Goal: Task Accomplishment & Management: Complete application form

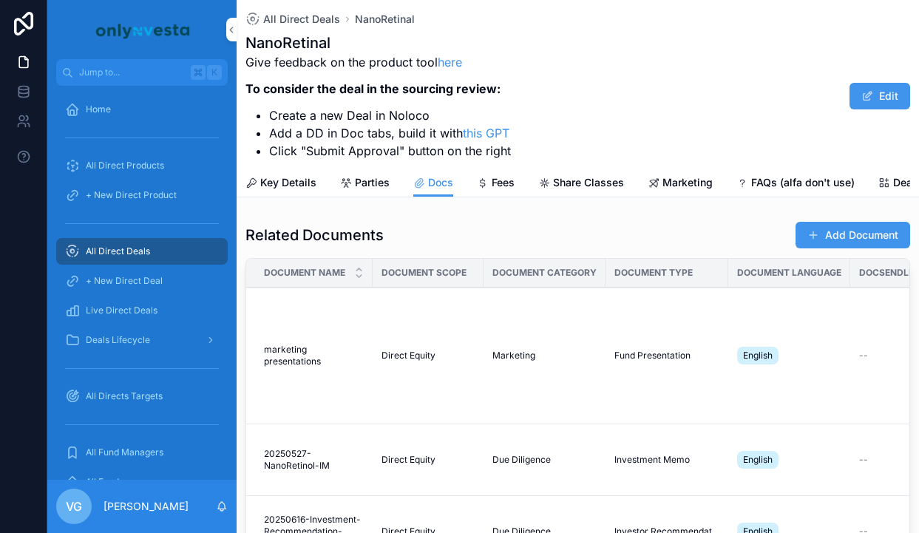
click at [854, 237] on button "Add Document" at bounding box center [852, 235] width 115 height 27
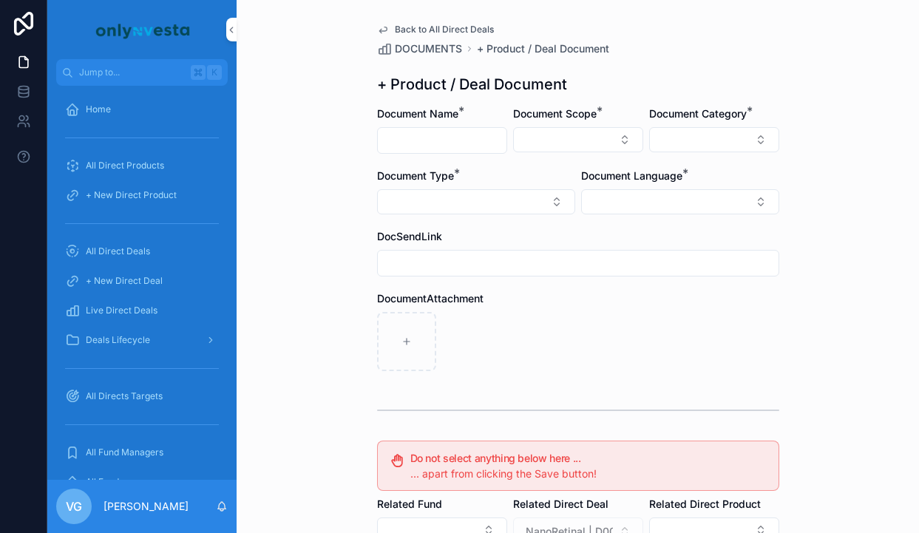
click at [453, 143] on input "scrollable content" at bounding box center [442, 140] width 129 height 21
paste input "**********"
type input "**********"
click at [574, 121] on div "Document Scope *" at bounding box center [578, 129] width 130 height 47
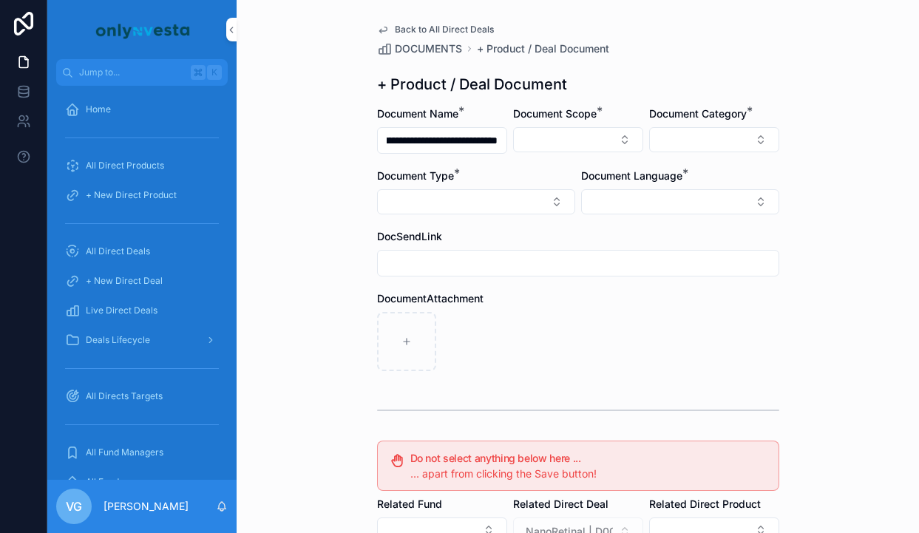
scroll to position [0, 0]
click at [573, 140] on button "Select Button" at bounding box center [578, 139] width 130 height 25
click at [551, 198] on div "Direct Equity" at bounding box center [578, 198] width 206 height 24
click at [688, 146] on button "Select Button" at bounding box center [714, 139] width 130 height 25
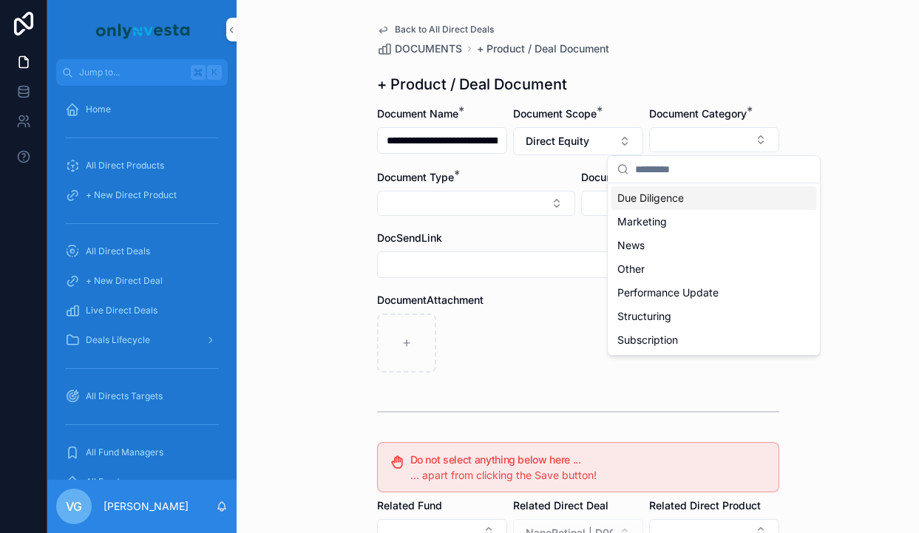
click at [673, 194] on span "Due Diligence" at bounding box center [650, 198] width 67 height 15
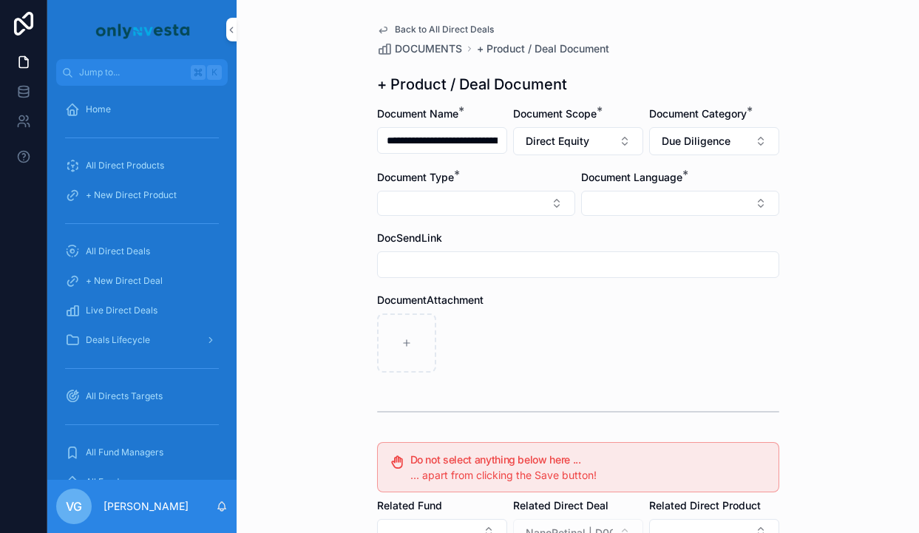
click at [487, 197] on button "Select Button" at bounding box center [476, 203] width 198 height 25
type input "**********"
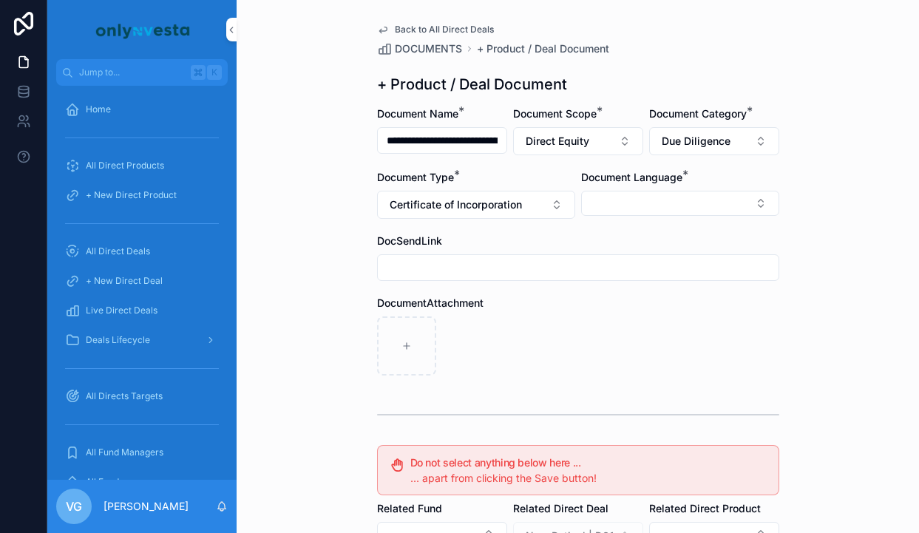
click at [648, 203] on button "Select Button" at bounding box center [680, 203] width 198 height 25
click at [594, 310] on span "English" at bounding box center [600, 309] width 34 height 15
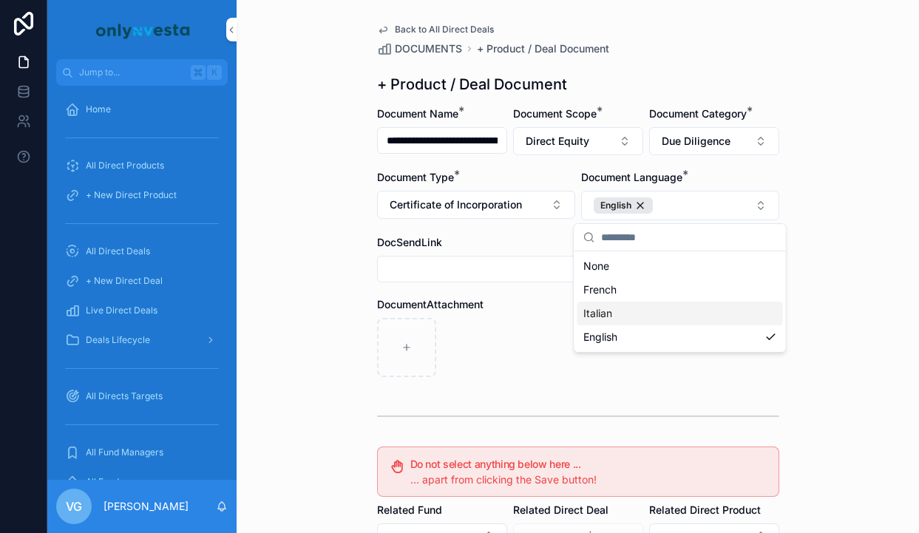
click at [530, 311] on div "DocumentAttachment" at bounding box center [578, 304] width 402 height 15
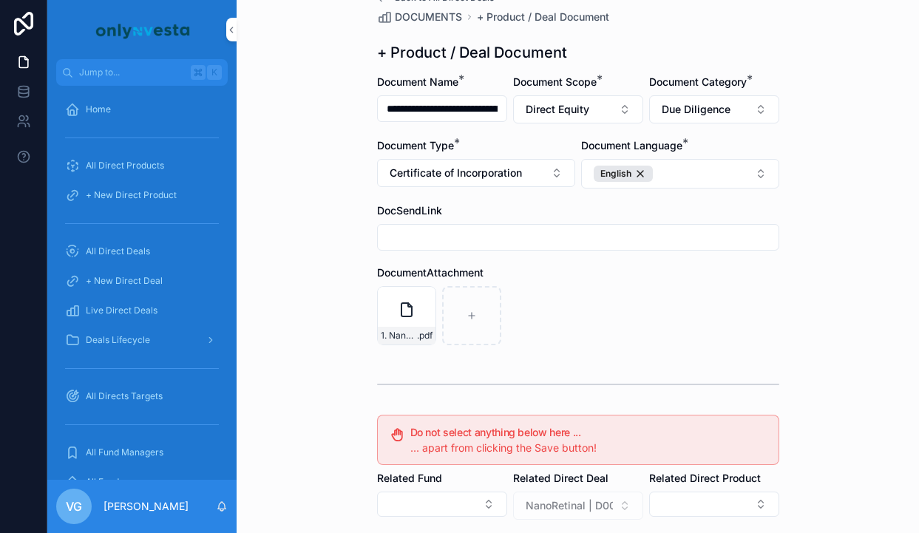
scroll to position [273, 0]
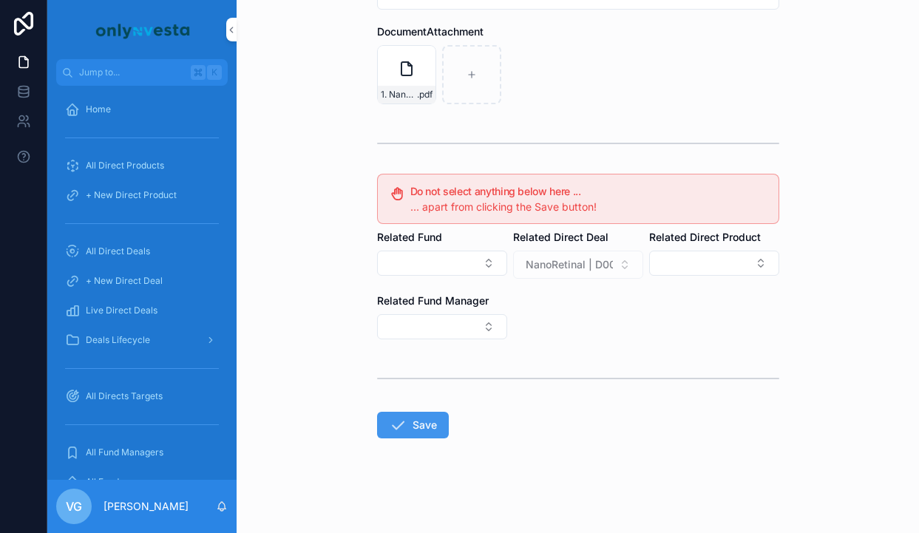
click at [414, 425] on button "Save" at bounding box center [413, 425] width 72 height 27
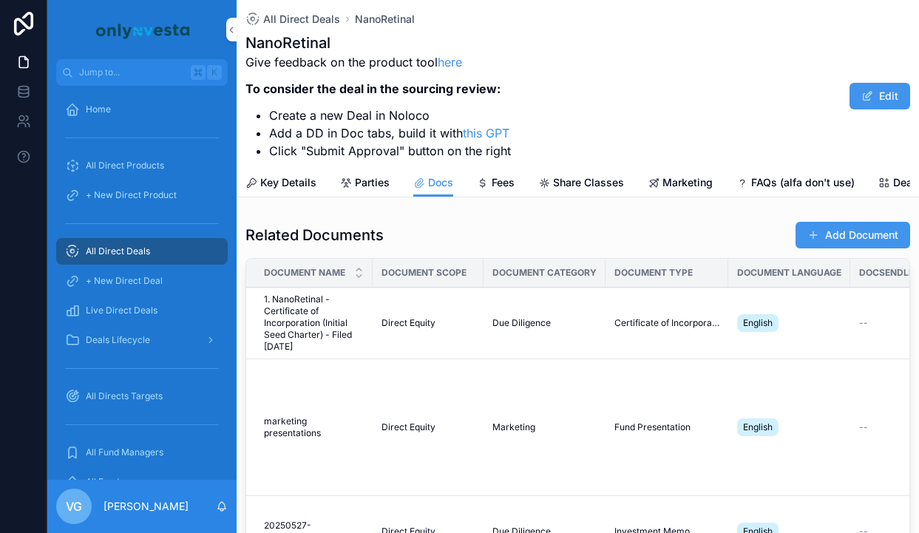
click at [880, 238] on button "Add Document" at bounding box center [852, 235] width 115 height 27
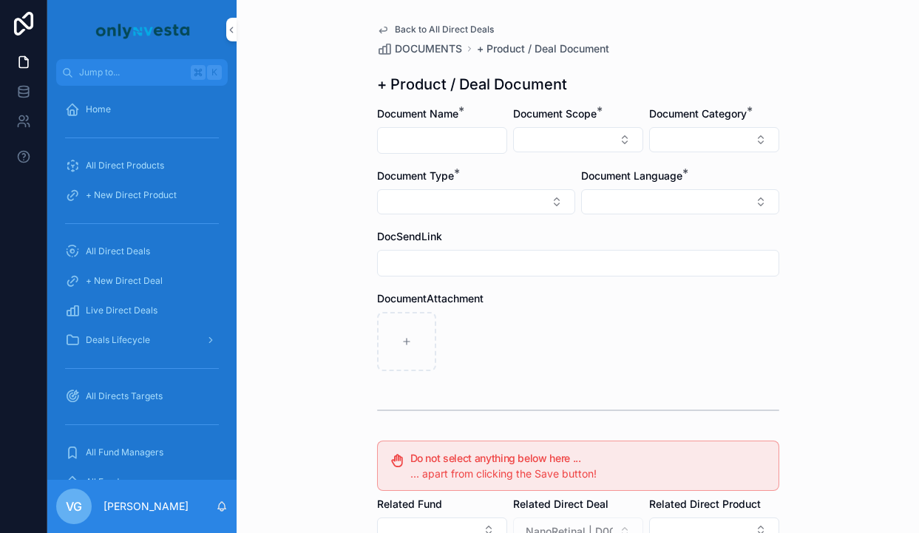
click at [486, 139] on input "scrollable content" at bounding box center [442, 140] width 129 height 21
paste input "**********"
type input "**********"
click at [607, 154] on form "**********" at bounding box center [578, 452] width 402 height 693
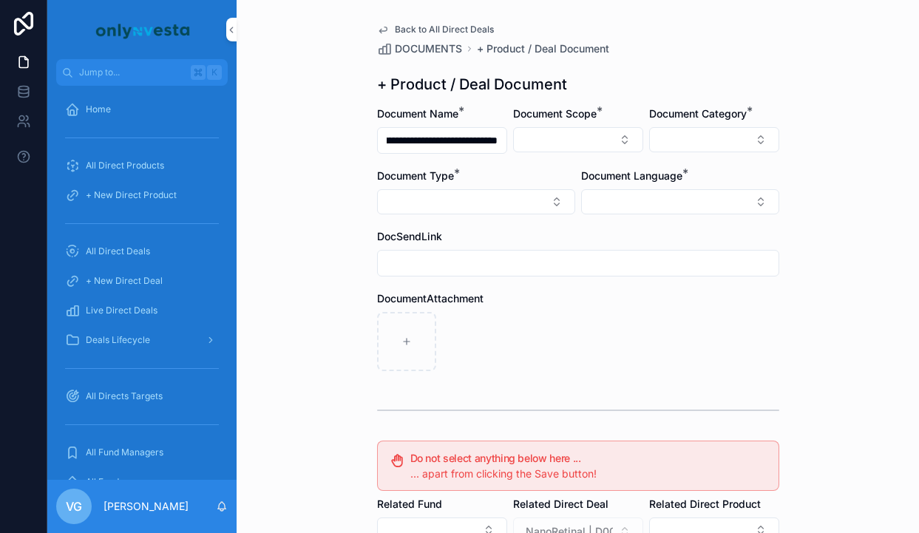
scroll to position [0, 0]
click at [605, 138] on button "Select Button" at bounding box center [578, 139] width 130 height 25
click at [556, 196] on div "Direct Equity" at bounding box center [578, 198] width 206 height 24
click at [789, 131] on div "**********" at bounding box center [578, 400] width 426 height 801
click at [747, 131] on button "Select Button" at bounding box center [714, 139] width 130 height 25
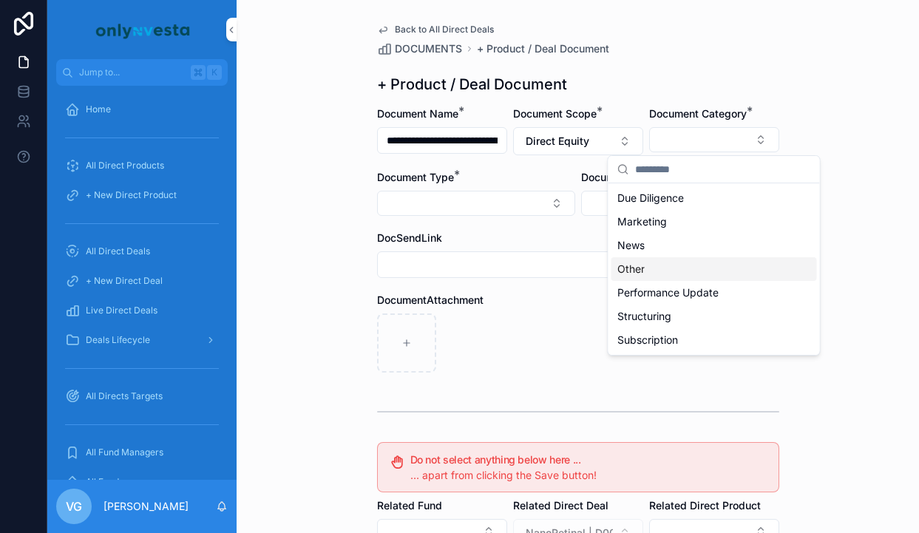
click at [639, 263] on span "Other" at bounding box center [630, 269] width 27 height 15
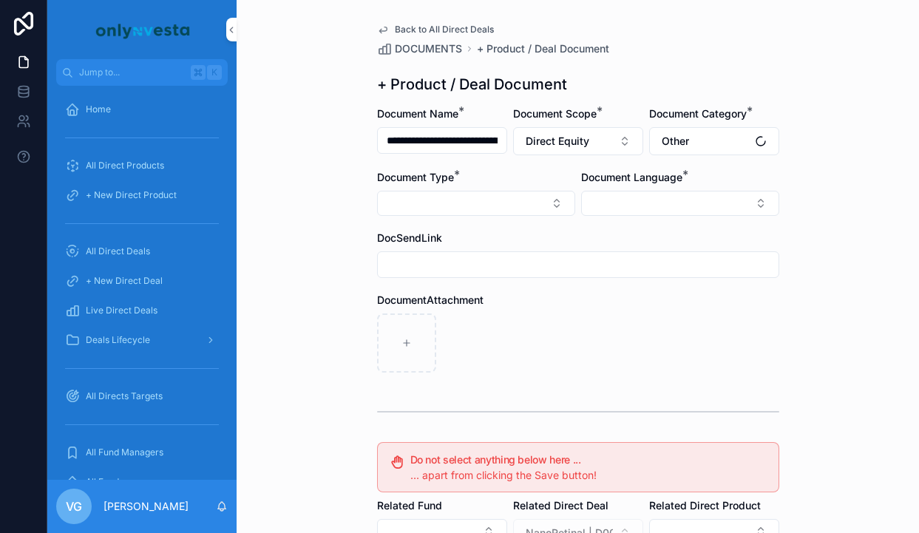
click at [519, 206] on button "Select Button" at bounding box center [476, 203] width 198 height 25
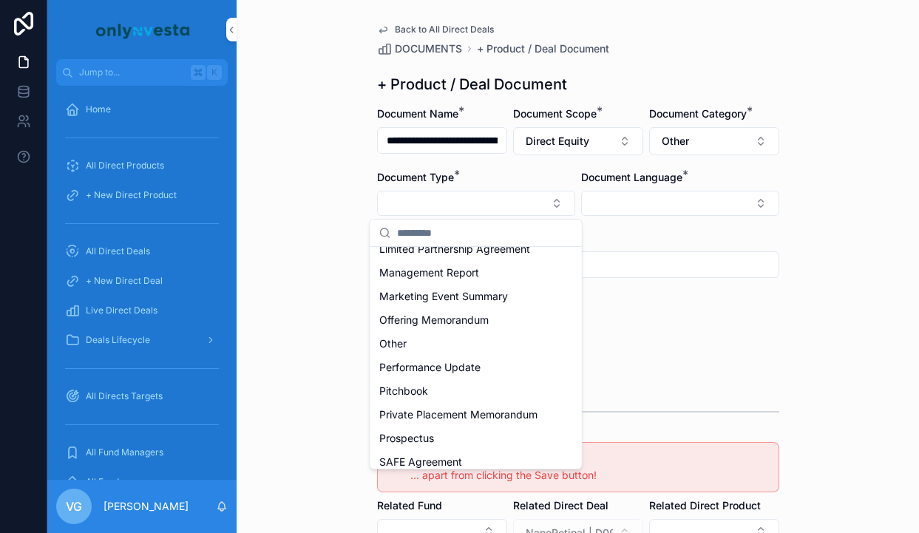
scroll to position [472, 0]
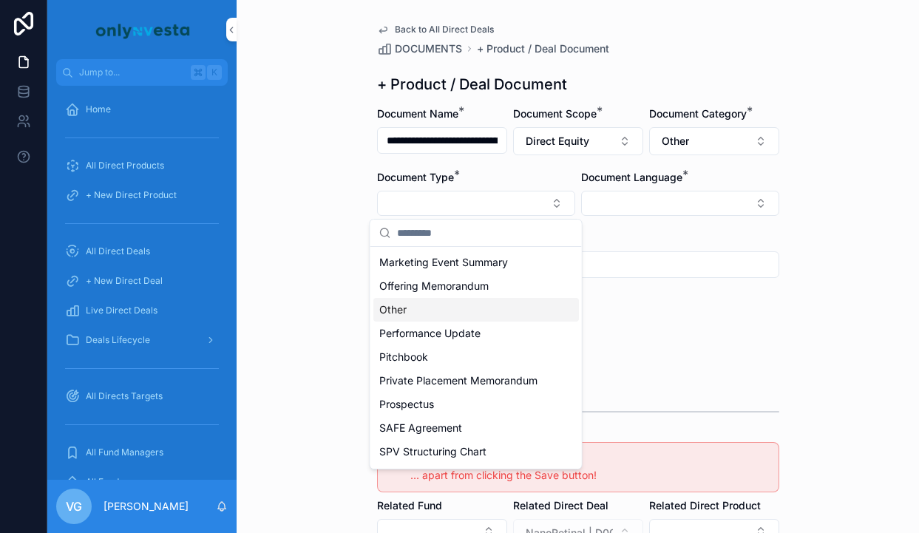
click at [474, 308] on div "Other" at bounding box center [476, 310] width 206 height 24
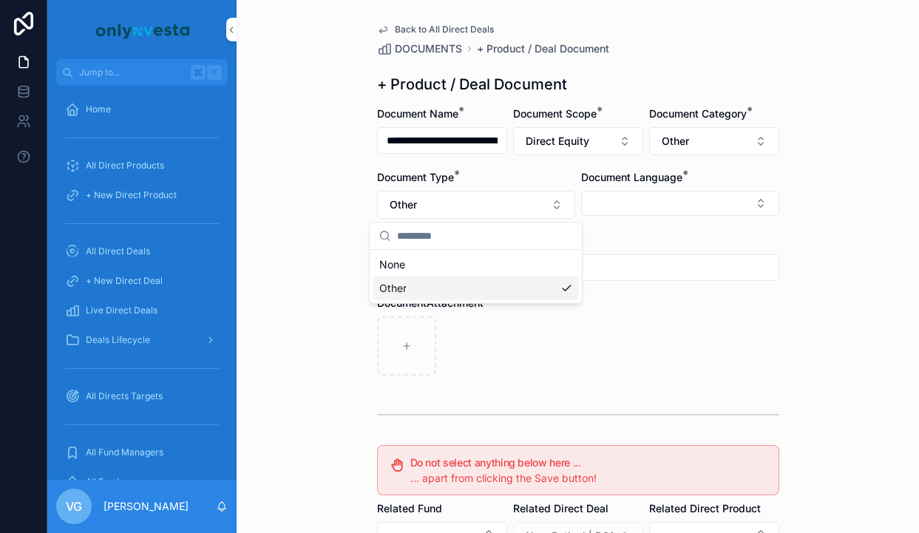
scroll to position [0, 0]
click at [650, 193] on button "Select Button" at bounding box center [680, 203] width 198 height 25
click at [625, 316] on div "English" at bounding box center [680, 309] width 206 height 24
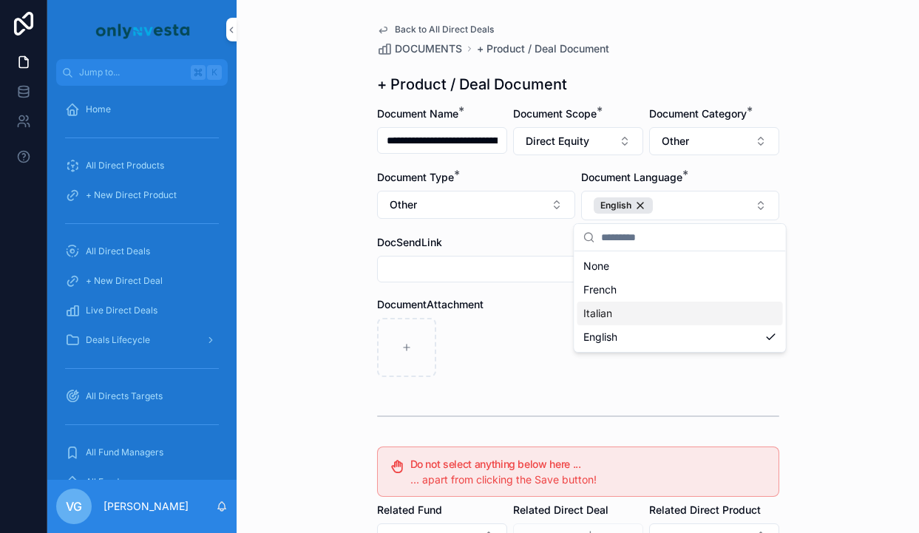
click at [550, 339] on div "scrollable content" at bounding box center [578, 347] width 402 height 59
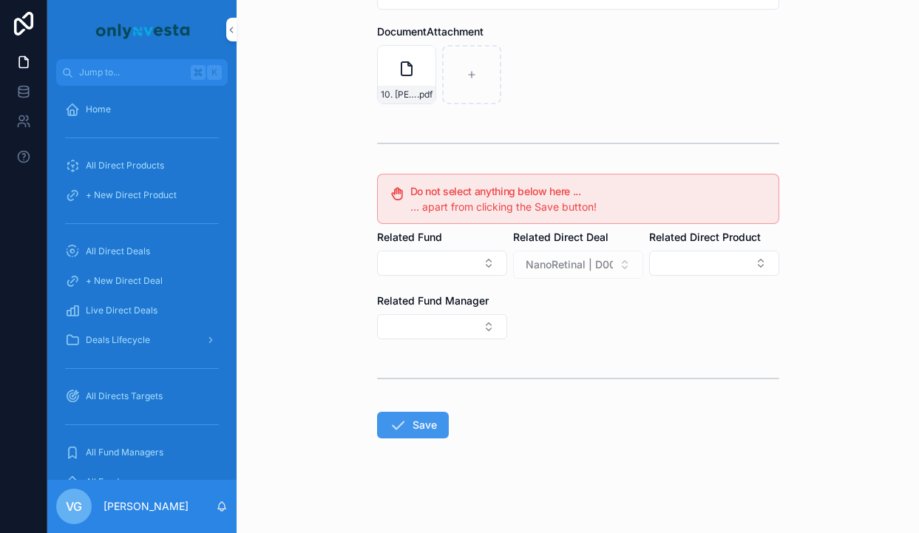
click at [437, 427] on button "Save" at bounding box center [413, 425] width 72 height 27
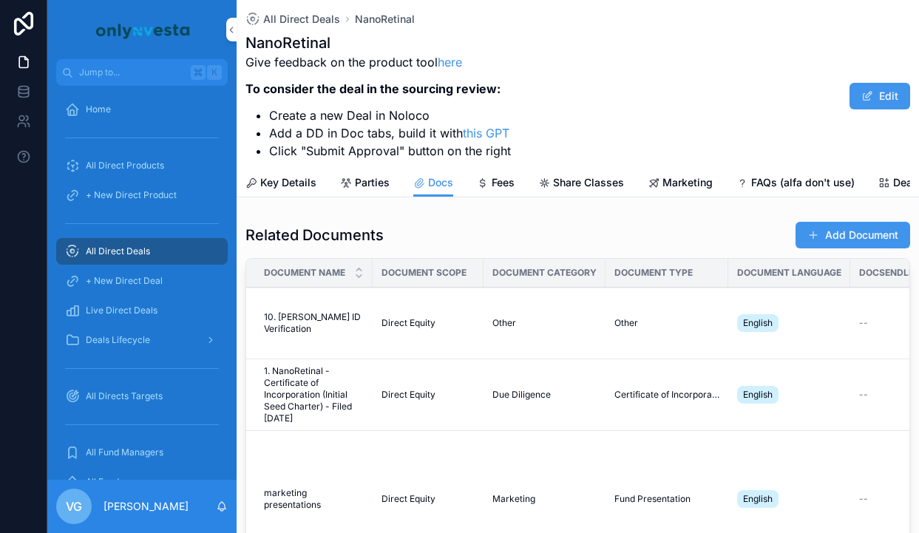
click at [823, 237] on button "Add Document" at bounding box center [852, 235] width 115 height 27
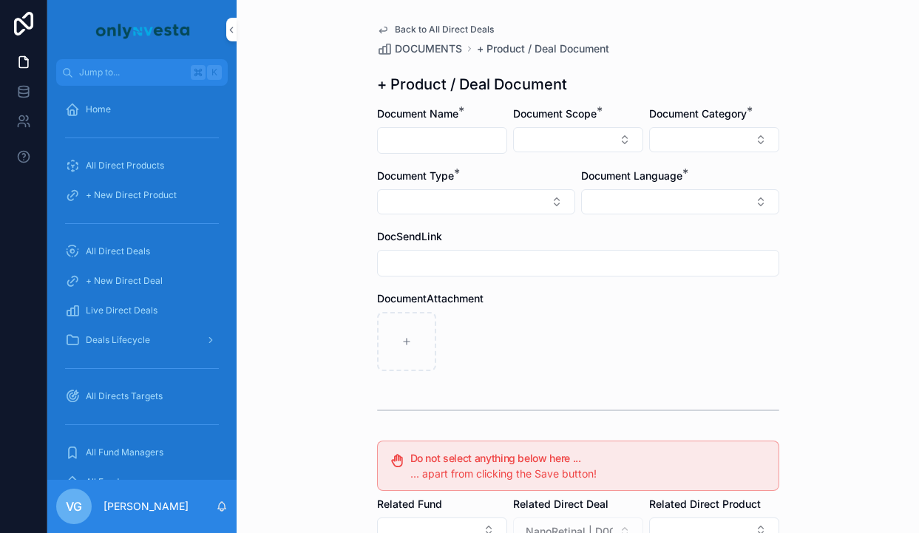
click at [418, 139] on input "scrollable content" at bounding box center [442, 140] width 129 height 21
paste input "**********"
type input "**********"
click at [568, 160] on form "**********" at bounding box center [578, 452] width 402 height 693
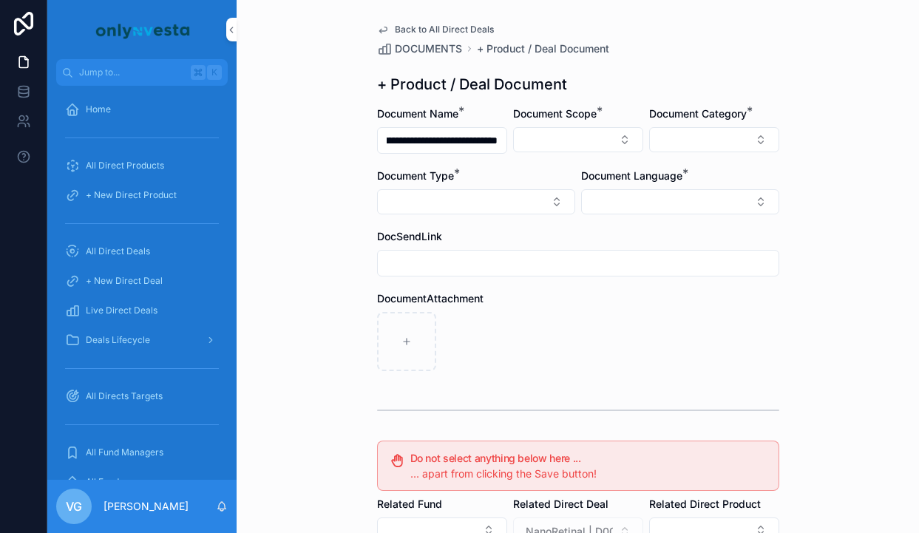
scroll to position [0, 0]
click at [577, 137] on button "Select Button" at bounding box center [578, 139] width 130 height 25
click at [535, 198] on span "Direct Equity" at bounding box center [512, 198] width 62 height 15
click at [697, 132] on button "Select Button" at bounding box center [714, 139] width 130 height 25
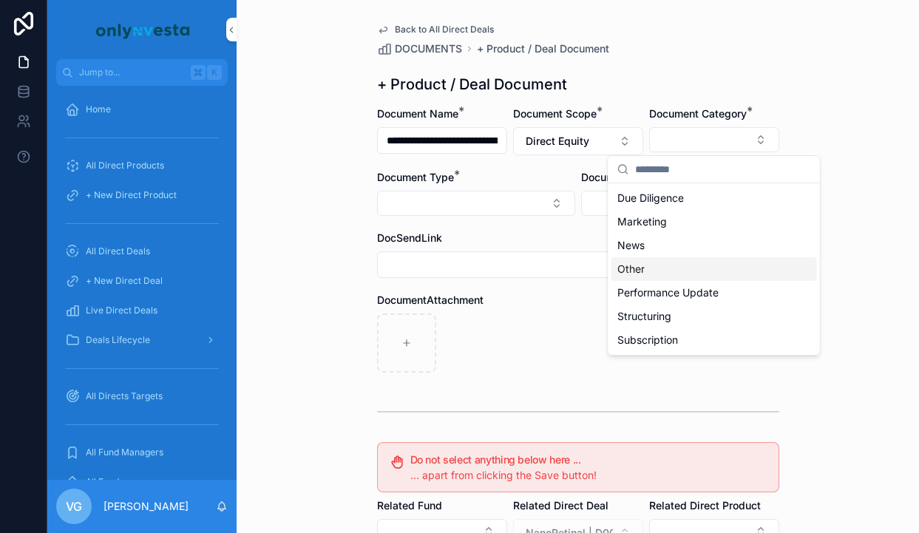
click at [661, 261] on div "Other" at bounding box center [714, 269] width 206 height 24
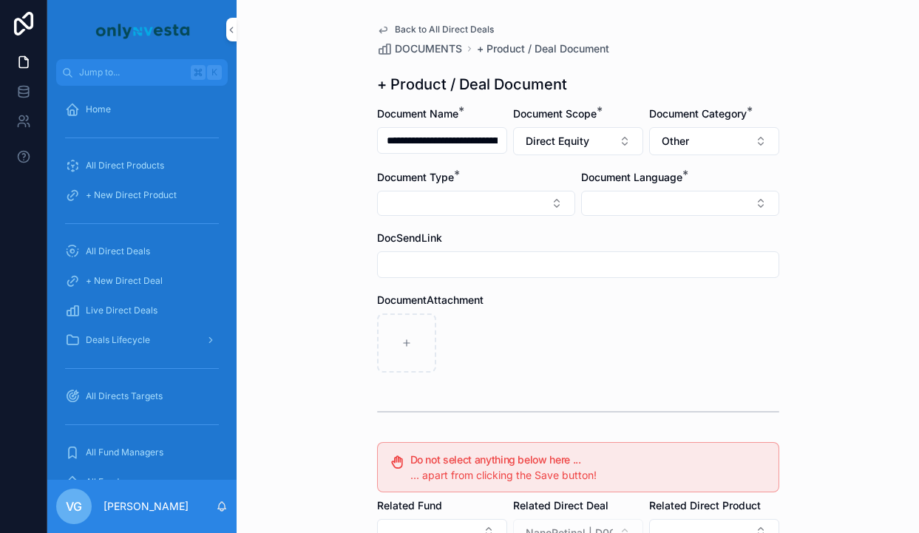
click at [531, 200] on button "Select Button" at bounding box center [476, 203] width 198 height 25
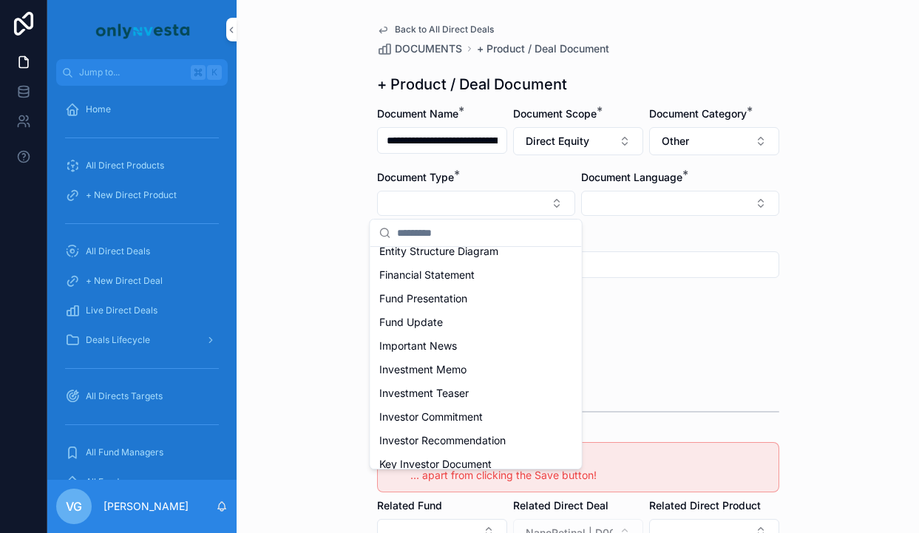
scroll to position [402, 0]
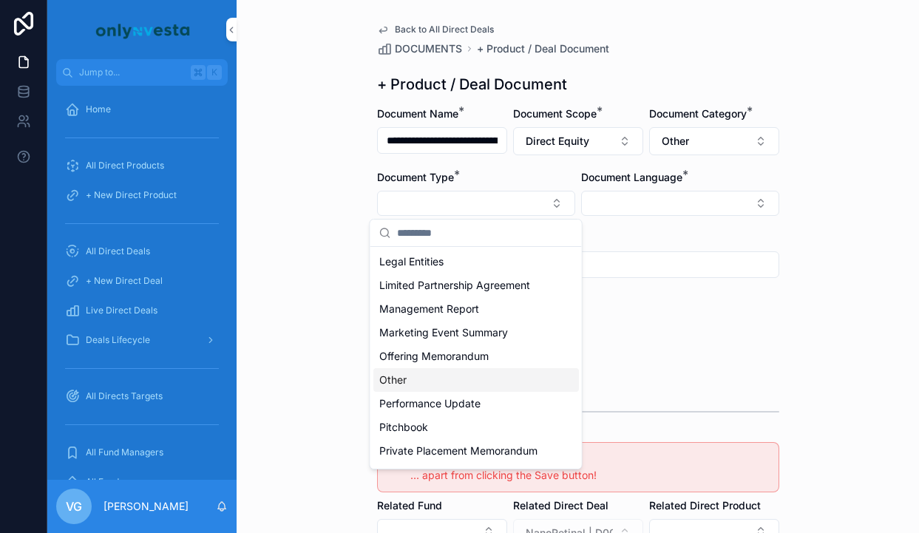
click at [441, 388] on div "Other" at bounding box center [476, 380] width 206 height 24
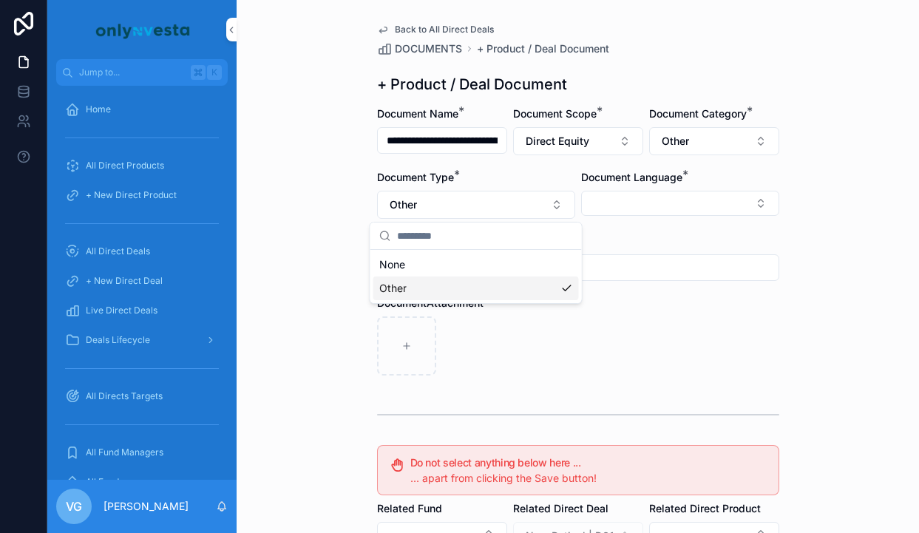
scroll to position [0, 0]
click at [694, 213] on button "Select Button" at bounding box center [680, 203] width 198 height 25
click at [645, 304] on div "English" at bounding box center [680, 309] width 206 height 24
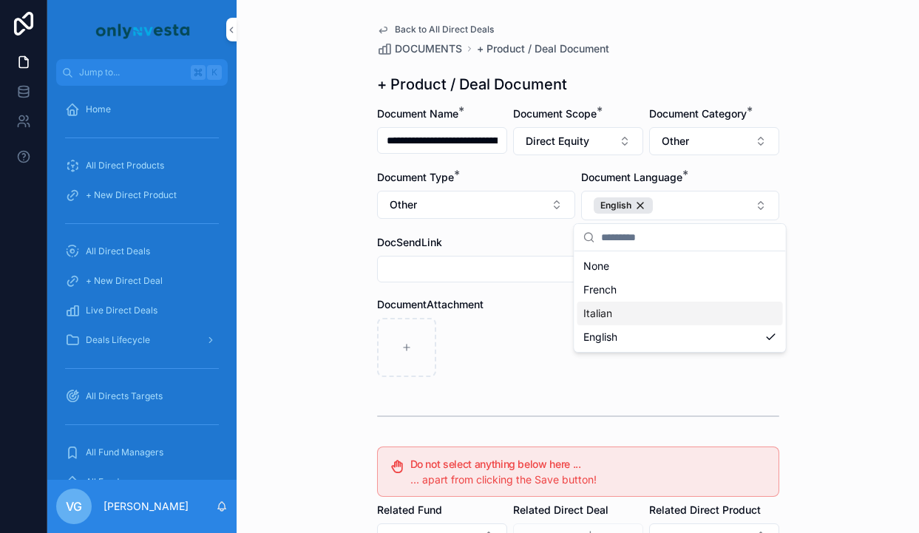
click at [519, 305] on div "DocumentAttachment" at bounding box center [578, 304] width 402 height 15
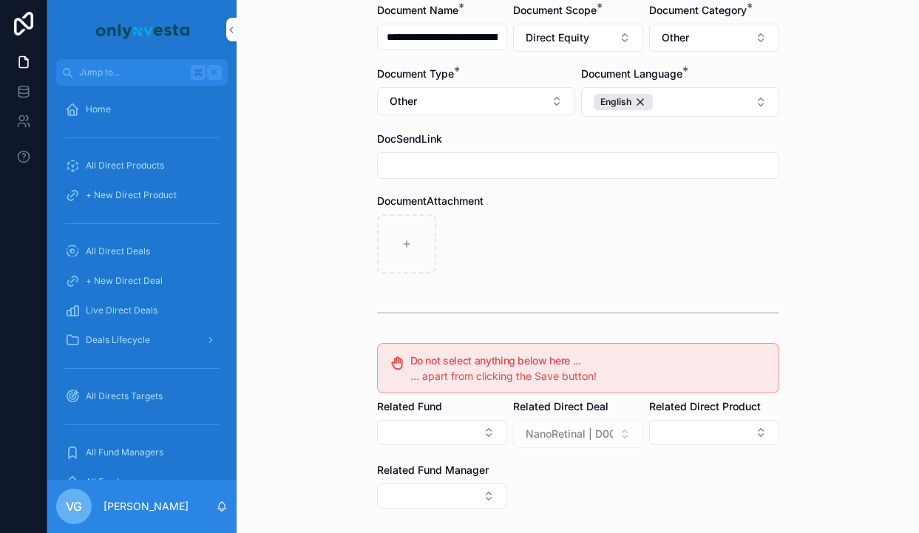
scroll to position [273, 0]
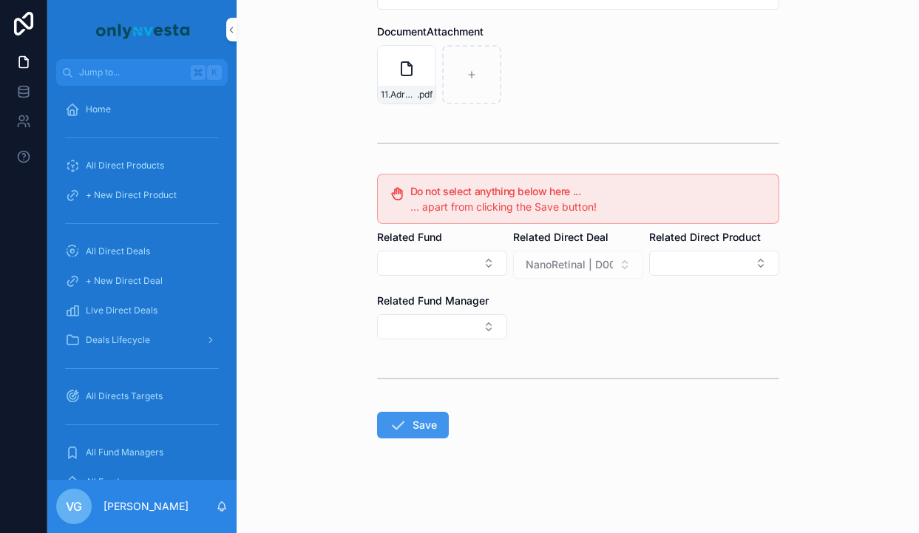
click at [381, 407] on form "**********" at bounding box center [578, 183] width 402 height 699
click at [408, 431] on button "Save" at bounding box center [413, 425] width 72 height 27
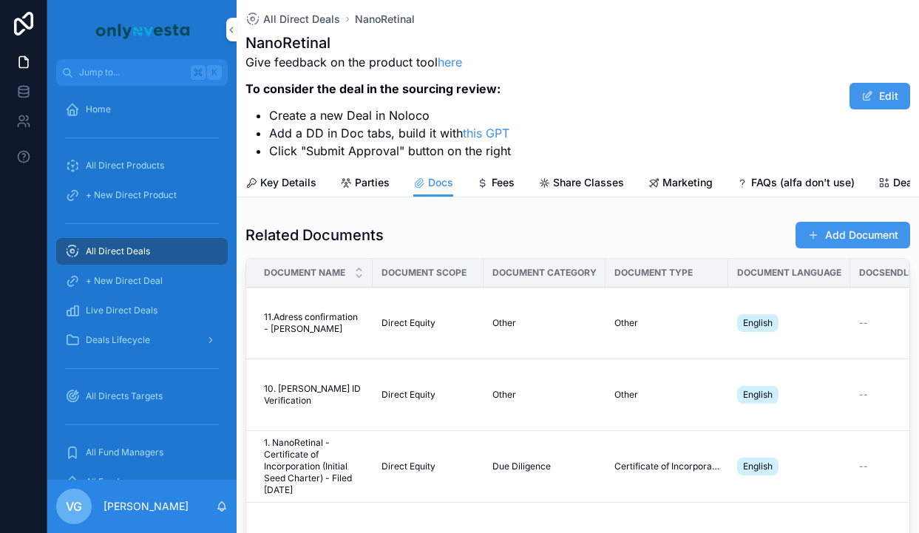
click at [862, 223] on button "Add Document" at bounding box center [852, 235] width 115 height 27
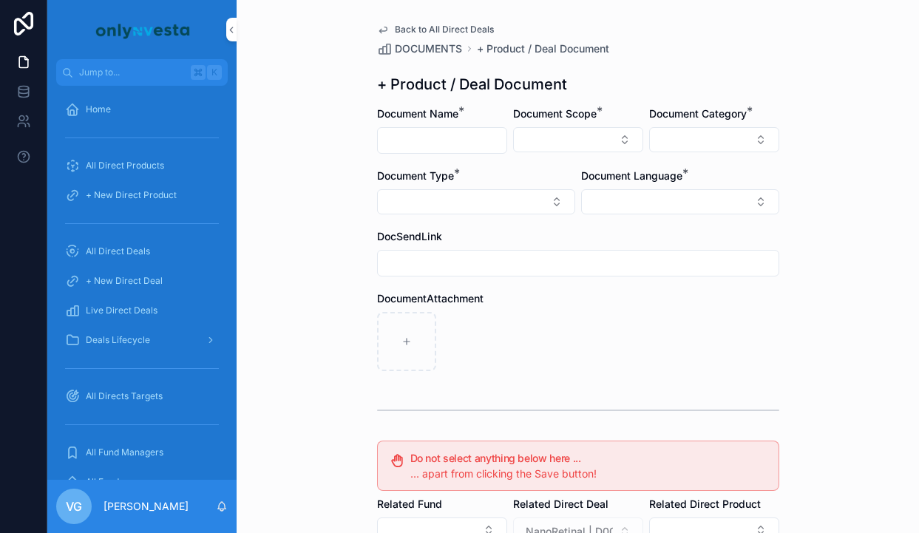
click at [445, 143] on input "scrollable content" at bounding box center [442, 140] width 129 height 21
paste input "**********"
type input "**********"
click at [599, 154] on form "**********" at bounding box center [578, 452] width 402 height 693
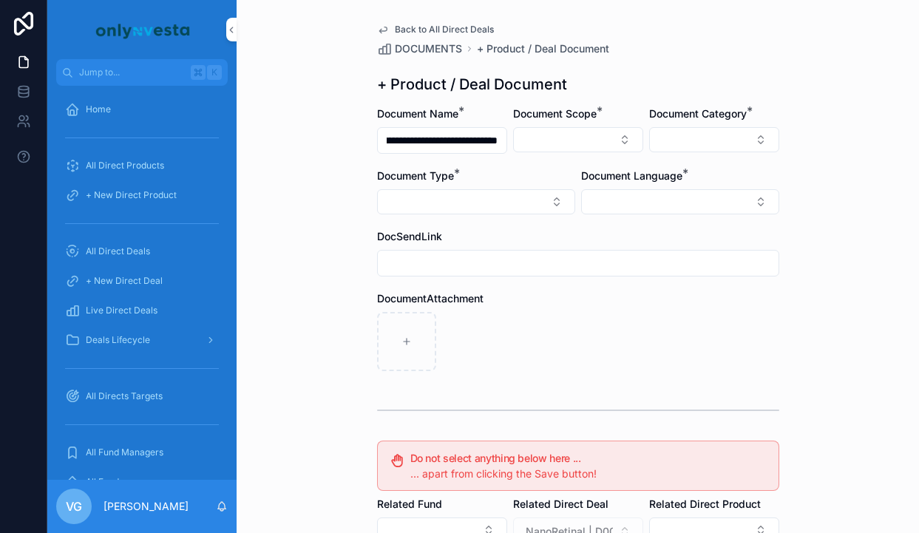
scroll to position [0, 0]
click at [599, 145] on button "Select Button" at bounding box center [578, 139] width 130 height 25
click at [597, 197] on div "Direct Equity" at bounding box center [578, 198] width 206 height 24
click at [676, 137] on button "Select Button" at bounding box center [714, 139] width 130 height 25
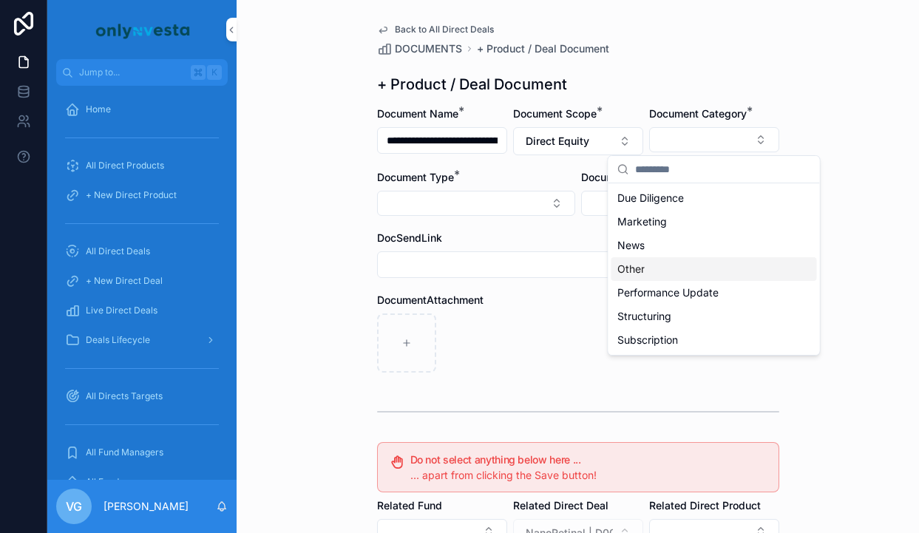
click at [644, 274] on span "Other" at bounding box center [630, 269] width 27 height 15
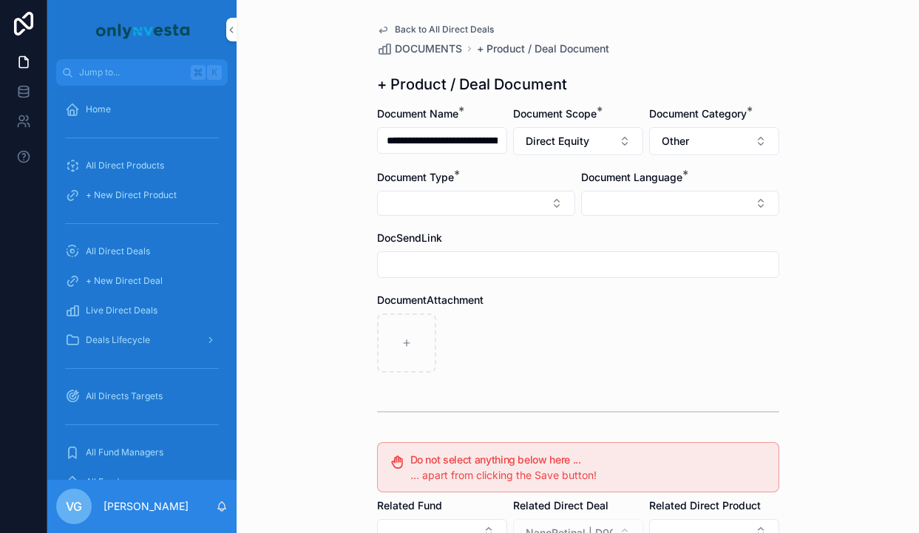
click at [517, 211] on button "Select Button" at bounding box center [476, 203] width 198 height 25
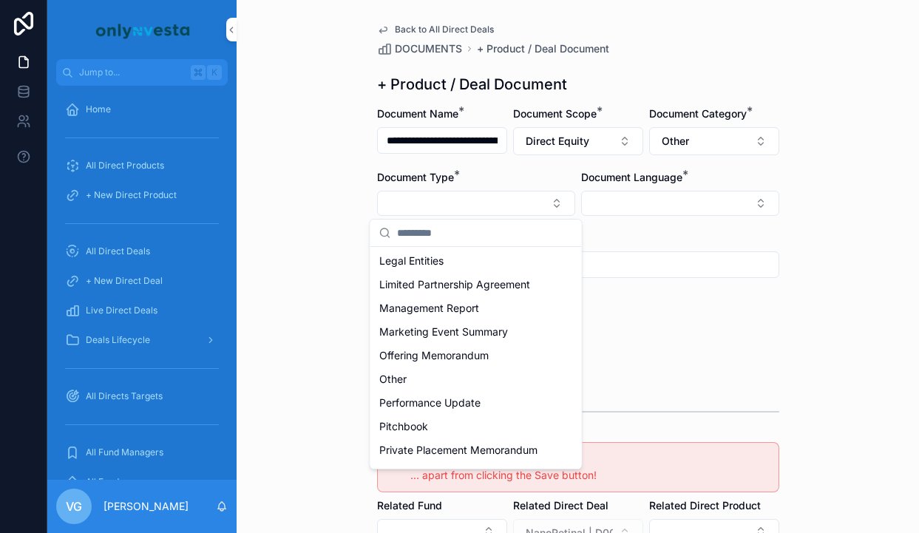
scroll to position [412, 0]
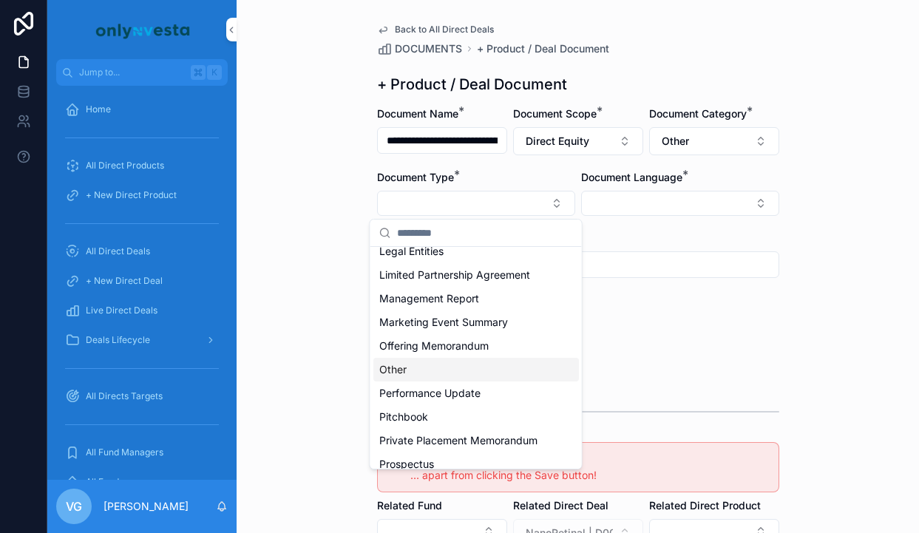
click at [449, 376] on div "Other" at bounding box center [476, 370] width 206 height 24
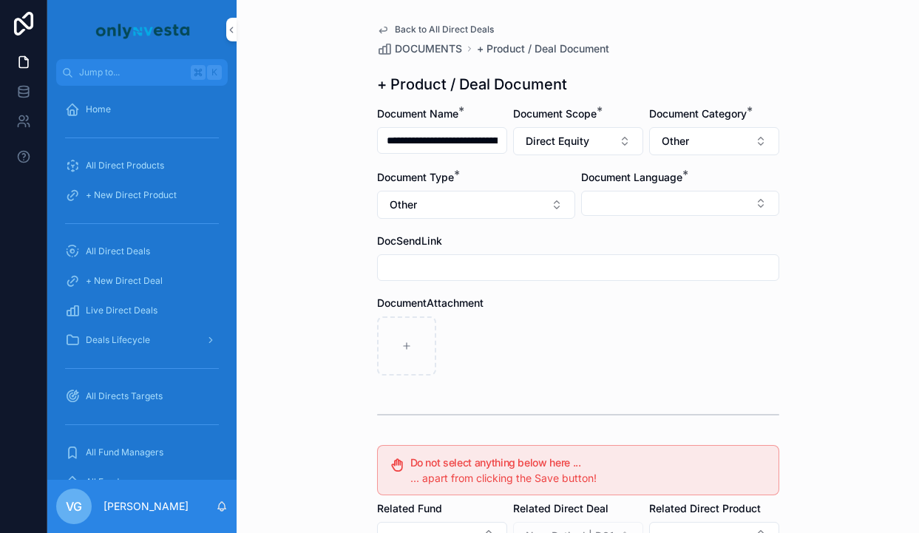
click at [639, 211] on button "Select Button" at bounding box center [680, 203] width 198 height 25
click at [617, 308] on span "English" at bounding box center [600, 309] width 34 height 15
click at [741, 136] on button "Other" at bounding box center [714, 141] width 130 height 28
click at [744, 64] on div "**********" at bounding box center [578, 403] width 426 height 806
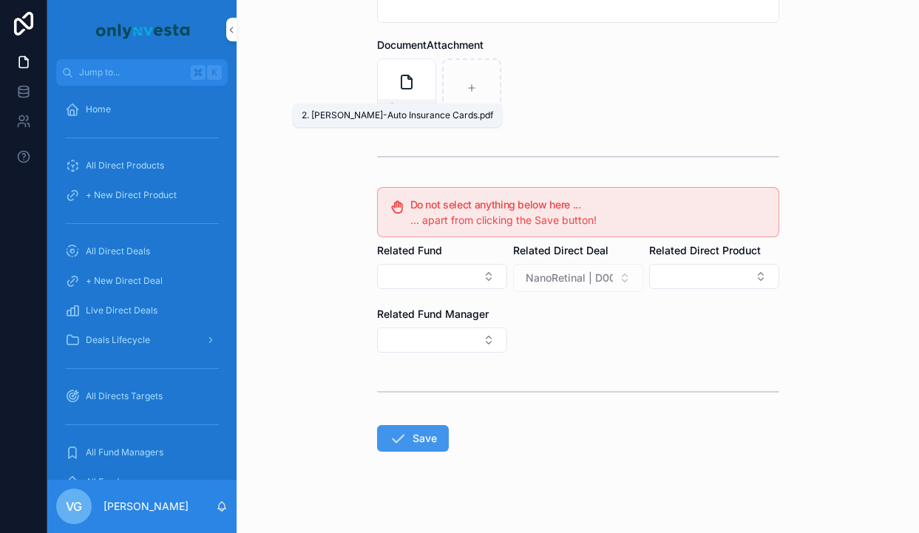
scroll to position [273, 0]
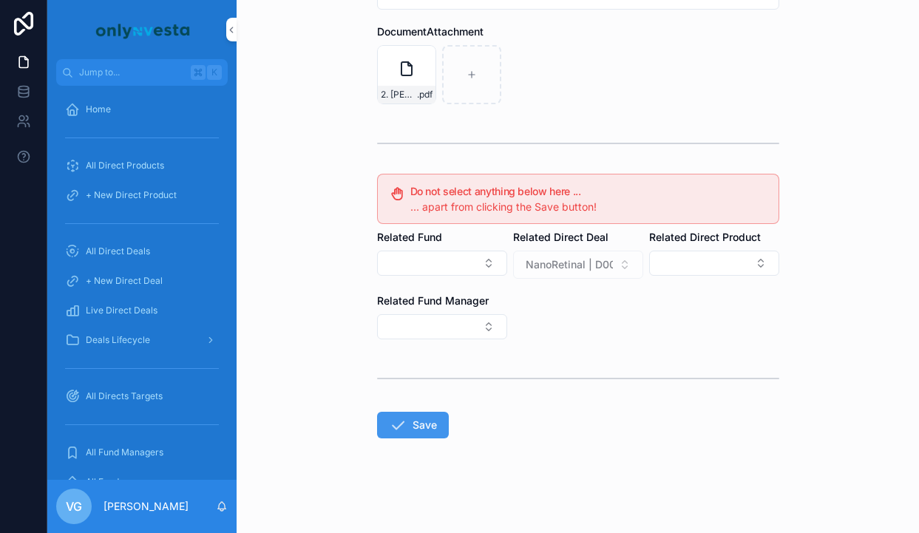
click at [412, 449] on form "**********" at bounding box center [578, 183] width 402 height 699
click at [412, 429] on button "Save" at bounding box center [413, 425] width 72 height 27
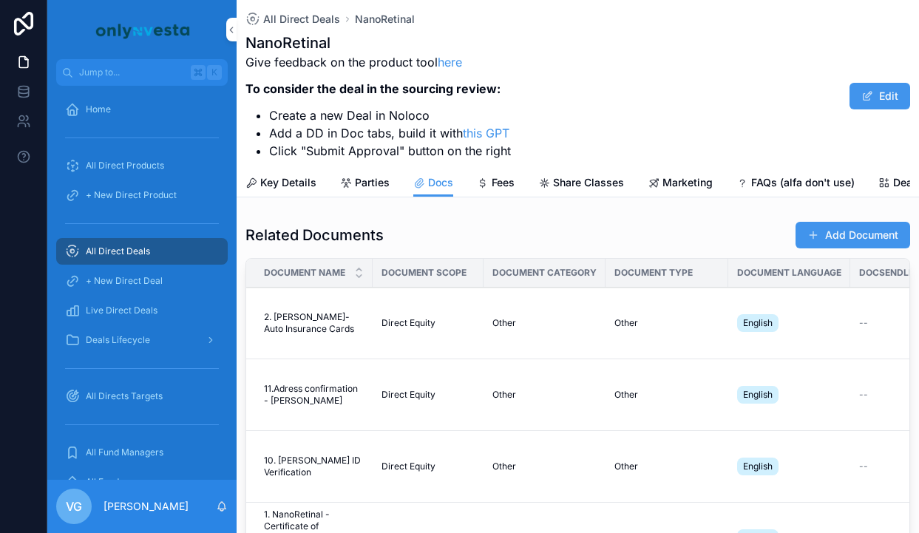
click at [856, 243] on button "Add Document" at bounding box center [852, 235] width 115 height 27
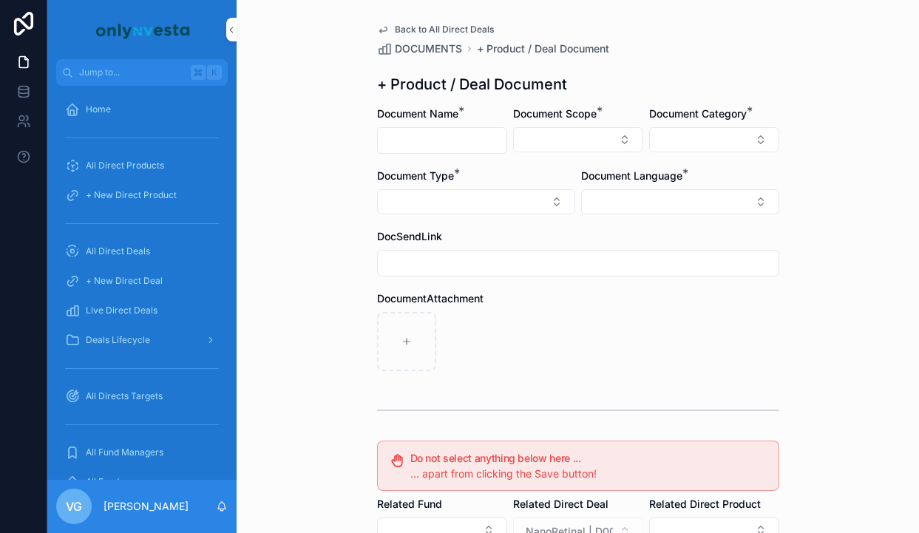
click at [464, 135] on input "scrollable content" at bounding box center [442, 140] width 129 height 21
paste input "**********"
type input "**********"
click at [536, 153] on div "Document Scope *" at bounding box center [578, 129] width 130 height 47
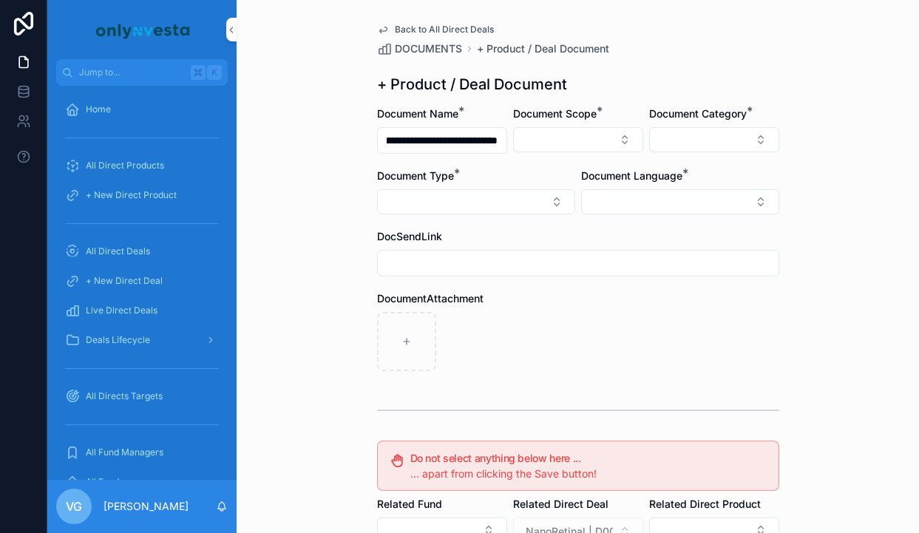
scroll to position [0, 0]
click at [557, 125] on div "Document Scope *" at bounding box center [578, 129] width 130 height 47
click at [553, 149] on button "Select Button" at bounding box center [578, 139] width 130 height 25
click at [539, 197] on span "Direct Equity" at bounding box center [512, 198] width 62 height 15
click at [656, 167] on form "**********" at bounding box center [578, 453] width 402 height 695
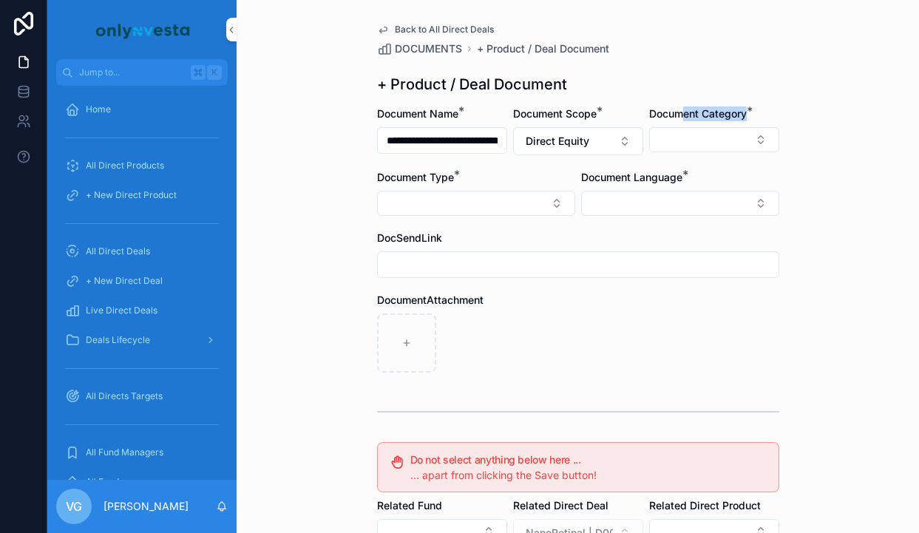
click at [687, 120] on div "Document Category *" at bounding box center [714, 130] width 130 height 49
click at [687, 128] on button "Select Button" at bounding box center [714, 139] width 130 height 25
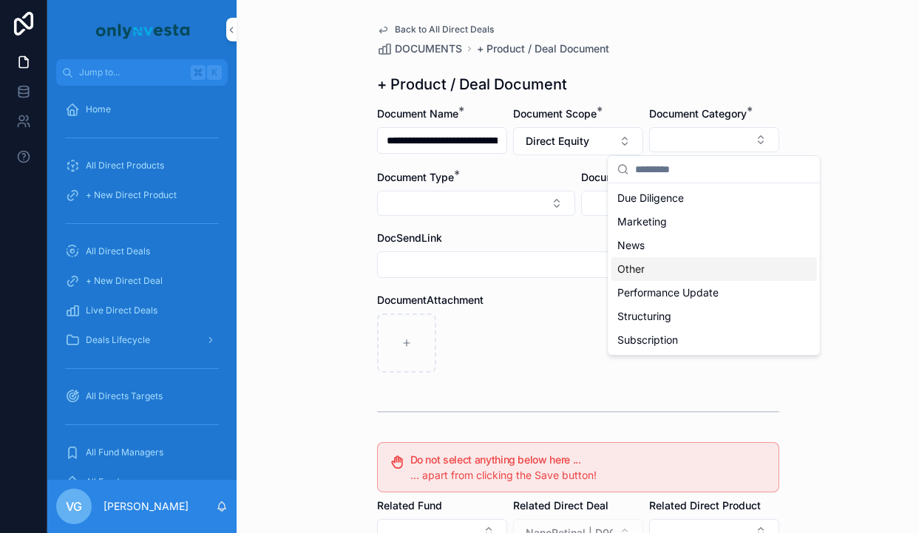
click at [659, 265] on div "Other" at bounding box center [714, 269] width 206 height 24
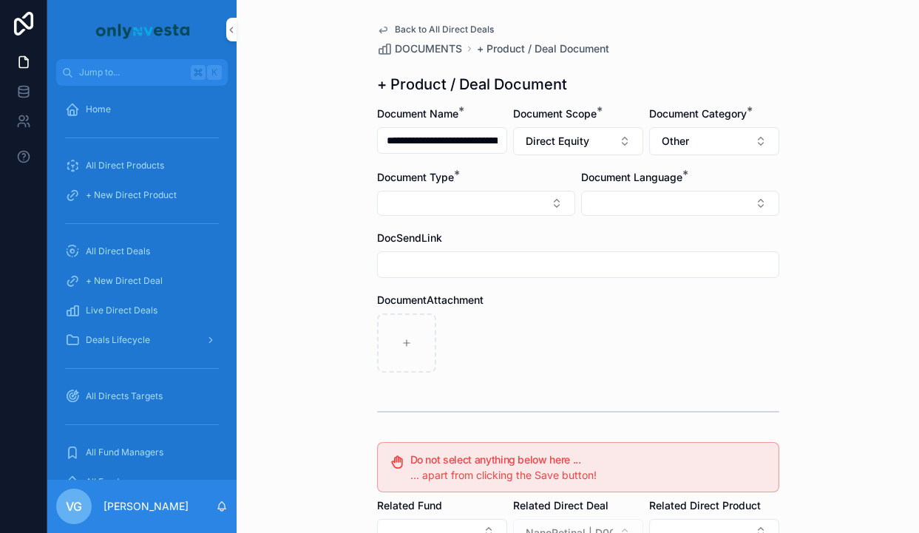
click at [524, 196] on button "Select Button" at bounding box center [476, 203] width 198 height 25
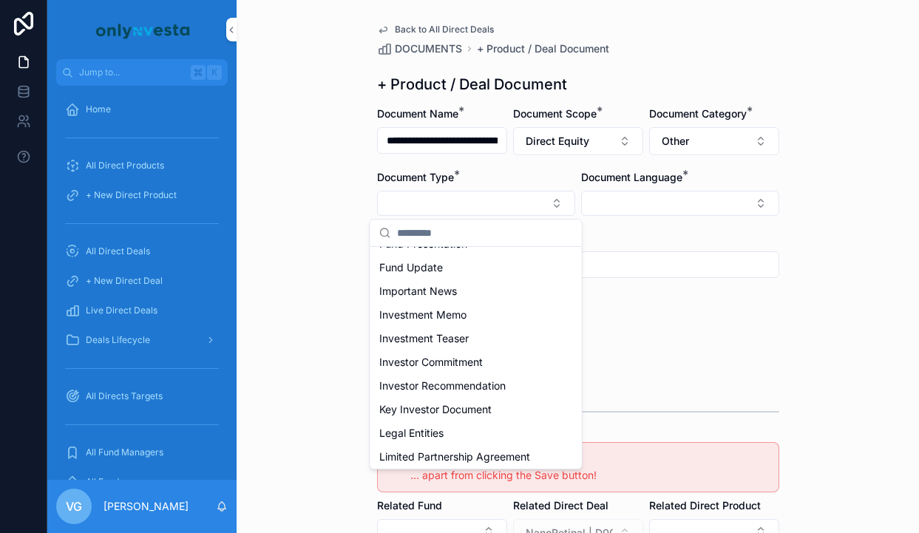
scroll to position [336, 0]
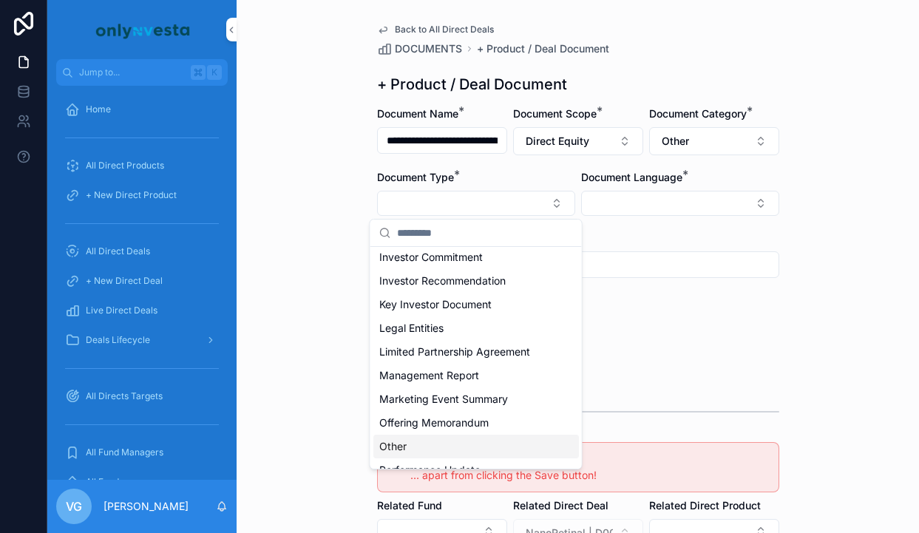
click at [415, 441] on div "Other" at bounding box center [476, 447] width 206 height 24
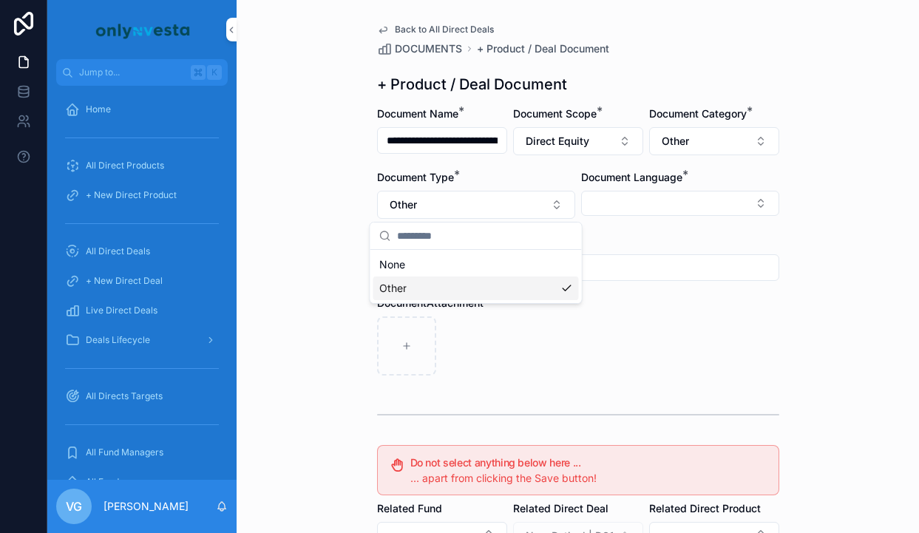
scroll to position [0, 0]
click at [709, 190] on div "Document Language *" at bounding box center [680, 194] width 198 height 49
click at [709, 189] on div "Document Language *" at bounding box center [680, 194] width 198 height 49
click at [709, 212] on button "Select Button" at bounding box center [680, 203] width 198 height 25
click at [648, 308] on div "English" at bounding box center [680, 309] width 206 height 24
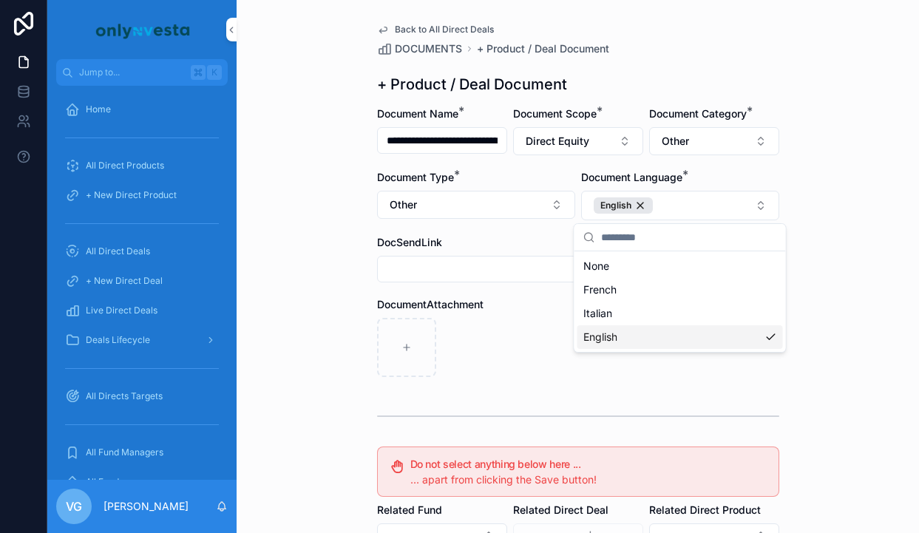
click at [529, 347] on div "scrollable content" at bounding box center [578, 347] width 402 height 59
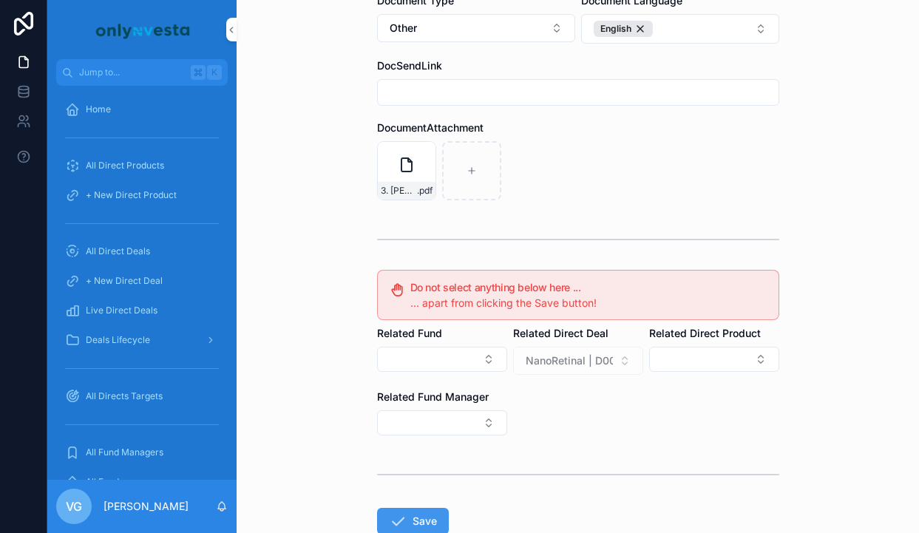
scroll to position [273, 0]
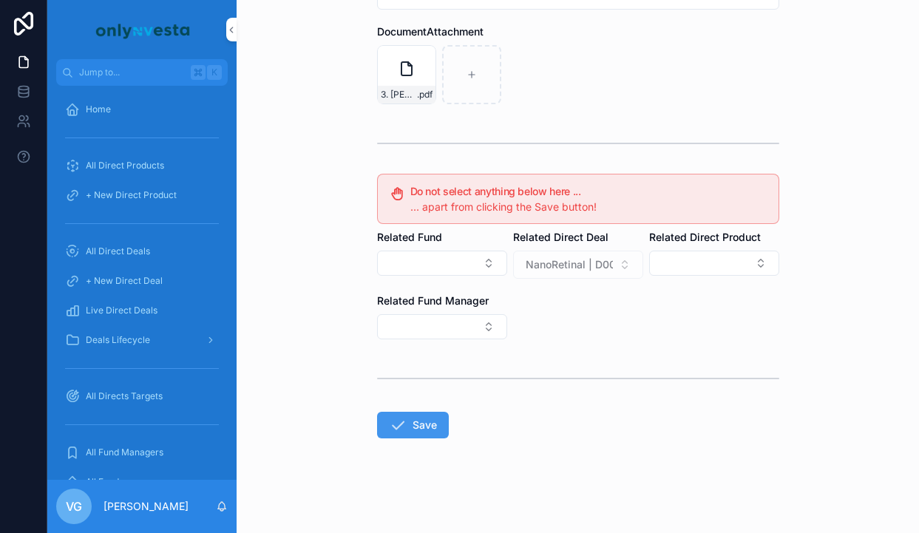
click at [413, 419] on button "Save" at bounding box center [413, 425] width 72 height 27
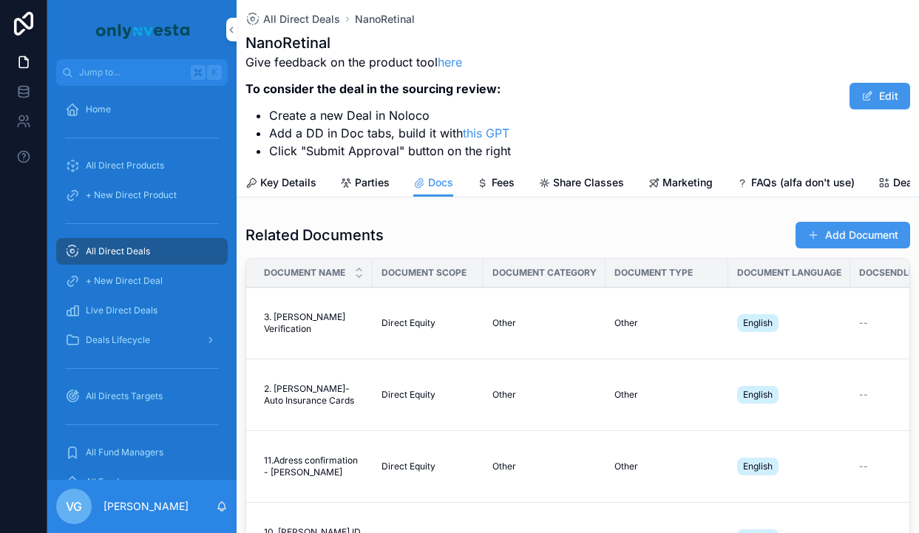
click at [885, 227] on button "Add Document" at bounding box center [852, 235] width 115 height 27
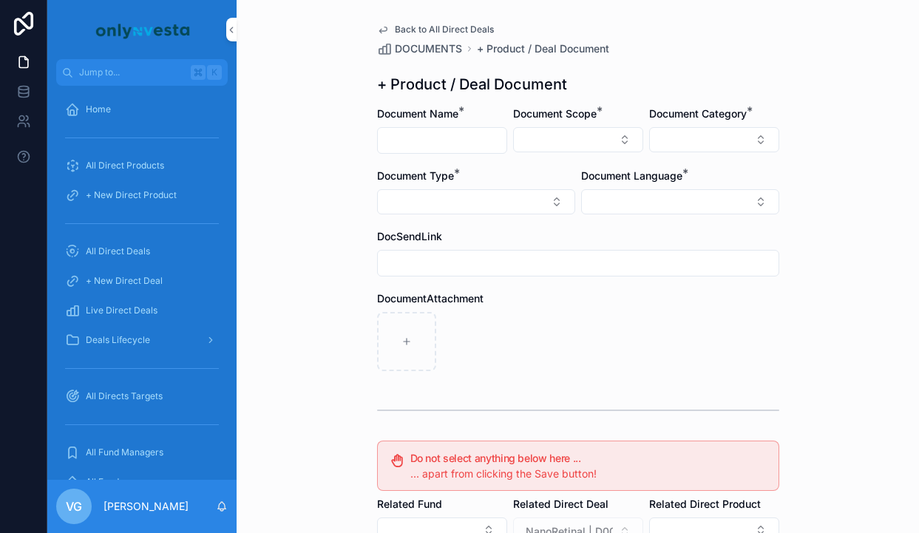
click at [449, 145] on input "scrollable content" at bounding box center [442, 140] width 129 height 21
paste input "**********"
type input "**********"
click at [580, 130] on button "Select Button" at bounding box center [578, 139] width 130 height 25
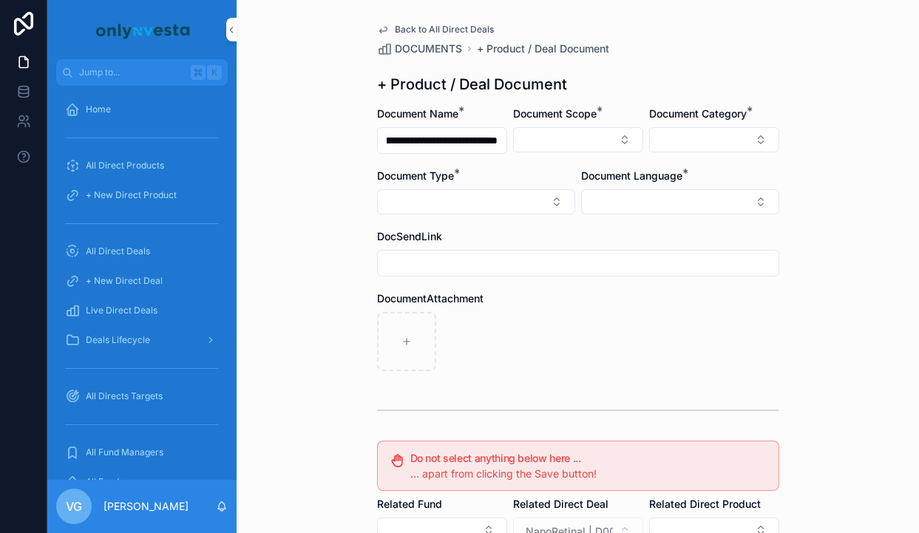
scroll to position [0, 0]
click at [551, 198] on div "Direct Equity" at bounding box center [578, 198] width 206 height 24
click at [665, 144] on button "Select Button" at bounding box center [714, 139] width 130 height 25
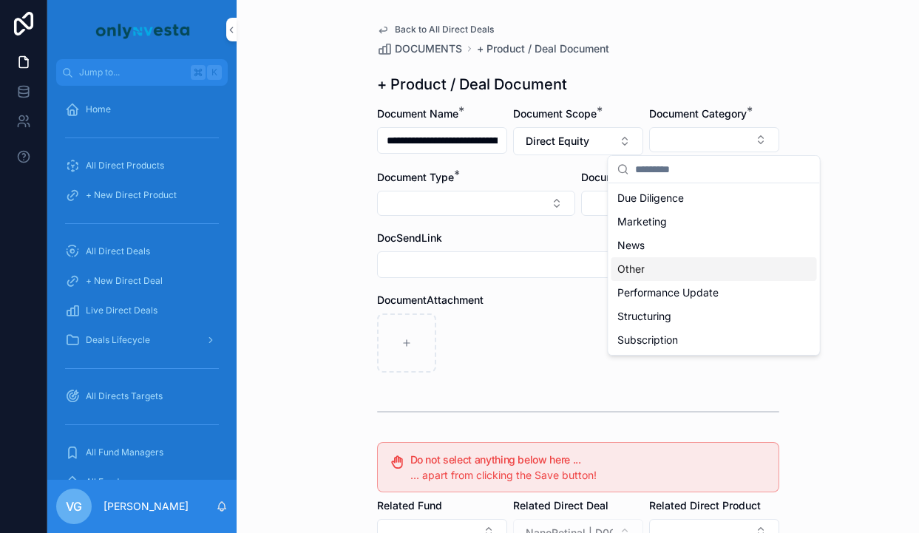
click at [645, 269] on div "Other" at bounding box center [714, 269] width 206 height 24
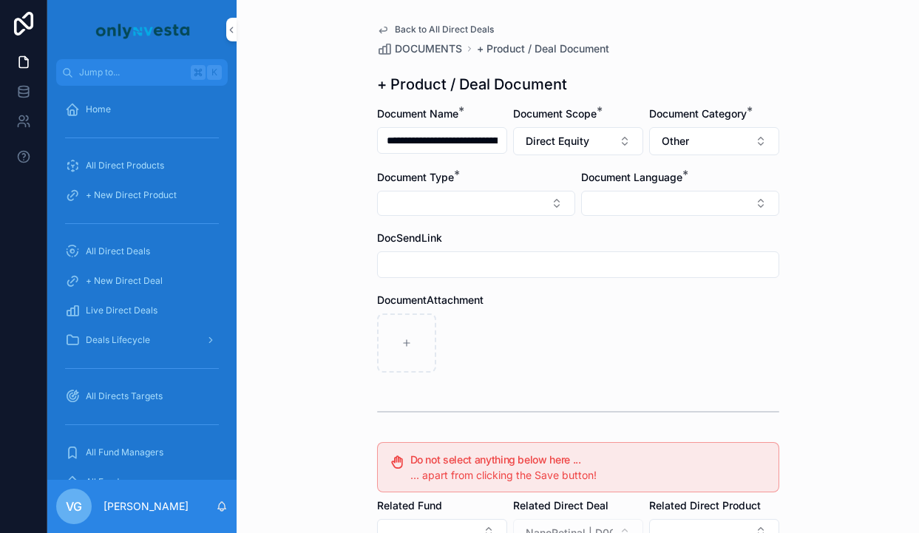
click at [546, 203] on button "Select Button" at bounding box center [476, 203] width 198 height 25
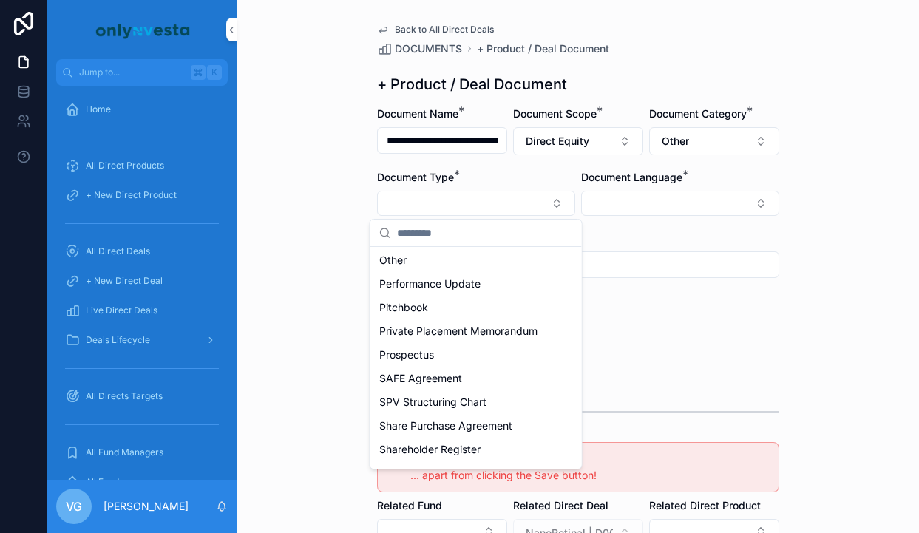
scroll to position [534, 0]
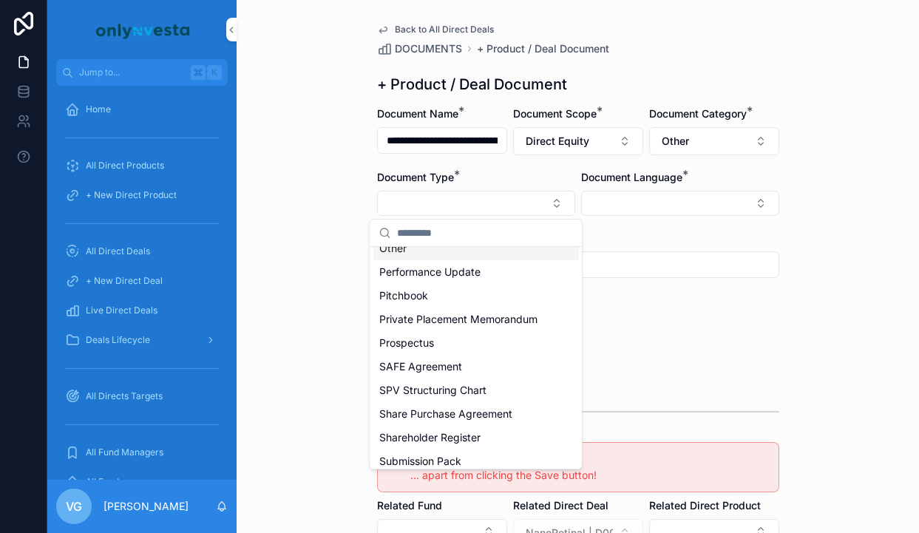
click at [497, 259] on div "Other" at bounding box center [476, 249] width 206 height 24
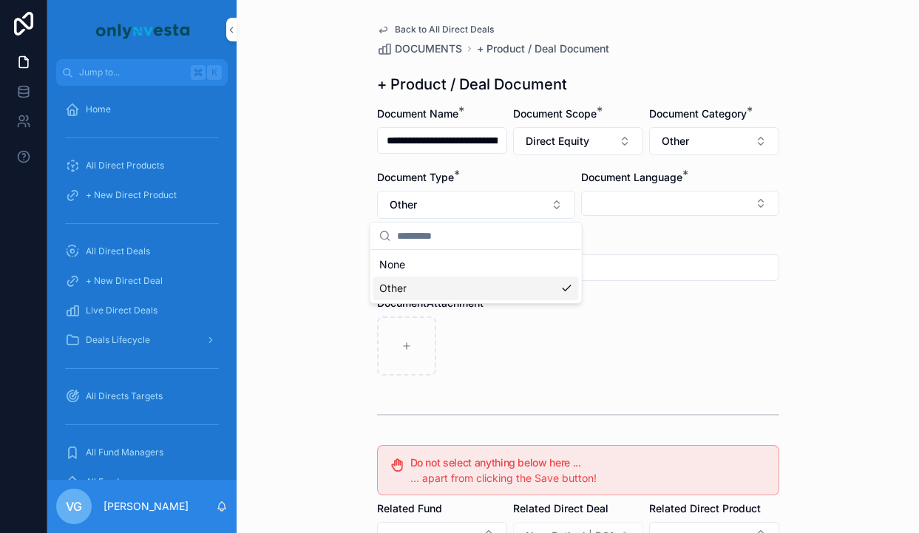
scroll to position [0, 0]
click at [654, 211] on button "Select Button" at bounding box center [680, 203] width 198 height 25
click at [622, 308] on div "English" at bounding box center [680, 309] width 206 height 24
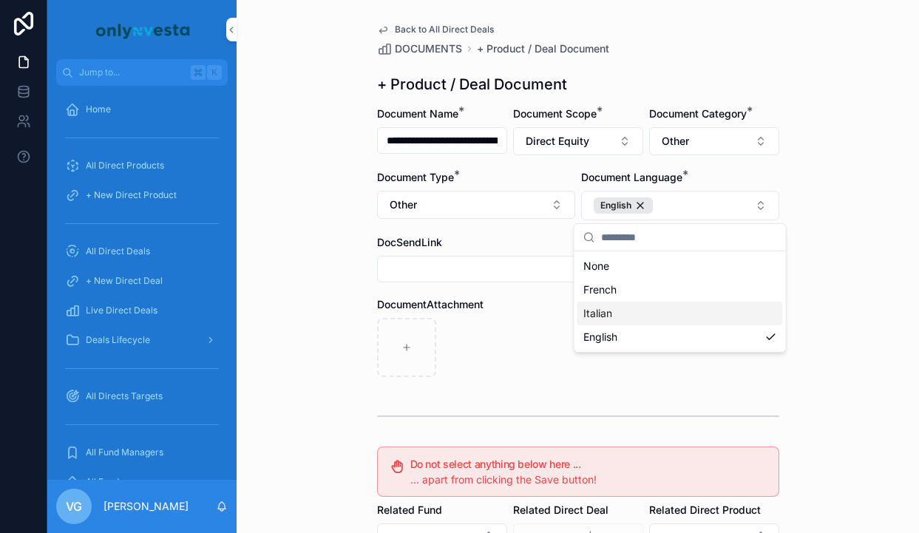
click at [515, 322] on div "scrollable content" at bounding box center [578, 347] width 402 height 59
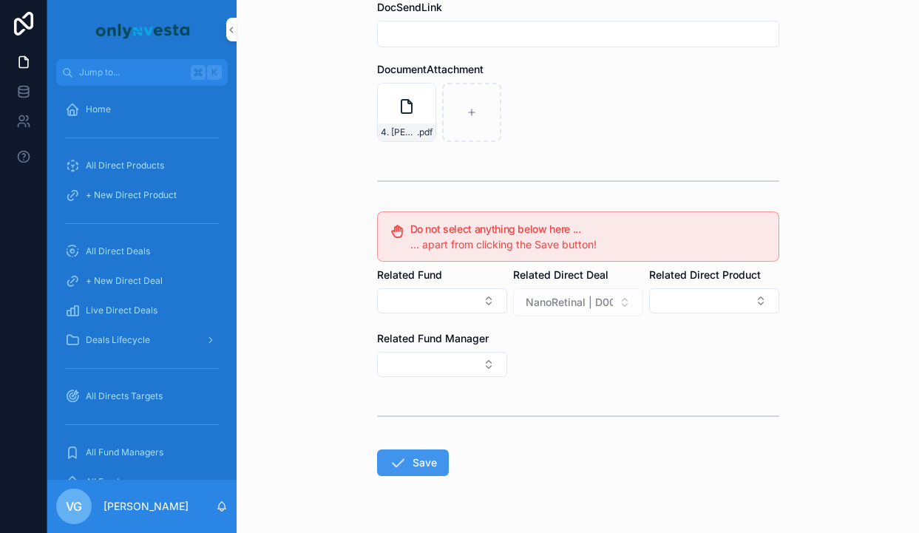
scroll to position [273, 0]
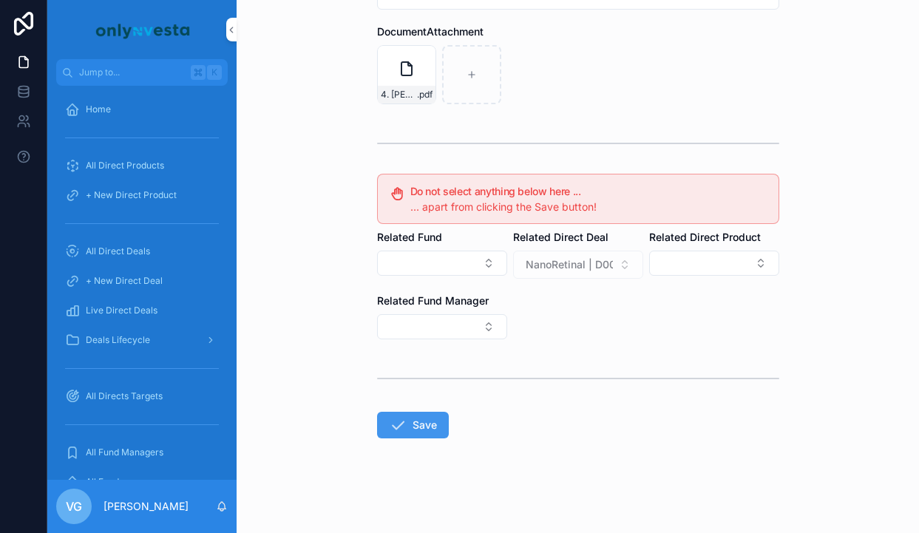
click at [404, 432] on icon "scrollable content" at bounding box center [398, 425] width 18 height 18
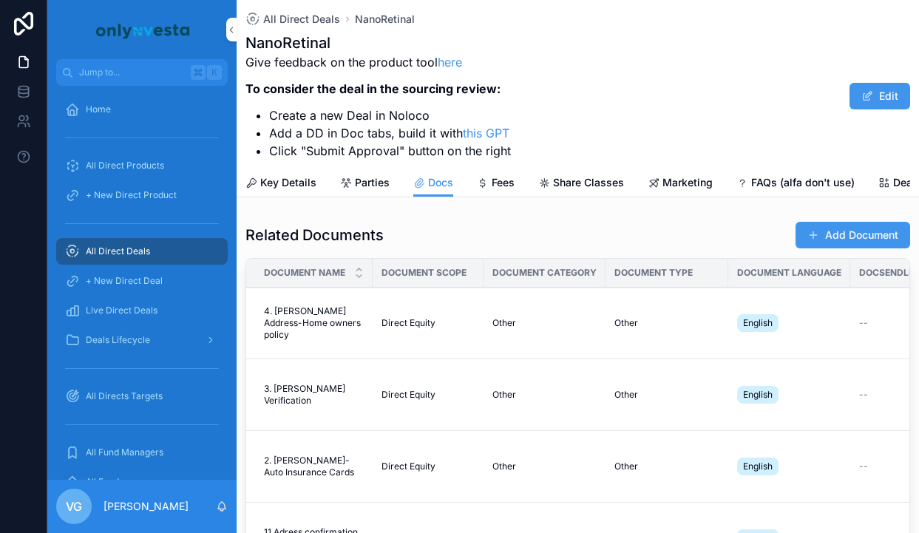
click at [834, 219] on div "Related Documents Add Document Document Name Document Scope Document Category D…" at bounding box center [578, 443] width 682 height 456
click at [832, 225] on button "Add Document" at bounding box center [852, 235] width 115 height 27
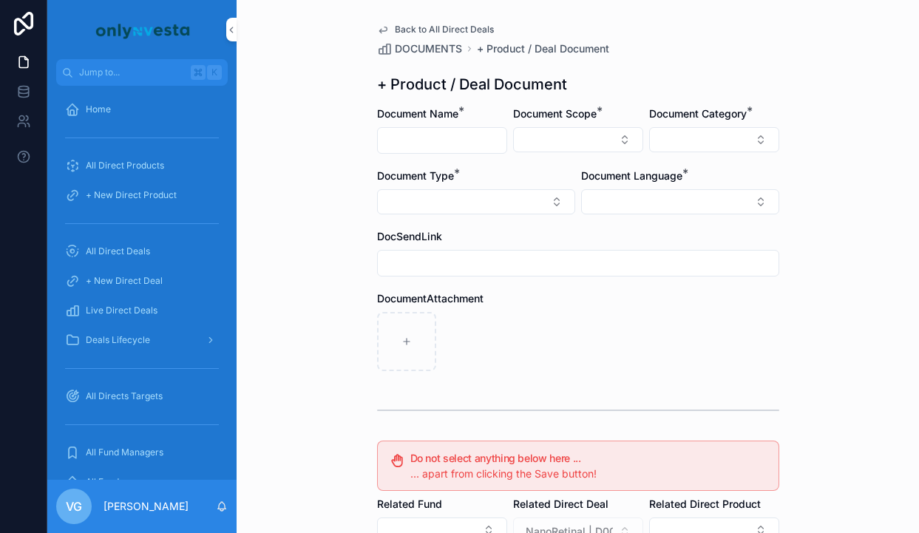
click at [467, 135] on input "scrollable content" at bounding box center [442, 140] width 129 height 21
paste input "**********"
type input "**********"
click at [568, 138] on button "Select Button" at bounding box center [578, 139] width 130 height 25
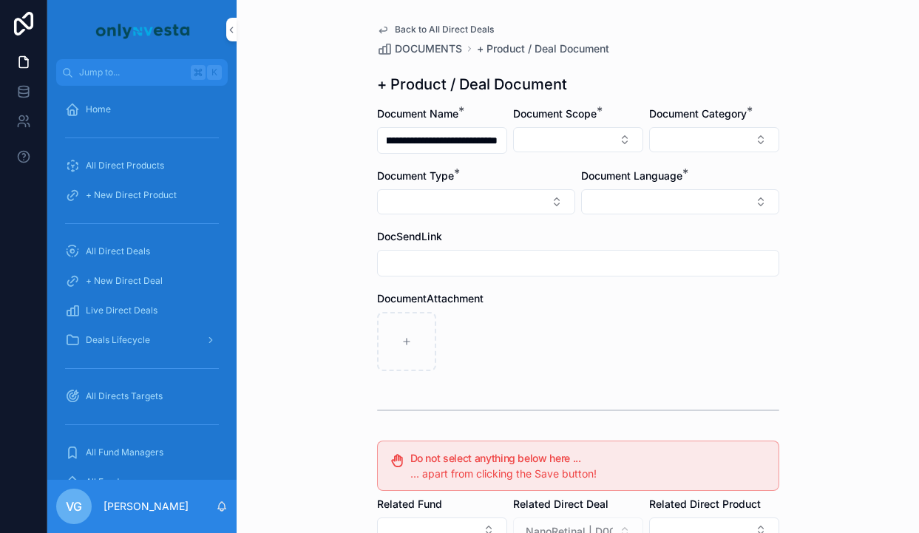
scroll to position [0, 0]
click at [554, 198] on div "Direct Equity" at bounding box center [578, 198] width 206 height 24
click at [678, 143] on button "Select Button" at bounding box center [714, 139] width 130 height 25
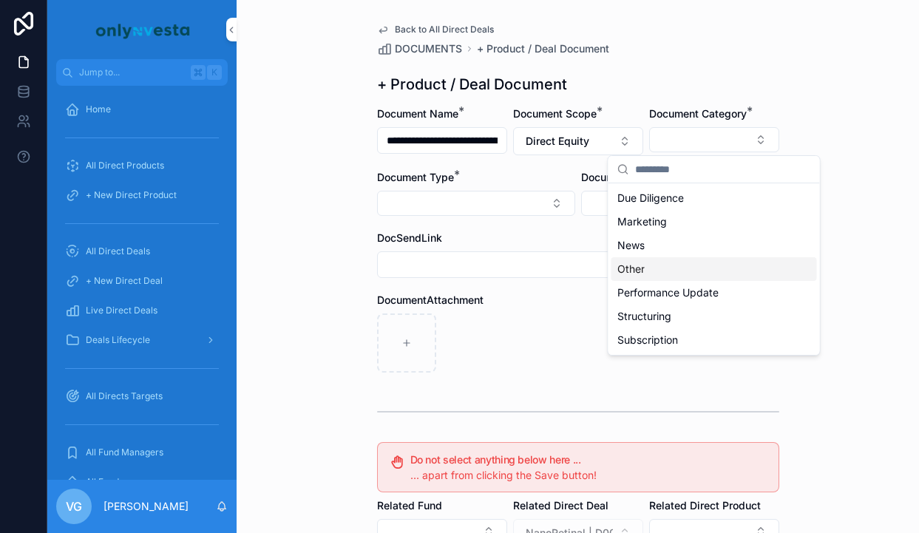
click at [643, 273] on span "Other" at bounding box center [630, 269] width 27 height 15
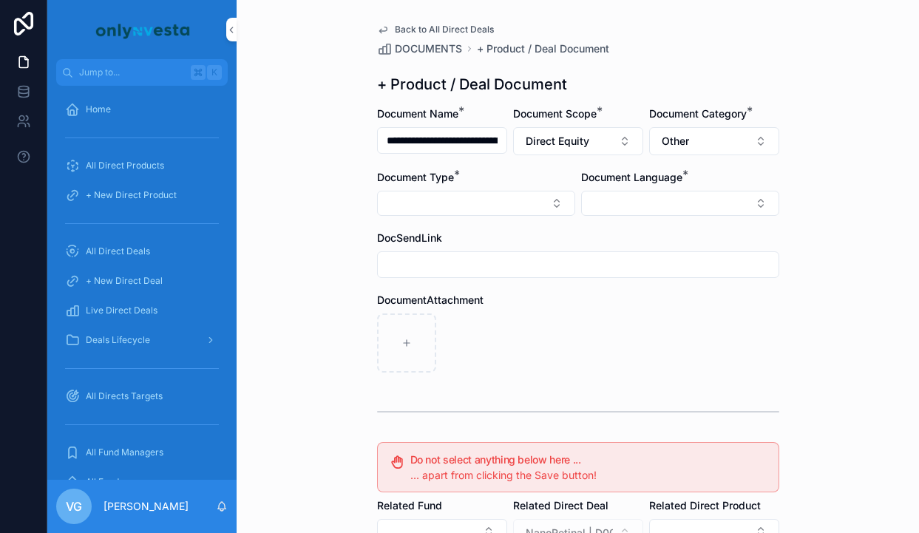
click at [528, 220] on form "**********" at bounding box center [578, 453] width 402 height 695
click at [528, 217] on form "**********" at bounding box center [578, 453] width 402 height 695
click at [527, 207] on button "Select Button" at bounding box center [476, 203] width 198 height 25
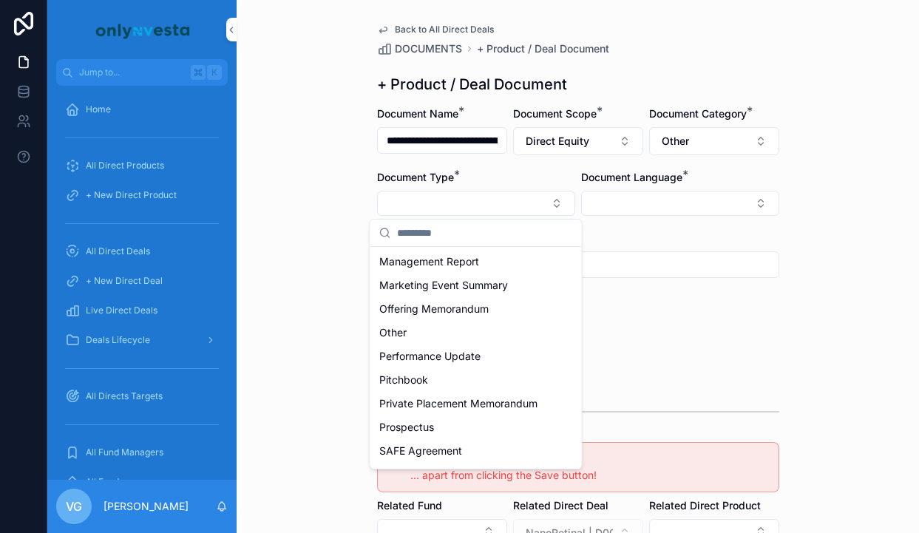
scroll to position [479, 0]
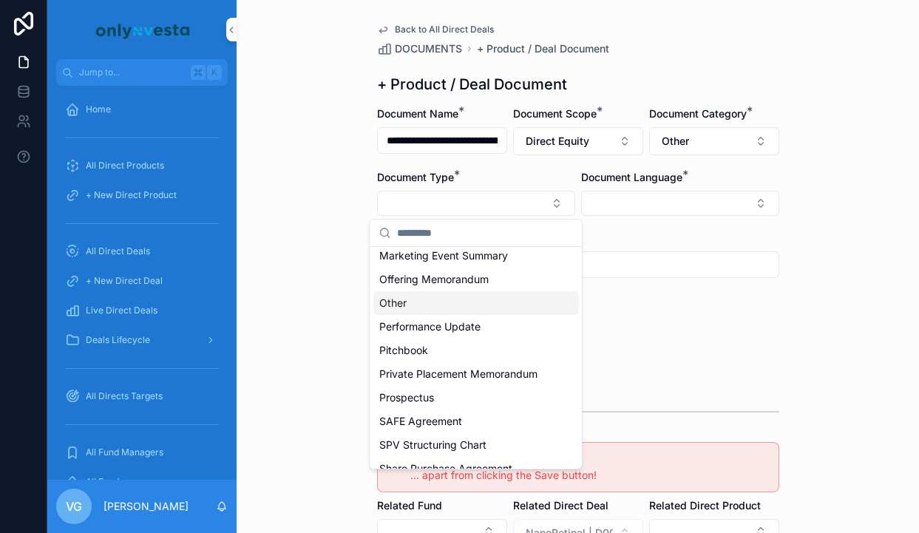
click at [449, 306] on div "Other" at bounding box center [476, 303] width 206 height 24
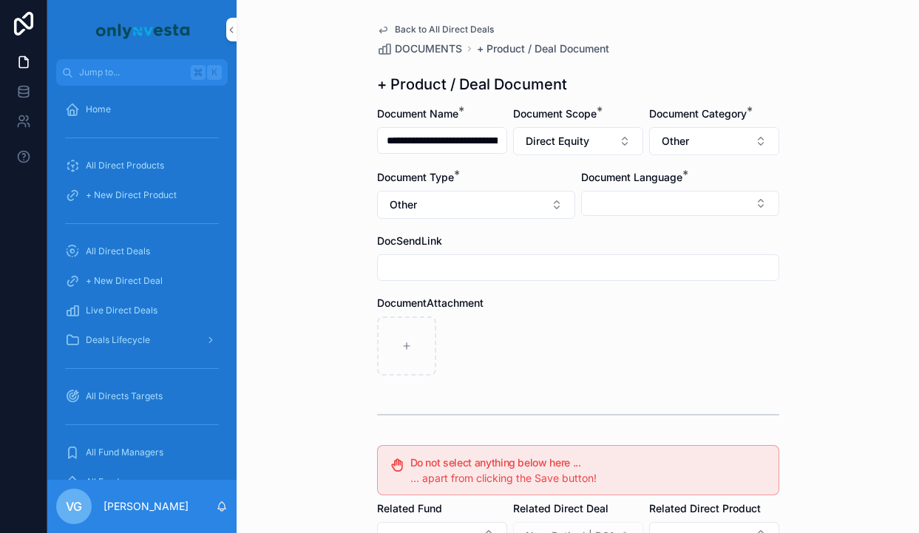
click at [680, 208] on button "Select Button" at bounding box center [680, 203] width 198 height 25
click at [630, 307] on div "English" at bounding box center [680, 309] width 206 height 24
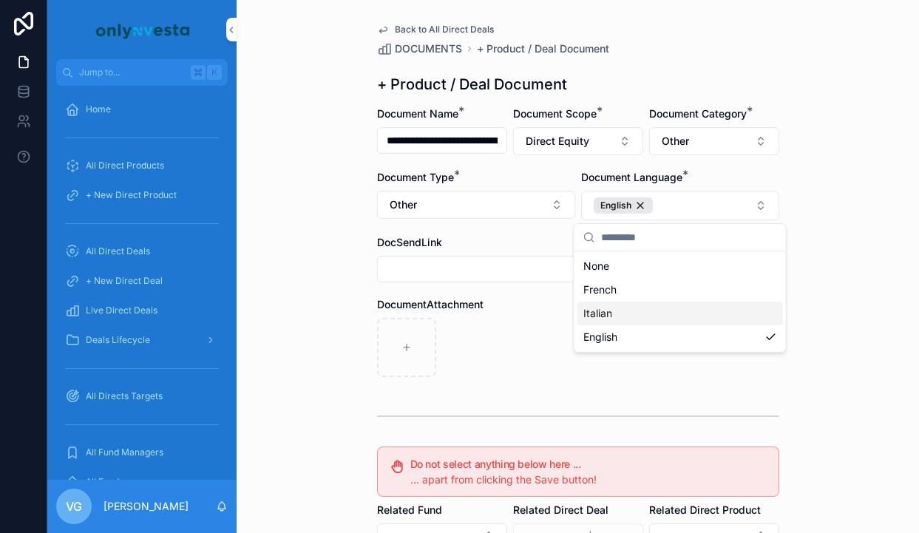
click at [517, 308] on div "DocumentAttachment" at bounding box center [578, 304] width 402 height 15
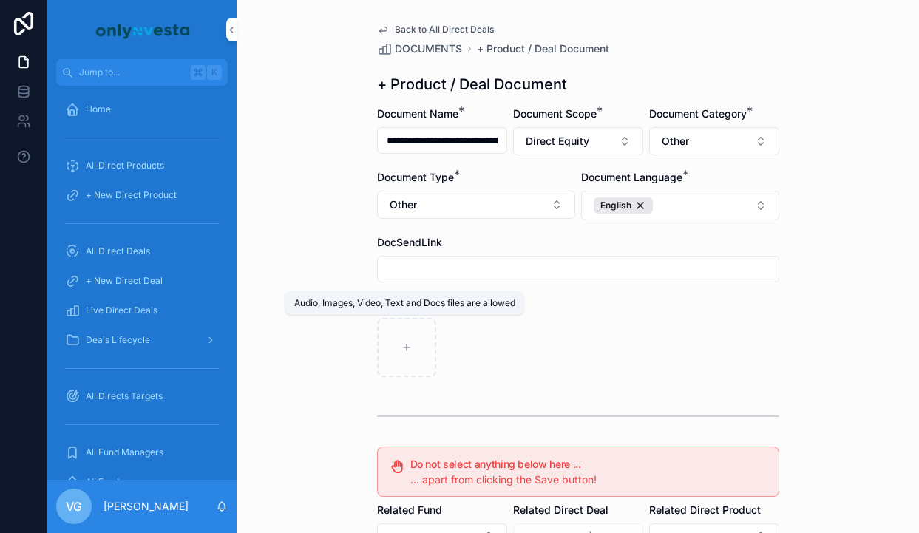
scroll to position [273, 0]
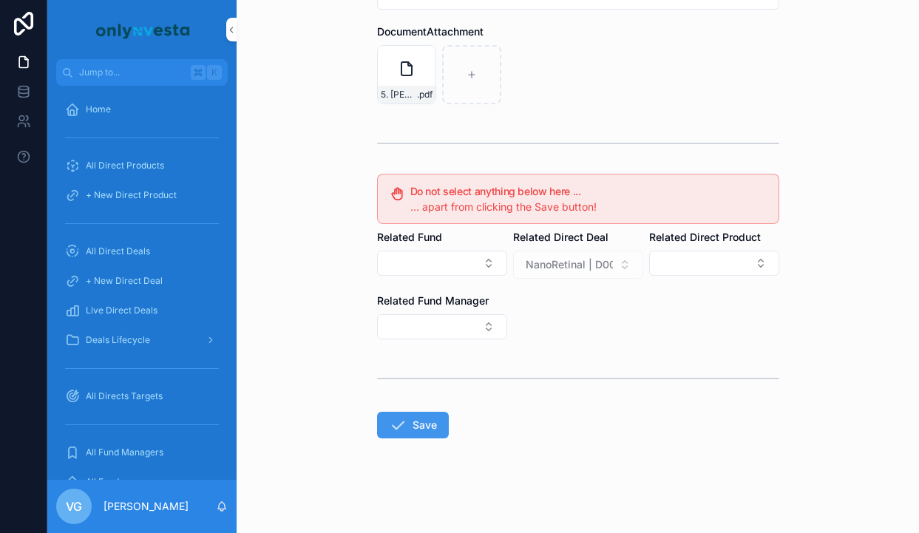
click at [412, 412] on button "Save" at bounding box center [413, 425] width 72 height 27
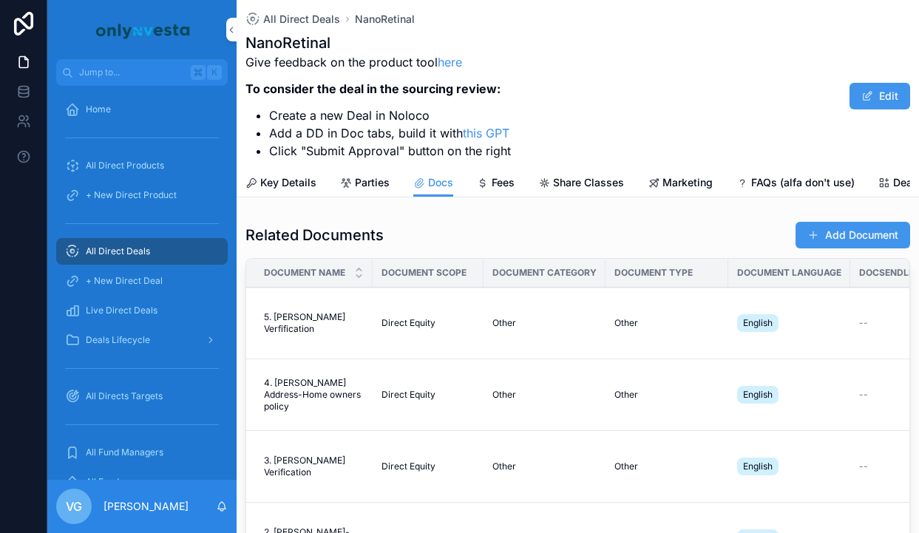
click at [832, 224] on button "Add Document" at bounding box center [852, 235] width 115 height 27
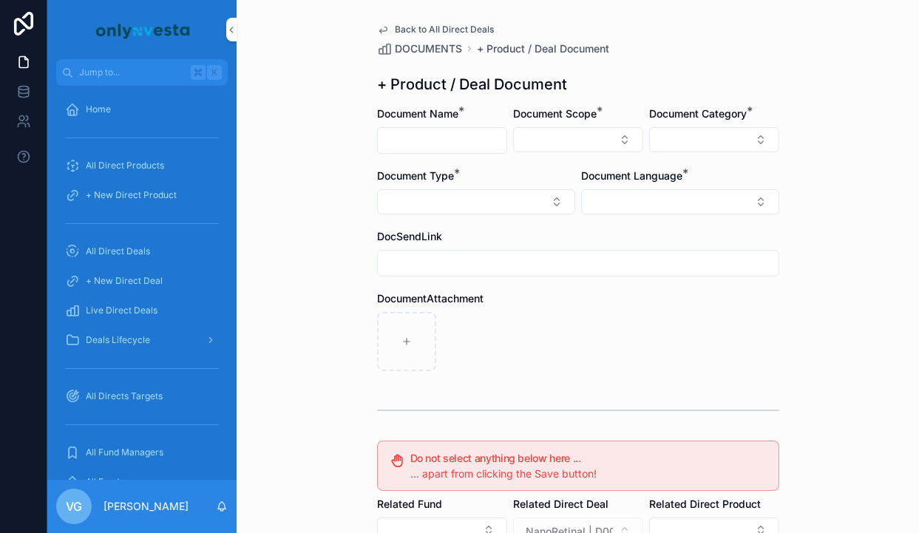
click at [438, 137] on input "scrollable content" at bounding box center [442, 140] width 129 height 21
paste input "**********"
type input "**********"
click at [573, 149] on button "Select Button" at bounding box center [578, 139] width 130 height 25
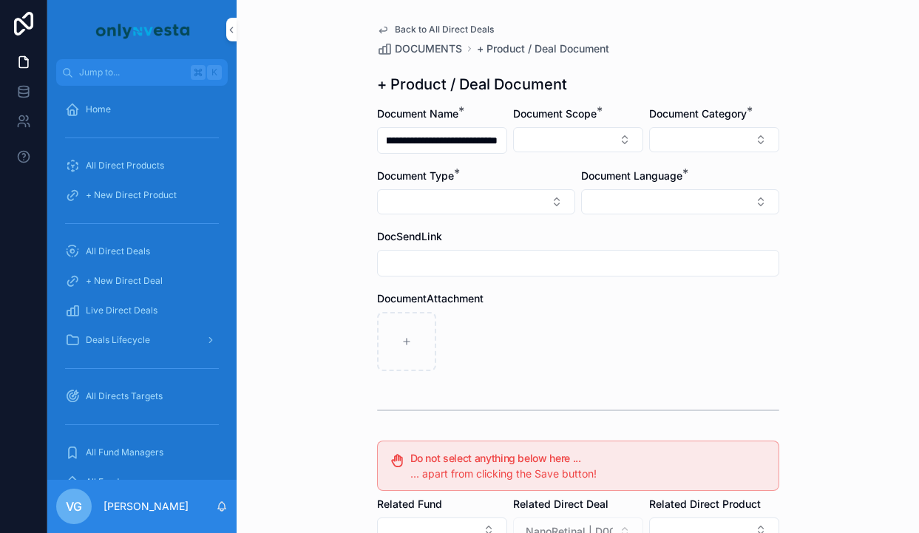
scroll to position [0, 0]
click at [559, 191] on div "Direct Equity" at bounding box center [578, 198] width 206 height 24
click at [685, 139] on button "Select Button" at bounding box center [714, 139] width 130 height 25
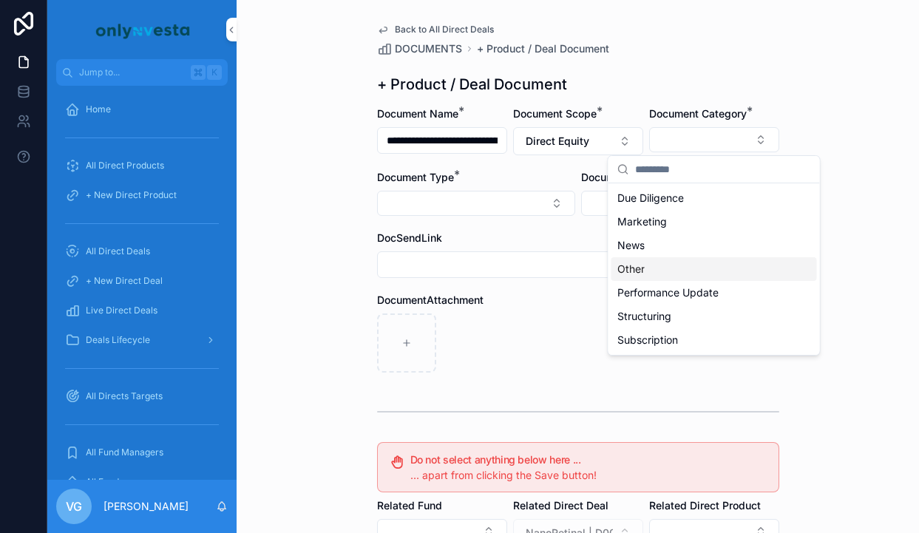
click at [665, 265] on div "Other" at bounding box center [714, 269] width 206 height 24
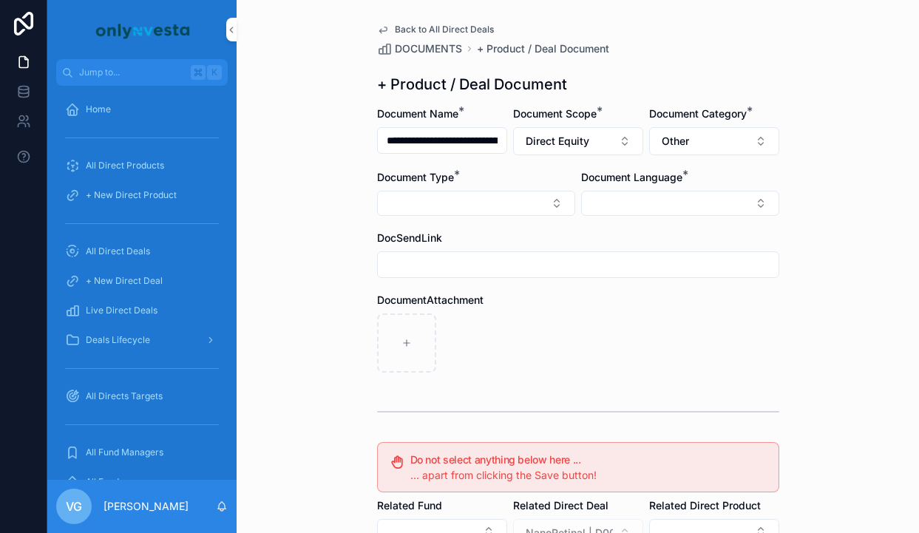
click at [501, 207] on button "Select Button" at bounding box center [476, 203] width 198 height 25
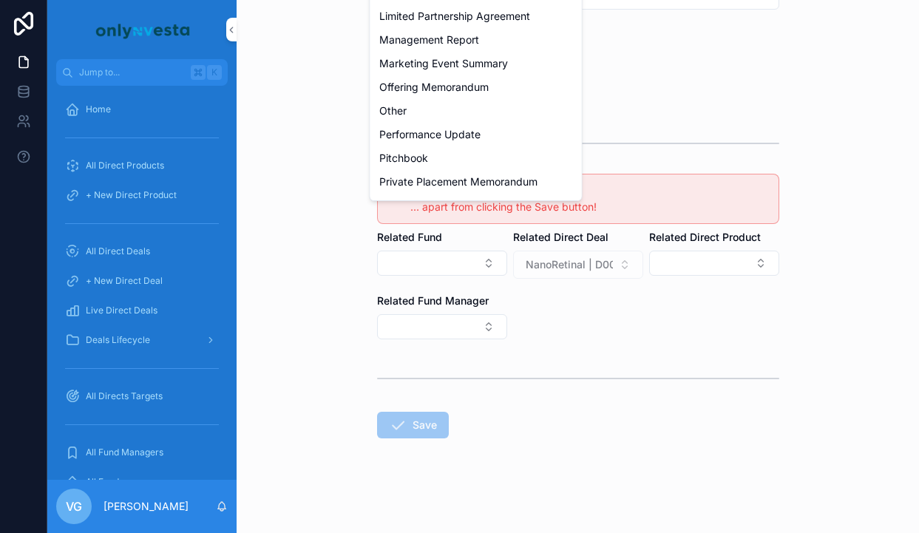
scroll to position [358, 0]
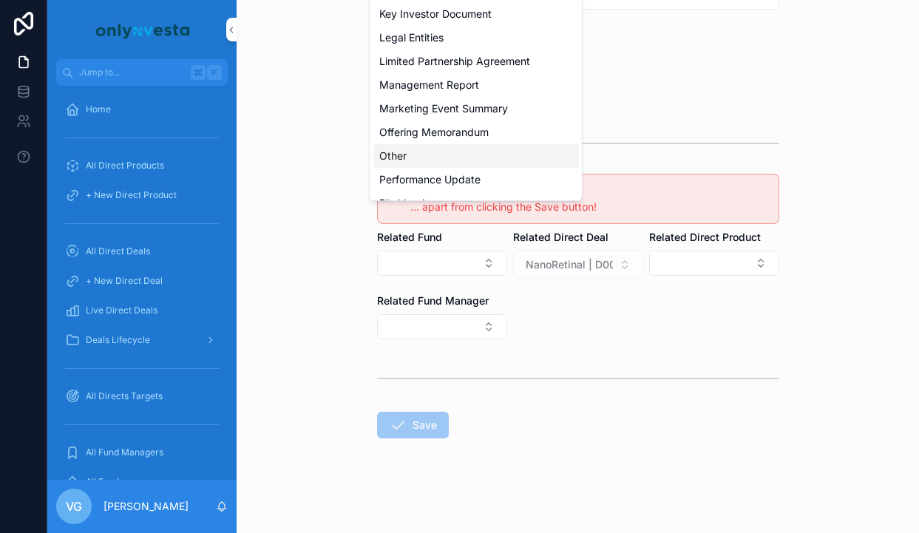
click at [498, 154] on div "Other" at bounding box center [476, 156] width 206 height 24
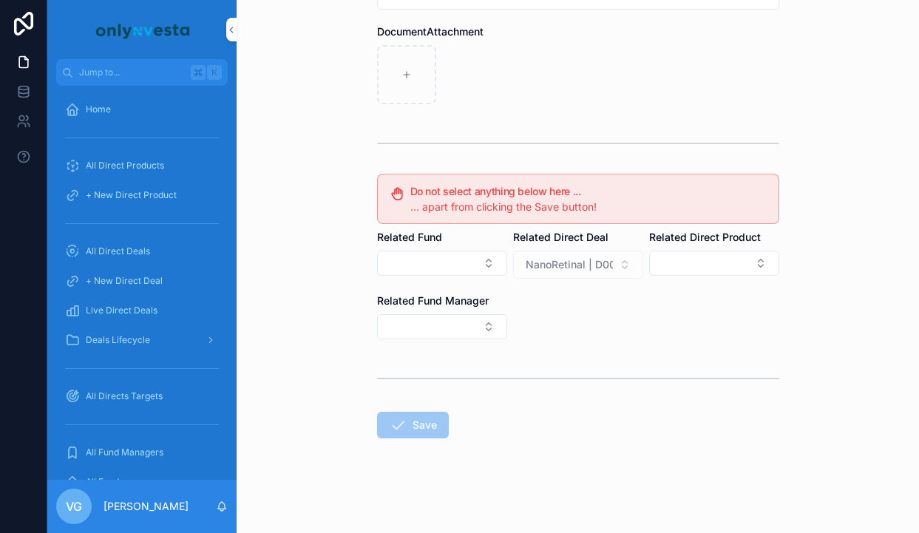
scroll to position [0, 0]
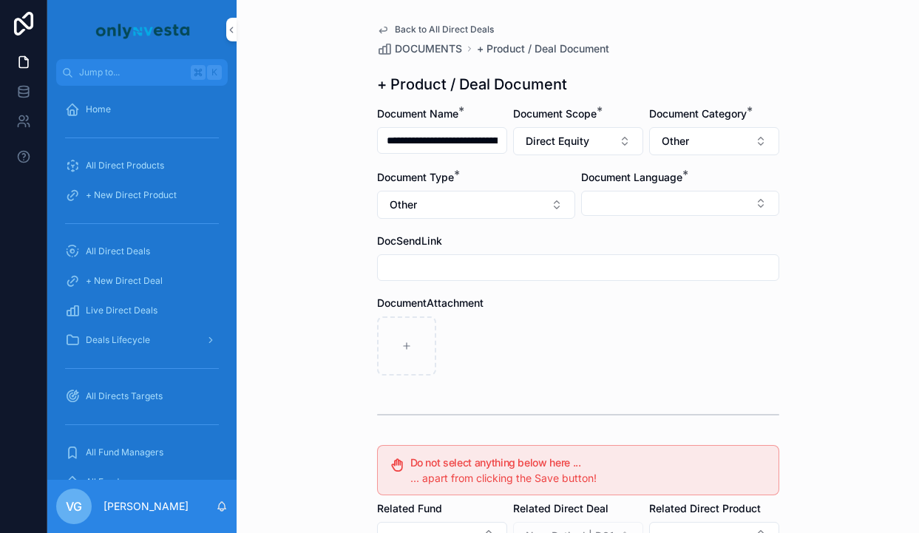
click at [684, 199] on button "Select Button" at bounding box center [680, 203] width 198 height 25
click at [643, 293] on div "Italian" at bounding box center [680, 286] width 206 height 24
click at [515, 330] on div "scrollable content" at bounding box center [578, 347] width 402 height 59
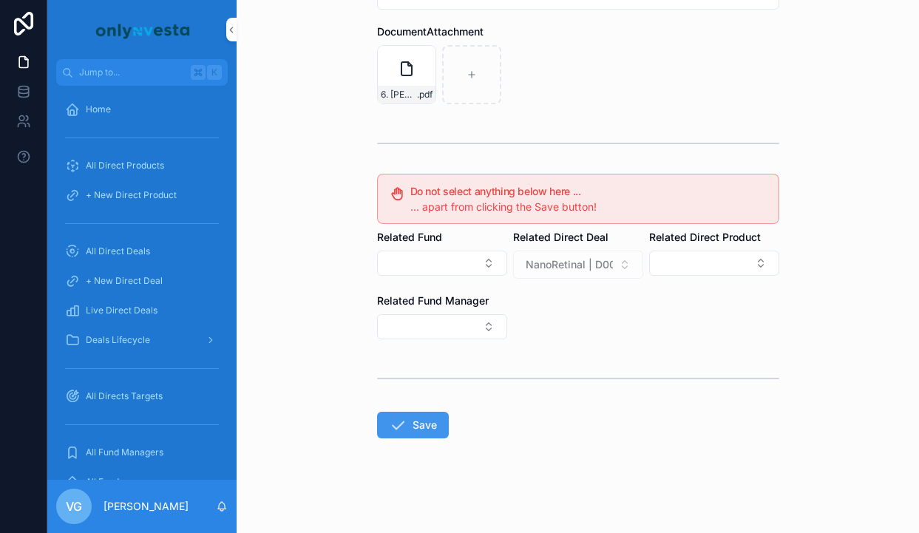
click at [425, 427] on button "Save" at bounding box center [413, 425] width 72 height 27
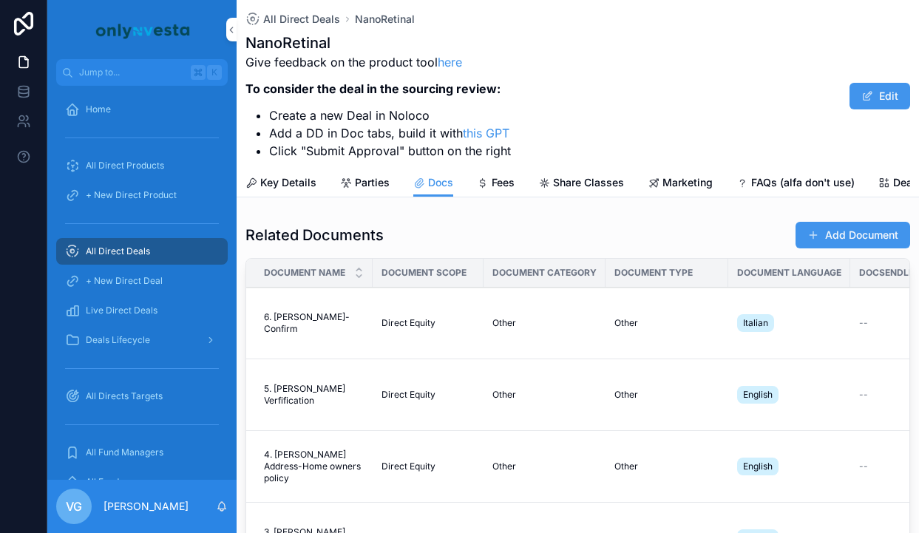
click at [836, 231] on button "Add Document" at bounding box center [852, 235] width 115 height 27
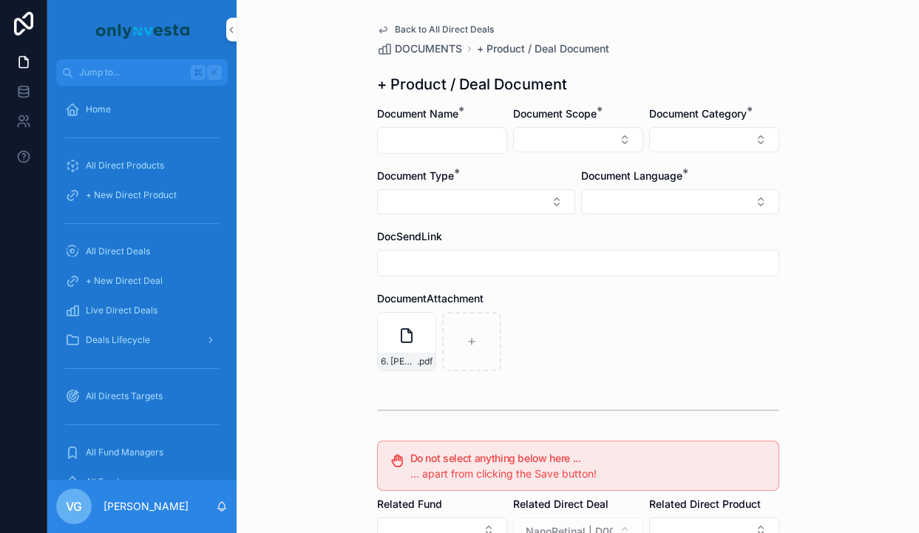
click at [448, 143] on input "scrollable content" at bounding box center [442, 140] width 129 height 21
paste input "**********"
type input "**********"
click at [580, 131] on button "Select Button" at bounding box center [578, 139] width 130 height 25
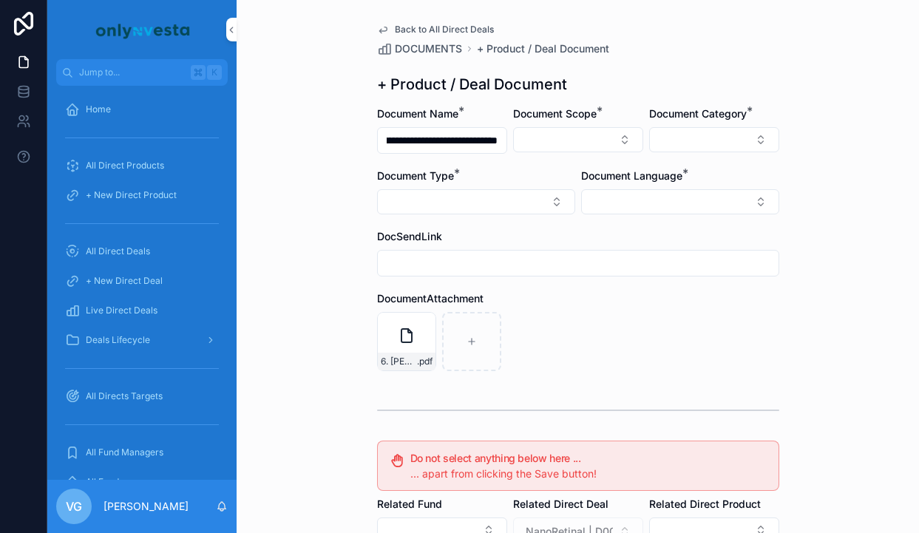
scroll to position [0, 0]
click at [551, 193] on div "Direct Equity" at bounding box center [578, 198] width 206 height 24
click at [695, 142] on button "Select Button" at bounding box center [714, 139] width 130 height 25
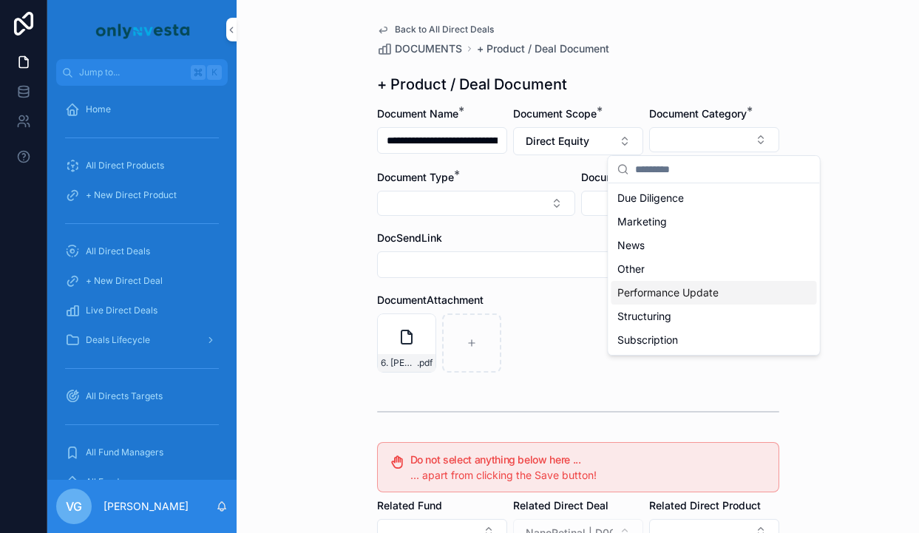
click at [637, 282] on div "Performance Update" at bounding box center [714, 293] width 206 height 24
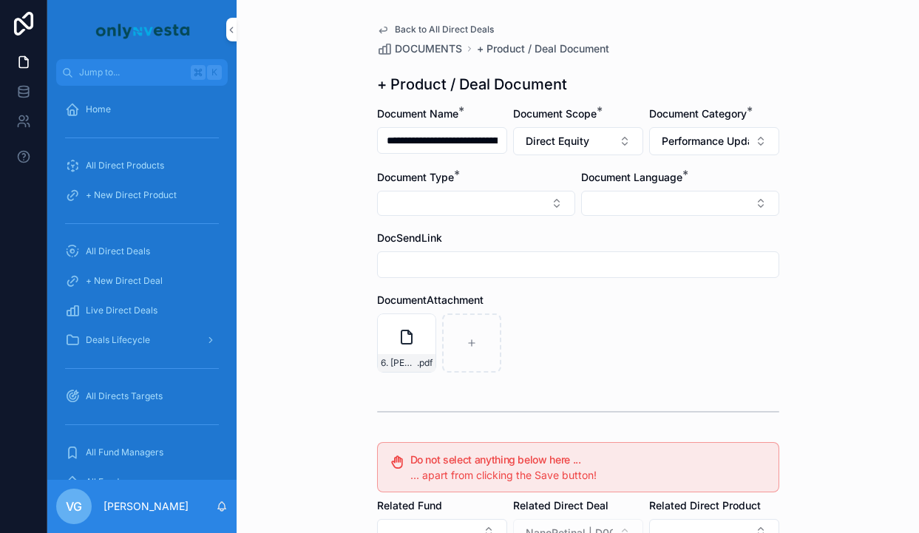
drag, startPoint x: 637, startPoint y: 282, endPoint x: 672, endPoint y: 220, distance: 70.5
click at [637, 281] on form "**********" at bounding box center [578, 453] width 402 height 695
click at [701, 149] on button "Performance Update" at bounding box center [714, 141] width 130 height 28
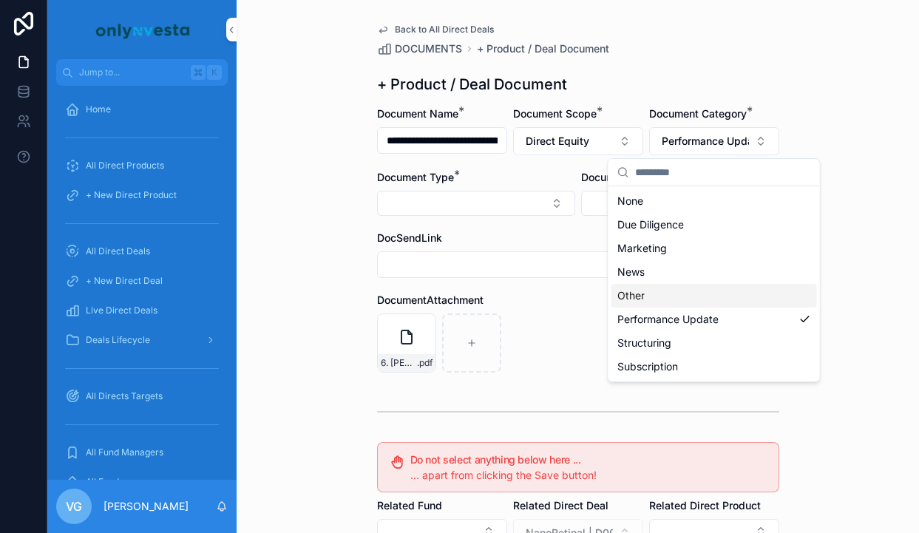
click at [644, 289] on span "Other" at bounding box center [630, 295] width 27 height 15
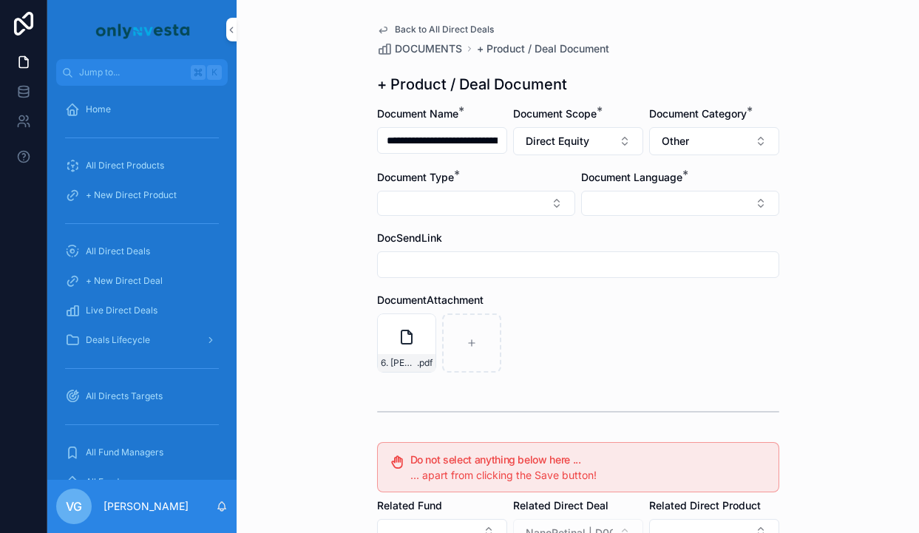
click at [491, 192] on button "Select Button" at bounding box center [476, 203] width 198 height 25
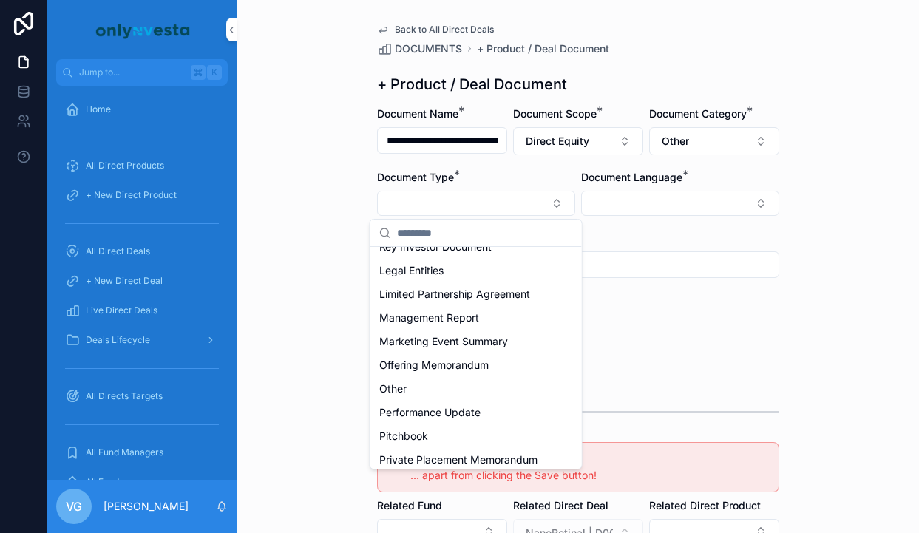
scroll to position [424, 0]
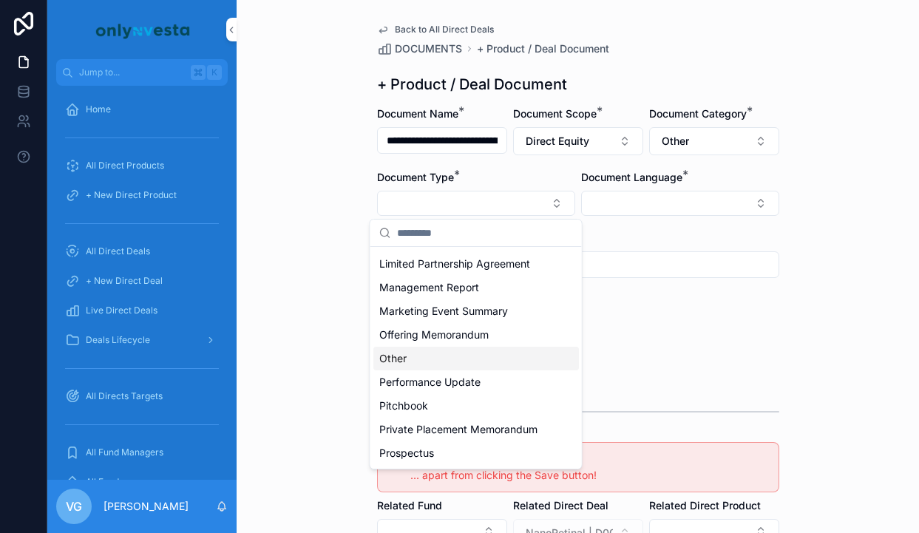
click at [448, 352] on div "Other" at bounding box center [476, 359] width 206 height 24
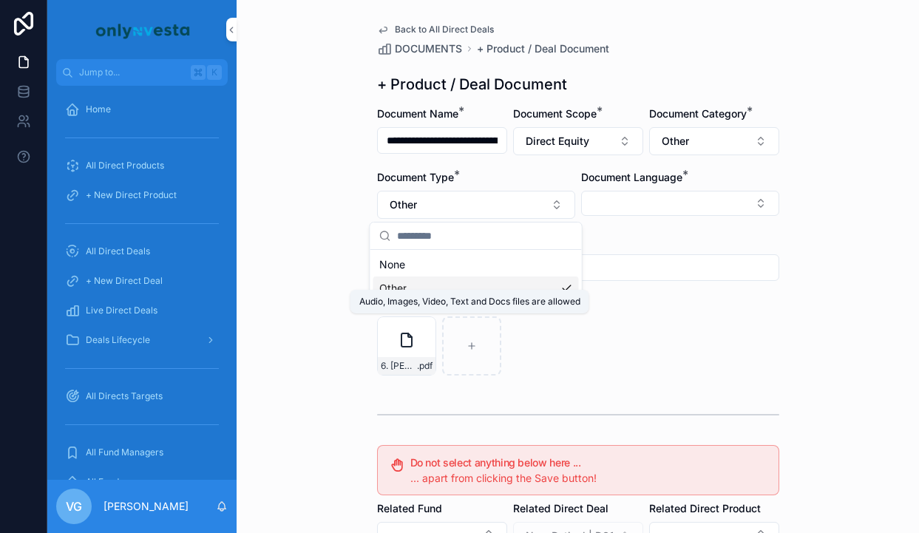
scroll to position [0, 0]
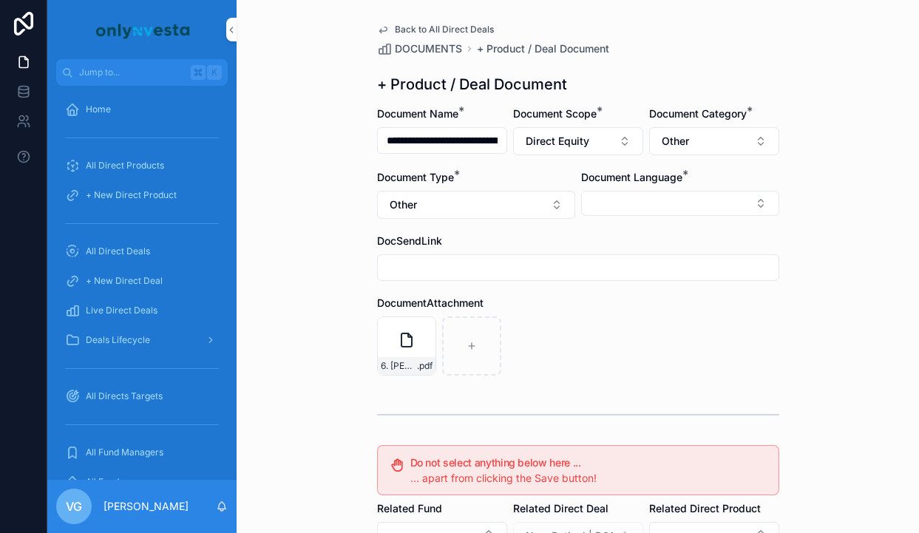
click at [658, 214] on button "Select Button" at bounding box center [680, 203] width 198 height 25
click at [613, 302] on span "English" at bounding box center [600, 309] width 34 height 15
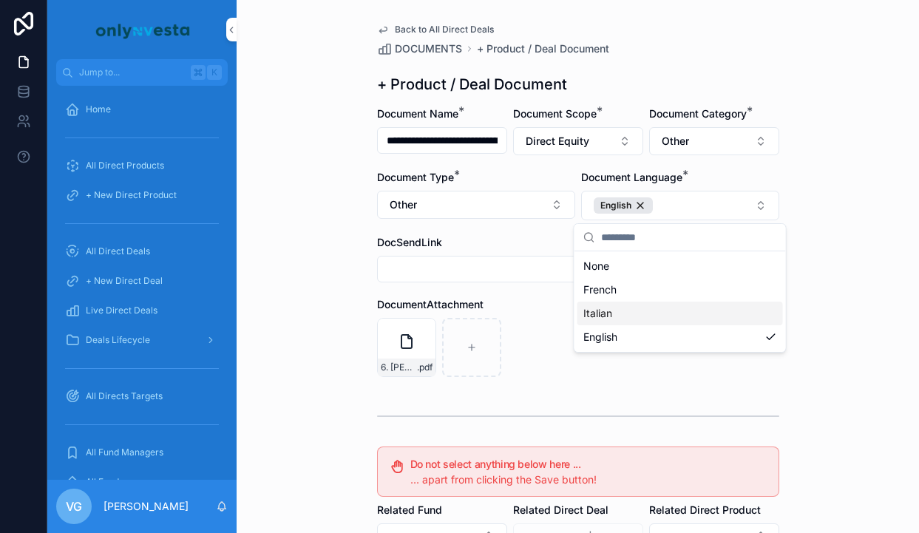
click at [534, 359] on div "6. [PERSON_NAME] Verification .pdf" at bounding box center [578, 347] width 402 height 59
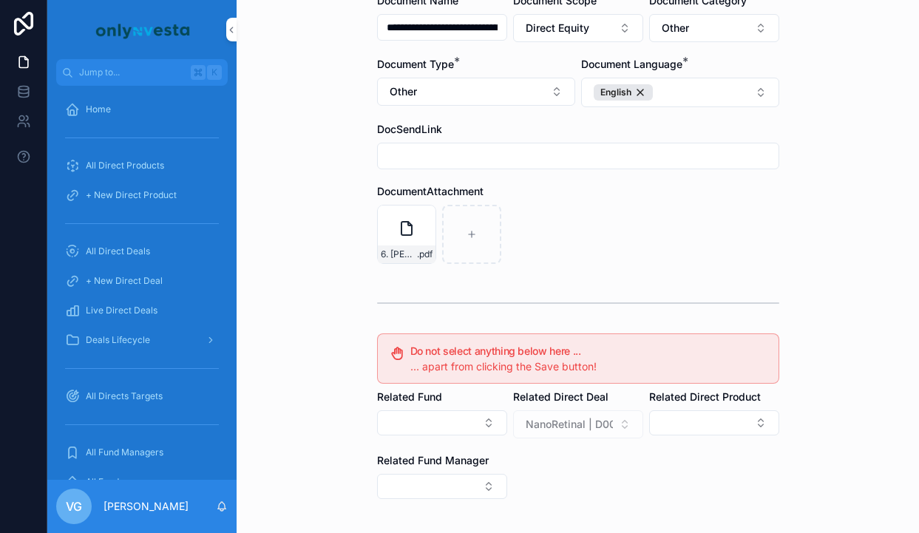
scroll to position [273, 0]
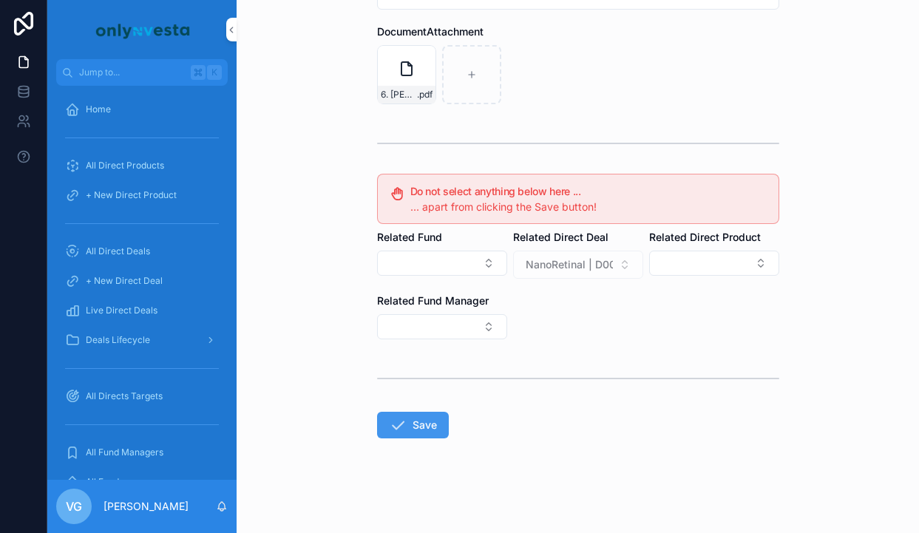
click at [434, 432] on button "Save" at bounding box center [413, 425] width 72 height 27
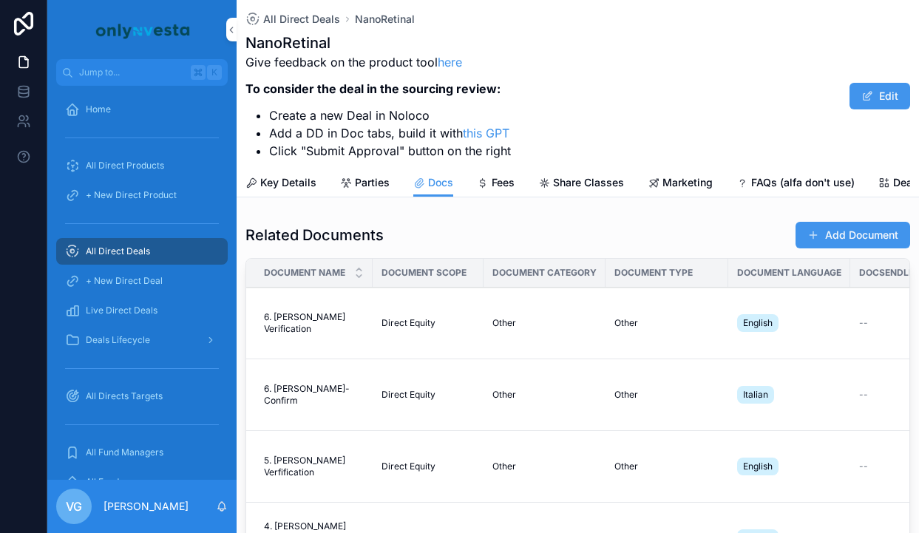
click at [874, 241] on button "Add Document" at bounding box center [852, 235] width 115 height 27
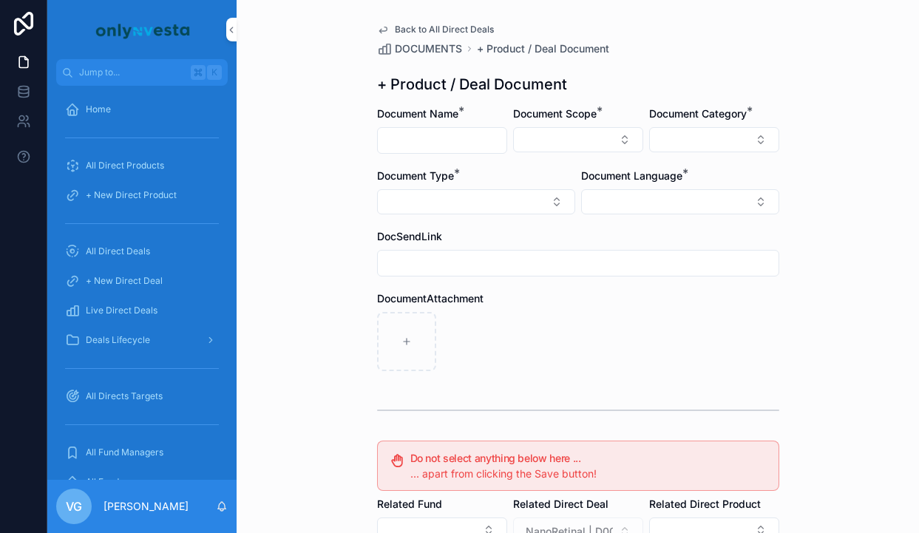
click at [449, 143] on input "scrollable content" at bounding box center [442, 140] width 129 height 21
paste input "**********"
type input "**********"
drag, startPoint x: 501, startPoint y: 138, endPoint x: 305, endPoint y: 138, distance: 196.6
click at [305, 138] on div "**********" at bounding box center [578, 266] width 682 height 533
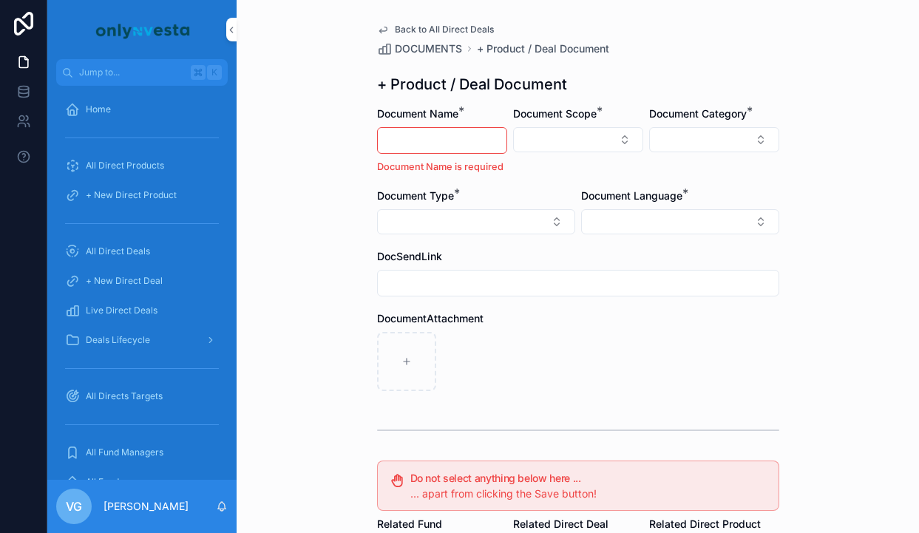
paste input "**********"
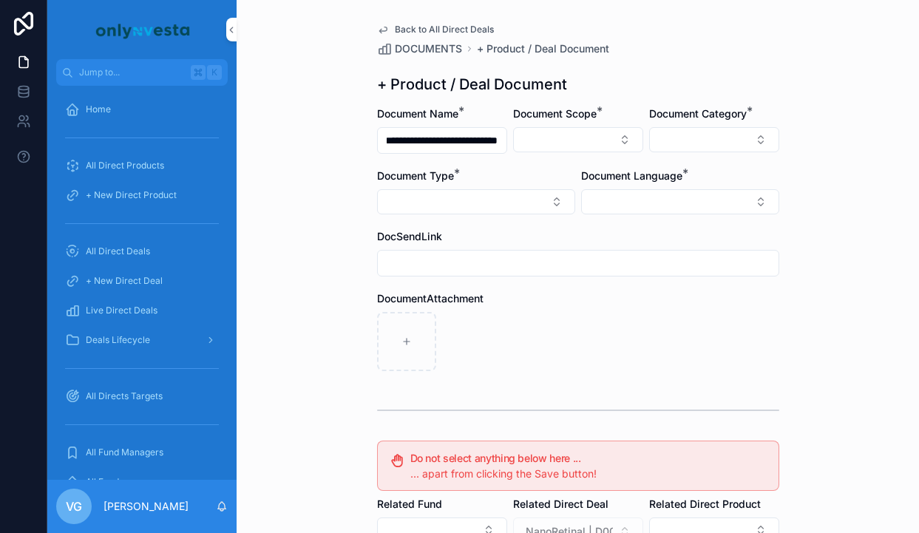
scroll to position [0, 28]
drag, startPoint x: 449, startPoint y: 140, endPoint x: 634, endPoint y: 129, distance: 185.9
click at [634, 129] on form "**********" at bounding box center [578, 452] width 402 height 693
type input "**********"
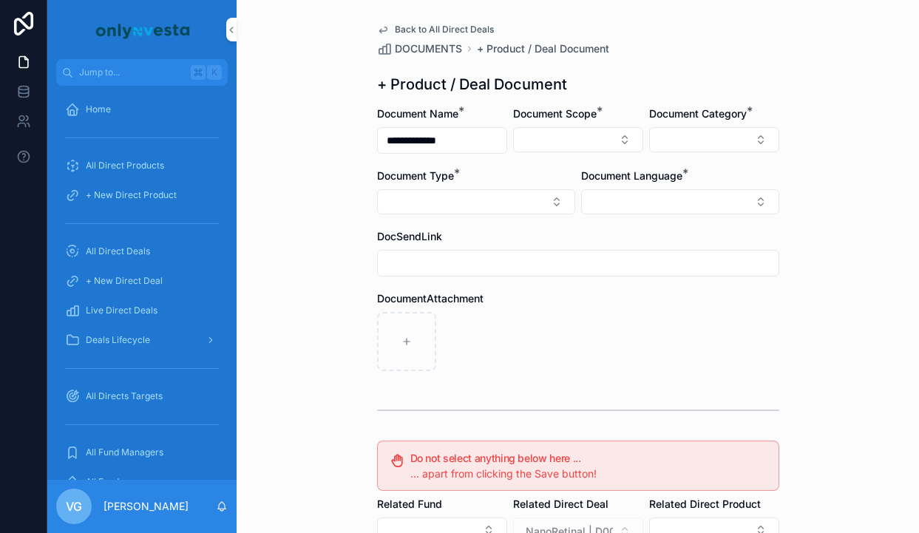
drag, startPoint x: 455, startPoint y: 143, endPoint x: 326, endPoint y: 137, distance: 128.8
click at [327, 137] on div "**********" at bounding box center [578, 266] width 682 height 533
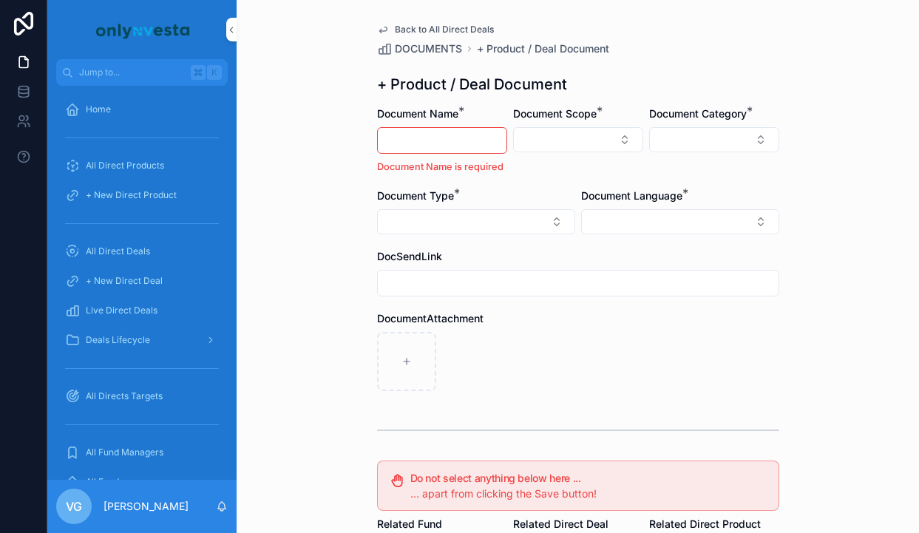
paste input "**********"
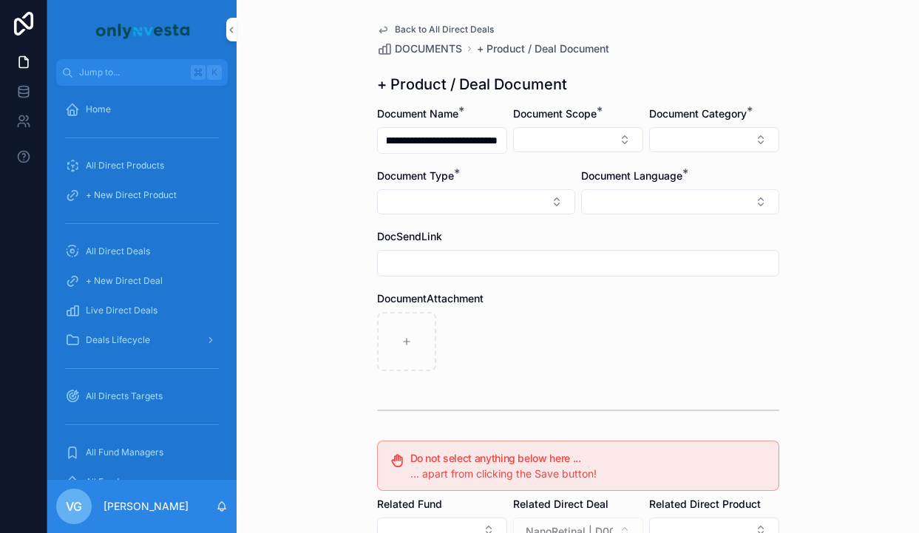
scroll to position [0, 97]
type input "**********"
click at [506, 169] on div "Document Type *" at bounding box center [476, 176] width 198 height 15
click at [569, 148] on button "Select Button" at bounding box center [578, 139] width 130 height 25
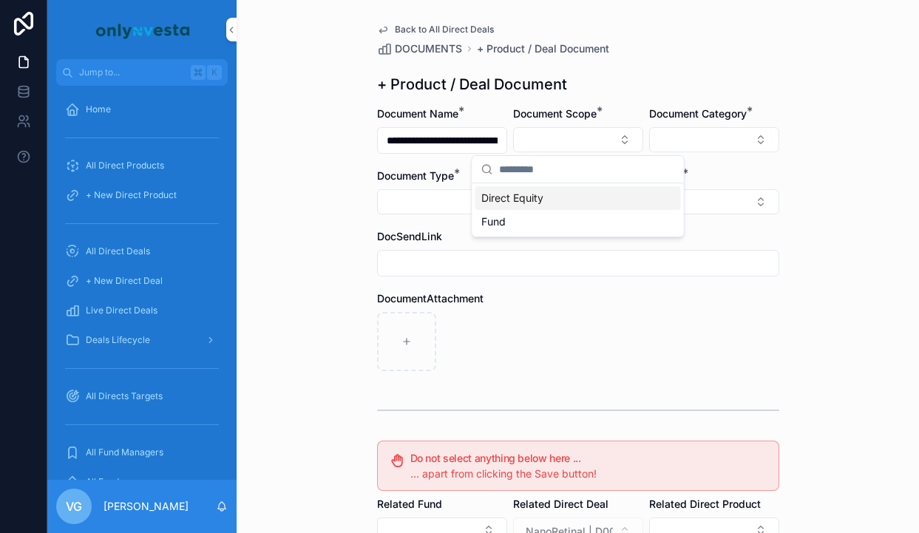
click at [548, 198] on div "Direct Equity" at bounding box center [578, 198] width 206 height 24
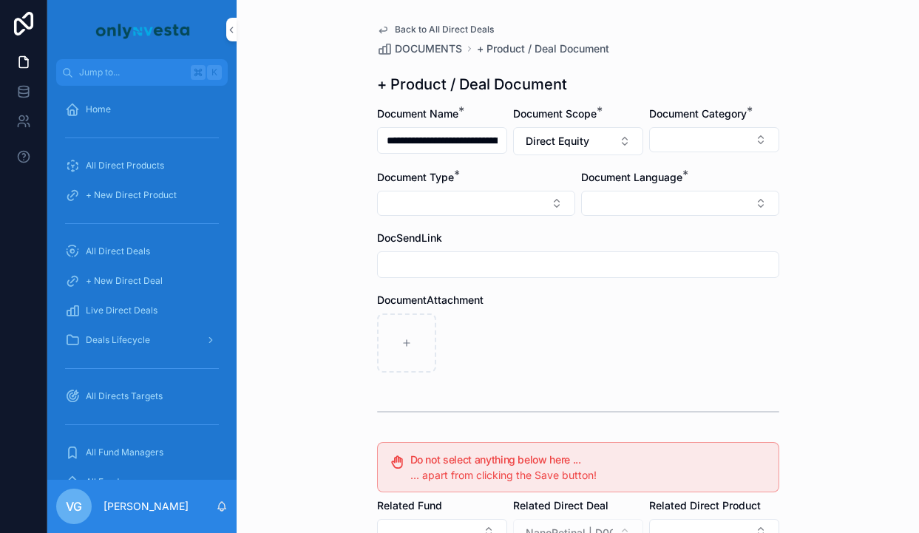
click at [715, 132] on button "Select Button" at bounding box center [714, 139] width 130 height 25
click at [651, 60] on div "**********" at bounding box center [578, 400] width 426 height 801
click at [439, 191] on button "Select Button" at bounding box center [476, 203] width 198 height 25
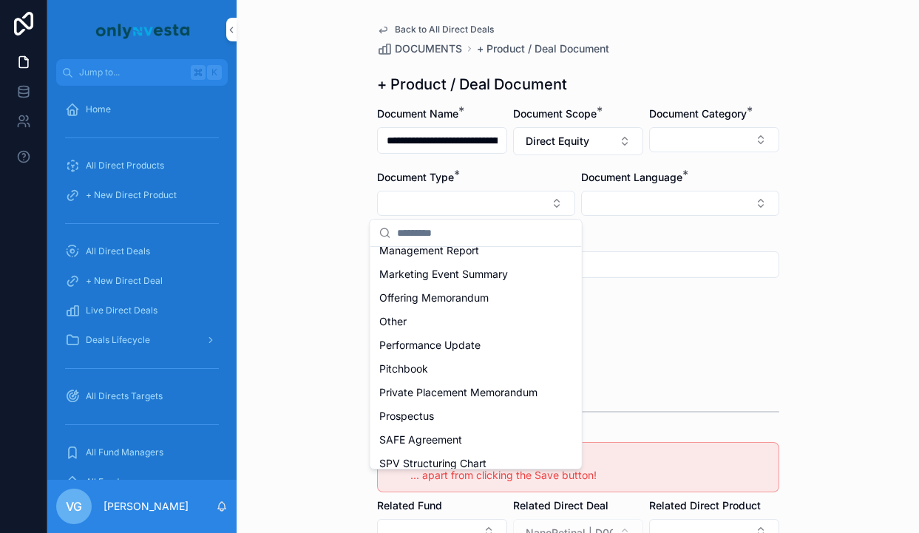
scroll to position [464, 0]
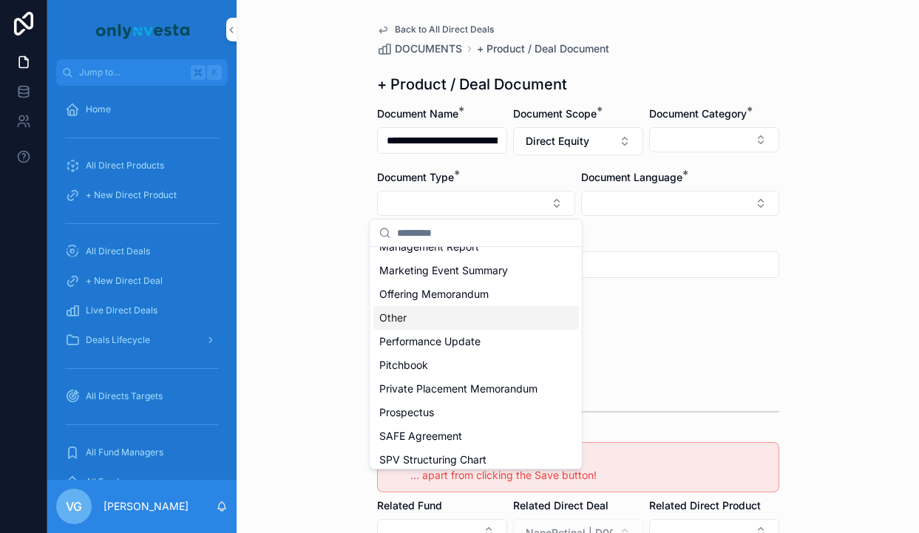
click at [467, 322] on div "Other" at bounding box center [476, 318] width 206 height 24
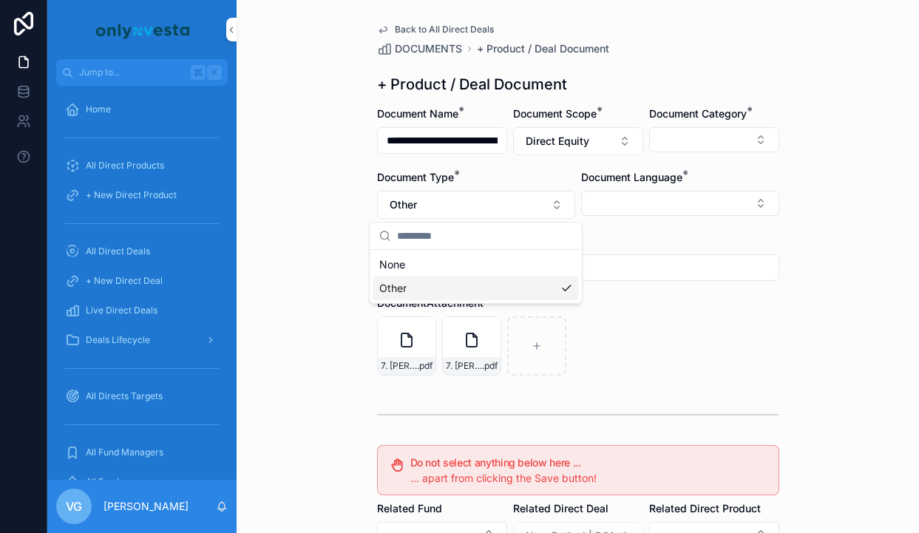
scroll to position [0, 0]
click at [704, 143] on button "Select Button" at bounding box center [714, 139] width 130 height 25
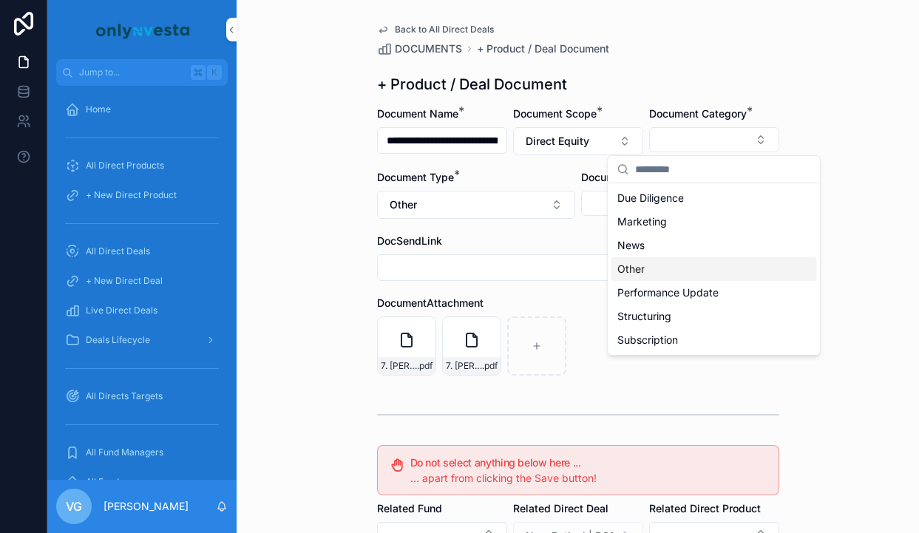
click at [634, 263] on span "Other" at bounding box center [630, 269] width 27 height 15
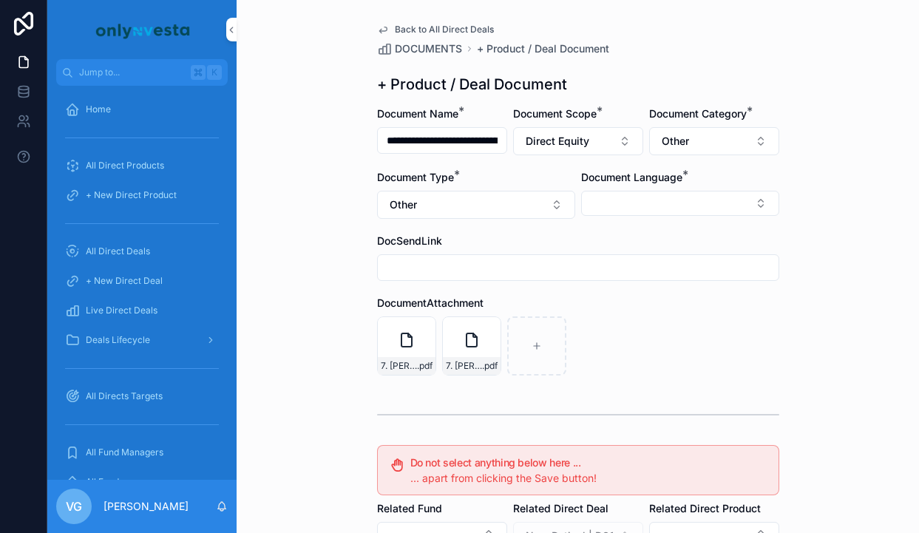
click at [607, 186] on div "Document Language *" at bounding box center [680, 194] width 198 height 49
click at [606, 196] on button "Select Button" at bounding box center [680, 203] width 198 height 25
click at [594, 308] on span "English" at bounding box center [600, 309] width 34 height 15
click at [736, 129] on button "Other" at bounding box center [714, 141] width 130 height 28
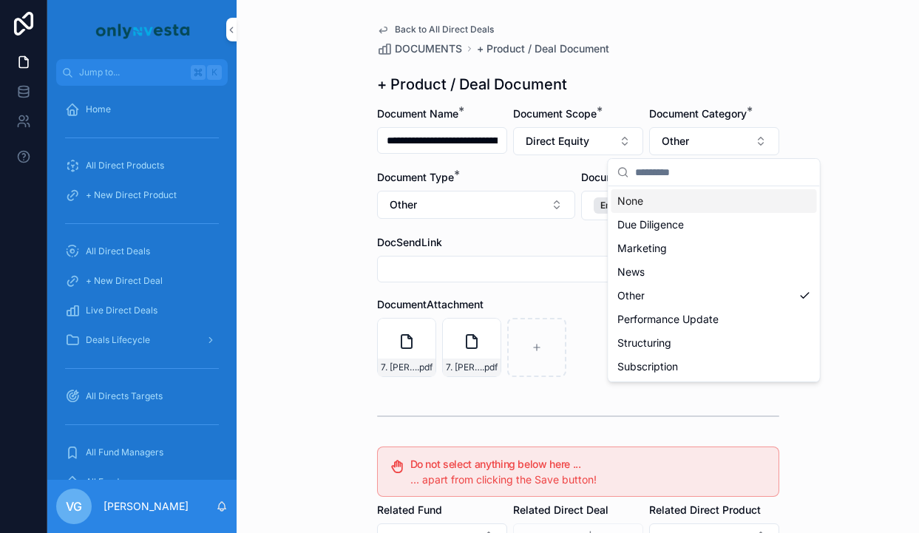
click at [740, 44] on div "DOCUMENTS + Product / Deal Document" at bounding box center [578, 48] width 402 height 15
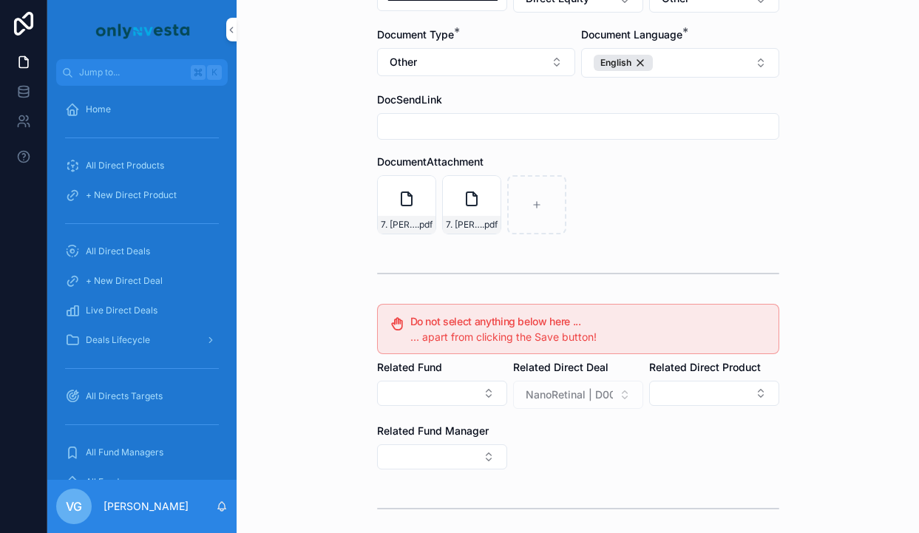
scroll to position [199, 0]
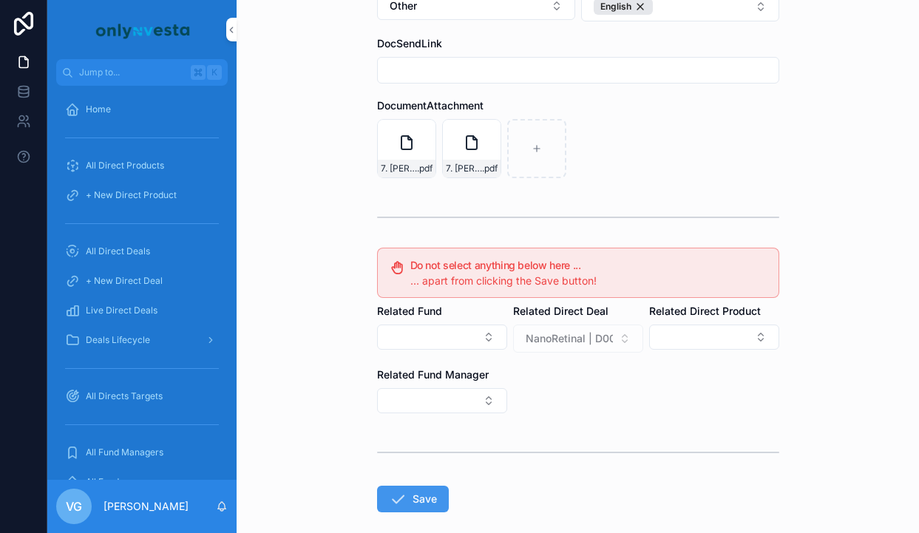
click at [404, 506] on icon "scrollable content" at bounding box center [398, 499] width 18 height 18
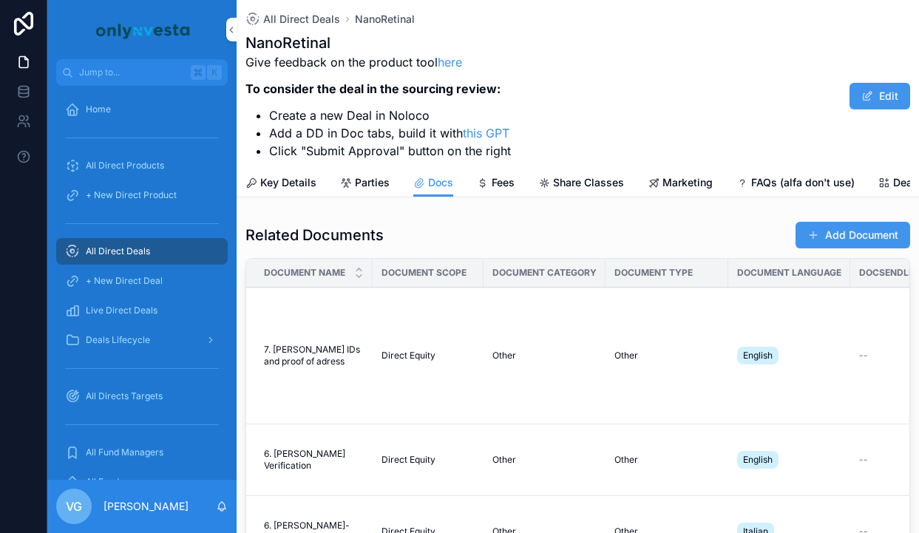
click at [867, 235] on button "Add Document" at bounding box center [852, 235] width 115 height 27
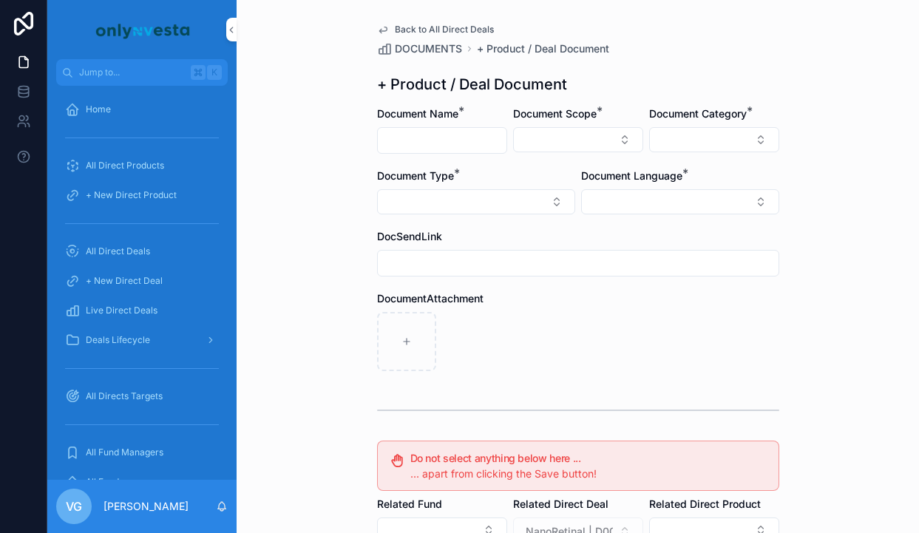
click at [446, 151] on div "scrollable content" at bounding box center [442, 140] width 130 height 27
click at [444, 146] on input "scrollable content" at bounding box center [442, 140] width 129 height 21
paste input "**********"
type input "**********"
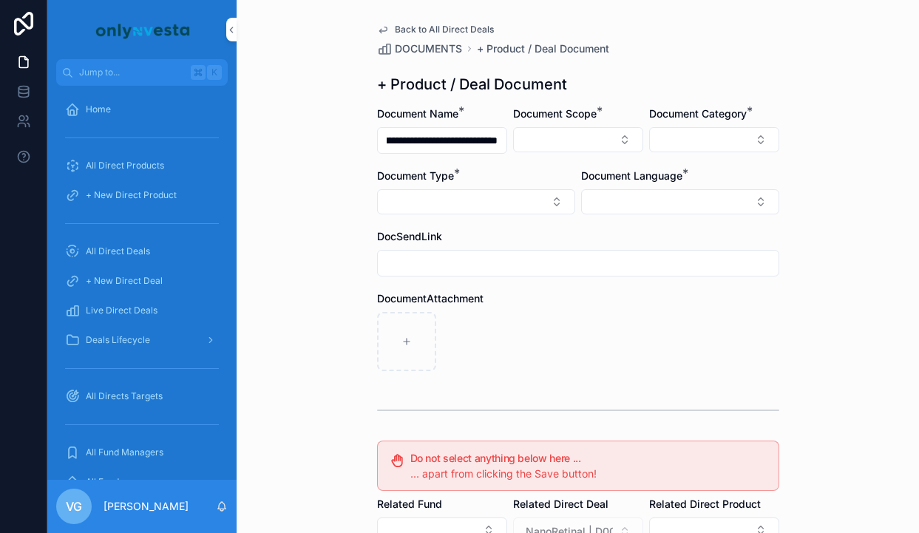
click at [548, 140] on button "Select Button" at bounding box center [578, 139] width 130 height 25
click at [507, 203] on span "Direct Equity" at bounding box center [512, 198] width 62 height 15
click at [759, 95] on div "**********" at bounding box center [578, 400] width 426 height 801
click at [697, 149] on button "Select Button" at bounding box center [714, 139] width 130 height 25
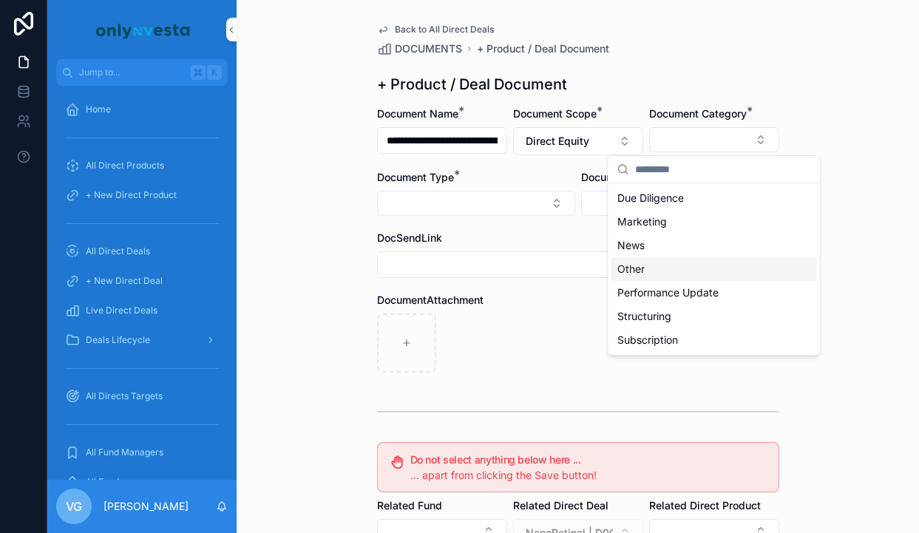
click at [631, 271] on span "Other" at bounding box center [630, 269] width 27 height 15
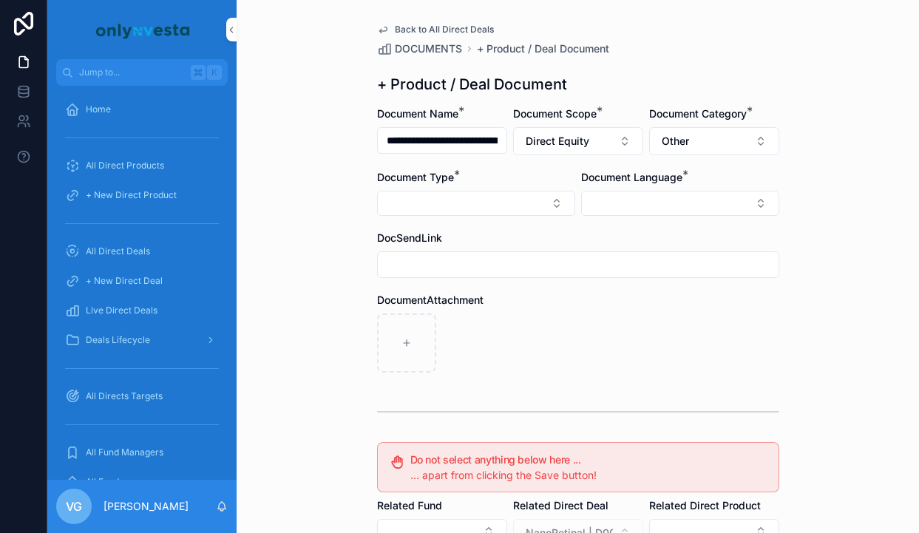
click at [453, 213] on button "Select Button" at bounding box center [476, 203] width 198 height 25
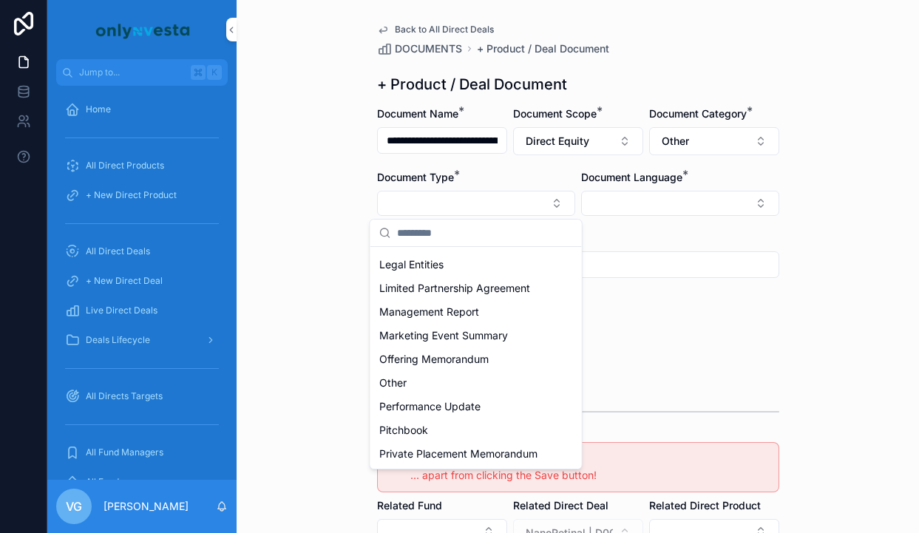
scroll to position [400, 0]
click at [425, 387] on div "Other" at bounding box center [476, 382] width 206 height 24
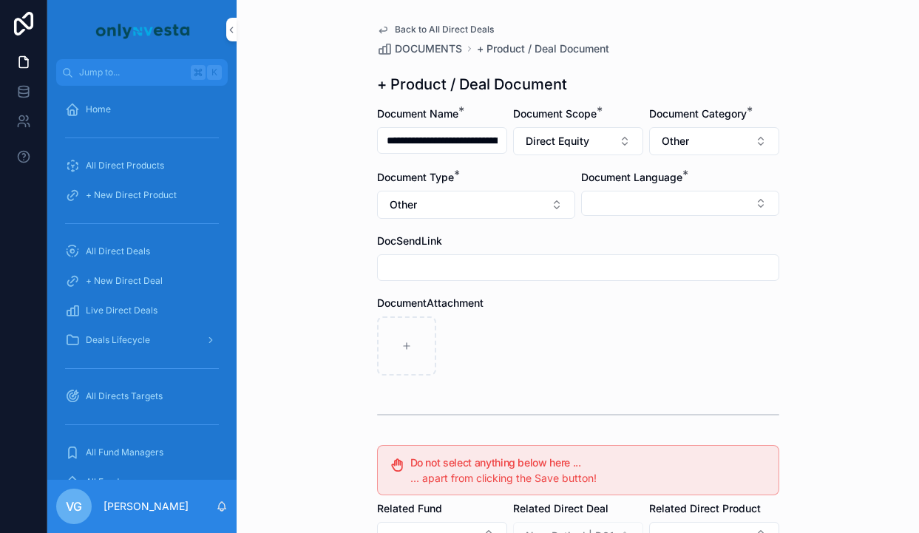
click at [668, 208] on button "Select Button" at bounding box center [680, 203] width 198 height 25
click at [597, 307] on span "English" at bounding box center [600, 309] width 34 height 15
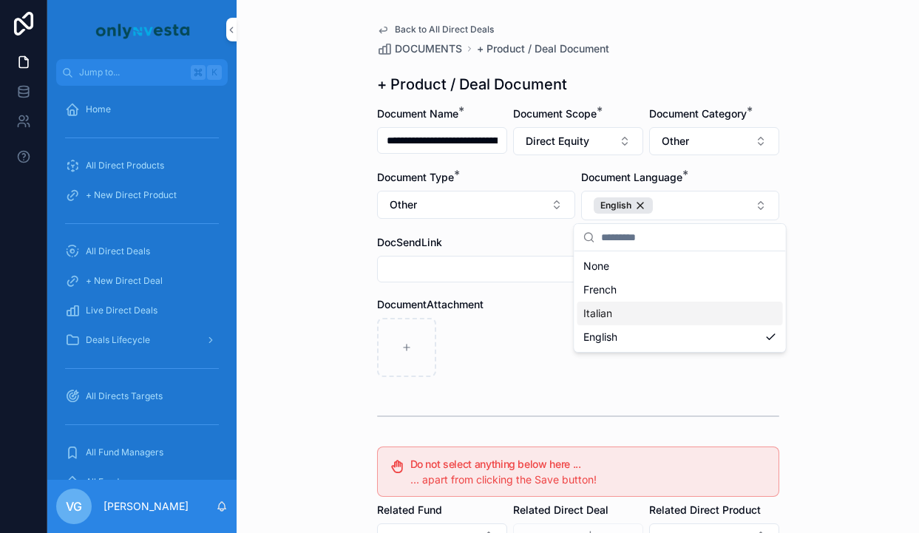
click at [497, 331] on div "scrollable content" at bounding box center [578, 347] width 402 height 59
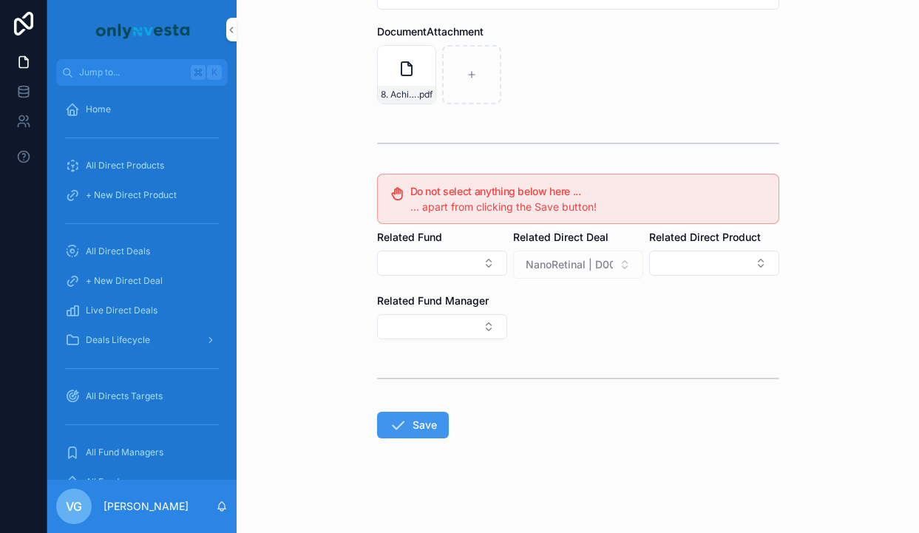
click at [391, 445] on form "**********" at bounding box center [578, 183] width 402 height 699
click at [394, 435] on button "Save" at bounding box center [413, 425] width 72 height 27
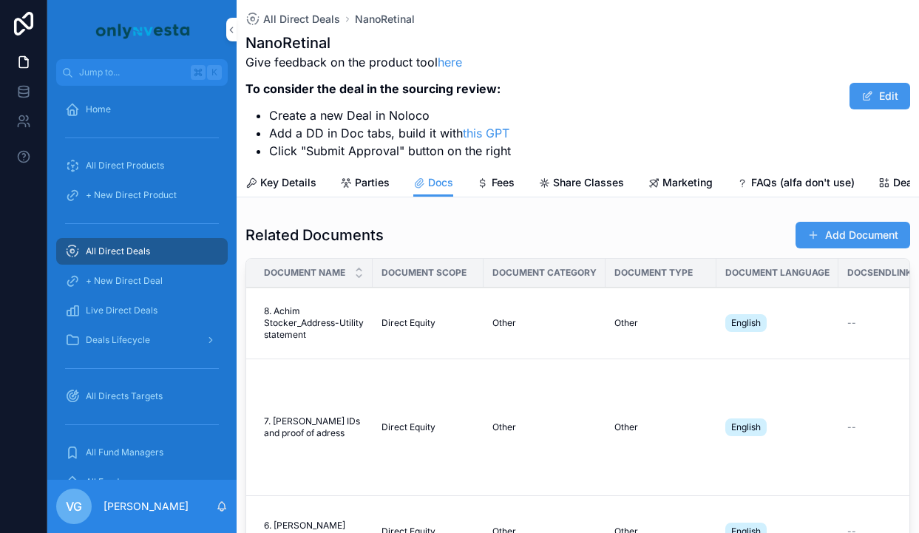
click at [803, 248] on button "Add Document" at bounding box center [852, 235] width 115 height 27
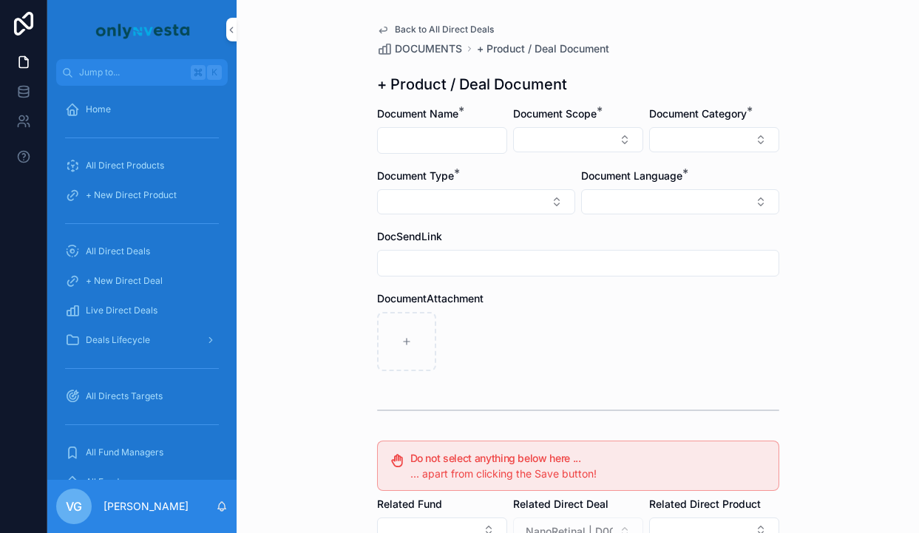
click at [455, 149] on input "scrollable content" at bounding box center [442, 140] width 129 height 21
paste input "**********"
type input "**********"
click at [617, 129] on button "Select Button" at bounding box center [578, 139] width 130 height 25
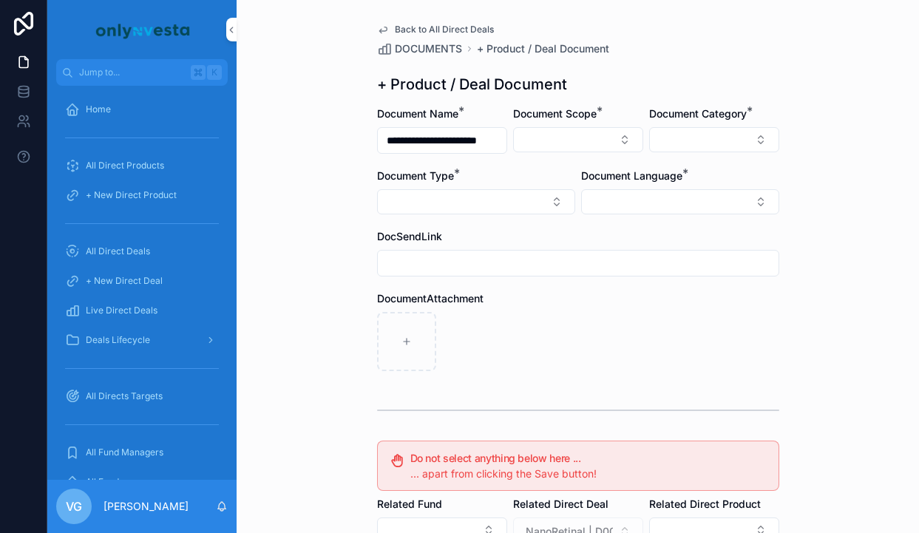
scroll to position [0, 0]
click at [540, 192] on span "Direct Equity" at bounding box center [512, 198] width 62 height 15
click at [611, 231] on div "DocSendLink" at bounding box center [578, 238] width 402 height 15
click at [618, 210] on button "Select Button" at bounding box center [680, 203] width 198 height 25
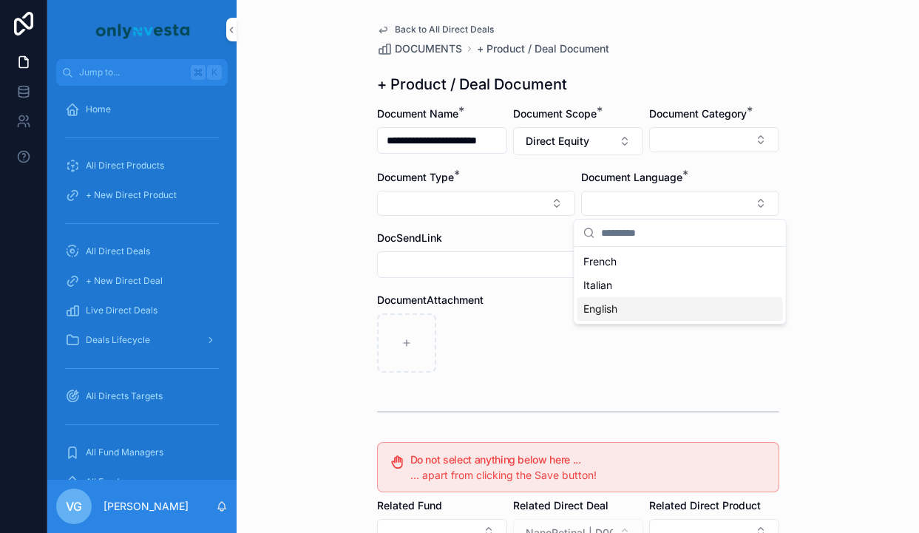
click at [602, 305] on span "English" at bounding box center [600, 309] width 34 height 15
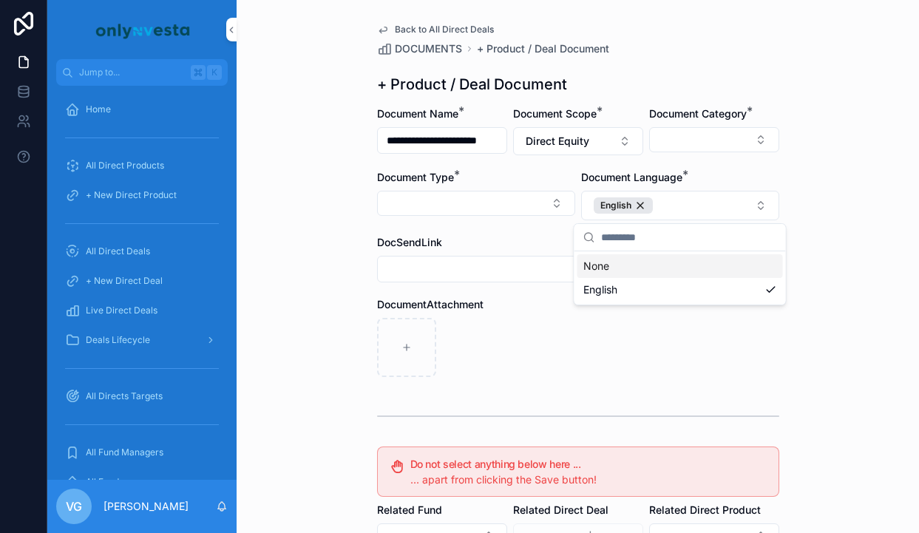
click at [563, 305] on div "DocumentAttachment" at bounding box center [578, 304] width 402 height 15
click at [668, 125] on div "Document Category *" at bounding box center [714, 130] width 130 height 49
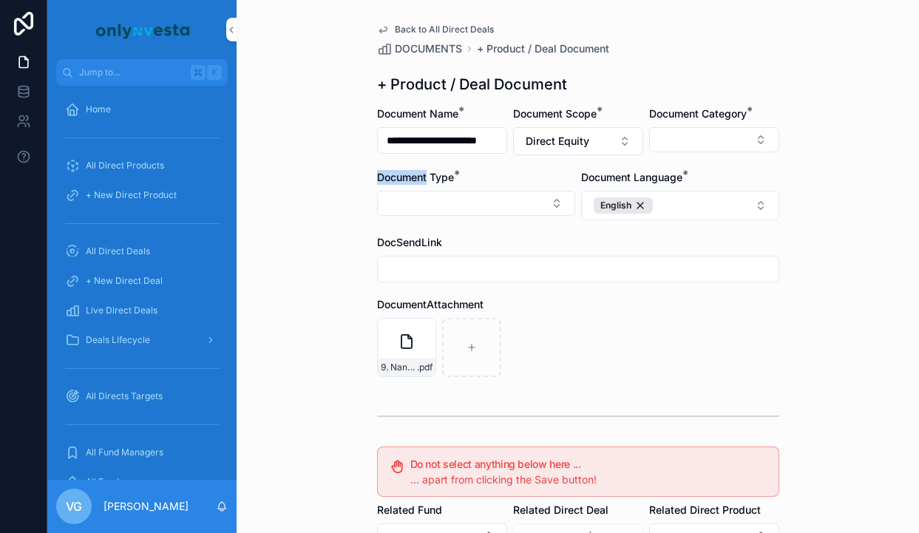
click at [668, 125] on div "Document Category *" at bounding box center [714, 130] width 130 height 49
click at [668, 127] on button "Select Button" at bounding box center [714, 139] width 130 height 25
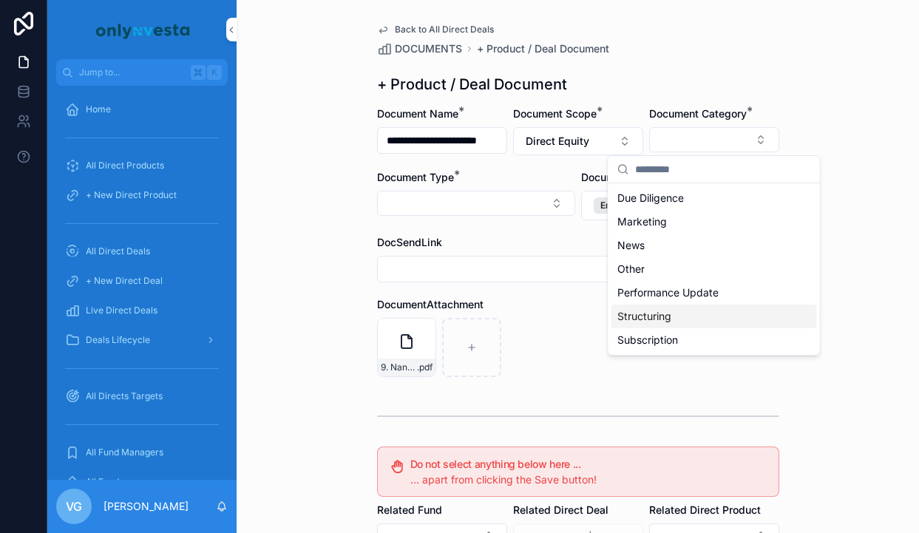
click at [648, 312] on span "Structuring" at bounding box center [644, 316] width 54 height 15
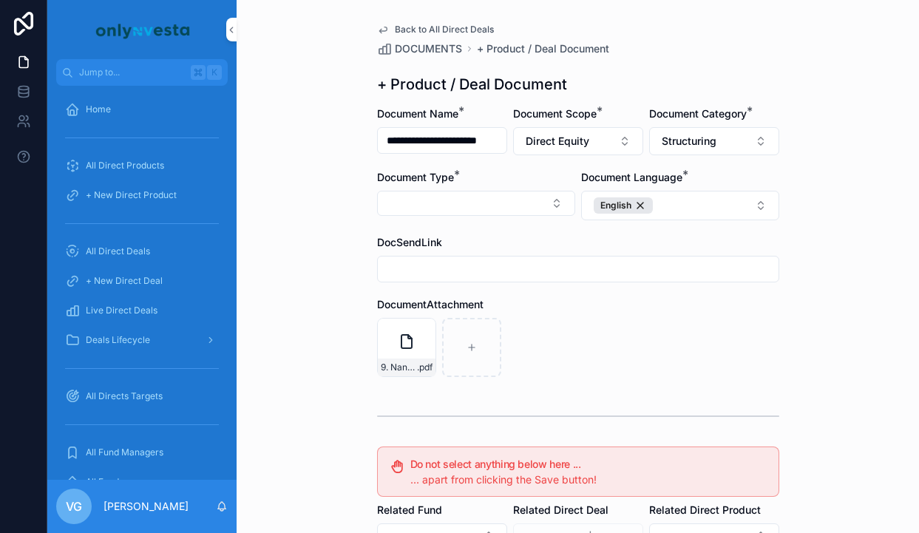
click at [489, 215] on button "Select Button" at bounding box center [476, 203] width 198 height 25
type input "*****"
click at [460, 262] on span "Share Purchase Agreement" at bounding box center [445, 261] width 133 height 15
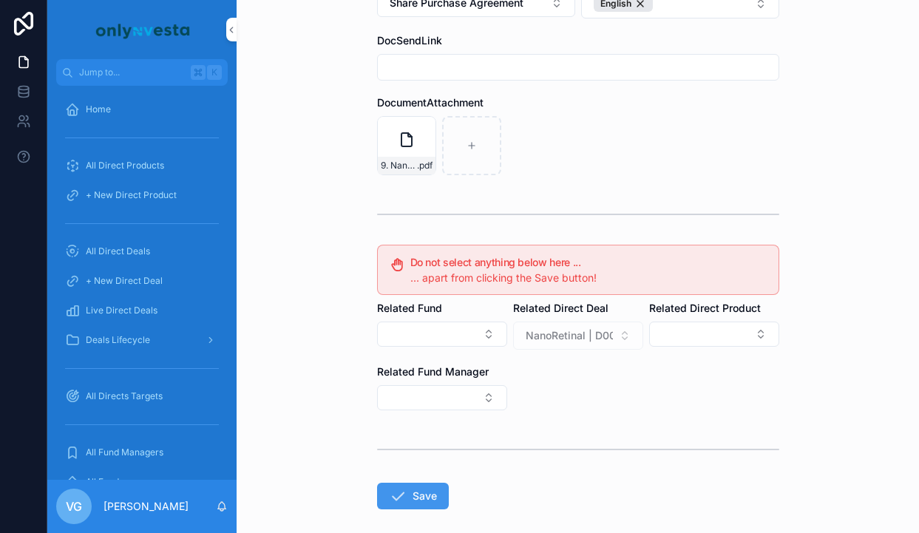
scroll to position [273, 0]
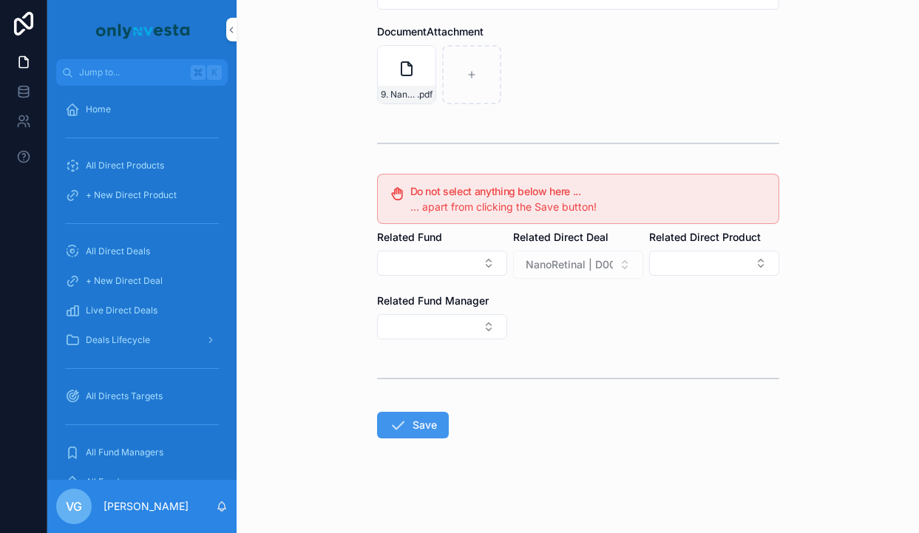
click at [424, 433] on button "Save" at bounding box center [413, 425] width 72 height 27
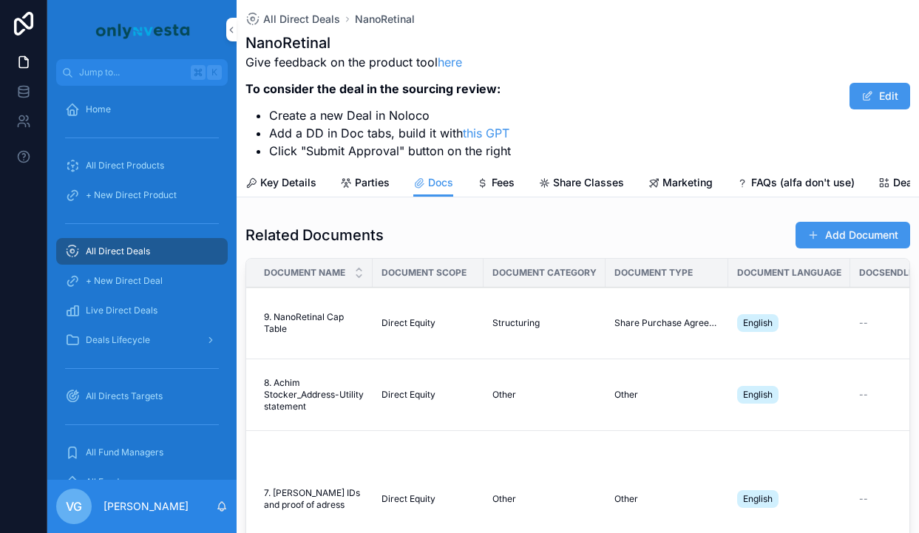
click at [840, 248] on button "Add Document" at bounding box center [852, 235] width 115 height 27
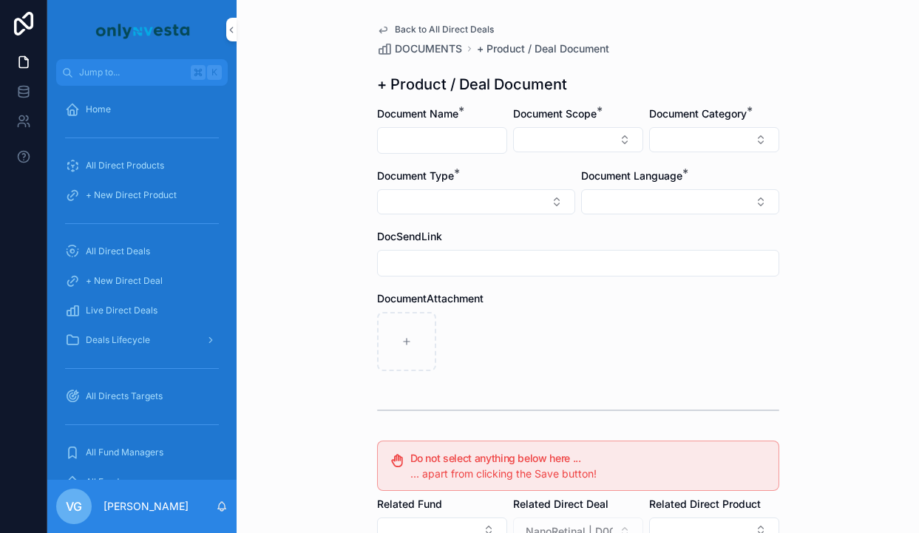
click at [450, 148] on input "scrollable content" at bounding box center [442, 140] width 129 height 21
paste input "**********"
type input "**********"
click at [619, 132] on button "Select Button" at bounding box center [578, 139] width 130 height 25
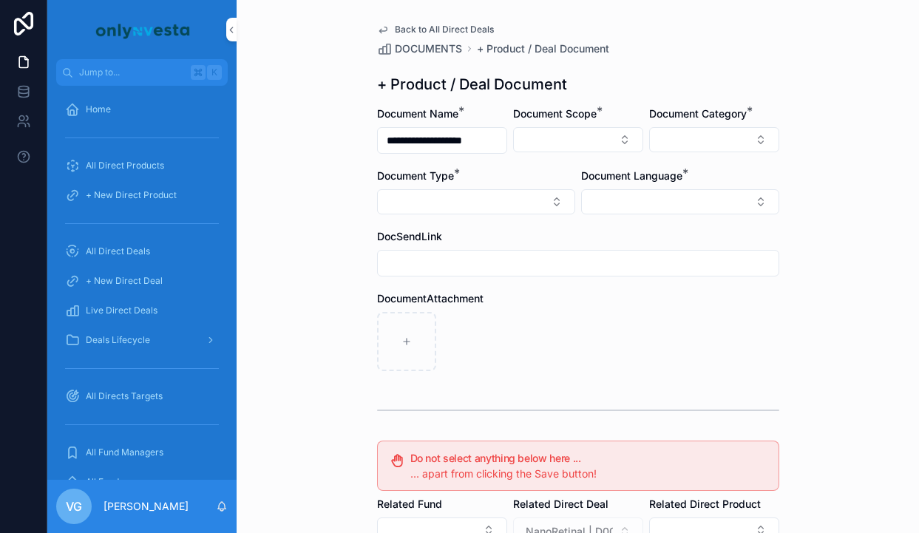
scroll to position [0, 0]
click at [567, 194] on div "Direct Equity" at bounding box center [578, 198] width 206 height 24
click at [719, 150] on button "Select Button" at bounding box center [714, 139] width 130 height 25
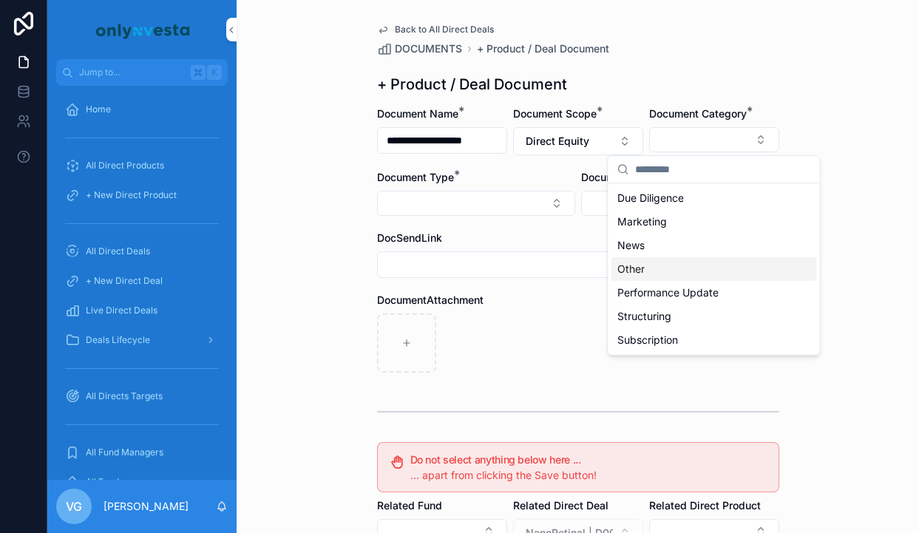
click at [664, 260] on div "Other" at bounding box center [714, 269] width 206 height 24
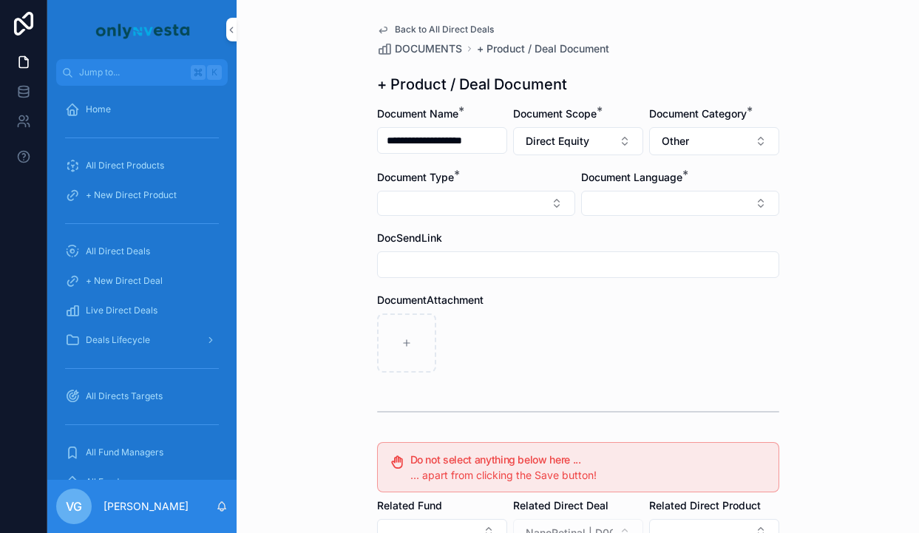
click at [483, 197] on button "Select Button" at bounding box center [476, 203] width 198 height 25
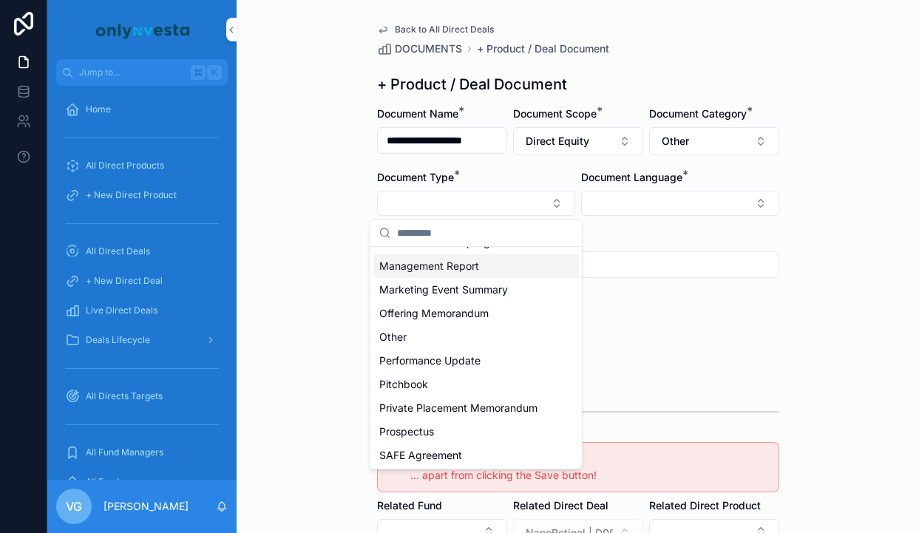
scroll to position [448, 0]
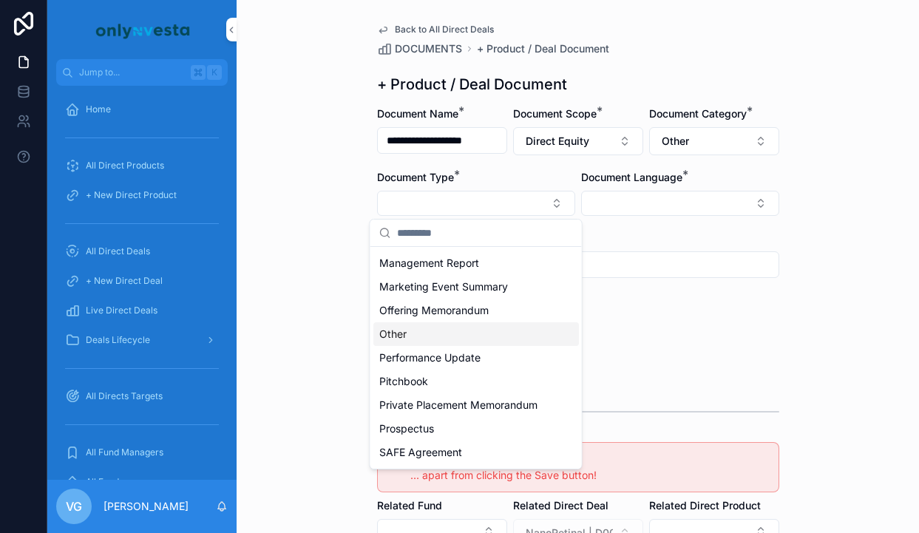
click at [416, 328] on div "Other" at bounding box center [476, 334] width 206 height 24
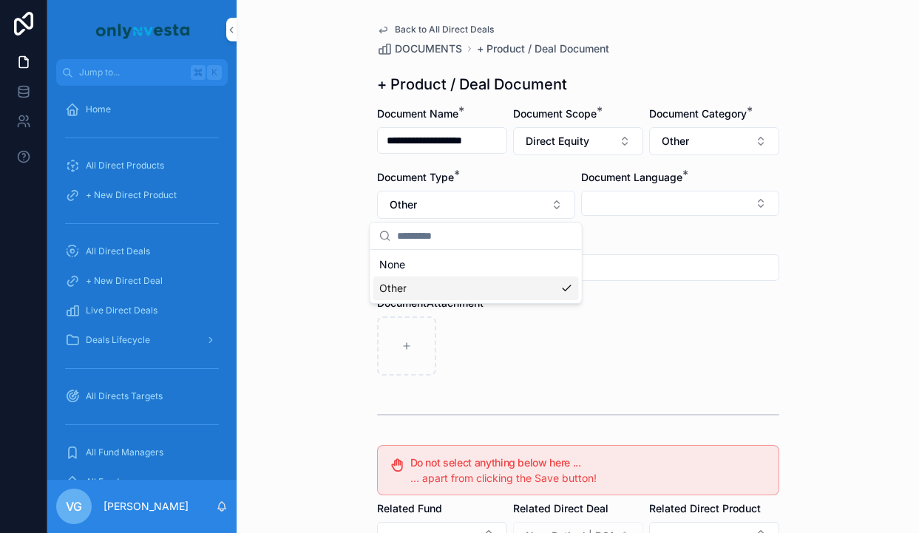
scroll to position [0, 0]
click at [674, 217] on div "Document Language *" at bounding box center [680, 194] width 198 height 49
click at [674, 206] on button "Select Button" at bounding box center [680, 203] width 198 height 25
click at [631, 307] on div "English" at bounding box center [680, 309] width 206 height 24
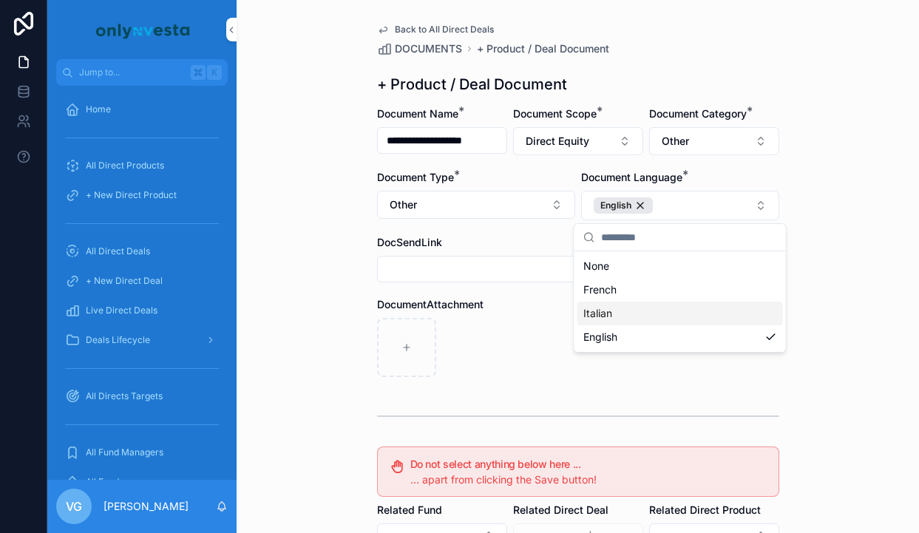
click at [505, 307] on div "DocumentAttachment" at bounding box center [578, 304] width 402 height 15
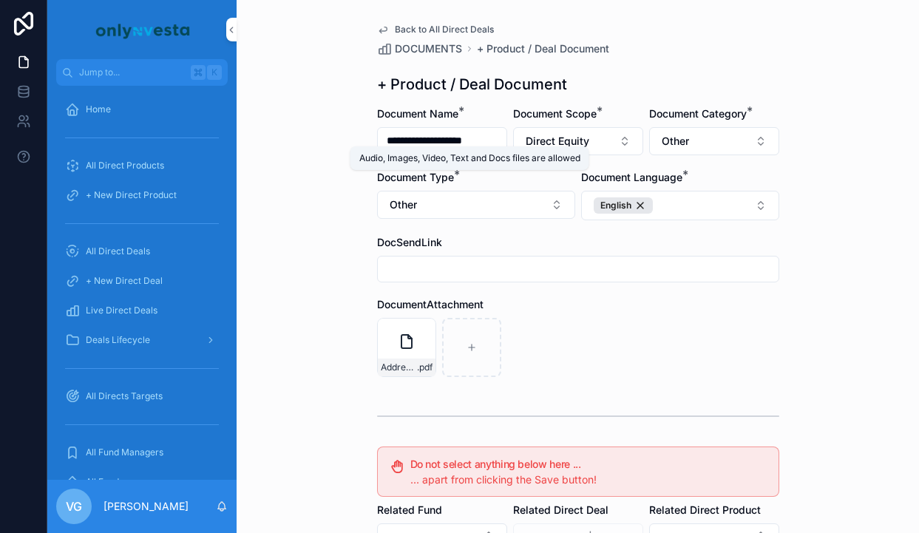
scroll to position [273, 0]
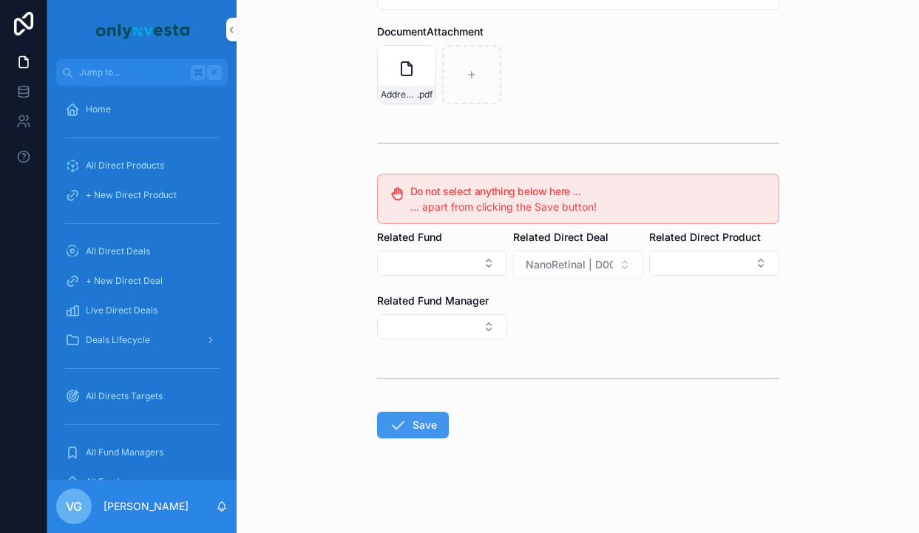
click at [424, 418] on button "Save" at bounding box center [413, 425] width 72 height 27
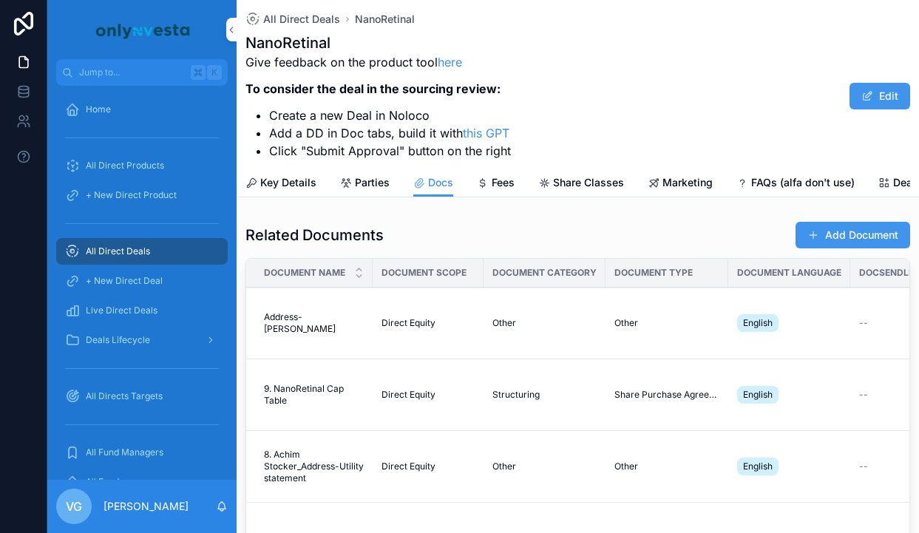
click at [847, 232] on button "Add Document" at bounding box center [852, 235] width 115 height 27
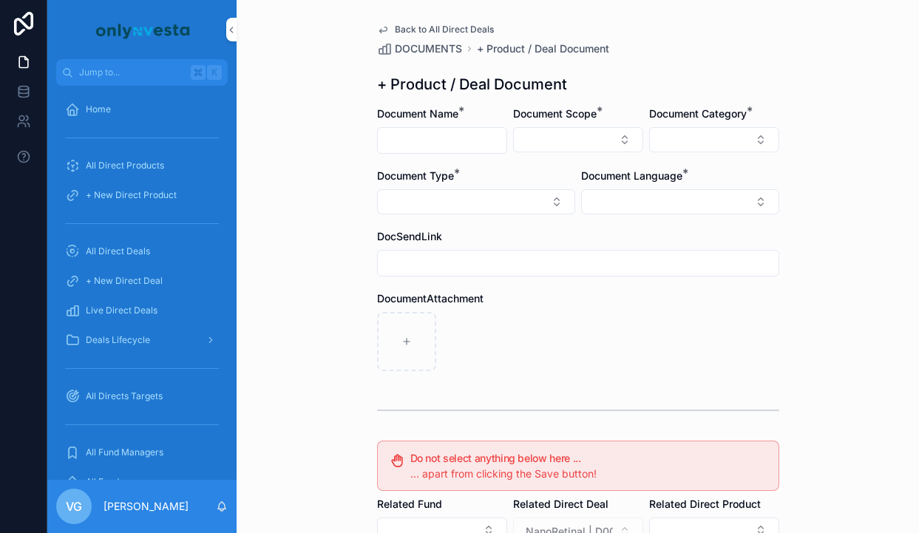
click at [442, 143] on input "scrollable content" at bounding box center [442, 140] width 129 height 21
paste input "**********"
type input "**********"
click at [598, 147] on button "Select Button" at bounding box center [578, 139] width 130 height 25
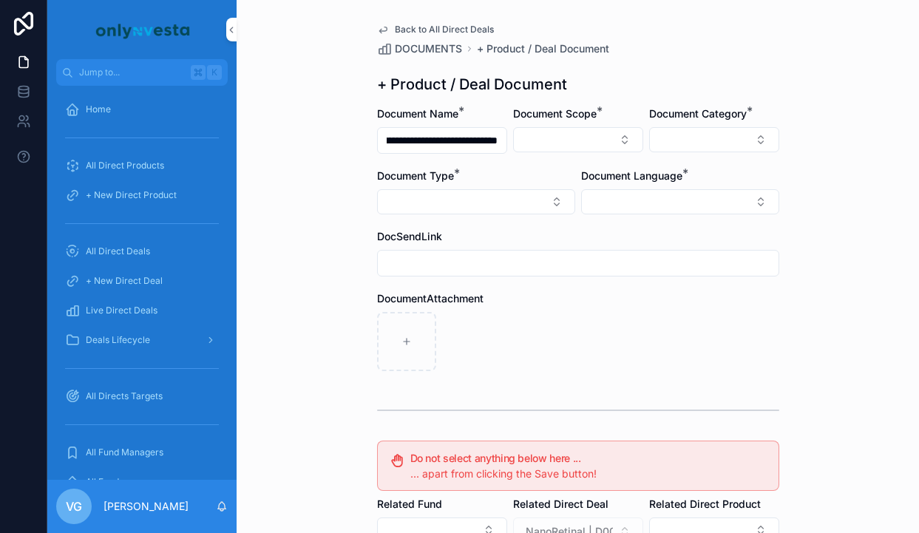
scroll to position [0, 0]
click at [557, 202] on div "Direct Equity" at bounding box center [578, 198] width 206 height 24
click at [665, 149] on button "Select Button" at bounding box center [714, 139] width 130 height 25
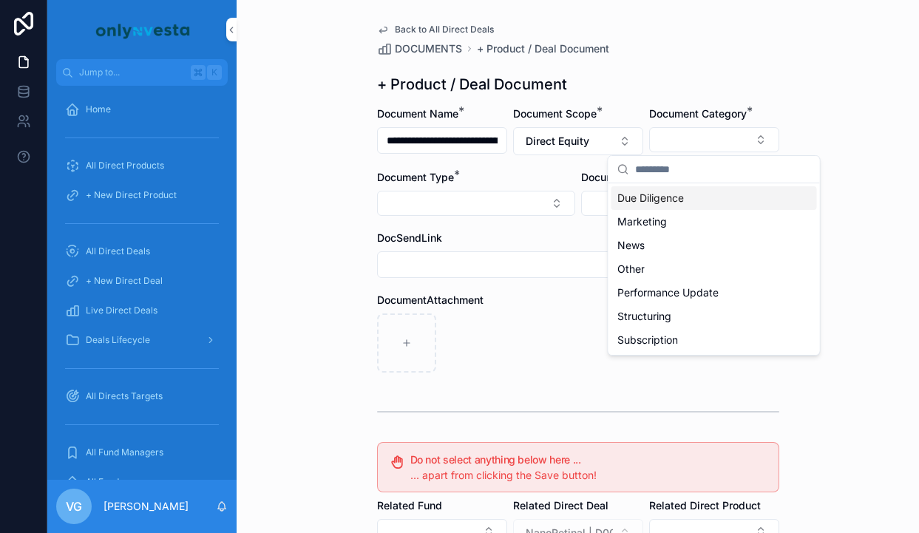
click at [715, 47] on div "DOCUMENTS + Product / Deal Document" at bounding box center [578, 48] width 402 height 15
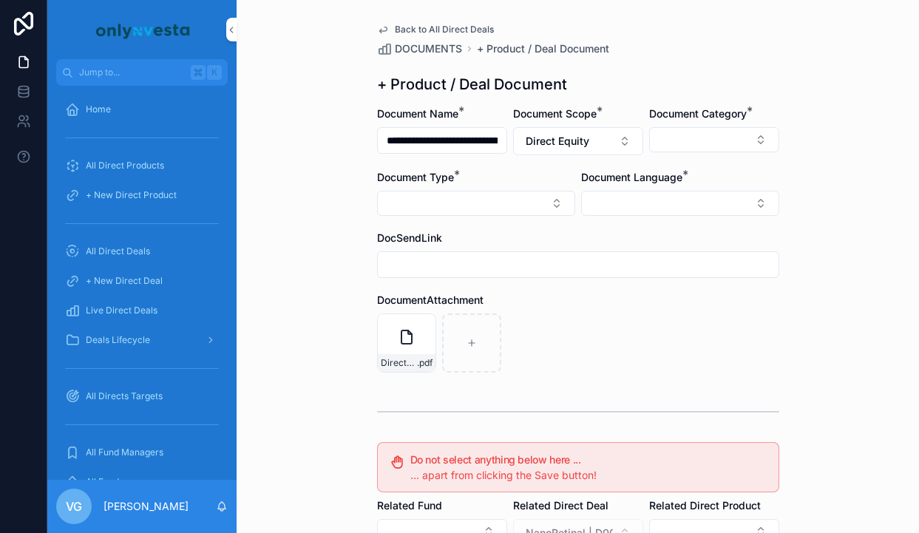
click at [602, 203] on button "Select Button" at bounding box center [680, 203] width 198 height 25
click at [593, 309] on span "English" at bounding box center [600, 309] width 34 height 15
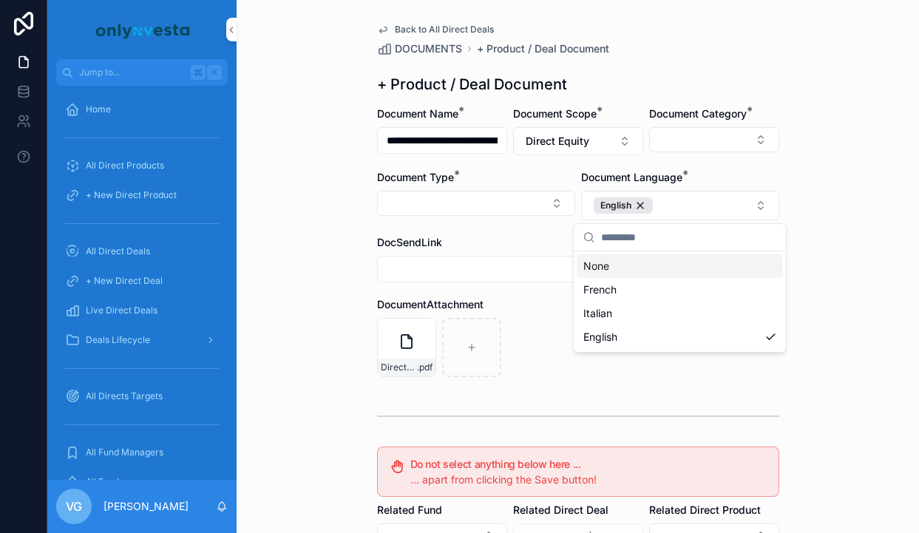
click at [808, 95] on div "**********" at bounding box center [578, 266] width 682 height 533
click at [455, 206] on button "Select Button" at bounding box center [476, 203] width 198 height 25
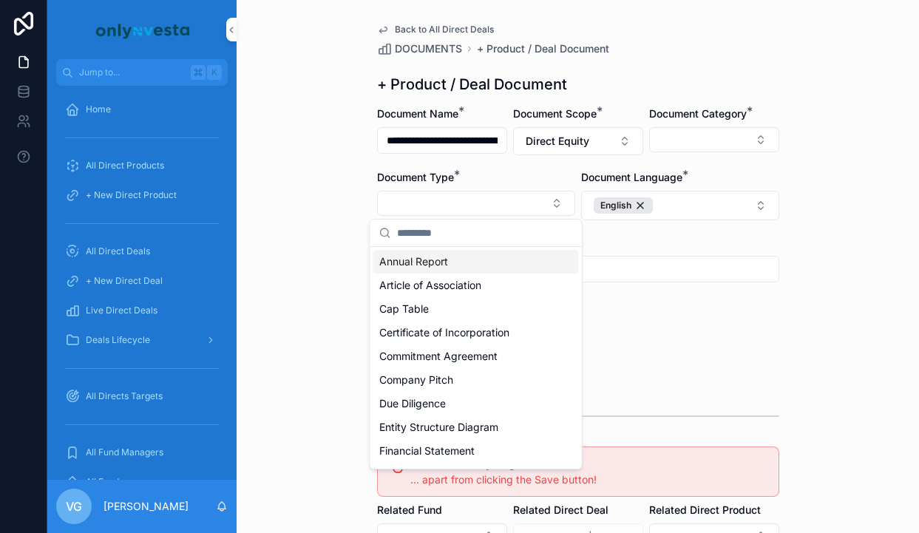
click at [691, 140] on button "Select Button" at bounding box center [714, 139] width 130 height 25
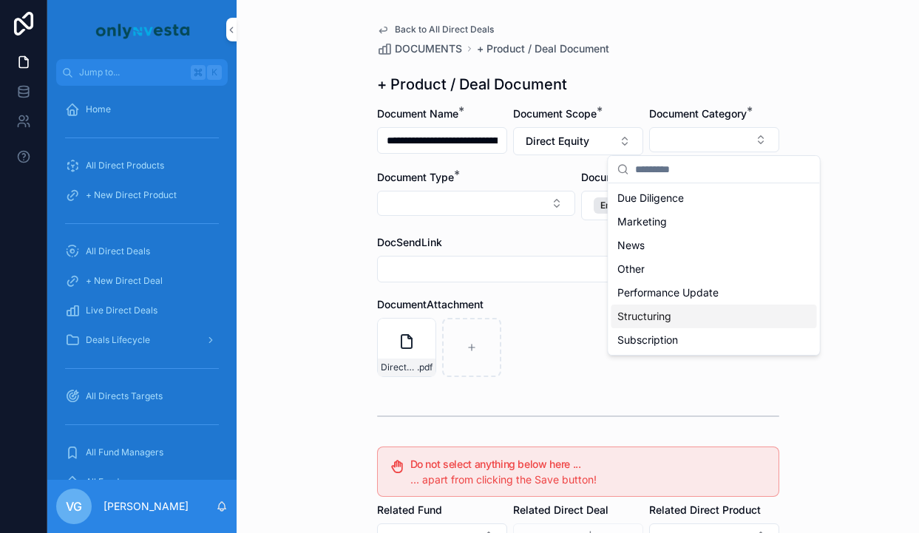
click at [671, 312] on div "Structuring" at bounding box center [714, 317] width 206 height 24
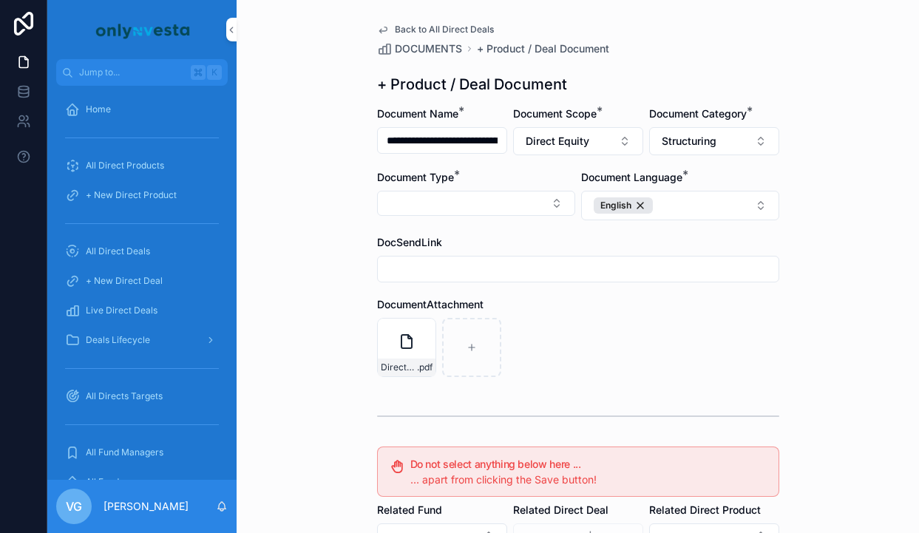
click at [499, 208] on button "Select Button" at bounding box center [476, 203] width 198 height 25
type input "*"
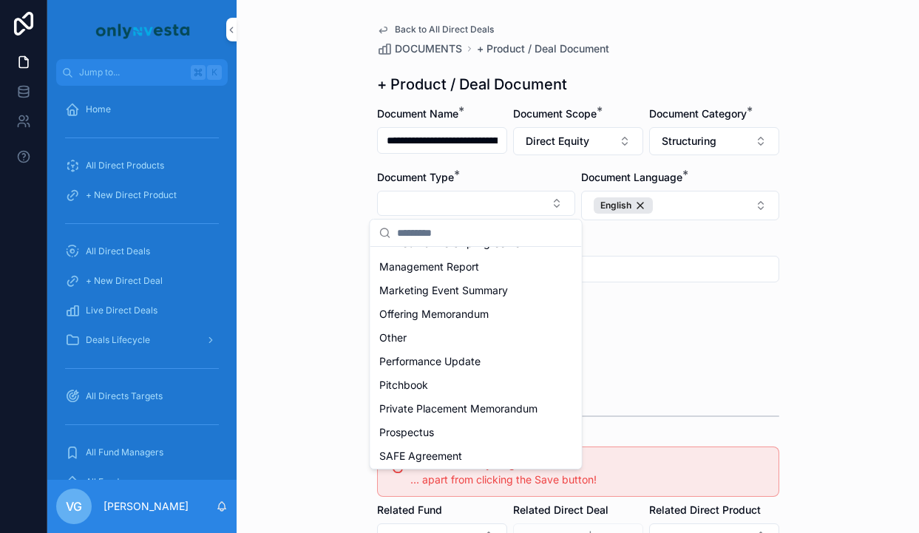
scroll to position [450, 0]
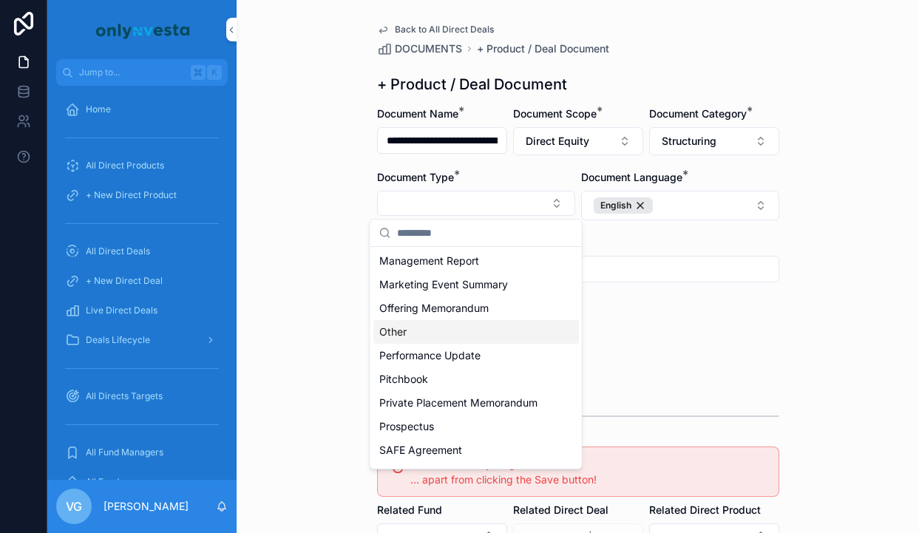
click at [427, 337] on div "Other" at bounding box center [476, 332] width 206 height 24
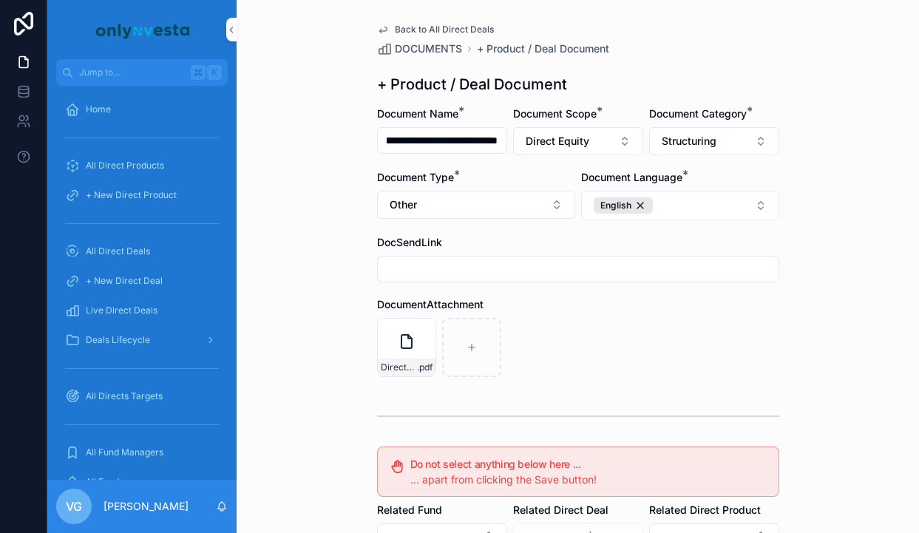
scroll to position [0, 160]
drag, startPoint x: 398, startPoint y: 145, endPoint x: 509, endPoint y: 154, distance: 112.0
click at [510, 154] on form "**********" at bounding box center [578, 455] width 402 height 699
click at [577, 303] on div "DocumentAttachment" at bounding box center [578, 304] width 402 height 15
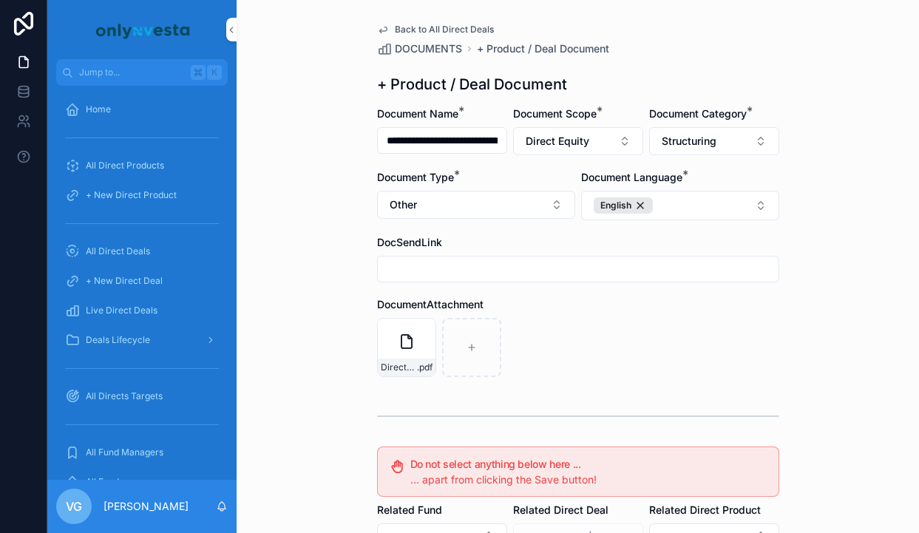
click at [445, 214] on button "Other" at bounding box center [476, 205] width 198 height 28
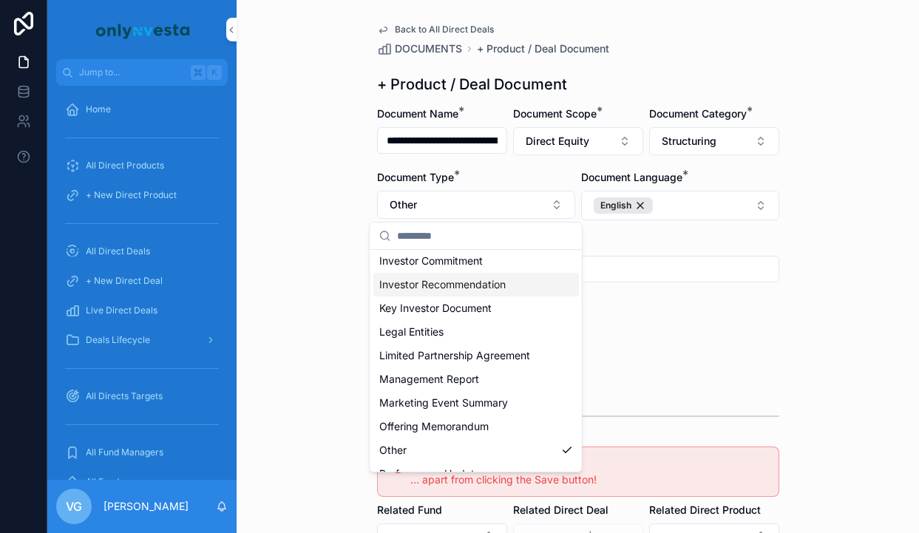
scroll to position [359, 0]
click at [470, 378] on span "Management Report" at bounding box center [429, 379] width 100 height 15
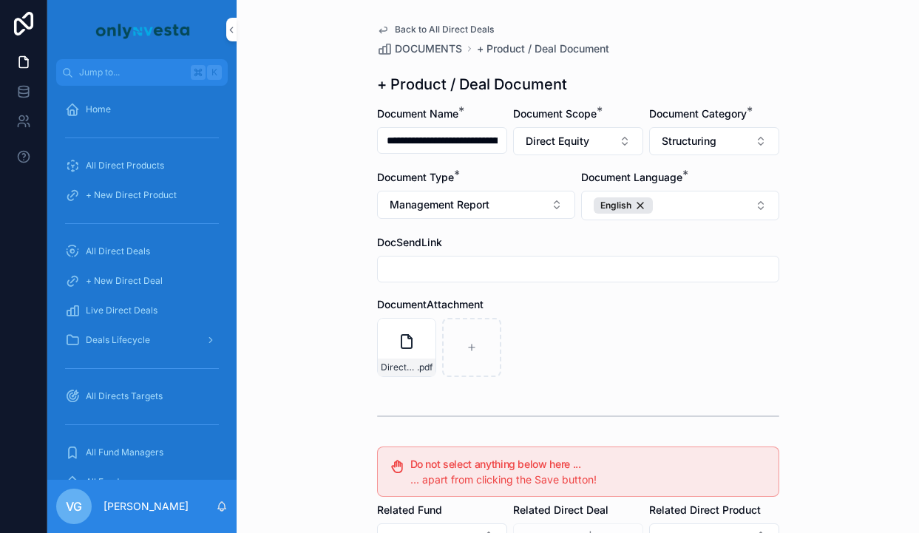
scroll to position [273, 0]
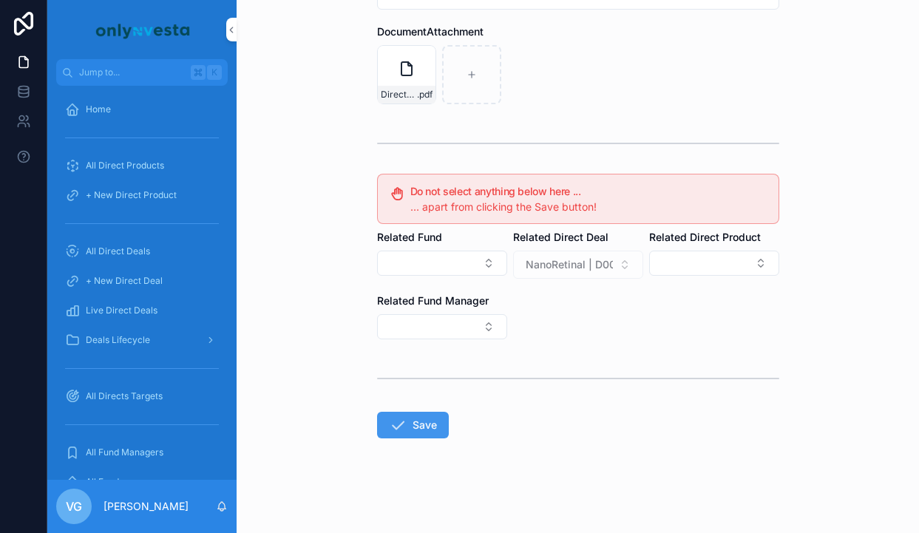
click at [438, 440] on form "**********" at bounding box center [578, 183] width 402 height 699
click at [432, 403] on form "**********" at bounding box center [578, 183] width 402 height 699
click at [432, 442] on form "**********" at bounding box center [578, 183] width 402 height 699
click at [432, 415] on button "Save" at bounding box center [413, 425] width 72 height 27
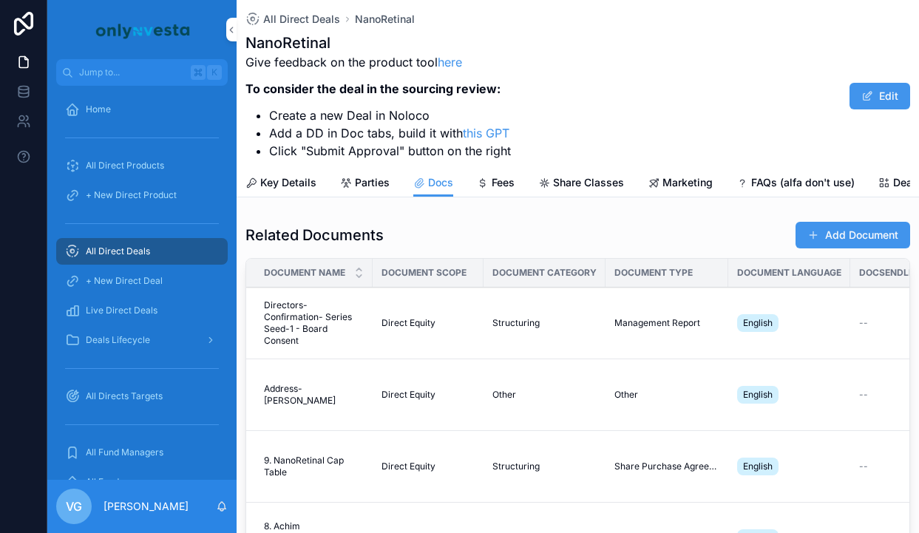
click at [856, 221] on div "Add Document" at bounding box center [847, 235] width 126 height 28
click at [855, 230] on button "Add Document" at bounding box center [852, 235] width 115 height 27
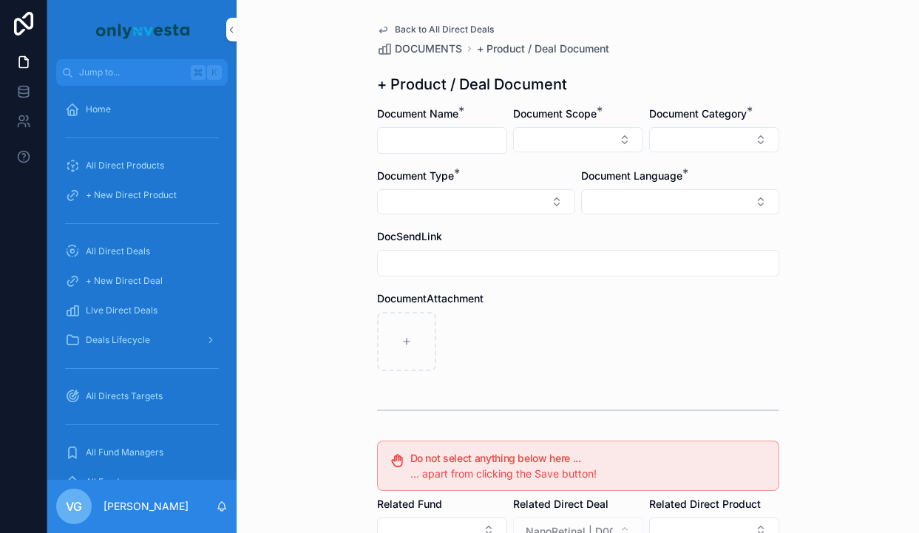
click at [458, 140] on input "scrollable content" at bounding box center [442, 140] width 129 height 21
paste input "**********"
type input "**********"
click at [598, 135] on button "Select Button" at bounding box center [578, 139] width 130 height 25
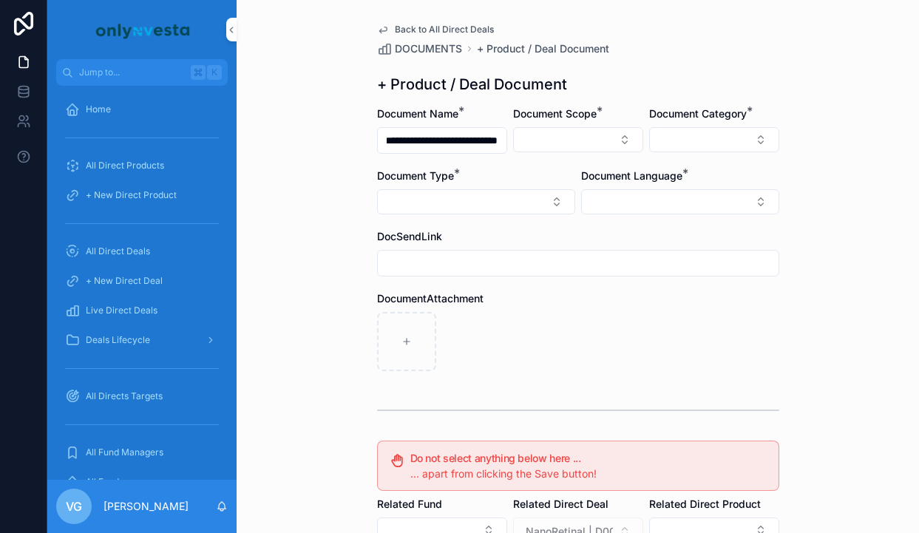
scroll to position [0, 0]
click at [563, 203] on div "Direct Equity" at bounding box center [578, 198] width 206 height 24
click at [673, 127] on button "Select Button" at bounding box center [714, 139] width 130 height 25
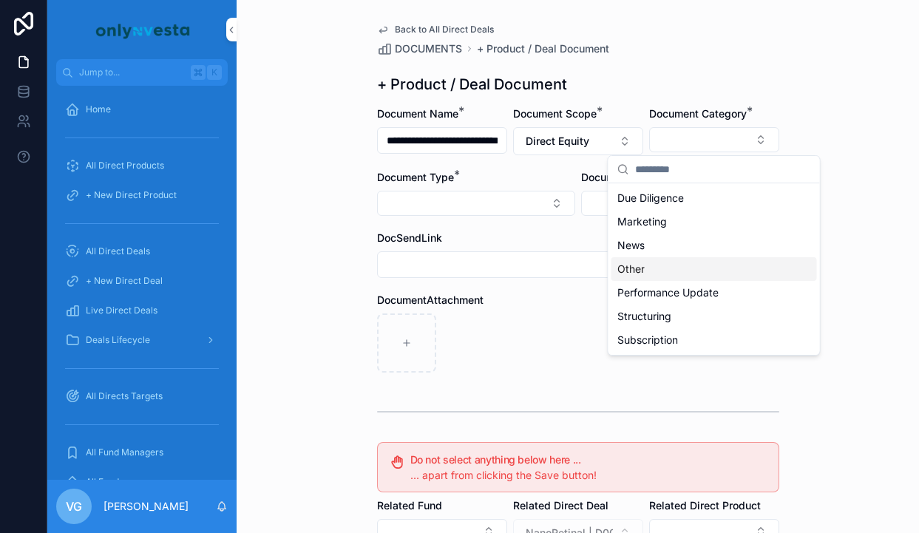
click at [643, 271] on span "Other" at bounding box center [630, 269] width 27 height 15
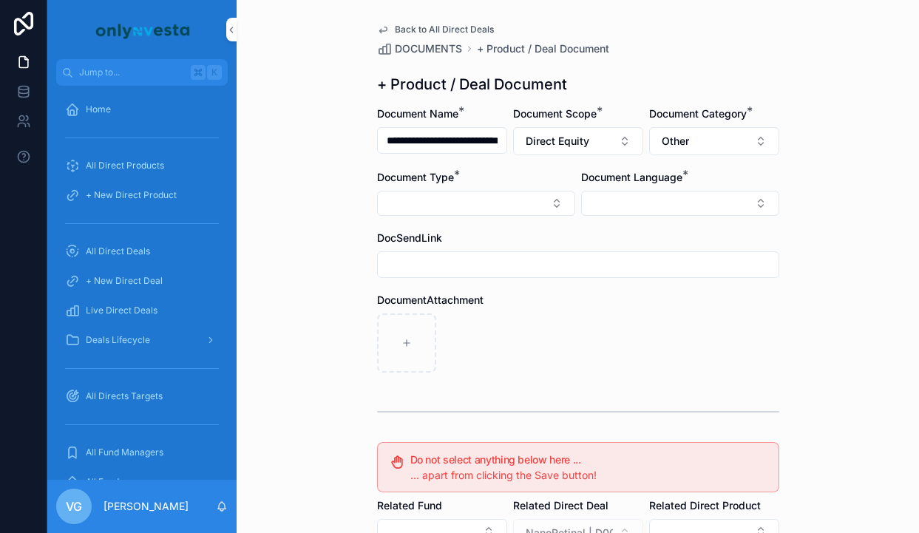
click at [546, 200] on button "Select Button" at bounding box center [476, 203] width 198 height 25
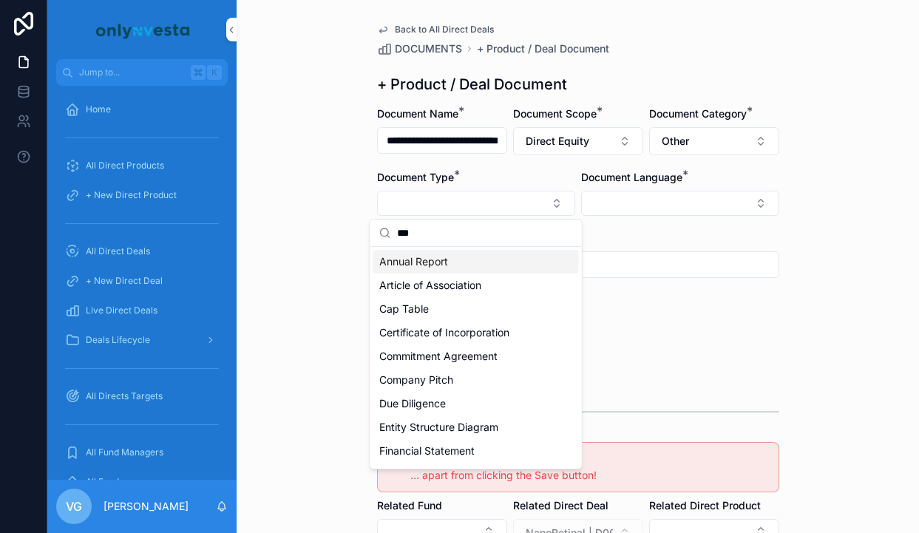
type input "****"
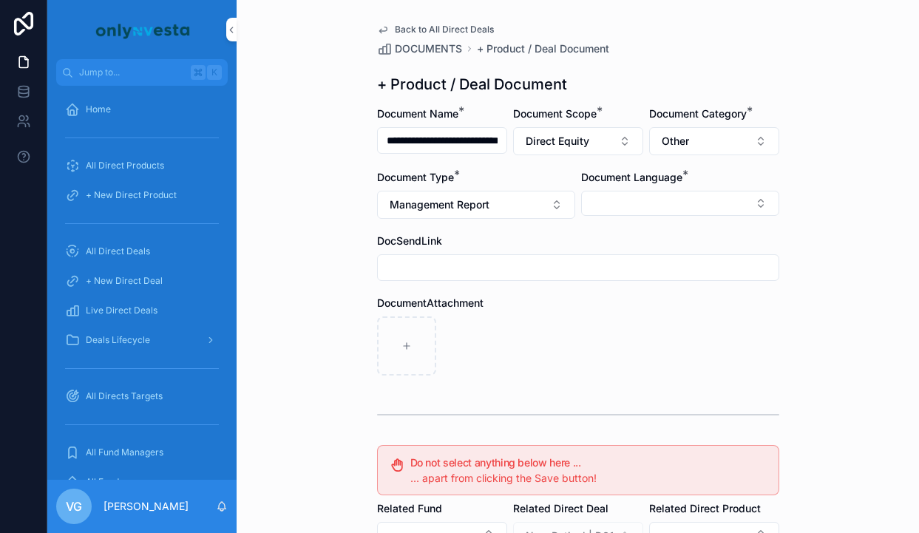
click at [696, 135] on button "Other" at bounding box center [714, 141] width 130 height 28
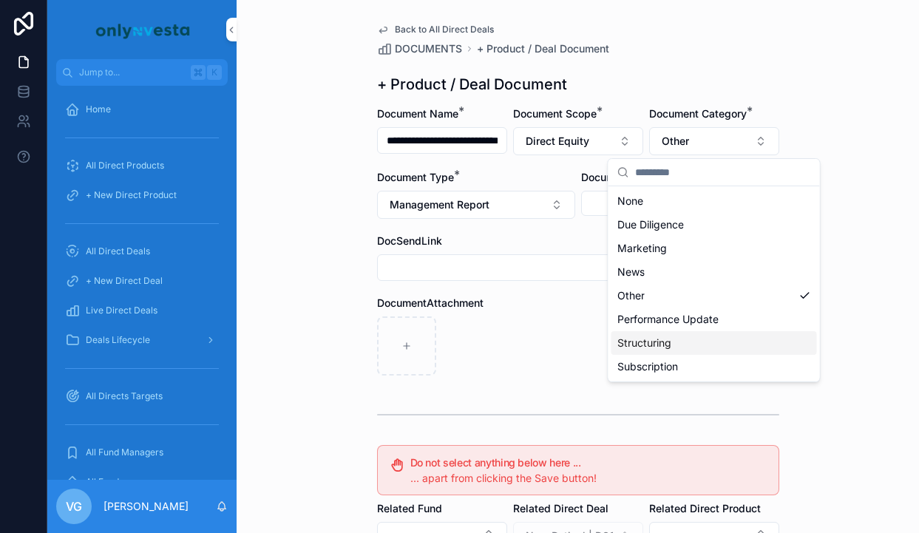
click at [665, 343] on span "Structuring" at bounding box center [644, 343] width 54 height 15
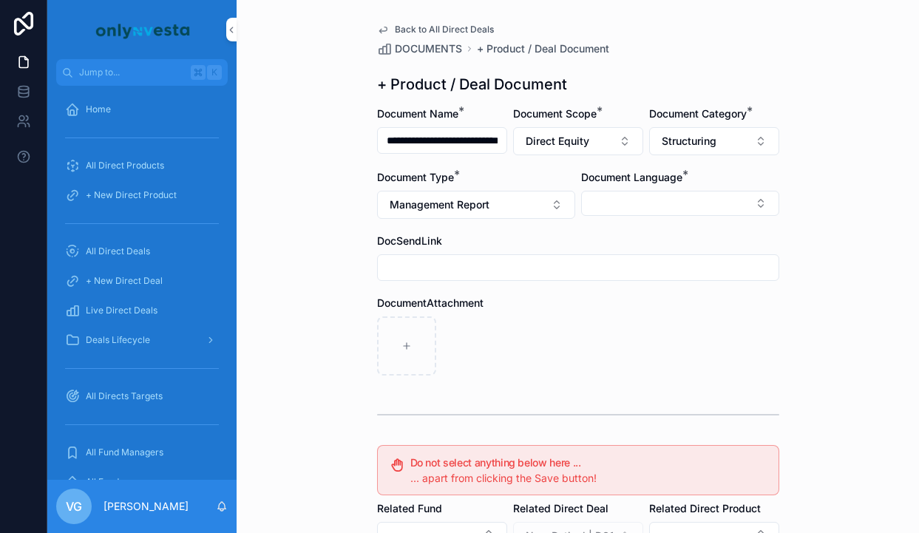
click at [668, 168] on form "**********" at bounding box center [578, 455] width 402 height 698
click at [650, 203] on button "Select Button" at bounding box center [680, 203] width 198 height 25
click at [617, 307] on span "English" at bounding box center [600, 309] width 34 height 15
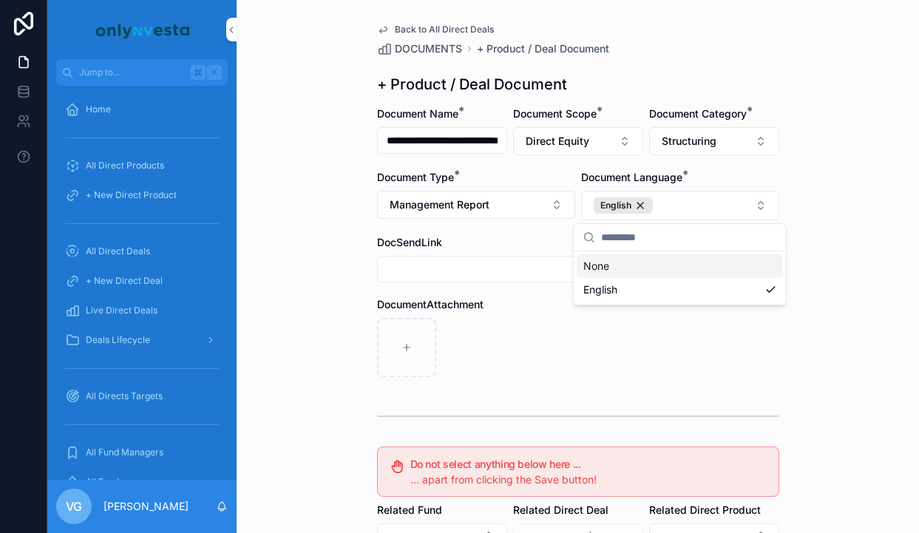
click at [520, 323] on div "scrollable content" at bounding box center [578, 347] width 402 height 59
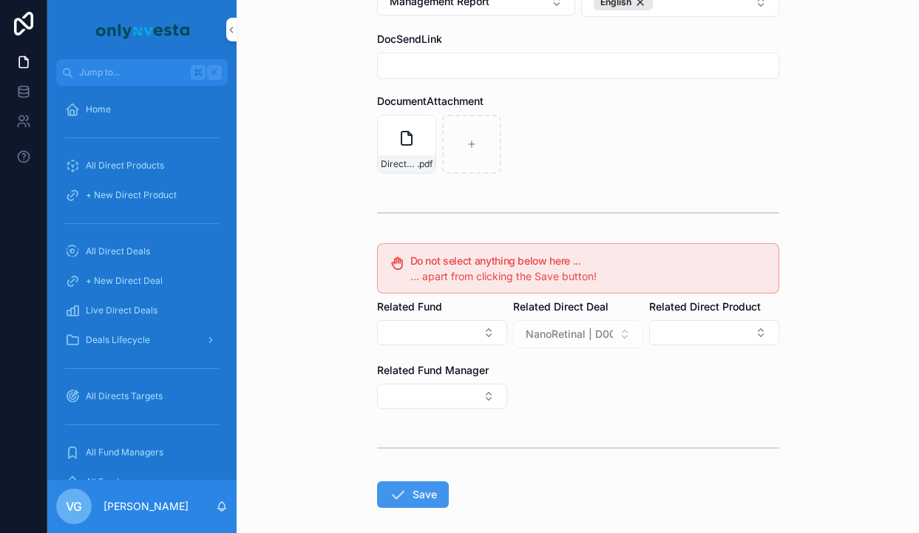
scroll to position [273, 0]
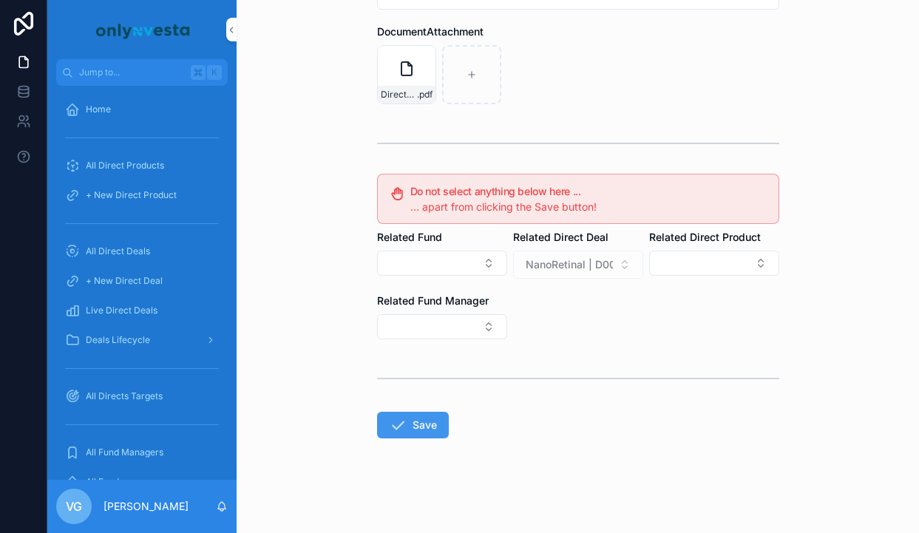
click at [408, 418] on button "Save" at bounding box center [413, 425] width 72 height 27
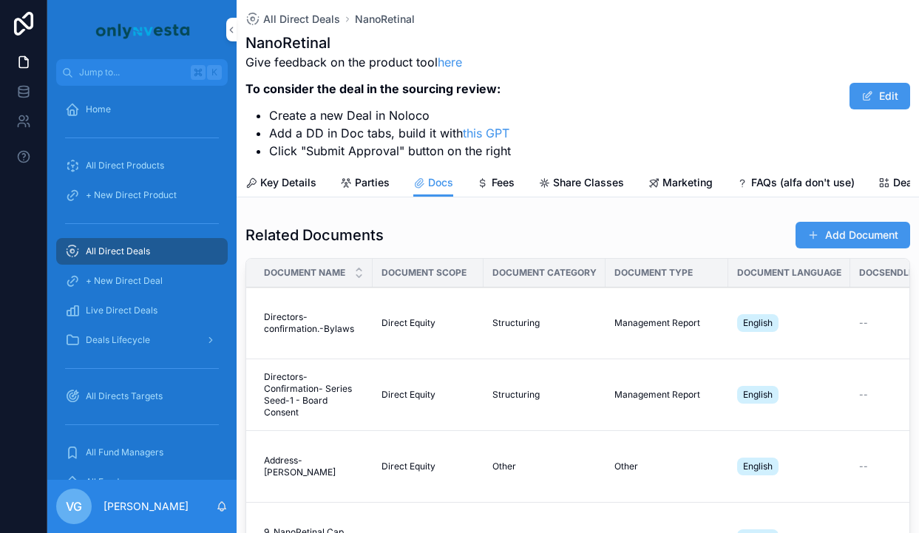
click at [834, 234] on button "Add Document" at bounding box center [852, 235] width 115 height 27
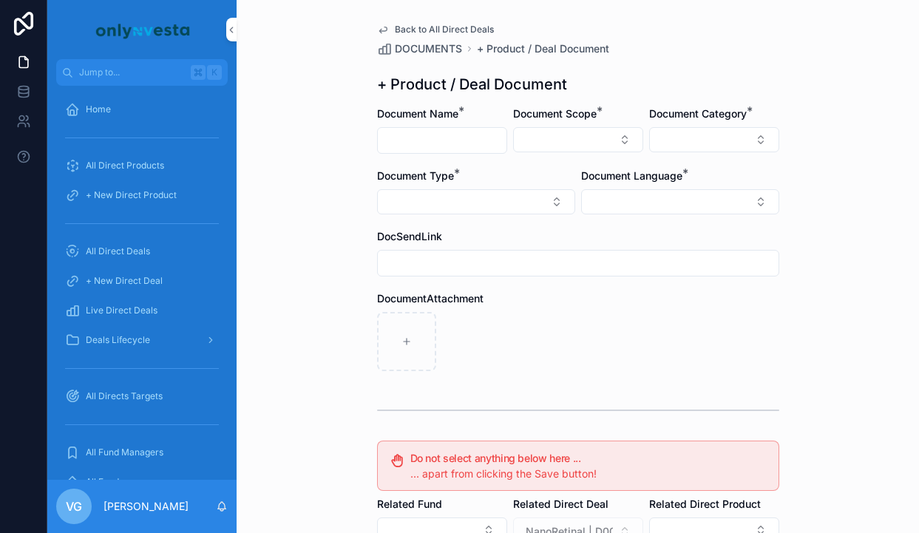
click at [454, 135] on input "scrollable content" at bounding box center [442, 140] width 129 height 21
paste input "**********"
type input "**********"
click at [548, 141] on button "Select Button" at bounding box center [578, 139] width 130 height 25
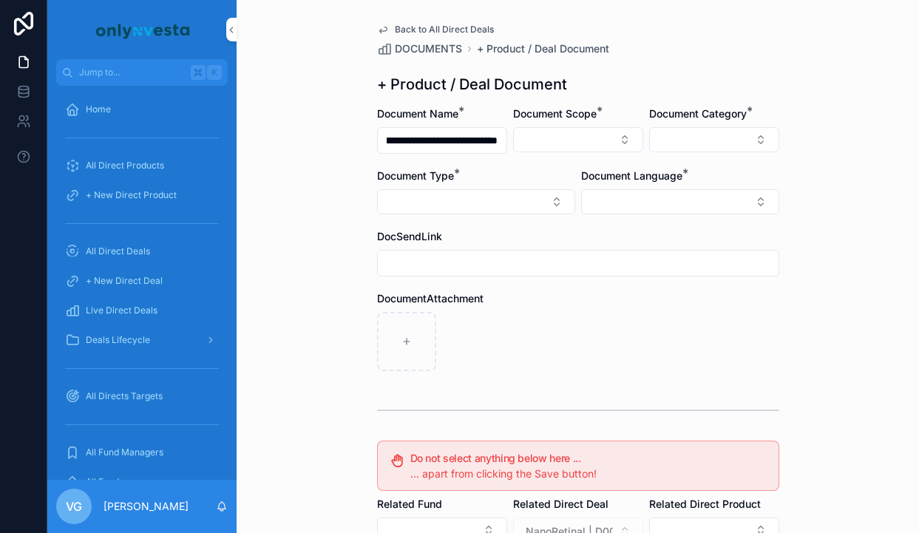
scroll to position [0, 0]
click at [544, 200] on div "Direct Equity" at bounding box center [578, 198] width 206 height 24
click at [660, 146] on button "Select Button" at bounding box center [714, 139] width 130 height 25
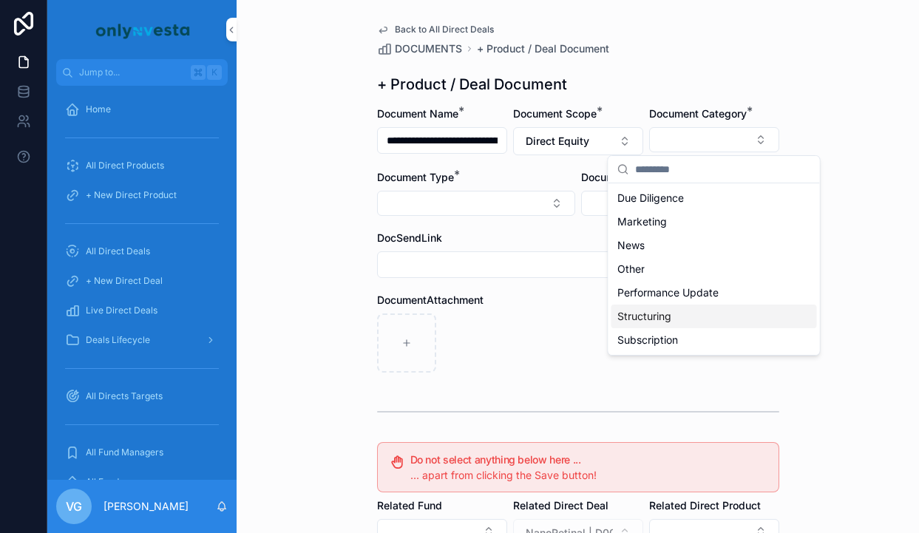
click at [656, 322] on span "Structuring" at bounding box center [644, 316] width 54 height 15
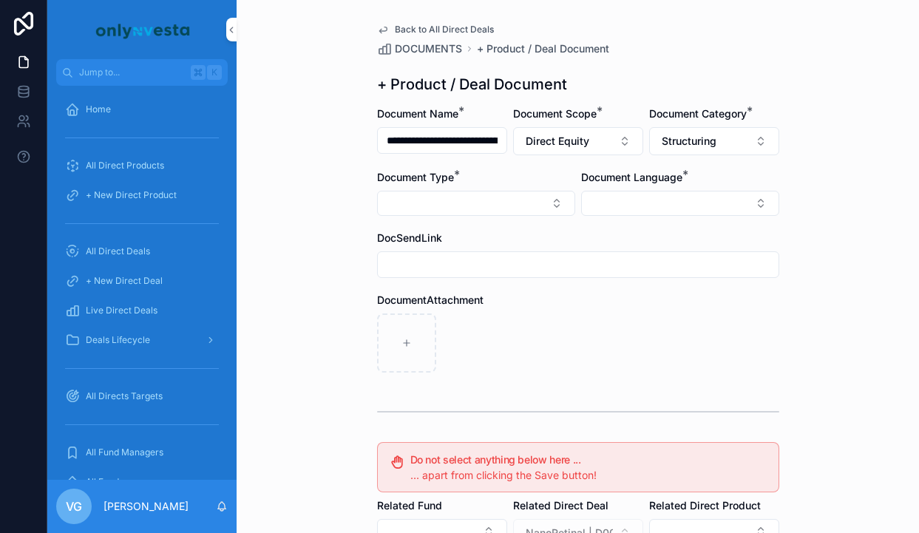
click at [497, 200] on button "Select Button" at bounding box center [476, 203] width 198 height 25
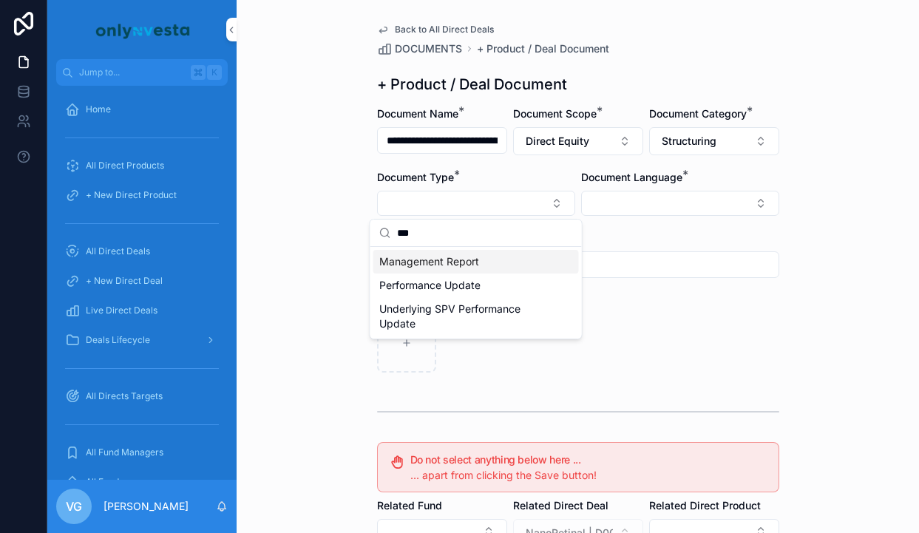
type input "****"
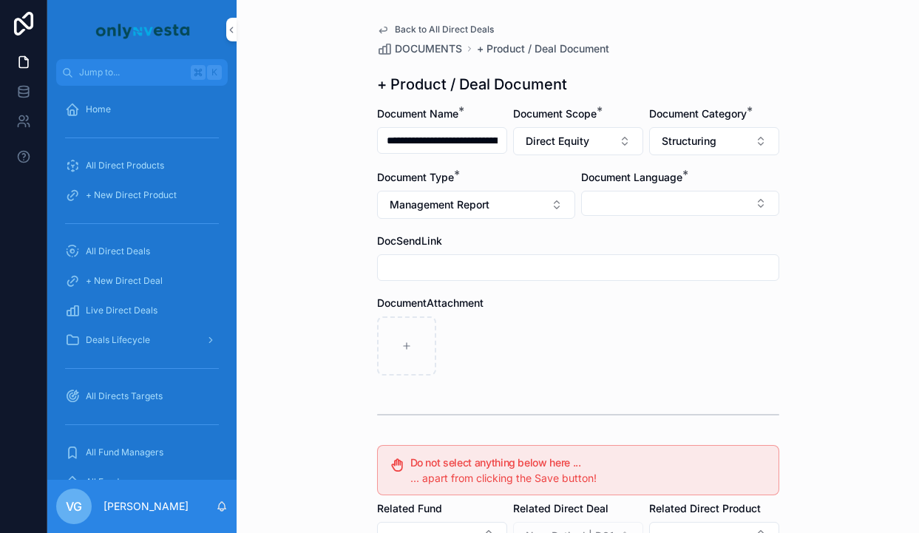
click at [685, 187] on div "Document Language *" at bounding box center [680, 194] width 198 height 49
click at [679, 208] on button "Select Button" at bounding box center [680, 203] width 198 height 25
click at [624, 316] on div "English" at bounding box center [680, 309] width 206 height 24
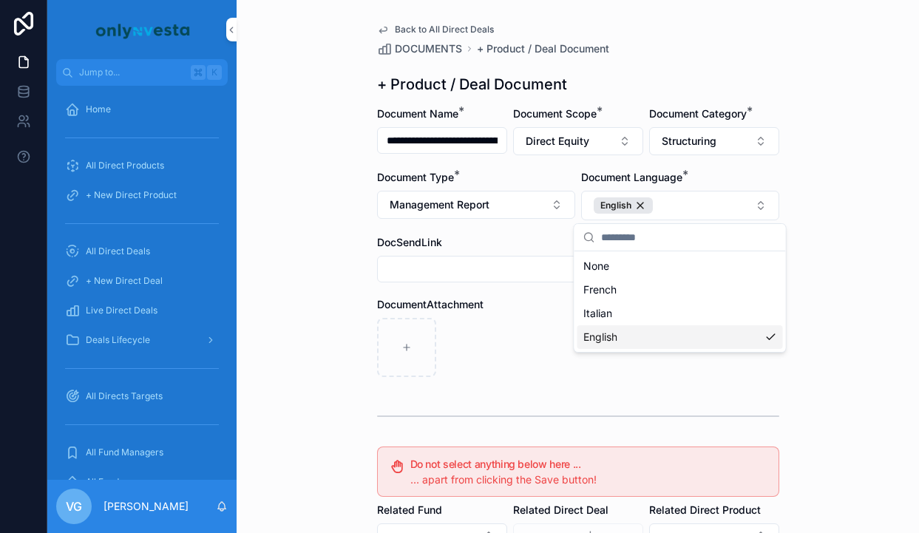
click at [526, 344] on div "scrollable content" at bounding box center [578, 347] width 402 height 59
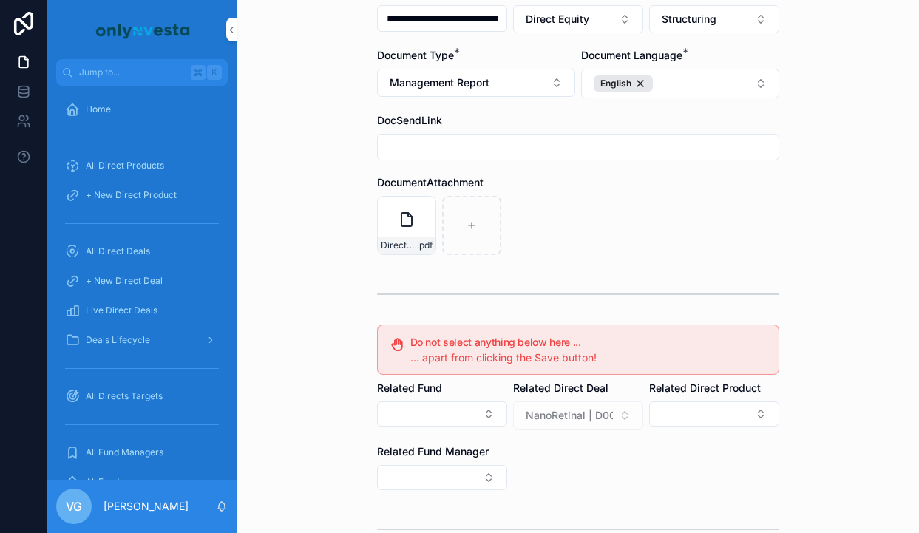
scroll to position [273, 0]
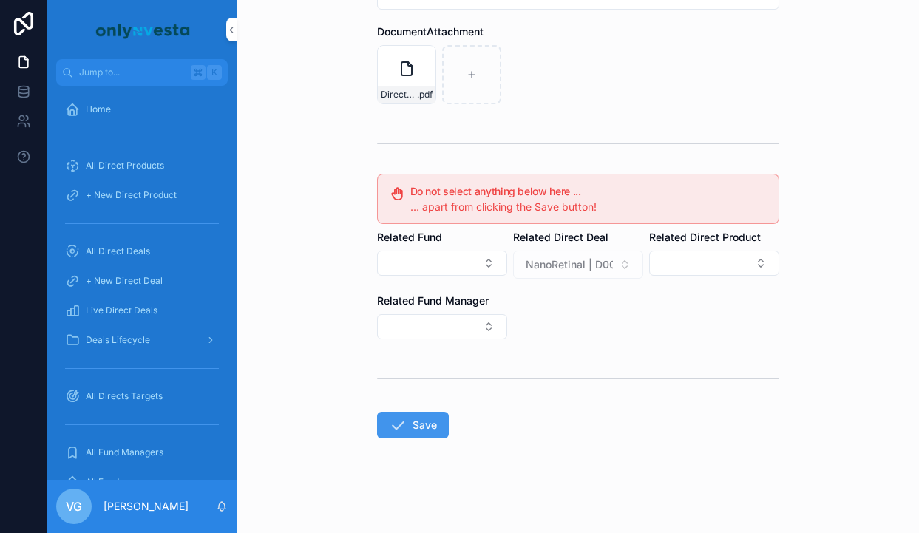
click at [401, 416] on icon "scrollable content" at bounding box center [398, 425] width 18 height 18
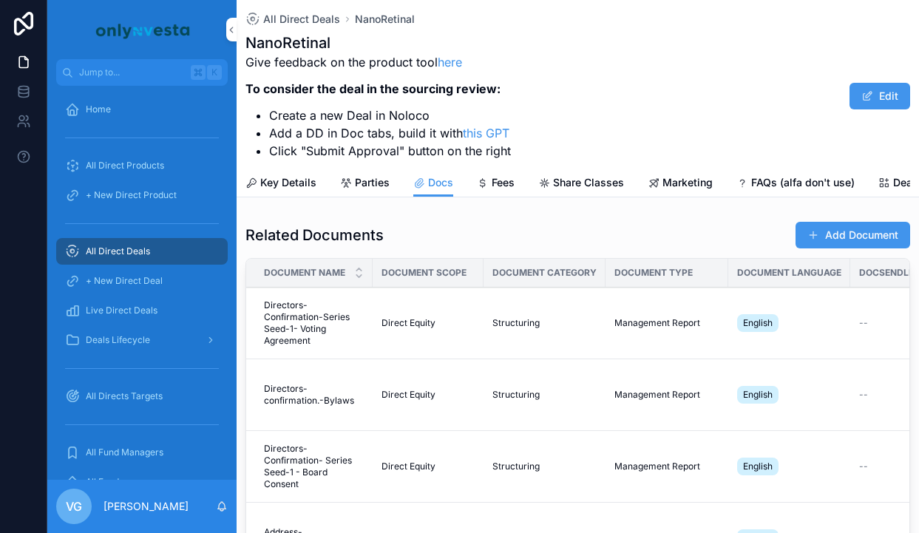
click at [851, 223] on button "Add Document" at bounding box center [852, 235] width 115 height 27
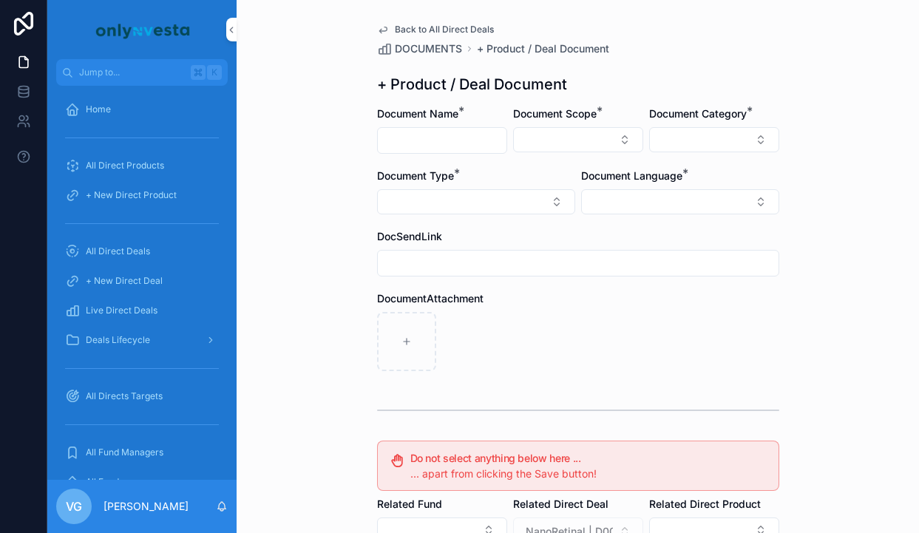
click at [441, 133] on input "scrollable content" at bounding box center [442, 140] width 129 height 21
type input "***"
click at [585, 146] on button "Select Button" at bounding box center [578, 139] width 130 height 25
click at [553, 194] on div "Direct Equity" at bounding box center [578, 198] width 206 height 24
click at [673, 154] on div "Document Category *" at bounding box center [714, 130] width 130 height 49
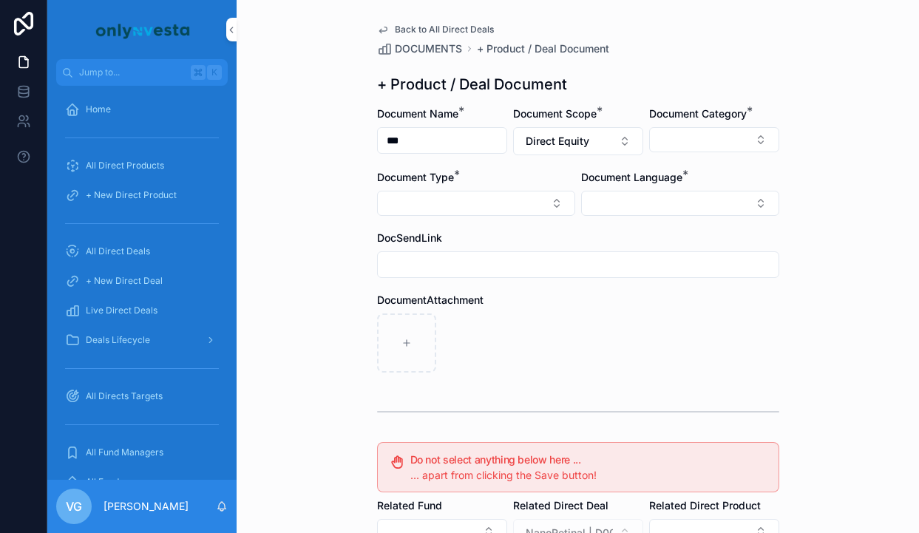
click at [676, 147] on button "Select Button" at bounding box center [714, 139] width 130 height 25
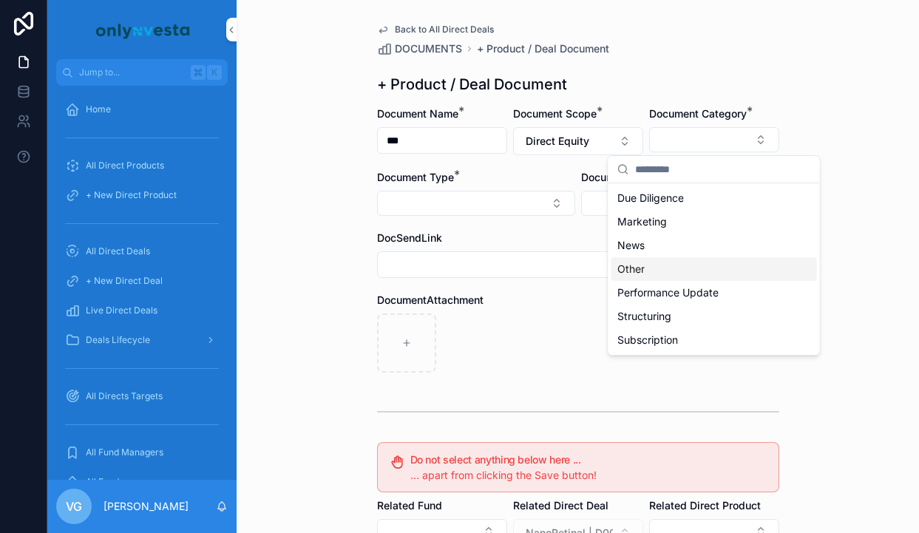
click at [625, 266] on span "Other" at bounding box center [630, 269] width 27 height 15
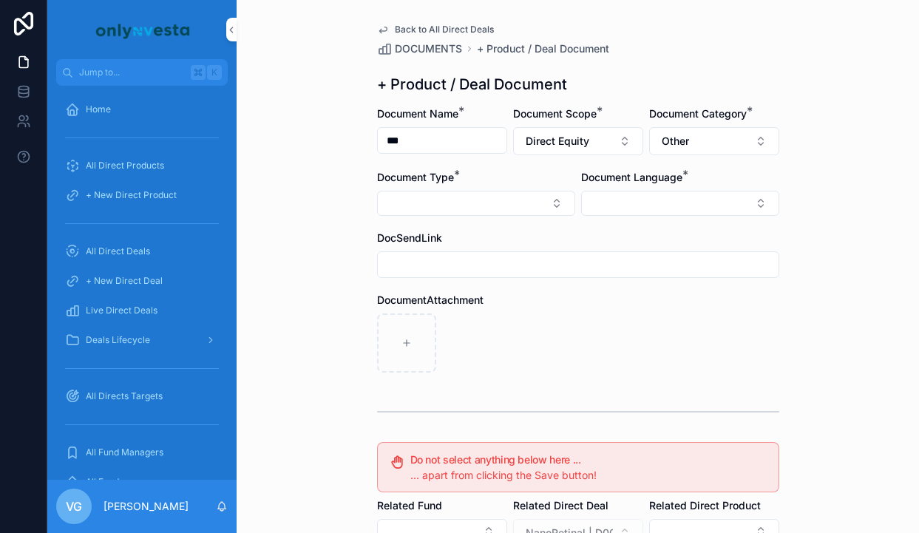
click at [490, 197] on button "Select Button" at bounding box center [476, 203] width 198 height 25
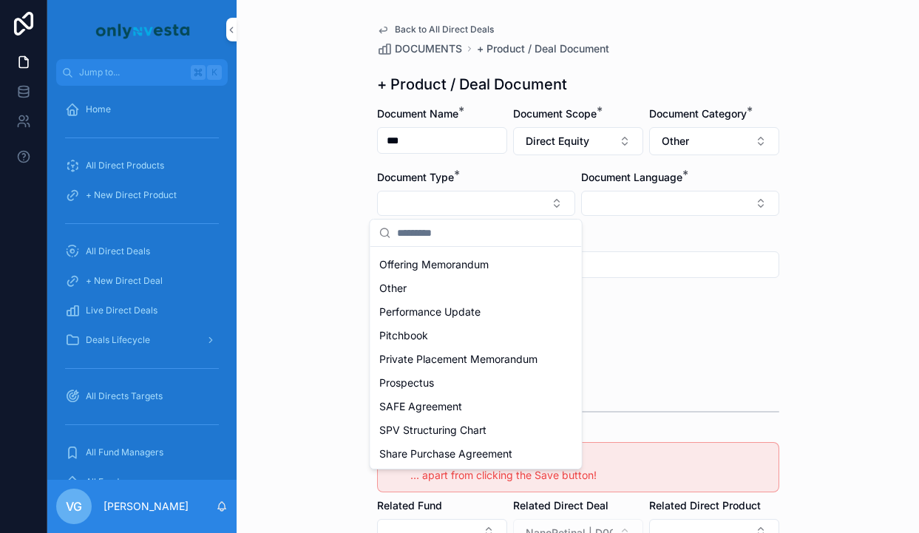
scroll to position [384, 0]
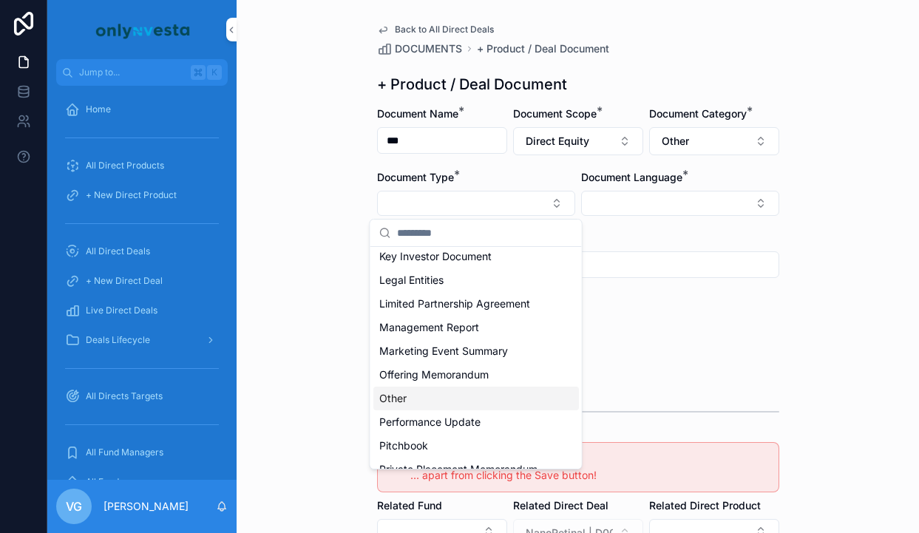
click at [438, 395] on div "Other" at bounding box center [476, 399] width 206 height 24
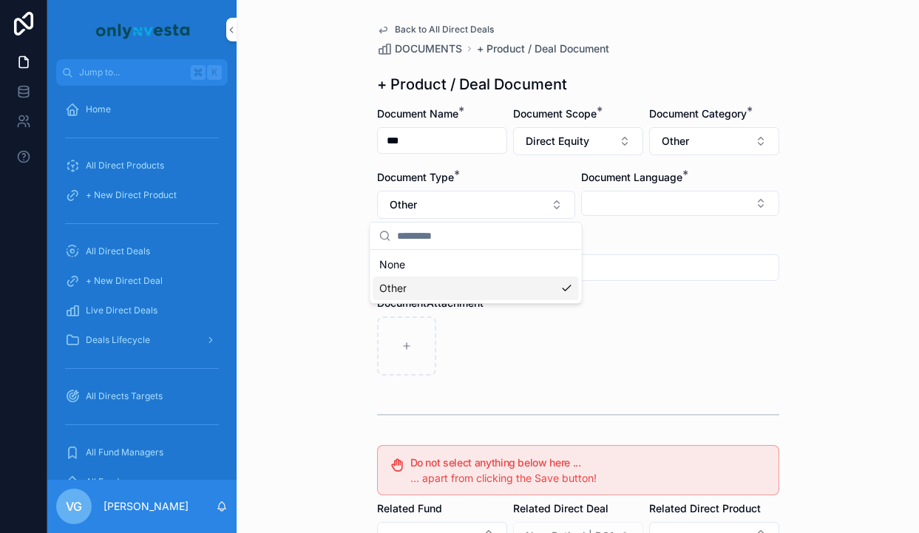
scroll to position [0, 0]
click at [670, 196] on button "Select Button" at bounding box center [680, 203] width 198 height 25
click at [615, 312] on span "English" at bounding box center [600, 309] width 34 height 15
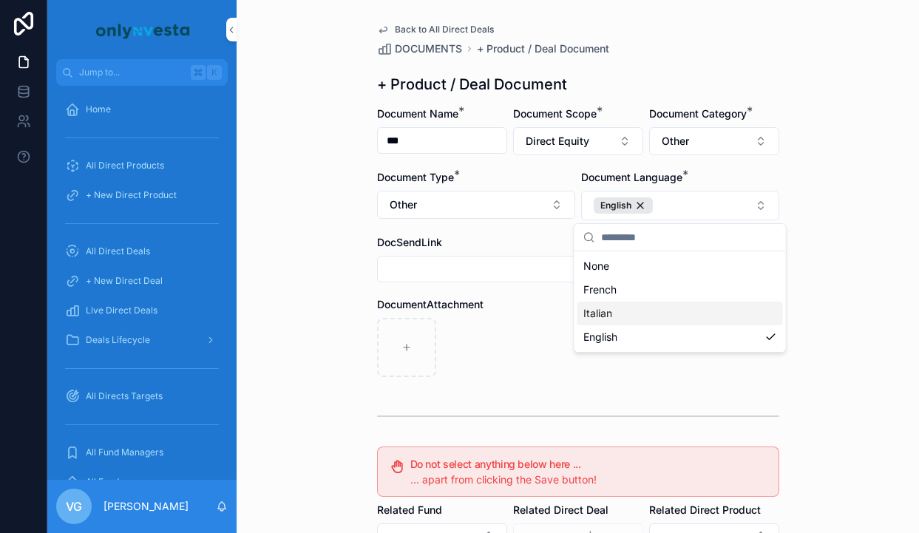
click at [520, 313] on div "DocumentAttachment" at bounding box center [578, 337] width 402 height 80
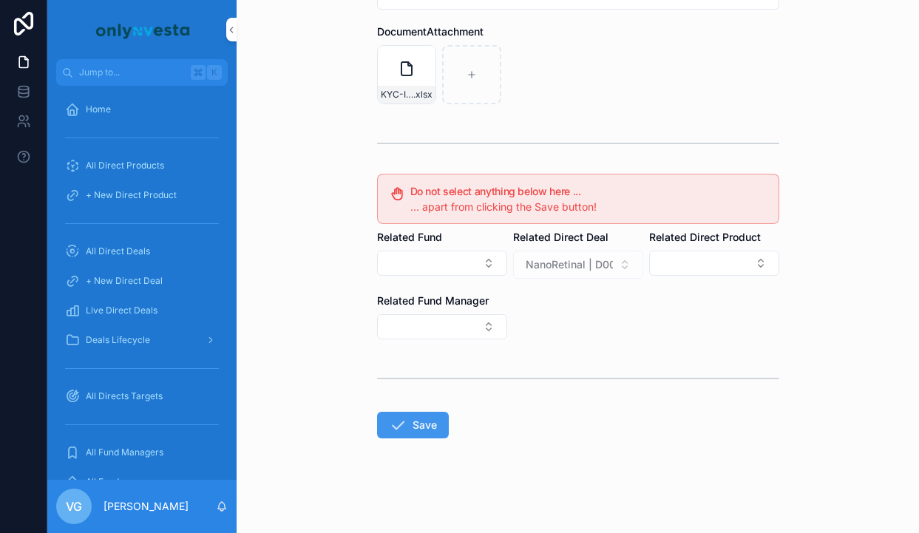
click at [424, 432] on button "Save" at bounding box center [413, 425] width 72 height 27
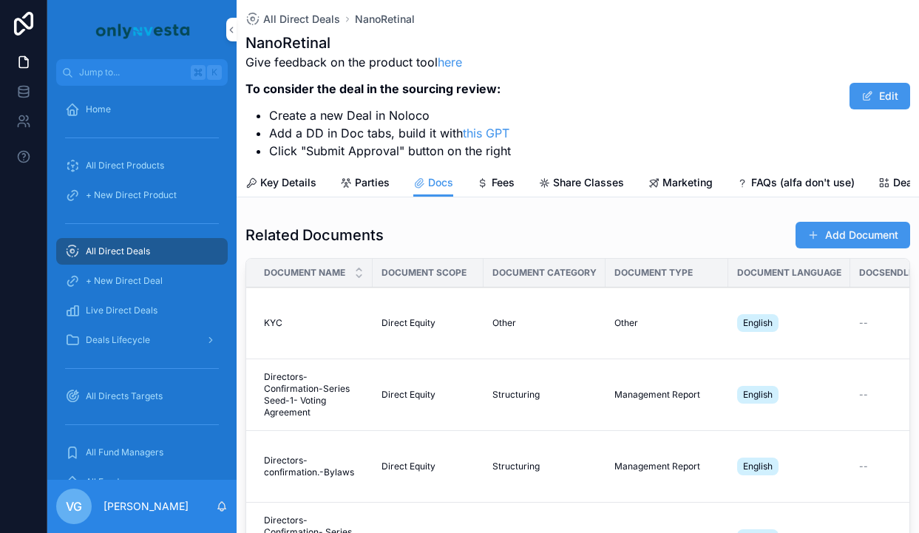
click at [804, 250] on div "Related Documents Add Document Document Name Document Scope Document Category D…" at bounding box center [577, 440] width 665 height 438
click at [812, 235] on span "scrollable content" at bounding box center [813, 235] width 12 height 12
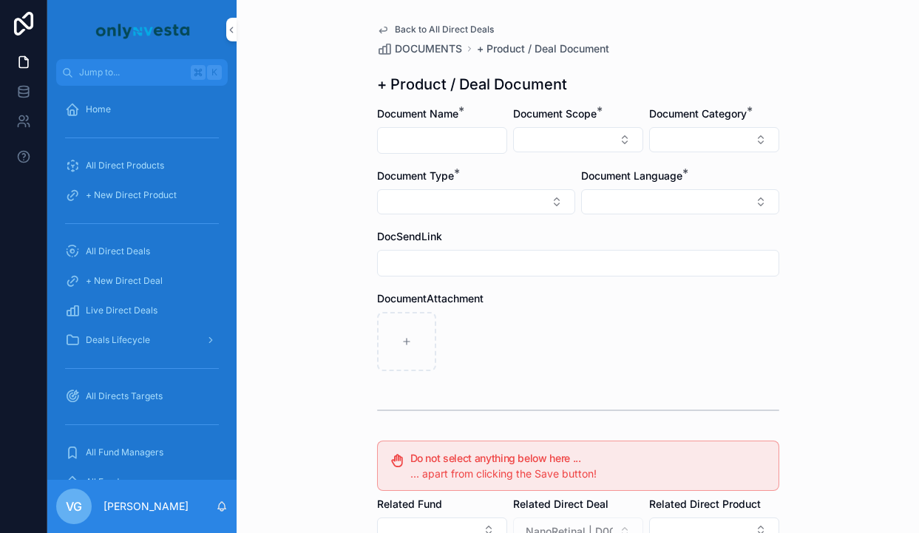
click at [417, 153] on div "scrollable content" at bounding box center [442, 140] width 130 height 27
click at [426, 134] on input "scrollable content" at bounding box center [442, 140] width 129 height 21
paste input "**********"
type input "**********"
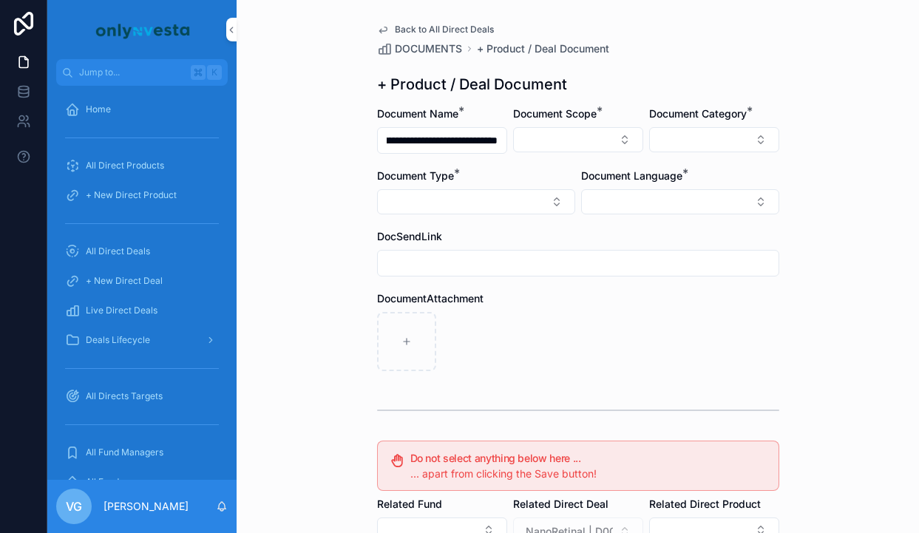
click at [553, 146] on button "Select Button" at bounding box center [578, 139] width 130 height 25
click at [540, 197] on span "Direct Equity" at bounding box center [512, 198] width 62 height 15
click at [717, 166] on form "**********" at bounding box center [578, 453] width 402 height 695
click at [717, 142] on button "Select Button" at bounding box center [714, 139] width 130 height 25
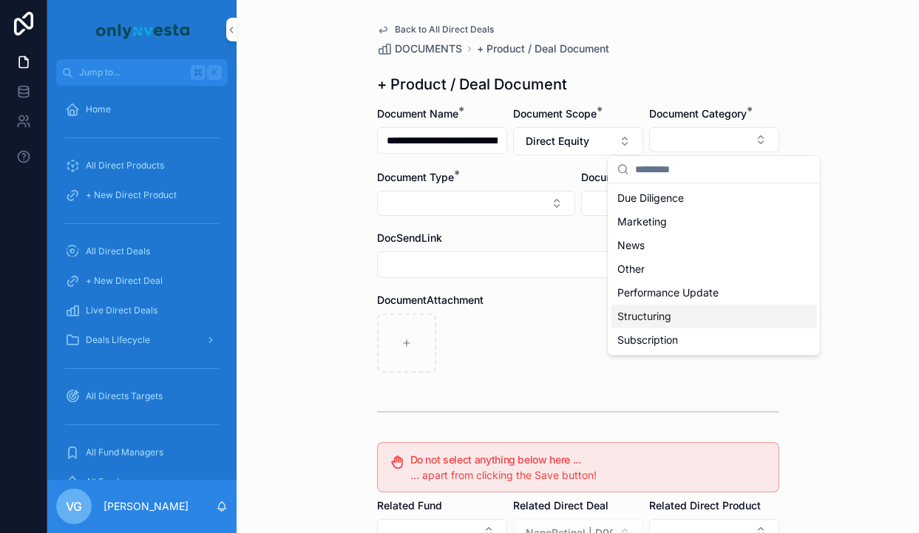
click at [656, 310] on span "Structuring" at bounding box center [644, 316] width 54 height 15
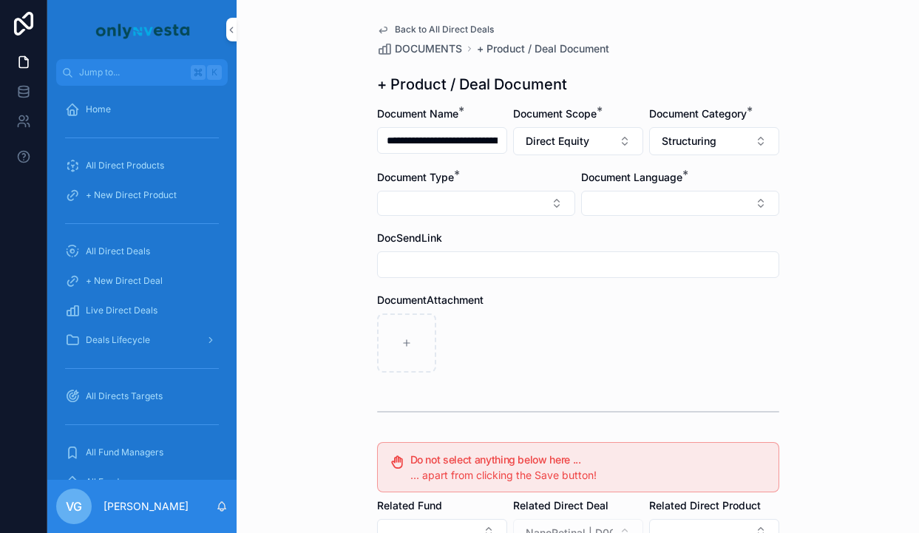
click at [527, 204] on button "Select Button" at bounding box center [476, 203] width 198 height 25
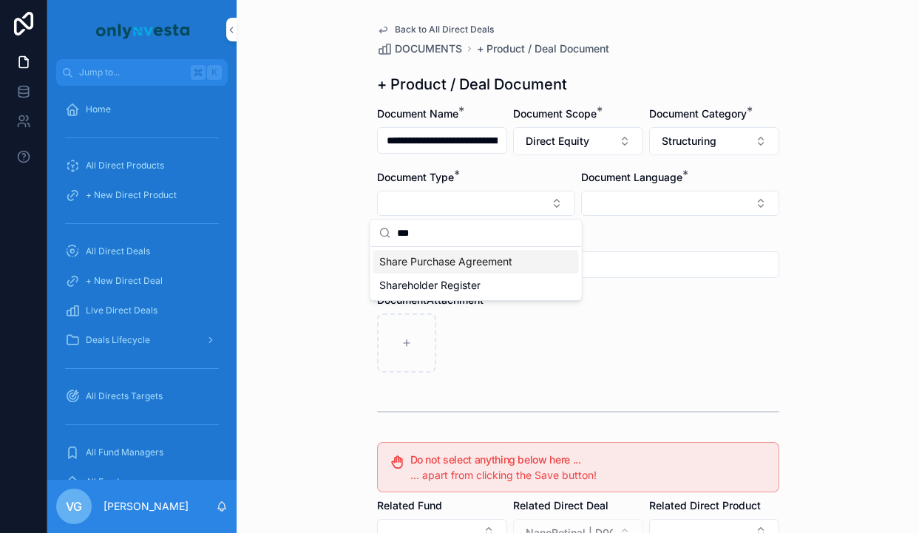
type input "***"
click at [495, 260] on span "Share Purchase Agreement" at bounding box center [445, 261] width 133 height 15
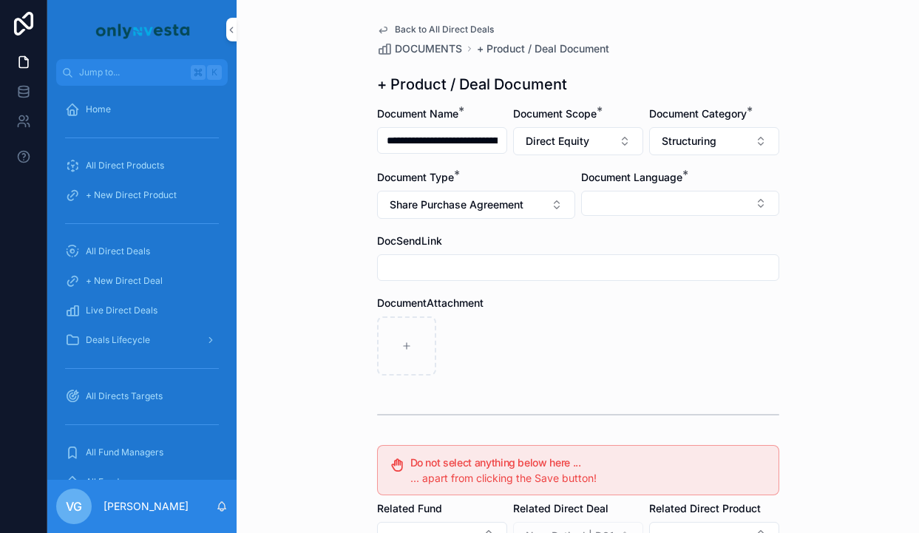
click at [595, 211] on button "Select Button" at bounding box center [680, 203] width 198 height 25
click at [601, 316] on div "English" at bounding box center [680, 309] width 206 height 24
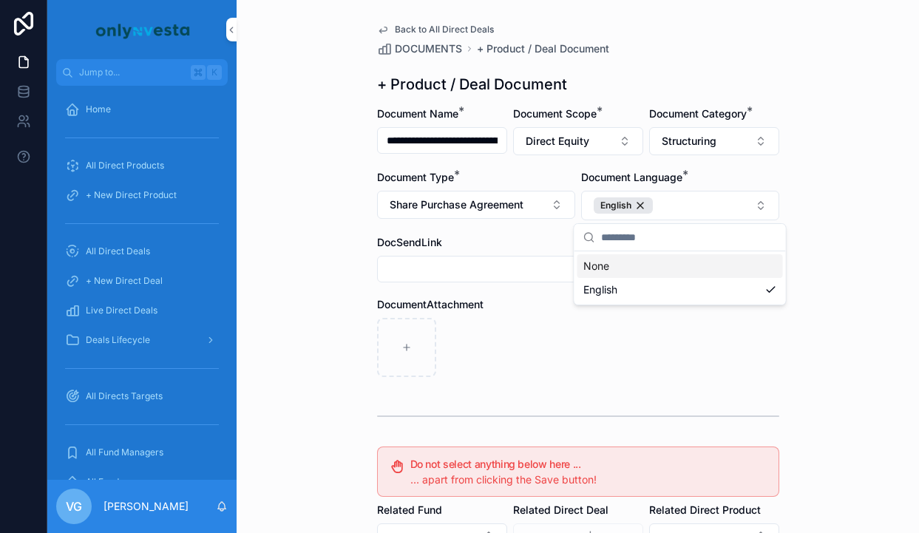
click at [517, 309] on div "DocumentAttachment" at bounding box center [578, 304] width 402 height 15
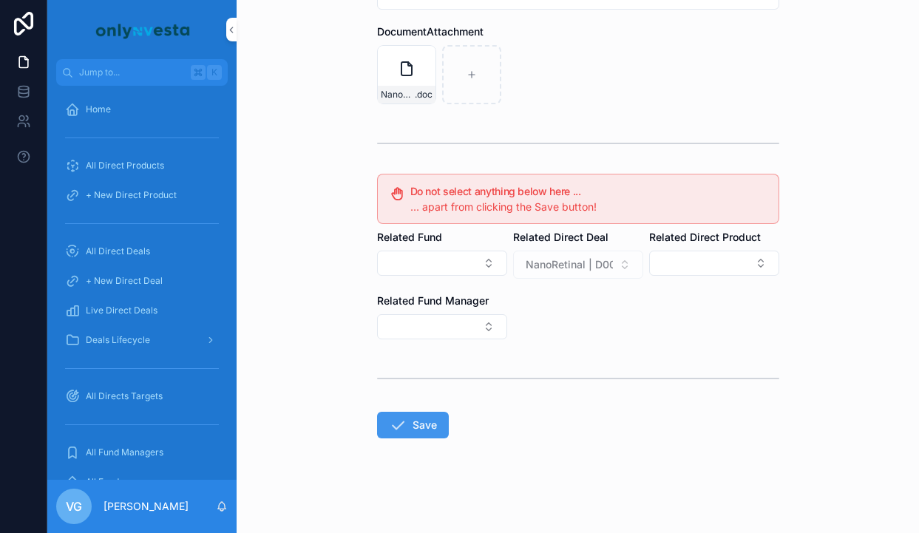
click at [401, 426] on icon "scrollable content" at bounding box center [398, 425] width 18 height 18
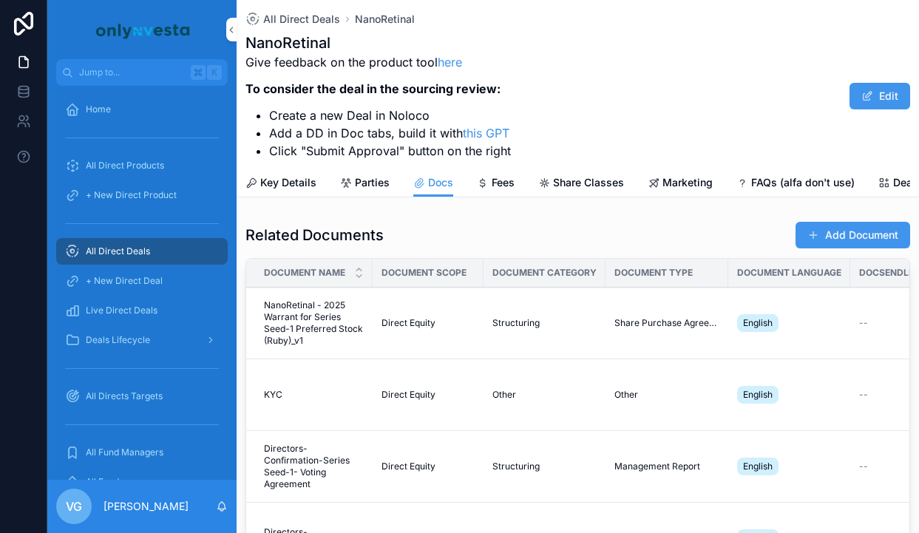
click at [819, 242] on button "Add Document" at bounding box center [852, 235] width 115 height 27
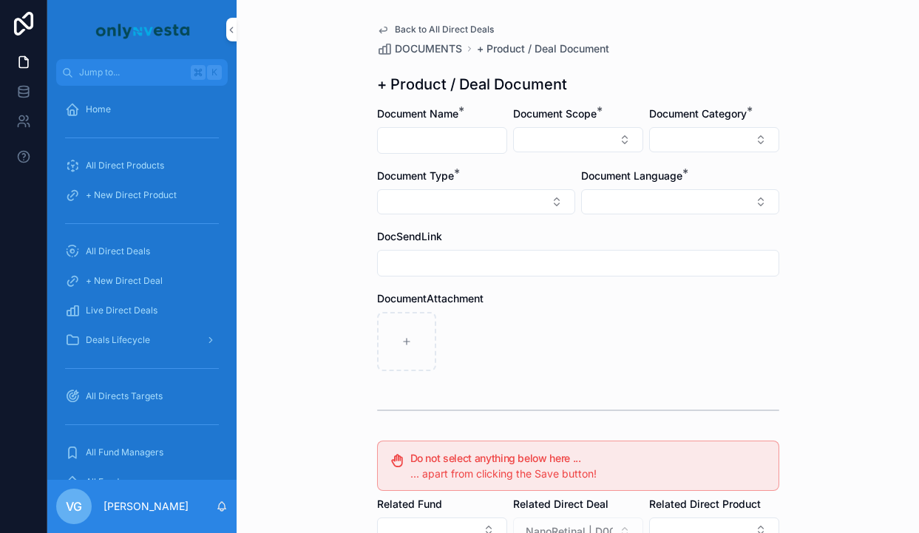
click at [429, 137] on input "scrollable content" at bounding box center [442, 140] width 129 height 21
paste input "**********"
type input "**********"
click at [563, 129] on button "Select Button" at bounding box center [578, 139] width 130 height 25
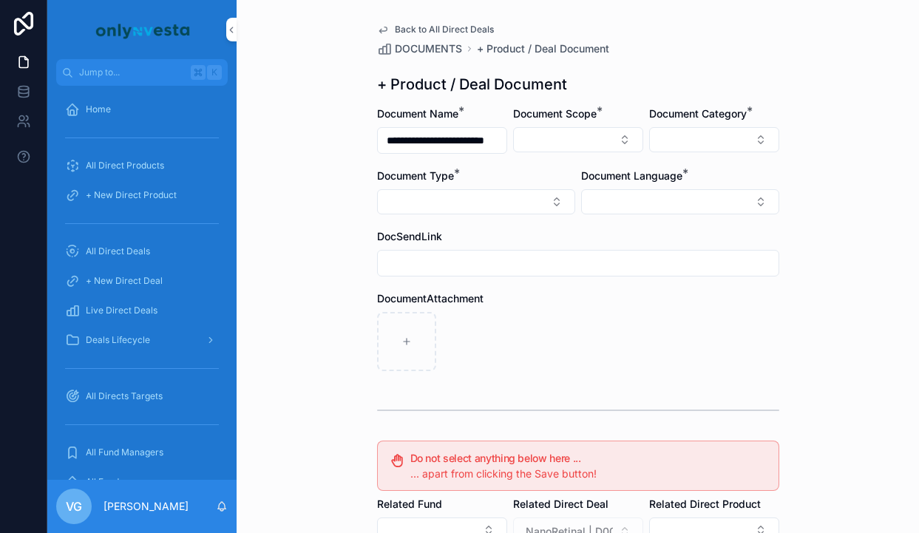
scroll to position [0, 0]
click at [546, 192] on div "Direct Equity" at bounding box center [578, 198] width 206 height 24
click at [668, 105] on div "**********" at bounding box center [578, 400] width 426 height 801
click at [668, 135] on button "Select Button" at bounding box center [714, 139] width 130 height 25
click at [617, 89] on div "+ Product / Deal Document" at bounding box center [578, 84] width 402 height 21
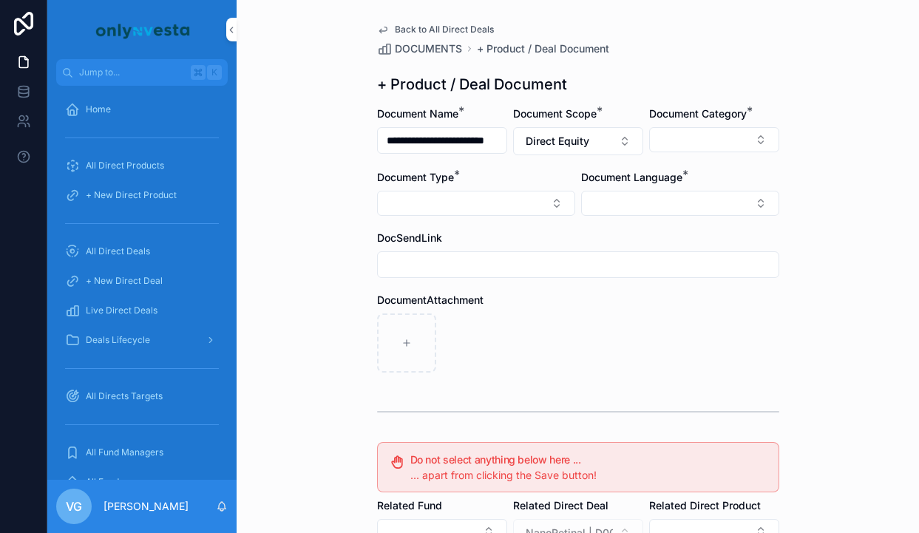
click at [594, 193] on button "Select Button" at bounding box center [680, 203] width 198 height 25
click at [604, 318] on div "English" at bounding box center [680, 309] width 206 height 24
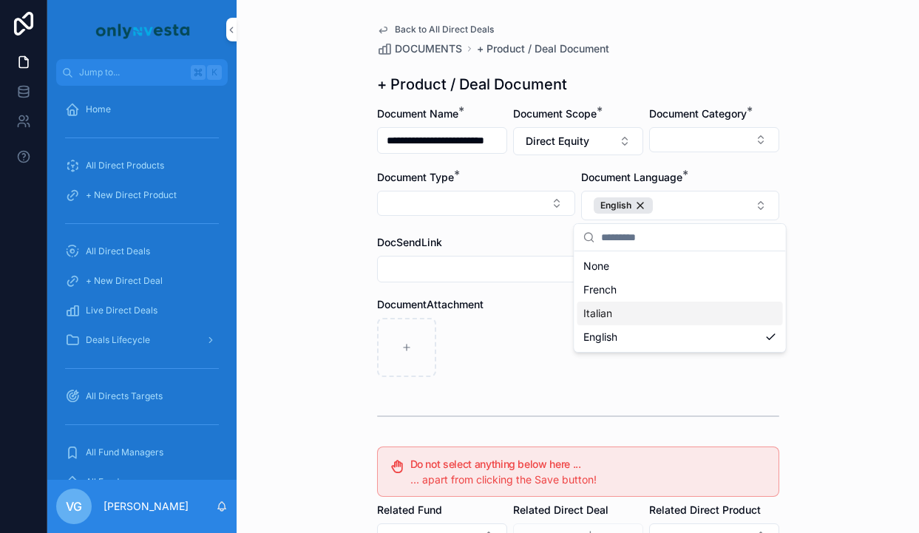
click at [552, 312] on div "DocumentAttachment" at bounding box center [578, 337] width 402 height 80
click at [676, 143] on button "Select Button" at bounding box center [714, 139] width 130 height 25
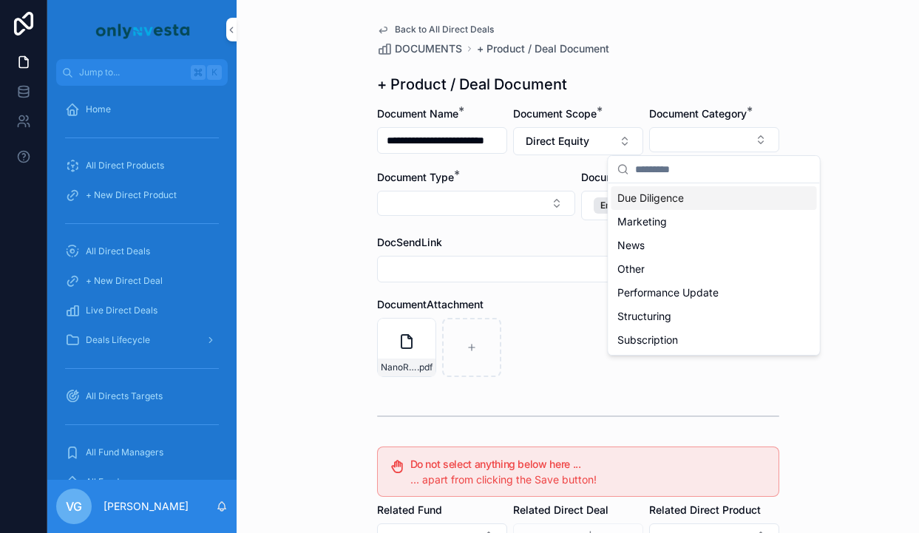
click at [654, 206] on div "Due Diligence" at bounding box center [714, 198] width 206 height 24
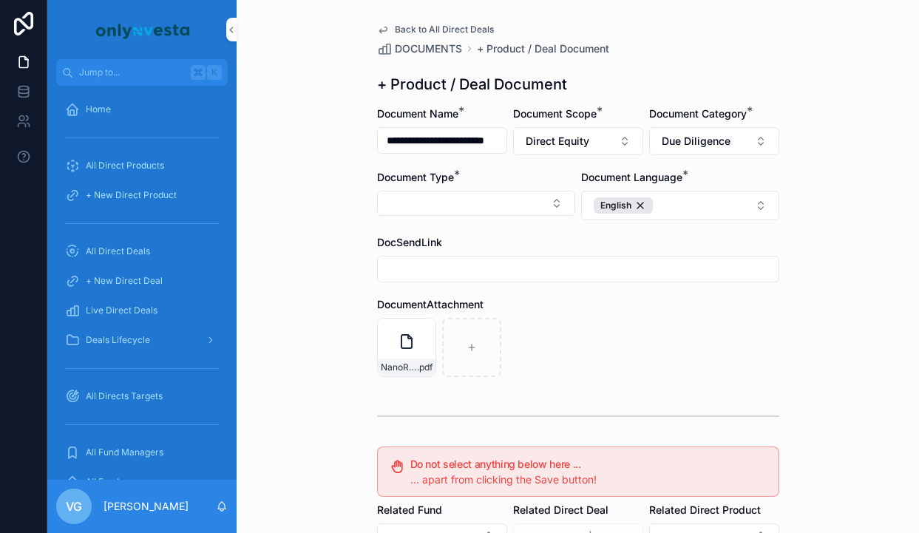
click at [517, 197] on button "Select Button" at bounding box center [476, 203] width 198 height 25
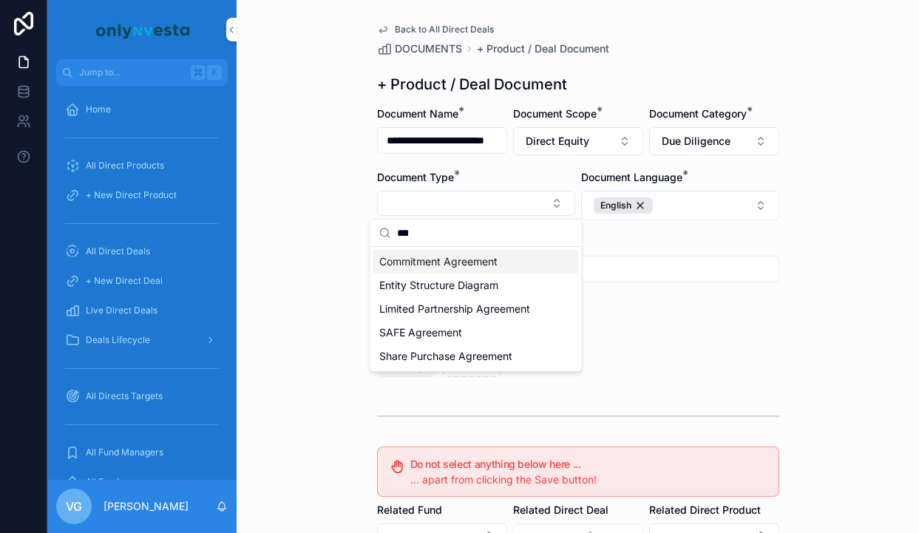
type input "***"
click at [480, 259] on span "Commitment Agreement" at bounding box center [438, 261] width 118 height 15
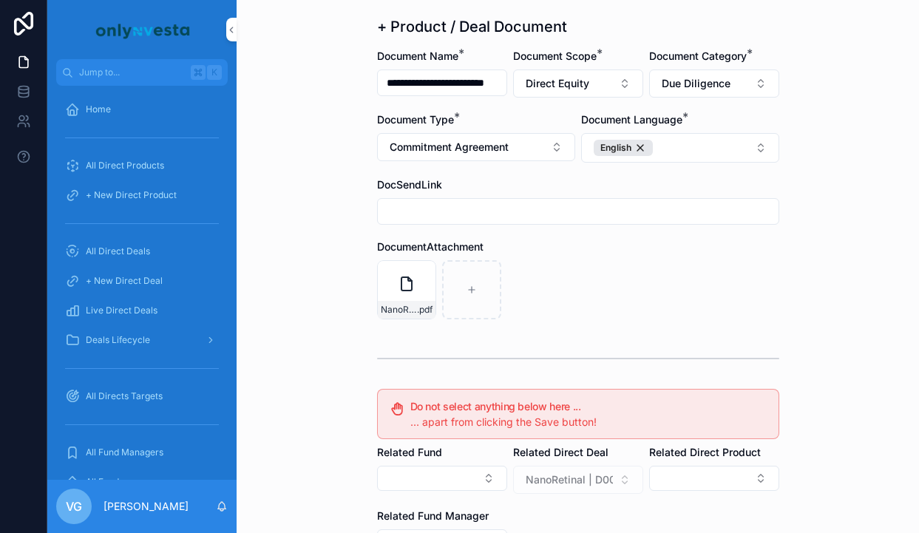
scroll to position [273, 0]
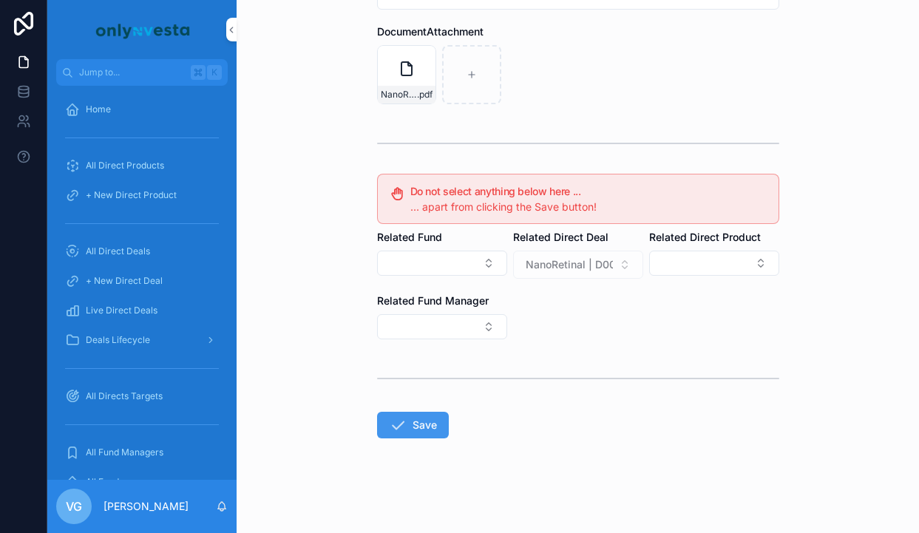
click at [436, 417] on button "Save" at bounding box center [413, 425] width 72 height 27
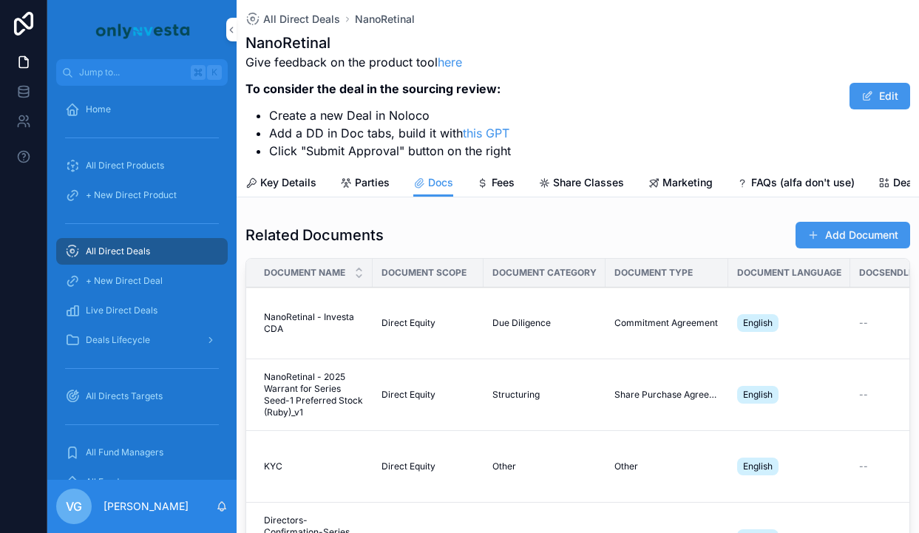
click at [843, 233] on button "Add Document" at bounding box center [852, 235] width 115 height 27
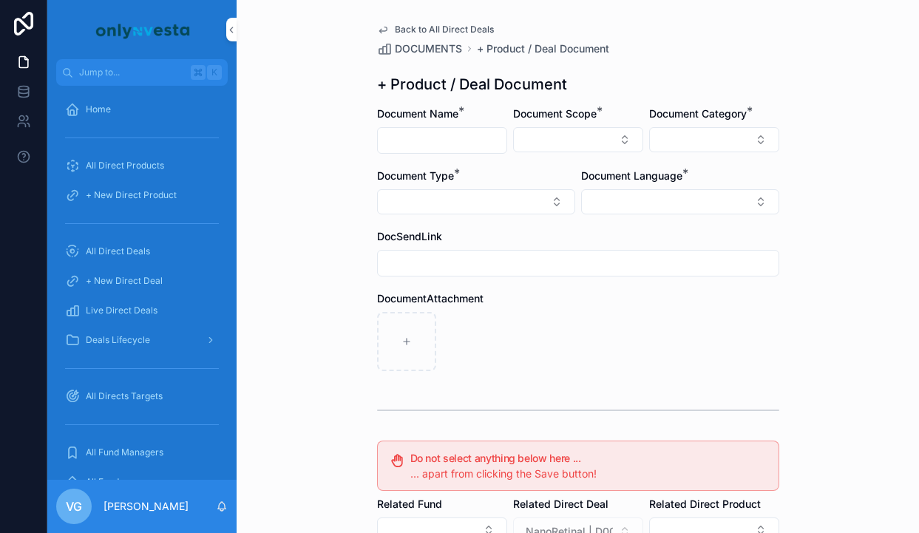
click at [446, 143] on input "scrollable content" at bounding box center [442, 140] width 129 height 21
paste input "**********"
type input "**********"
click at [566, 143] on button "Select Button" at bounding box center [578, 139] width 130 height 25
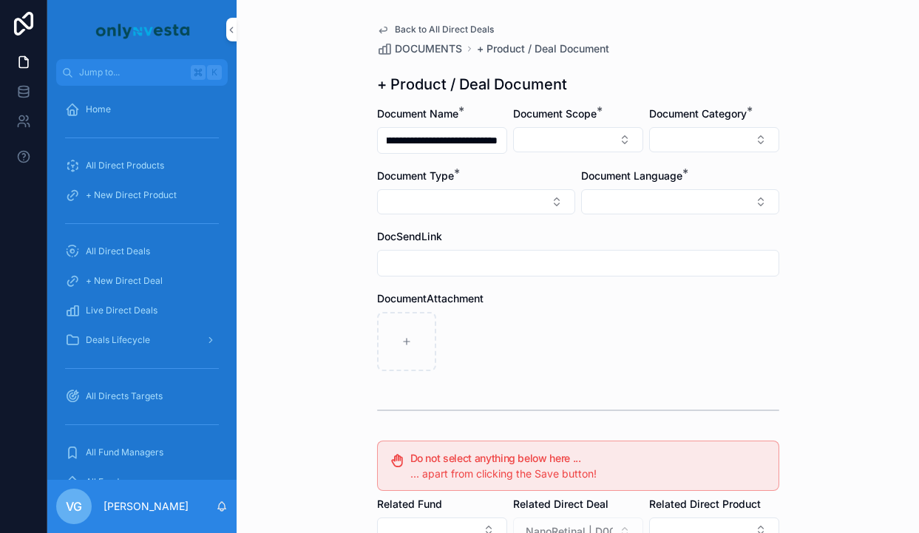
scroll to position [0, 0]
click at [557, 197] on div "Direct Equity" at bounding box center [578, 198] width 206 height 24
click at [702, 203] on button "Select Button" at bounding box center [680, 203] width 198 height 25
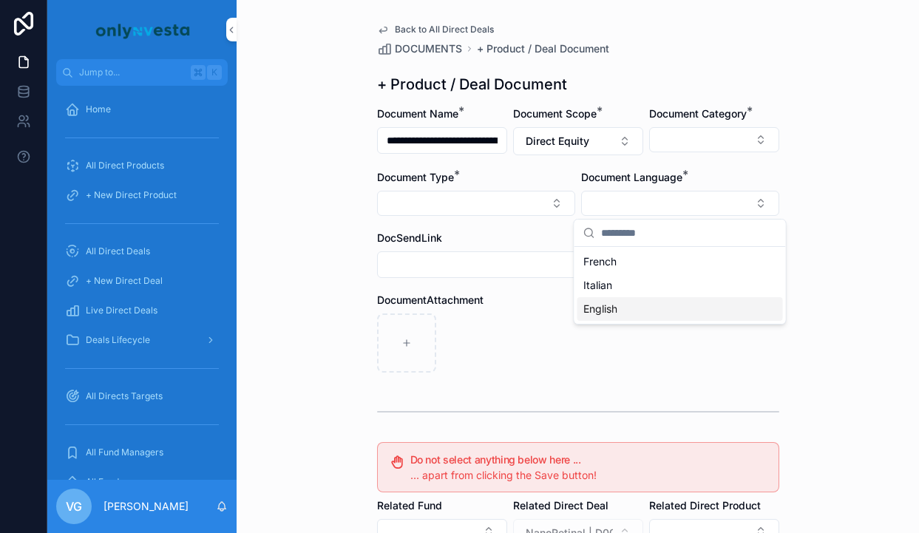
click at [623, 316] on div "English" at bounding box center [680, 309] width 206 height 24
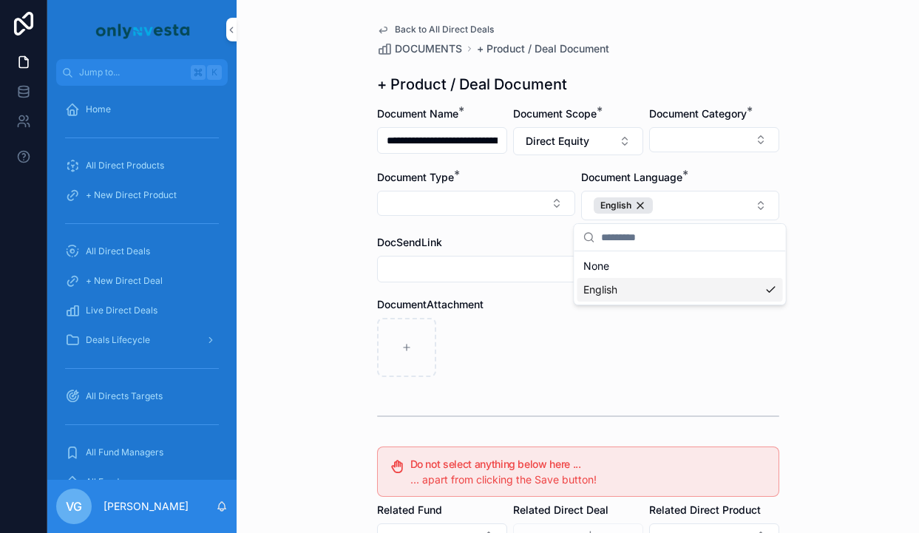
click at [589, 371] on div "scrollable content" at bounding box center [578, 347] width 402 height 59
click at [693, 144] on button "Select Button" at bounding box center [714, 139] width 130 height 25
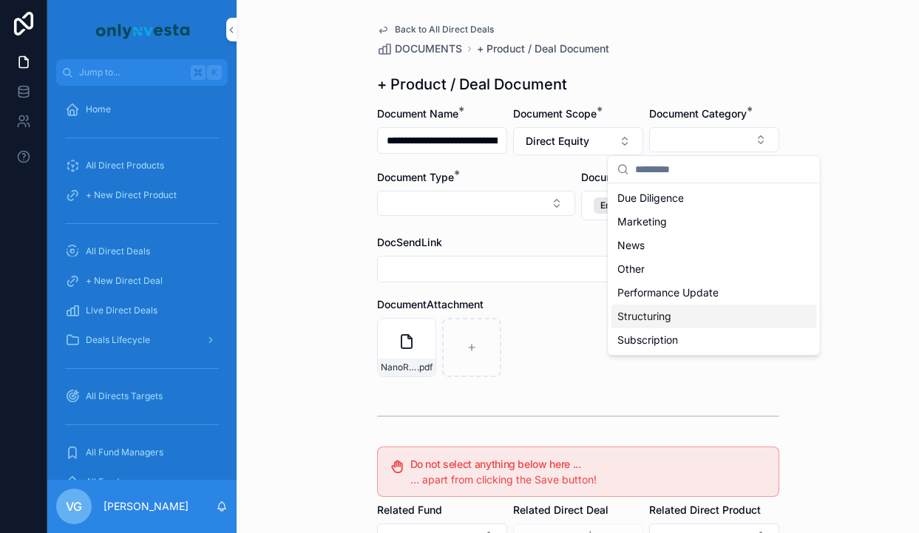
click at [677, 323] on div "Structuring" at bounding box center [714, 317] width 206 height 24
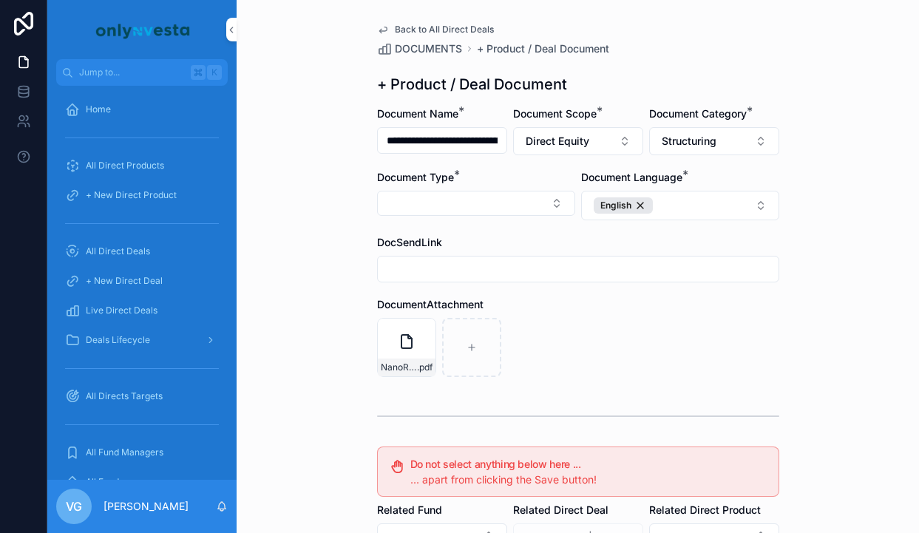
click at [531, 218] on div "Document Type *" at bounding box center [476, 195] width 198 height 50
click at [531, 210] on button "Select Button" at bounding box center [476, 203] width 198 height 25
type input "***"
click at [478, 281] on div "Subscription Form" at bounding box center [476, 286] width 206 height 24
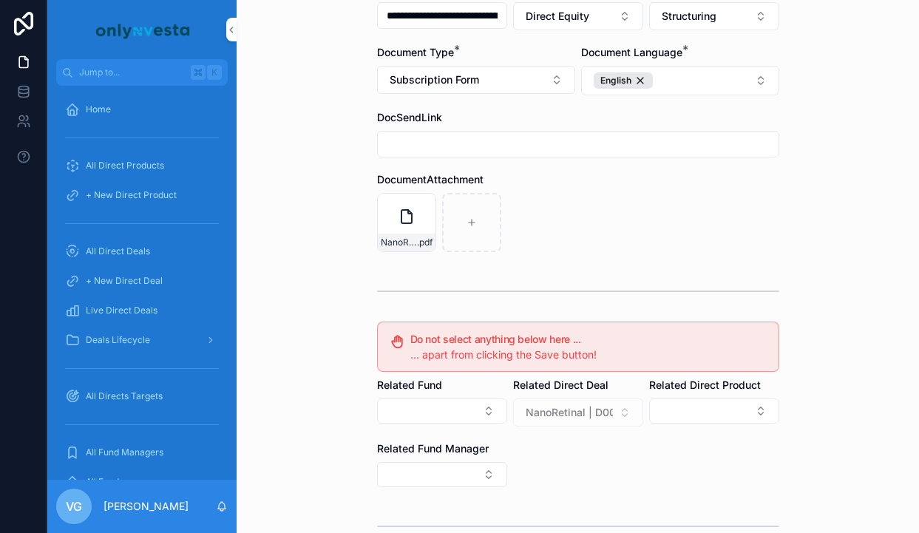
scroll to position [273, 0]
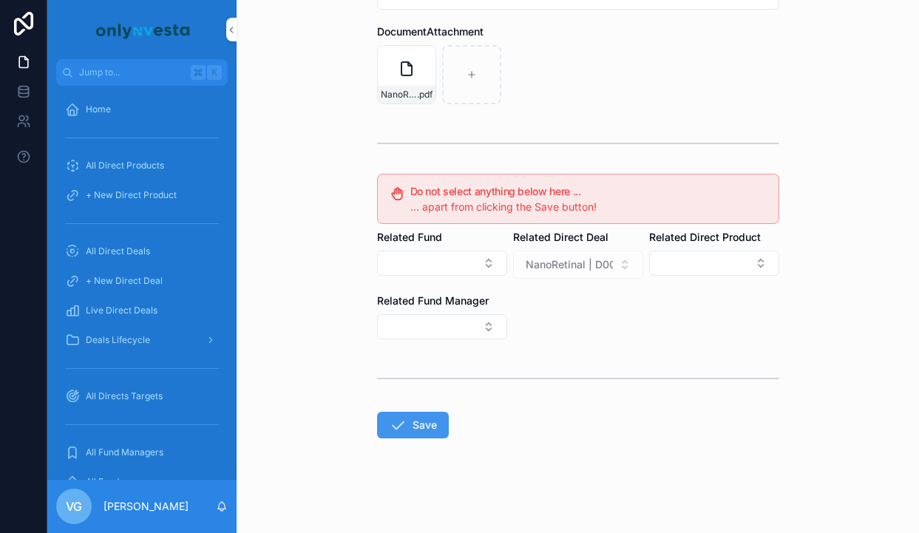
click at [429, 423] on button "Save" at bounding box center [413, 425] width 72 height 27
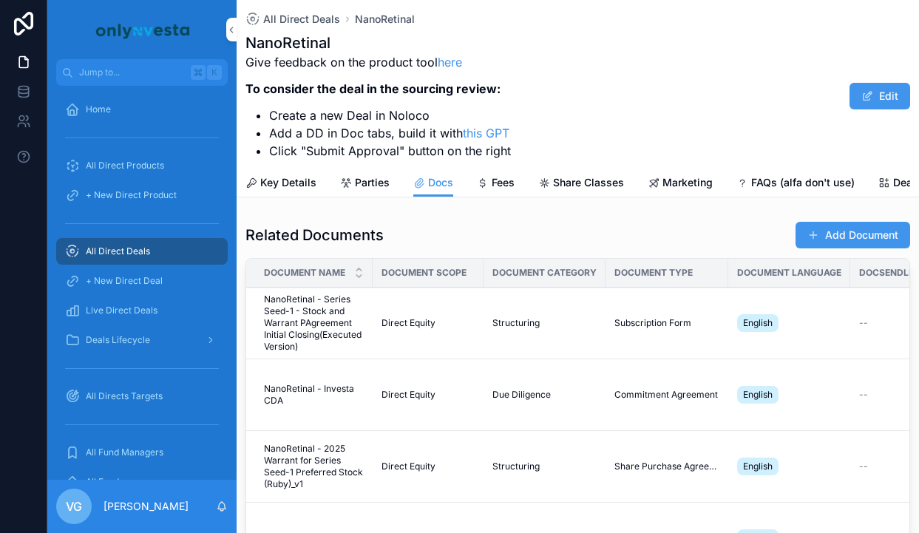
click at [817, 228] on button "Add Document" at bounding box center [852, 235] width 115 height 27
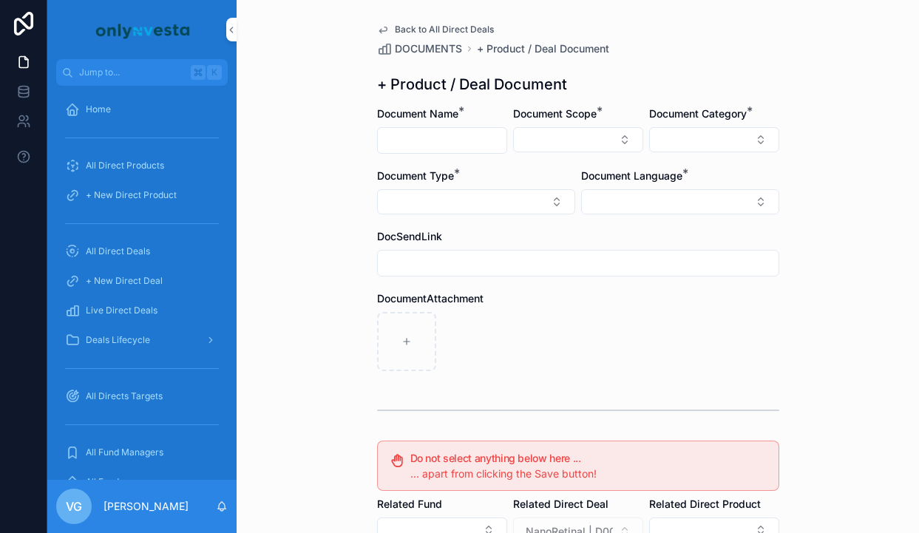
click at [433, 146] on input "scrollable content" at bounding box center [442, 140] width 129 height 21
paste input "**********"
type input "**********"
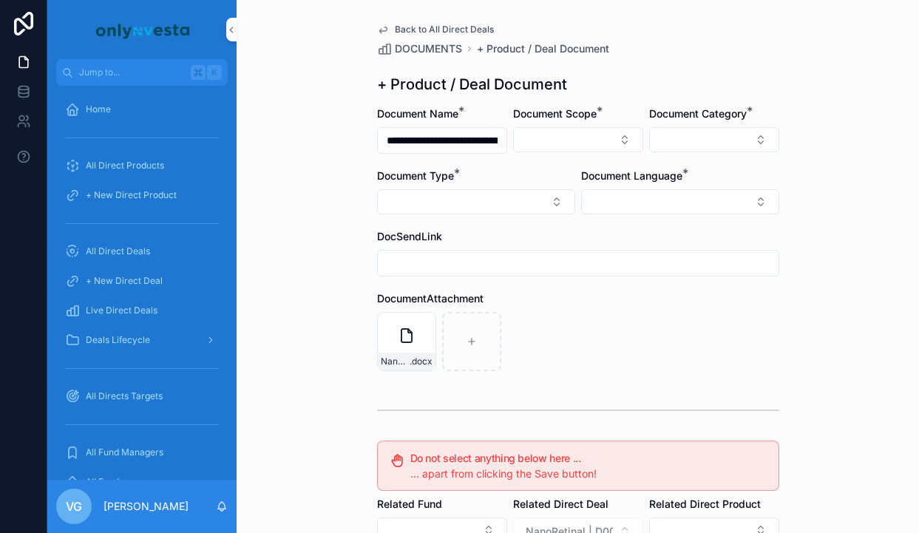
click at [586, 146] on button "Select Button" at bounding box center [578, 139] width 130 height 25
click at [557, 192] on div "Direct Equity" at bounding box center [578, 198] width 206 height 24
click at [706, 189] on div "Document Language *" at bounding box center [680, 193] width 198 height 46
click at [696, 209] on button "Select Button" at bounding box center [680, 203] width 198 height 25
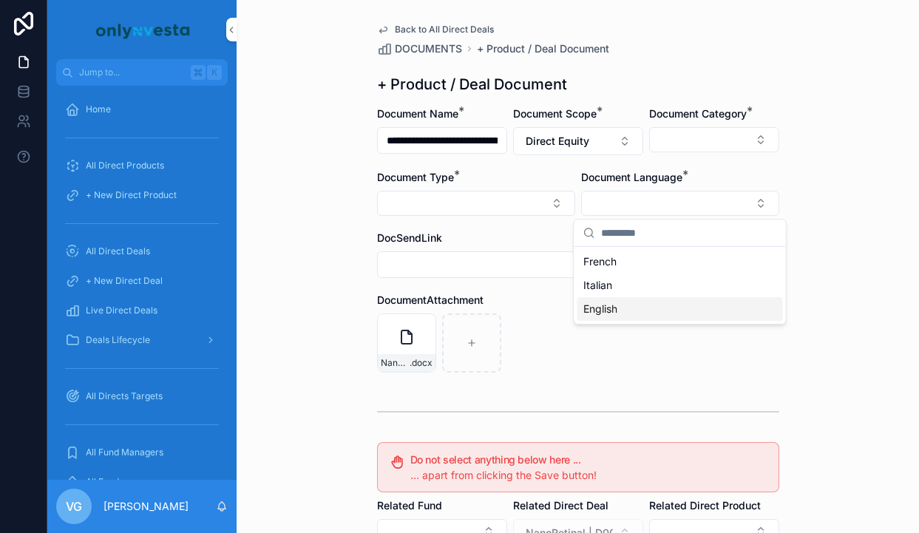
click at [630, 305] on div "English" at bounding box center [680, 309] width 206 height 24
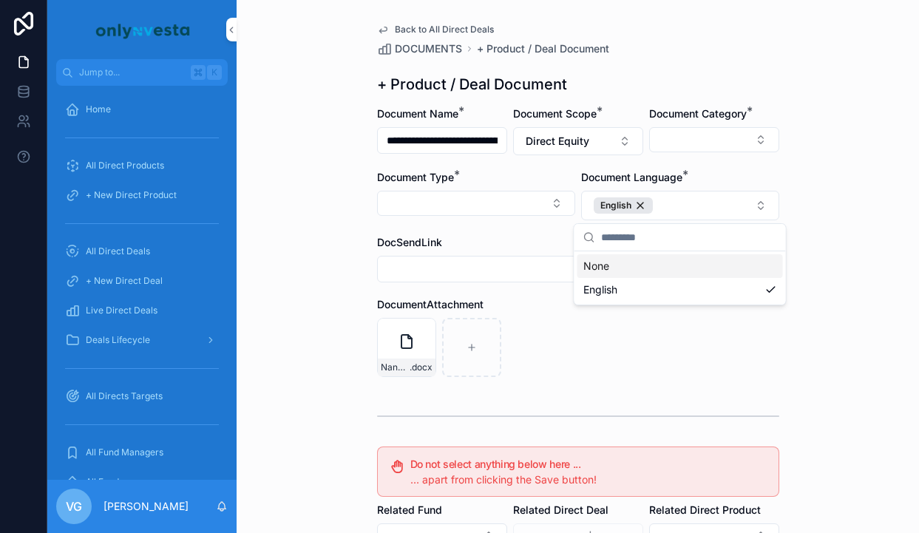
click at [537, 310] on div "DocumentAttachment" at bounding box center [578, 304] width 402 height 15
click at [717, 140] on button "Select Button" at bounding box center [714, 139] width 130 height 25
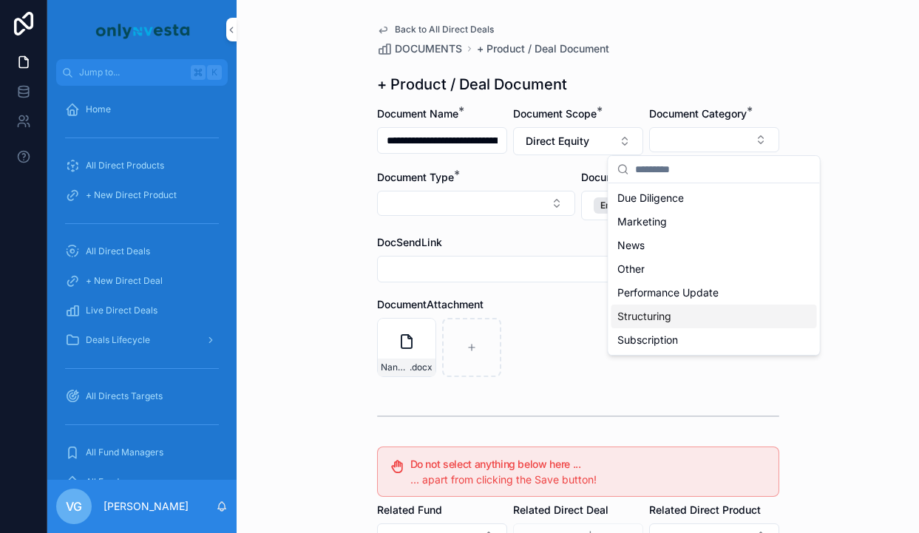
click at [670, 314] on span "Structuring" at bounding box center [644, 316] width 54 height 15
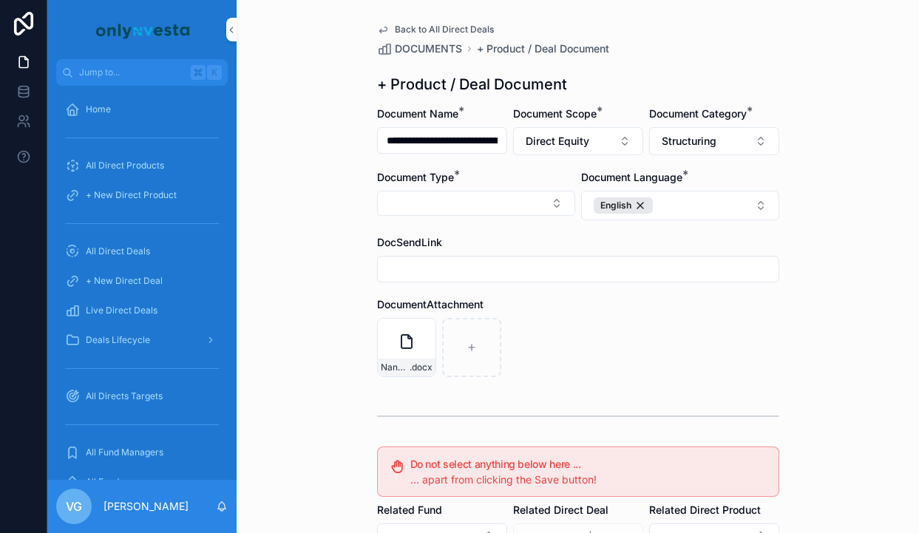
click at [475, 200] on button "Select Button" at bounding box center [476, 203] width 198 height 25
type input "*"
type input "***"
click at [489, 283] on div "Subscription Form" at bounding box center [476, 286] width 206 height 24
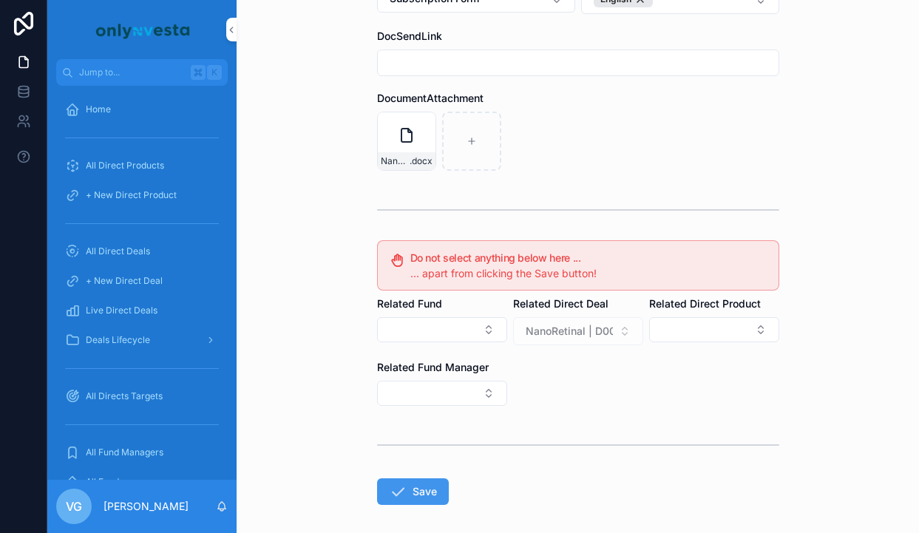
scroll to position [273, 0]
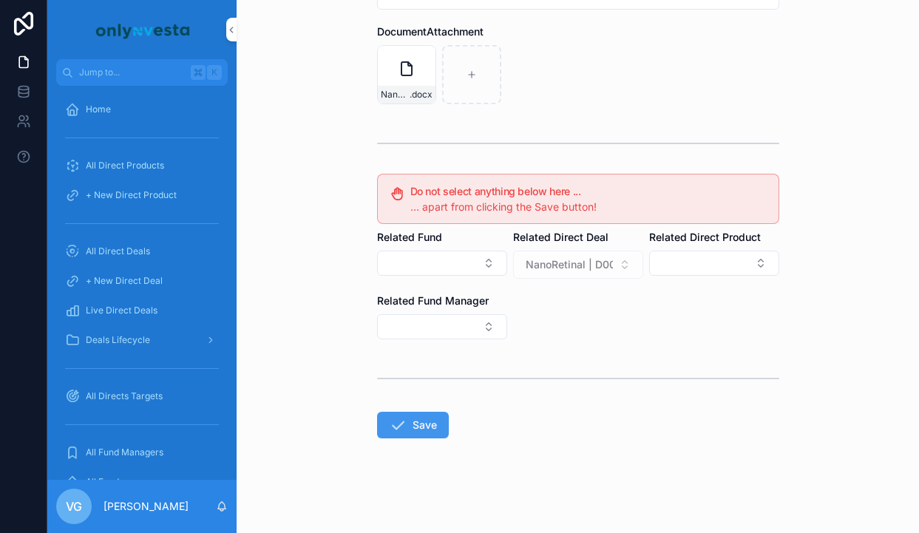
click at [428, 436] on button "Save" at bounding box center [413, 425] width 72 height 27
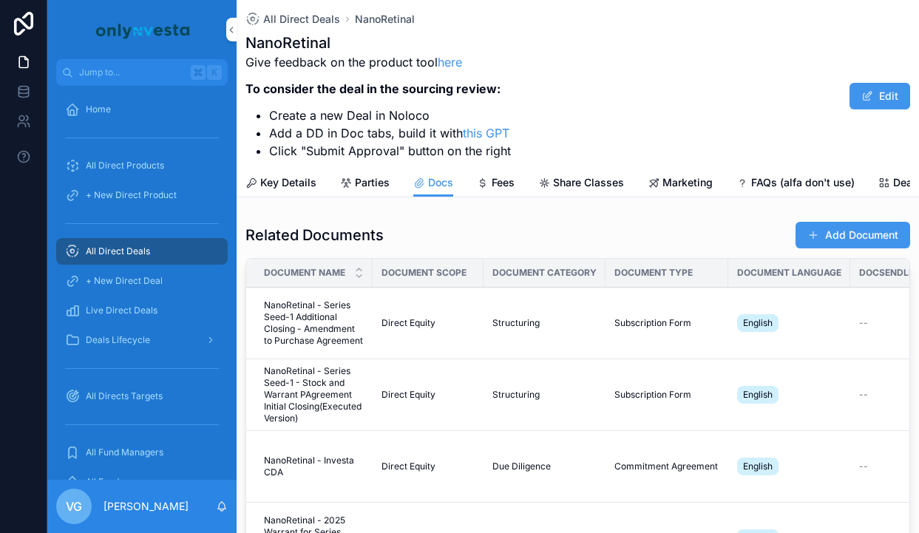
click at [867, 251] on div "Related Documents Add Document Document Name Document Scope Document Category D…" at bounding box center [577, 440] width 665 height 438
click at [860, 241] on button "Add Document" at bounding box center [852, 235] width 115 height 27
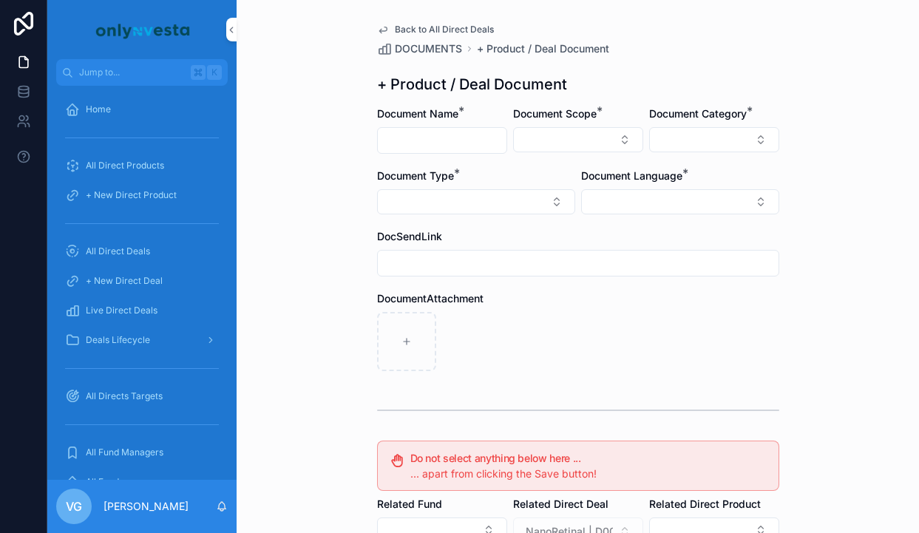
click at [444, 149] on input "scrollable content" at bounding box center [442, 140] width 129 height 21
paste input "**********"
type input "**********"
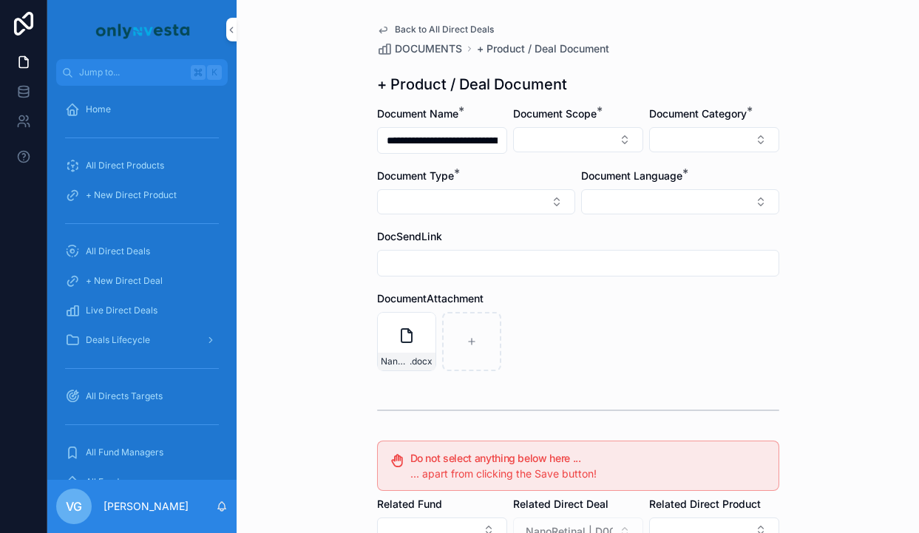
click at [585, 144] on button "Select Button" at bounding box center [578, 139] width 130 height 25
click at [533, 199] on span "Direct Equity" at bounding box center [512, 198] width 62 height 15
click at [624, 201] on button "Select Button" at bounding box center [680, 203] width 198 height 25
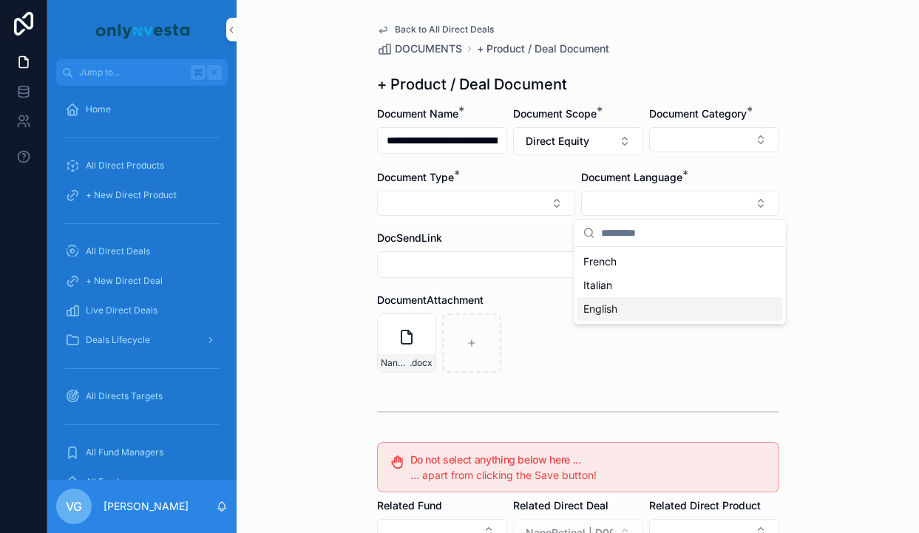
click at [593, 316] on span "English" at bounding box center [600, 309] width 34 height 15
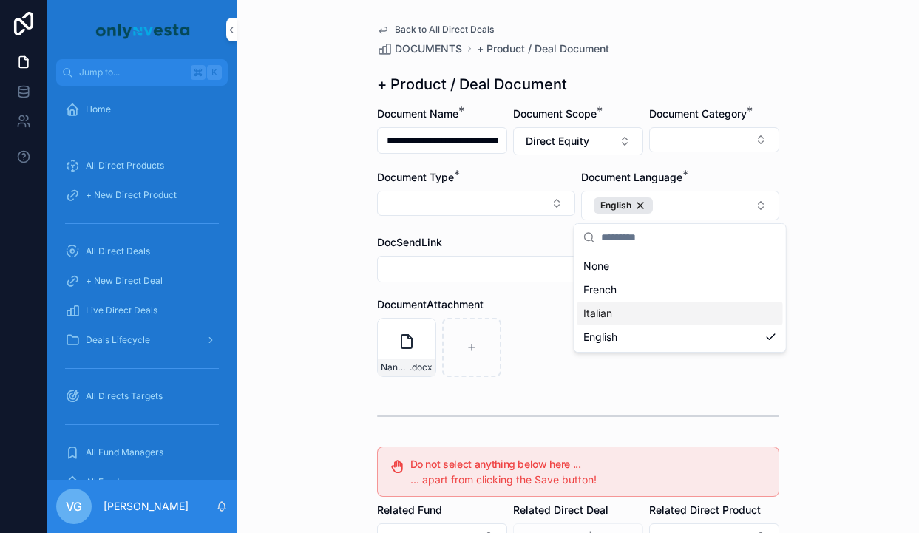
click at [325, 366] on div "**********" at bounding box center [578, 266] width 682 height 533
click at [719, 120] on label "Document Category *" at bounding box center [698, 113] width 98 height 15
click at [704, 137] on button "Select Button" at bounding box center [714, 139] width 130 height 25
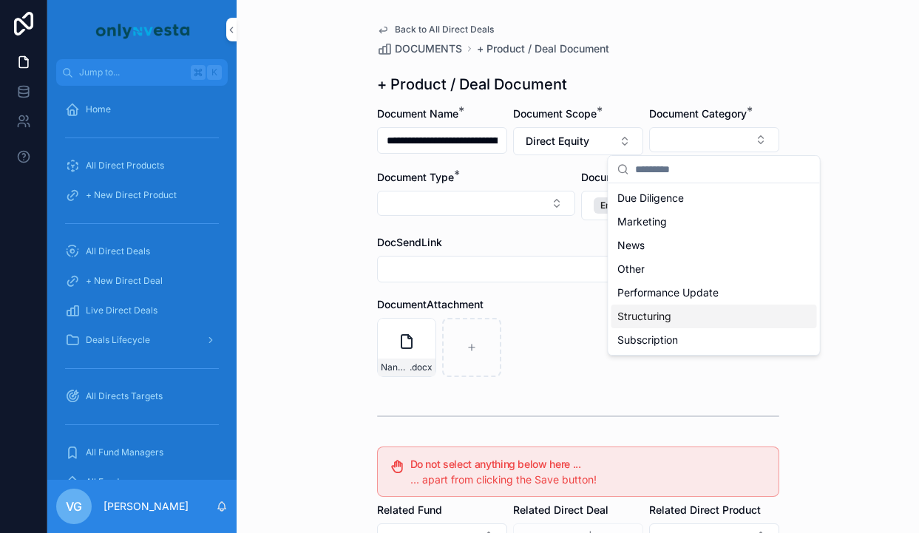
click at [662, 325] on div "Structuring" at bounding box center [714, 317] width 206 height 24
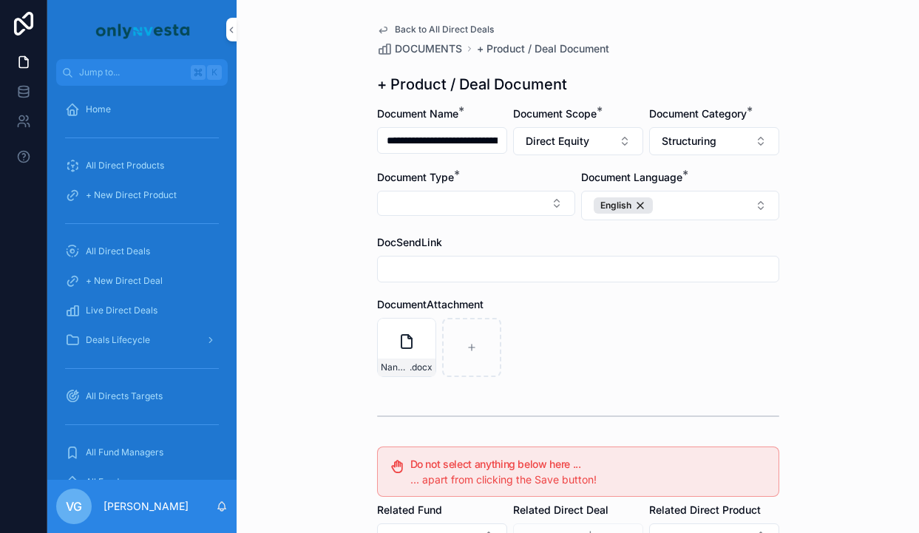
click at [475, 191] on button "Select Button" at bounding box center [476, 203] width 198 height 25
type input "***"
click at [473, 293] on div "Subscription Form" at bounding box center [476, 286] width 206 height 24
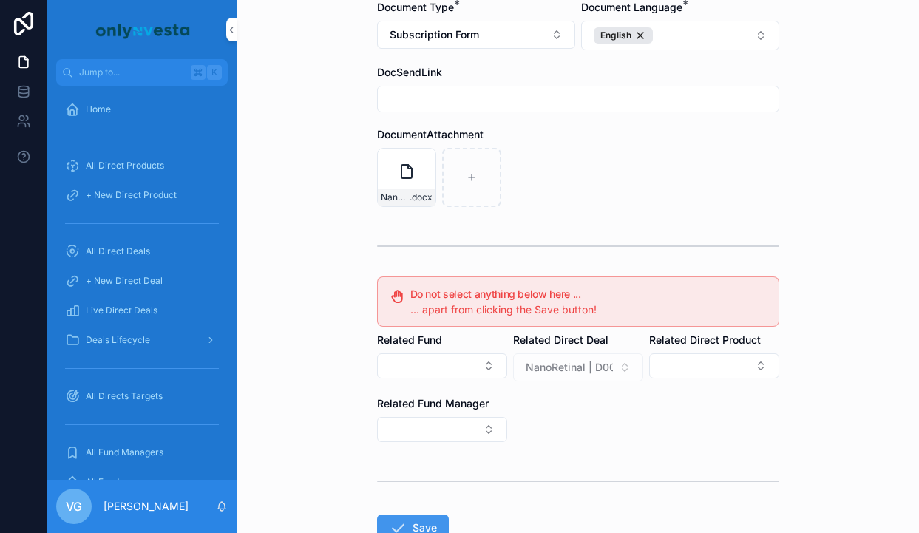
scroll to position [273, 0]
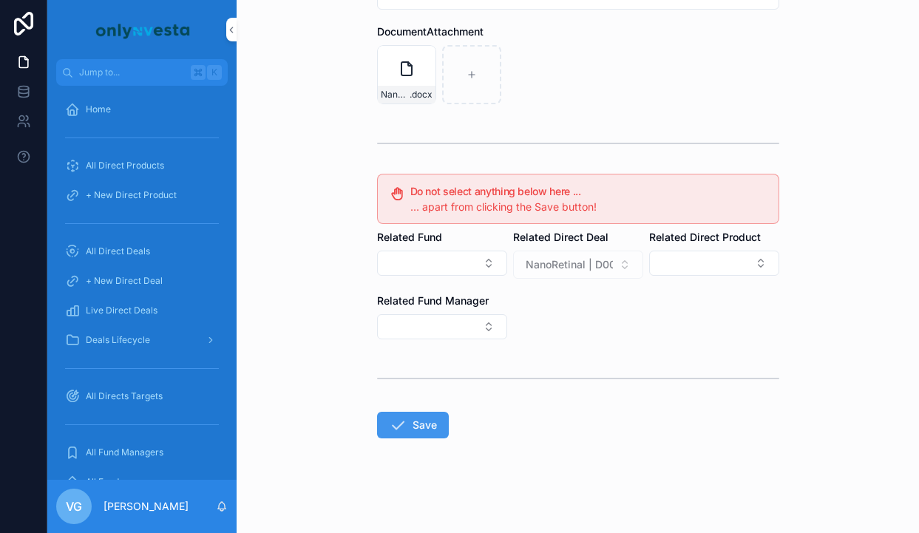
click at [444, 398] on form "**********" at bounding box center [578, 183] width 402 height 699
click at [413, 433] on button "Save" at bounding box center [413, 425] width 72 height 27
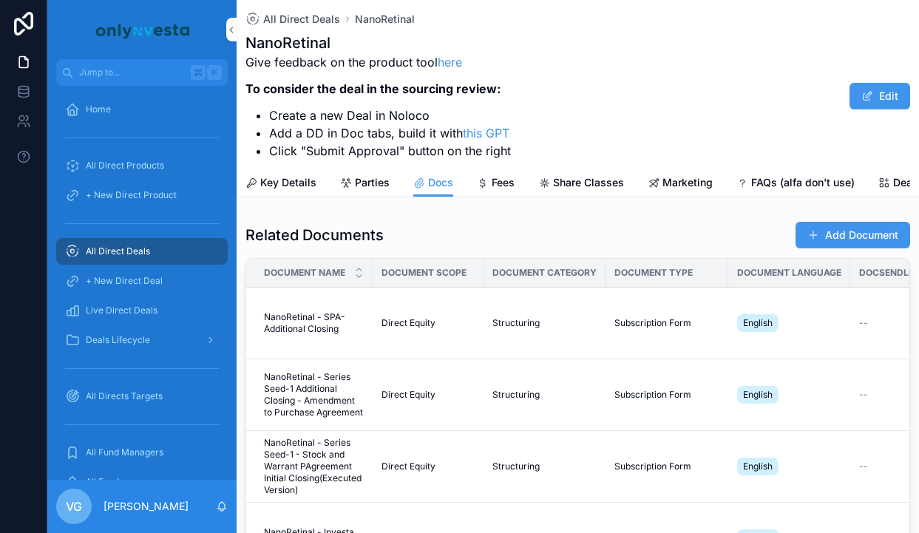
click at [820, 241] on button "Add Document" at bounding box center [852, 235] width 115 height 27
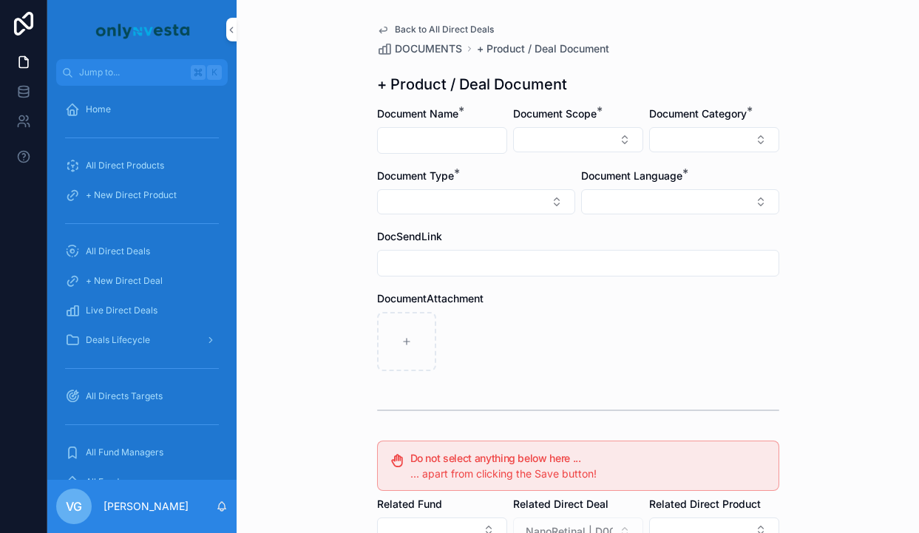
click at [395, 160] on form "Document Name * Document Scope * Document Category * Document Type * Document L…" at bounding box center [578, 452] width 402 height 693
click at [405, 140] on input "scrollable content" at bounding box center [442, 140] width 129 height 21
paste input "**********"
type input "**********"
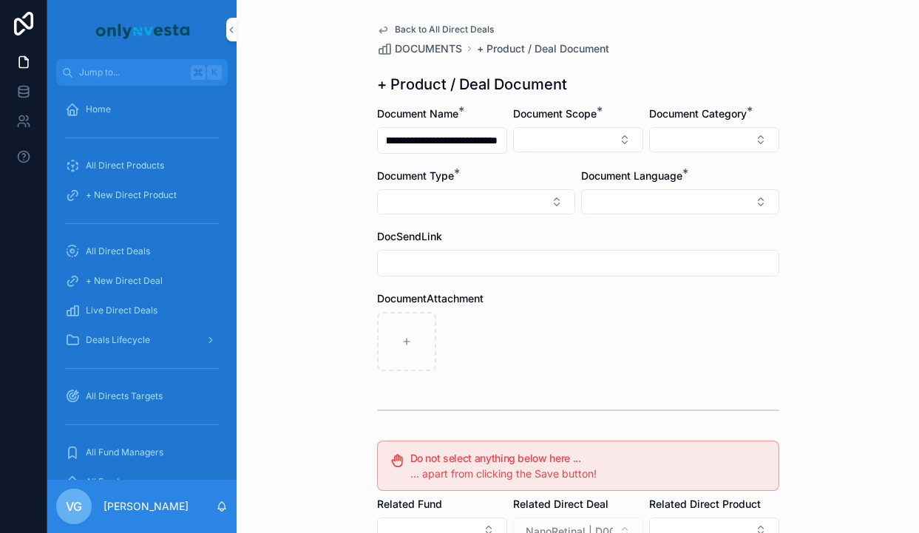
click at [537, 129] on button "Select Button" at bounding box center [578, 139] width 130 height 25
click at [524, 202] on span "Direct Equity" at bounding box center [512, 198] width 62 height 15
click at [661, 149] on button "Select Button" at bounding box center [714, 139] width 130 height 25
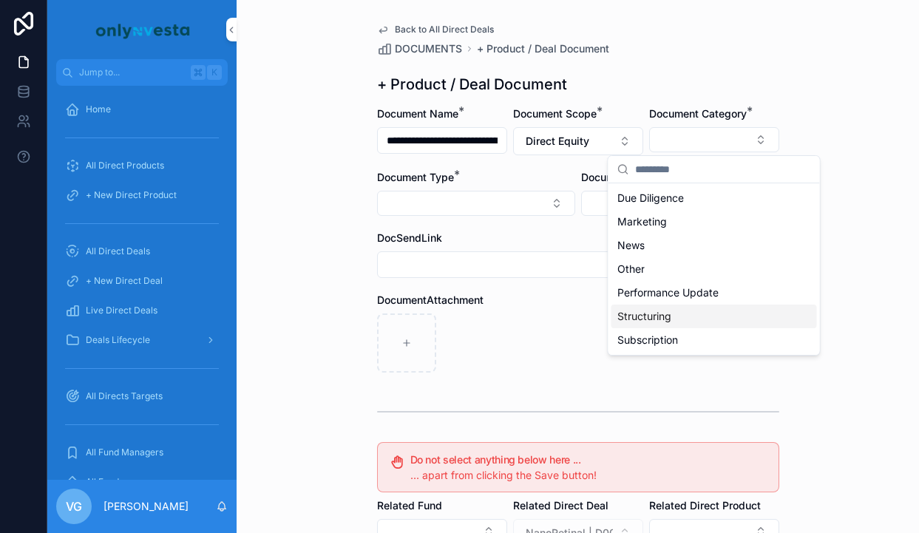
click at [670, 316] on span "Structuring" at bounding box center [644, 316] width 54 height 15
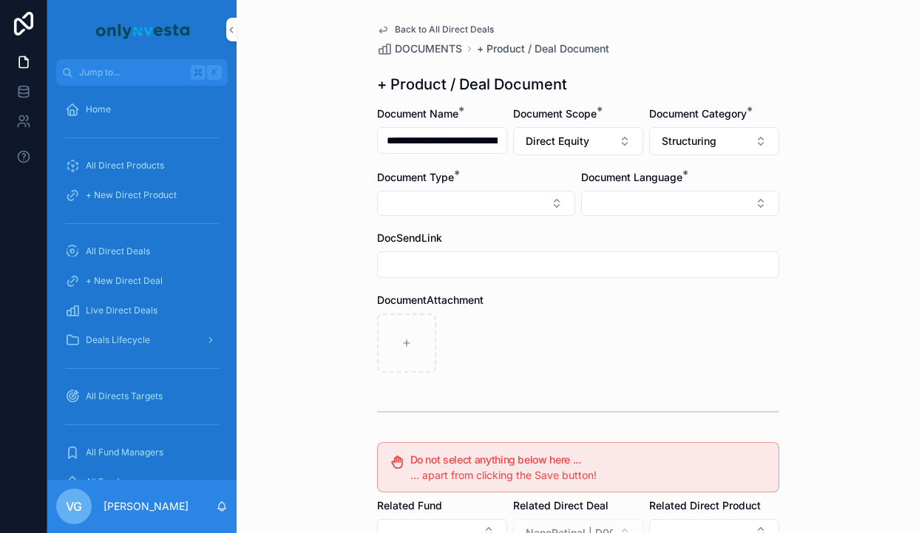
click at [449, 193] on button "Select Button" at bounding box center [476, 203] width 198 height 25
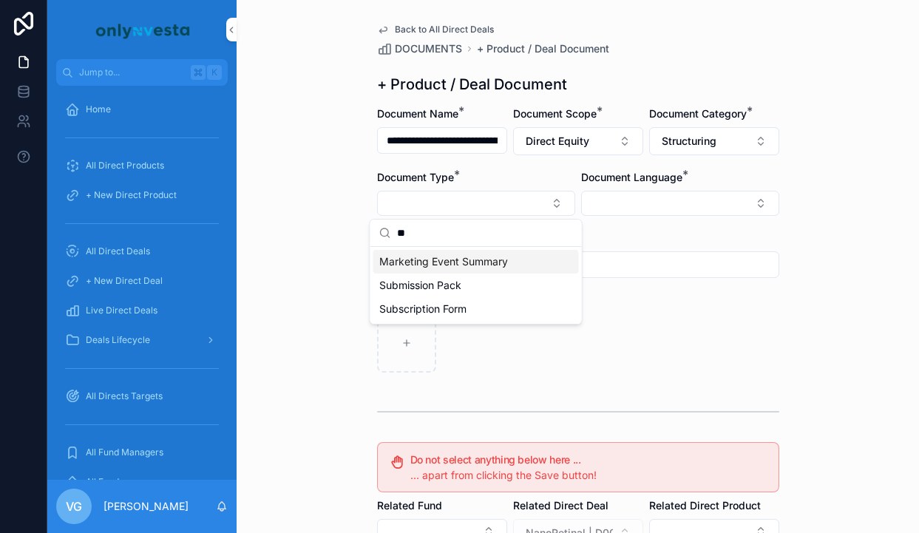
type input "***"
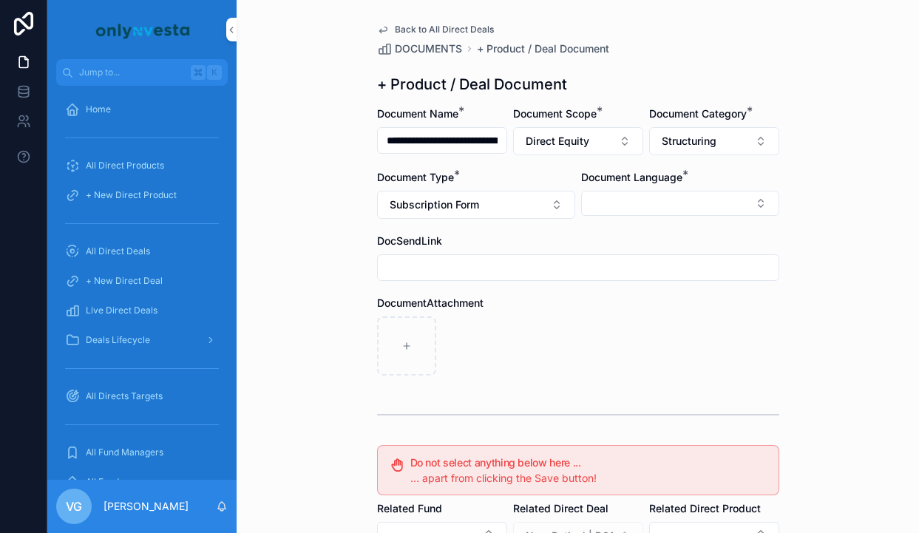
click at [650, 197] on button "Select Button" at bounding box center [680, 203] width 198 height 25
click at [605, 307] on span "English" at bounding box center [600, 309] width 34 height 15
click at [816, 102] on div "**********" at bounding box center [578, 266] width 682 height 533
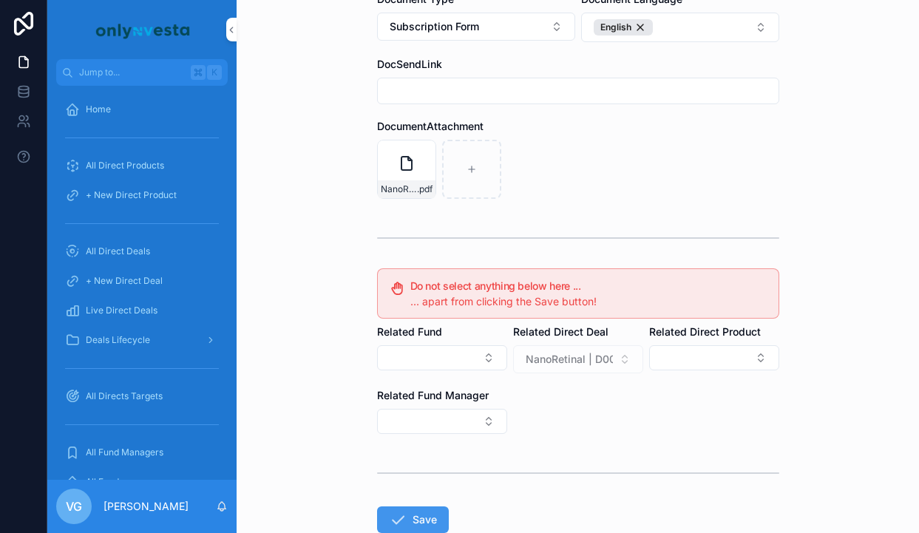
scroll to position [273, 0]
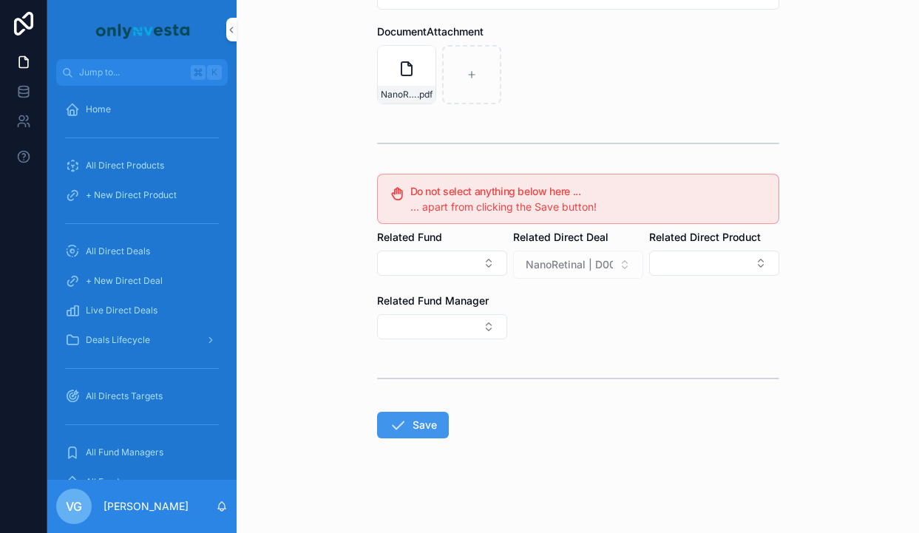
click at [420, 426] on button "Save" at bounding box center [413, 425] width 72 height 27
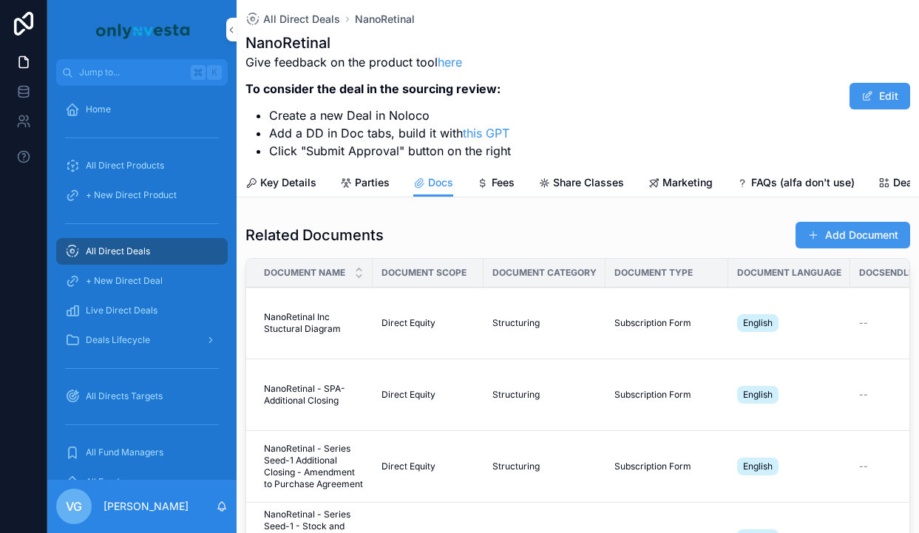
click at [872, 237] on button "Add Document" at bounding box center [852, 235] width 115 height 27
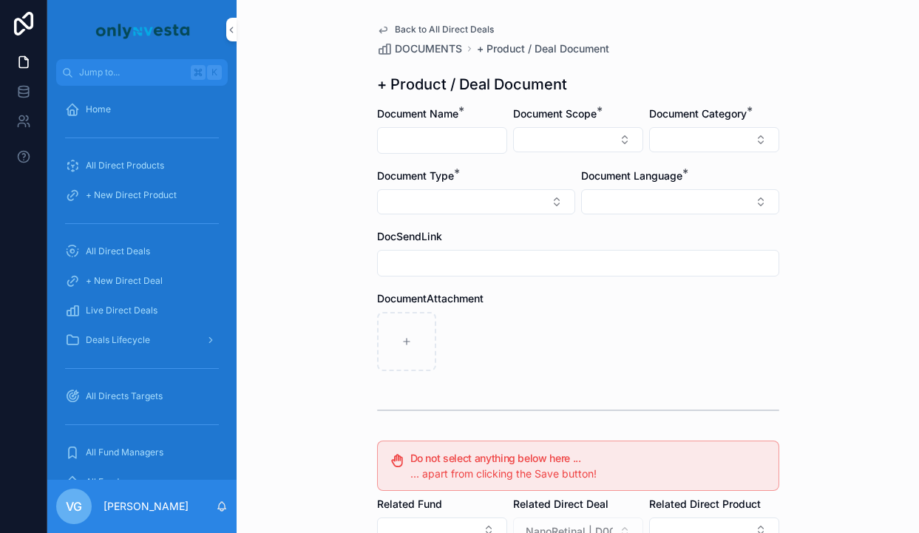
click at [442, 25] on span "Back to All Direct Deals" at bounding box center [444, 30] width 99 height 12
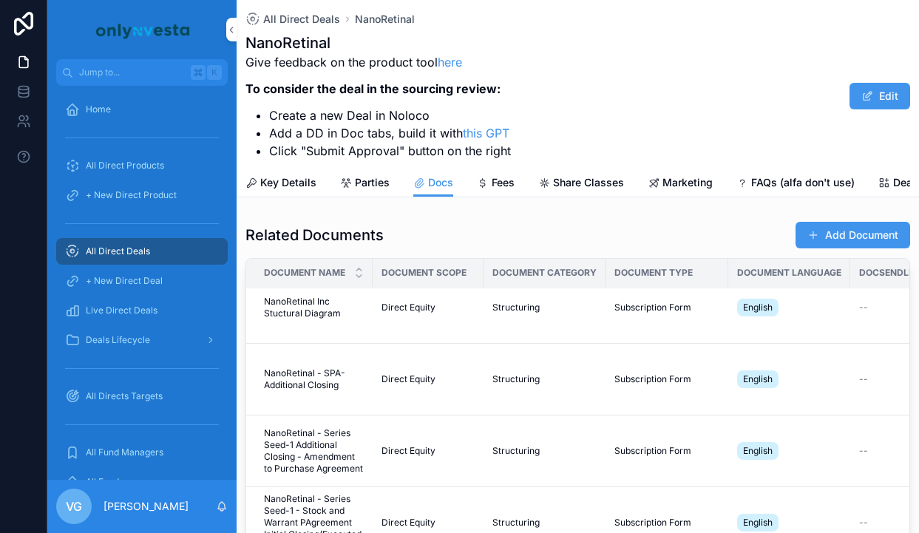
scroll to position [10, 0]
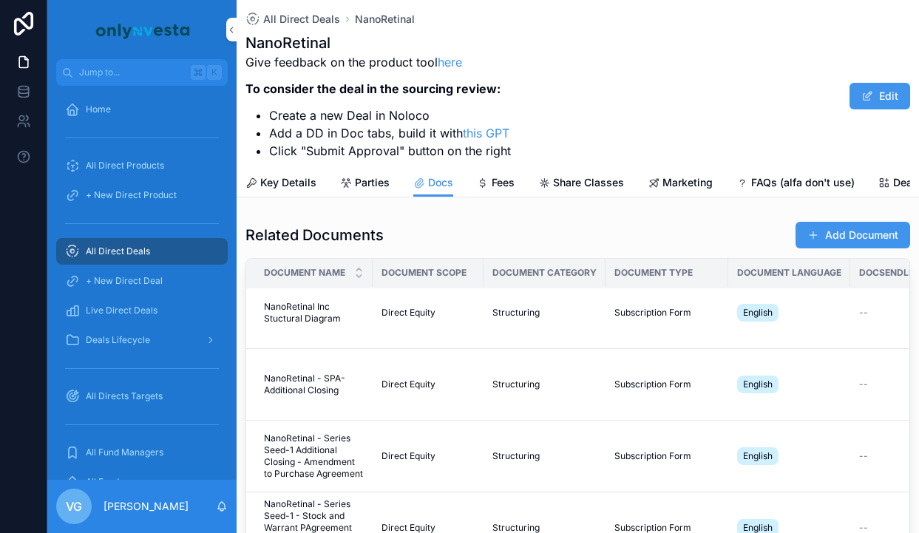
click at [648, 381] on span "Subscription Form" at bounding box center [652, 384] width 77 height 12
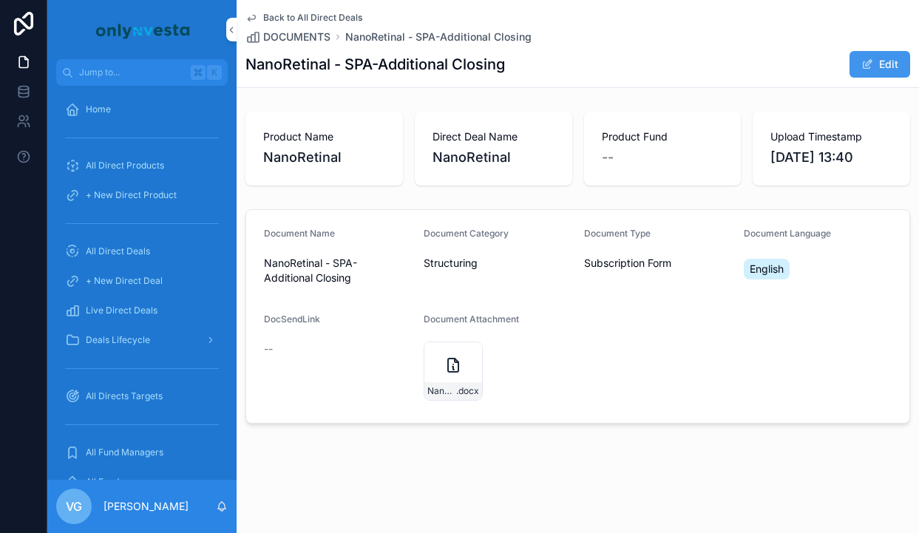
click at [266, 16] on span "Back to All Direct Deals" at bounding box center [312, 18] width 99 height 12
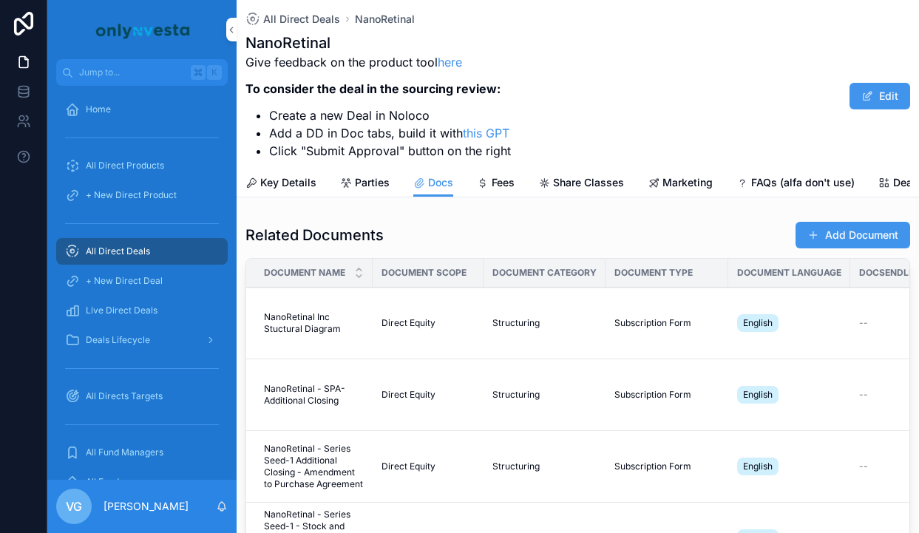
click at [461, 328] on div "Direct Equity" at bounding box center [427, 323] width 93 height 12
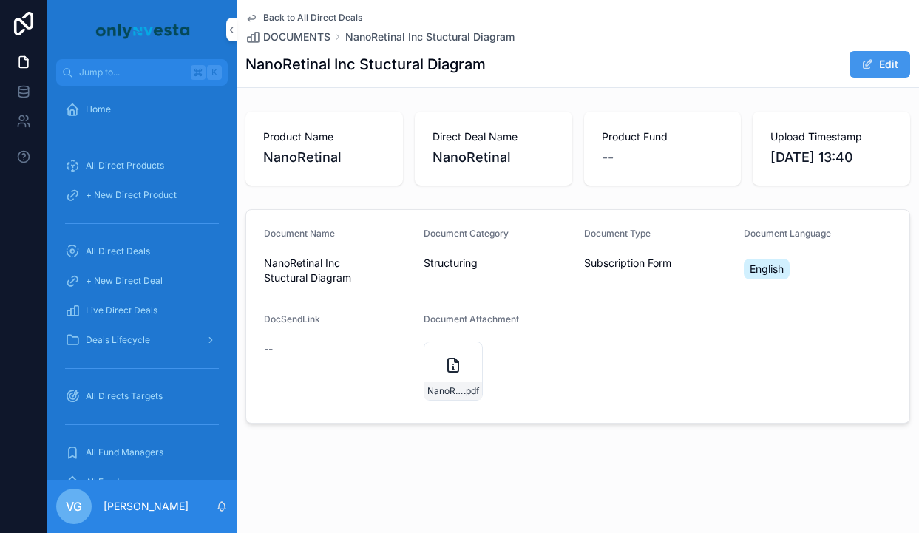
click at [893, 61] on button "Edit" at bounding box center [879, 64] width 61 height 27
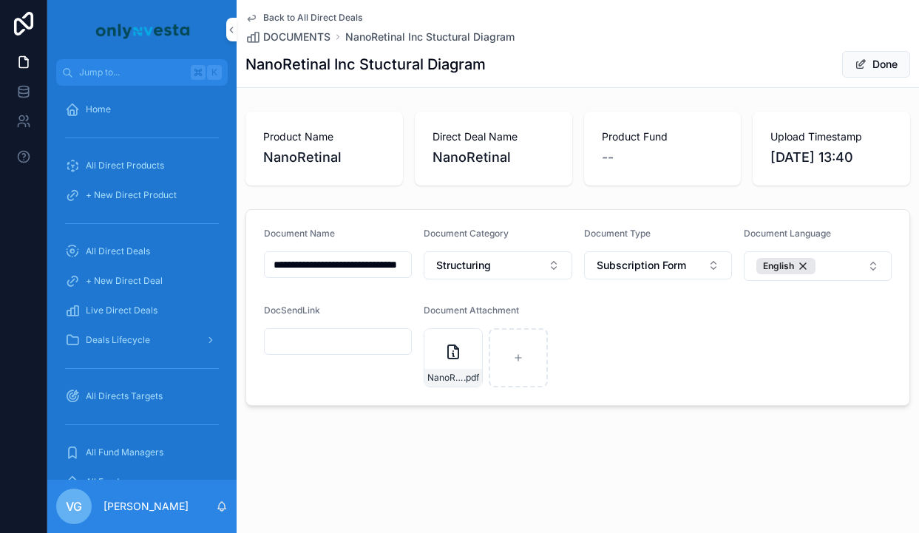
click at [641, 275] on button "Subscription Form" at bounding box center [658, 265] width 148 height 28
type input "******"
click at [625, 322] on span "Entity Structure Diagram" at bounding box center [620, 325] width 119 height 15
click at [849, 58] on button "Done" at bounding box center [876, 64] width 68 height 27
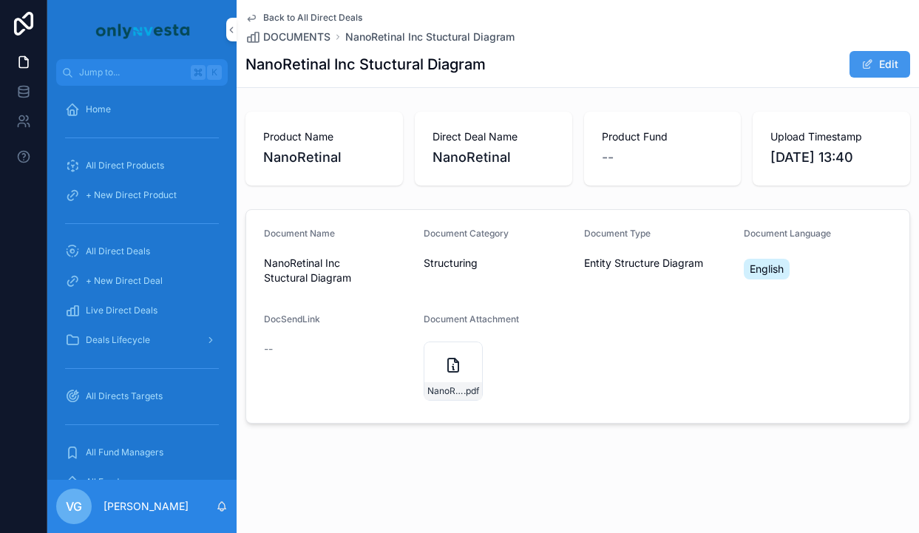
click at [300, 18] on span "Back to All Direct Deals" at bounding box center [312, 18] width 99 height 12
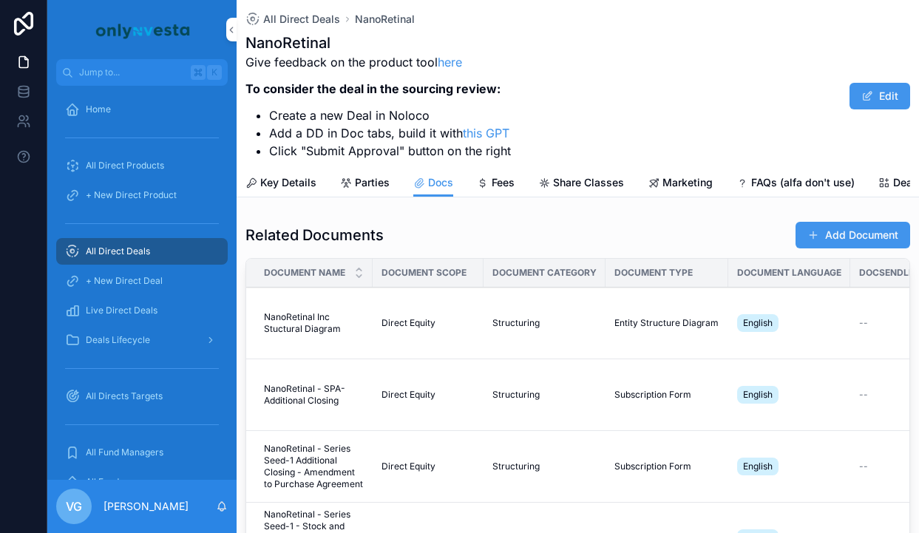
click at [809, 242] on button "Add Document" at bounding box center [852, 235] width 115 height 27
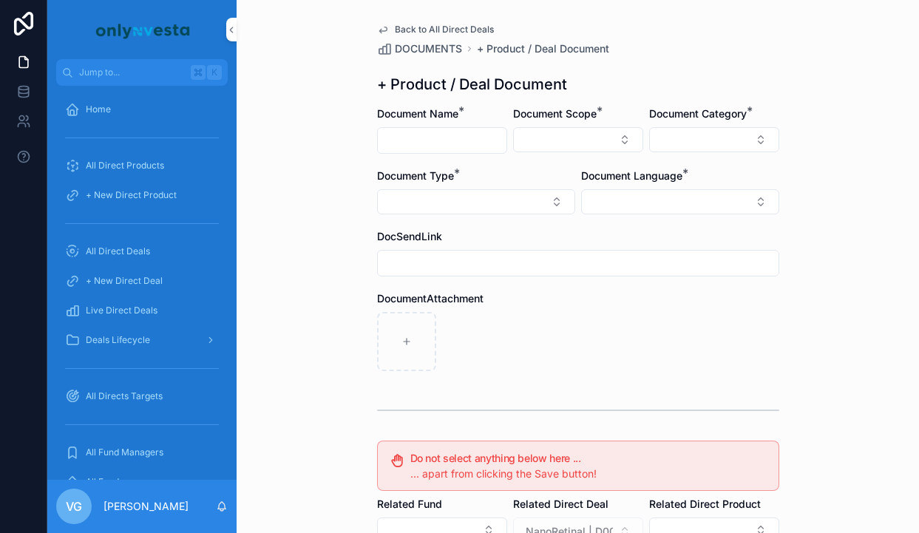
click at [460, 143] on input "scrollable content" at bounding box center [442, 140] width 129 height 21
paste input "**********"
type input "**********"
click at [559, 122] on div "Document Scope *" at bounding box center [578, 129] width 130 height 47
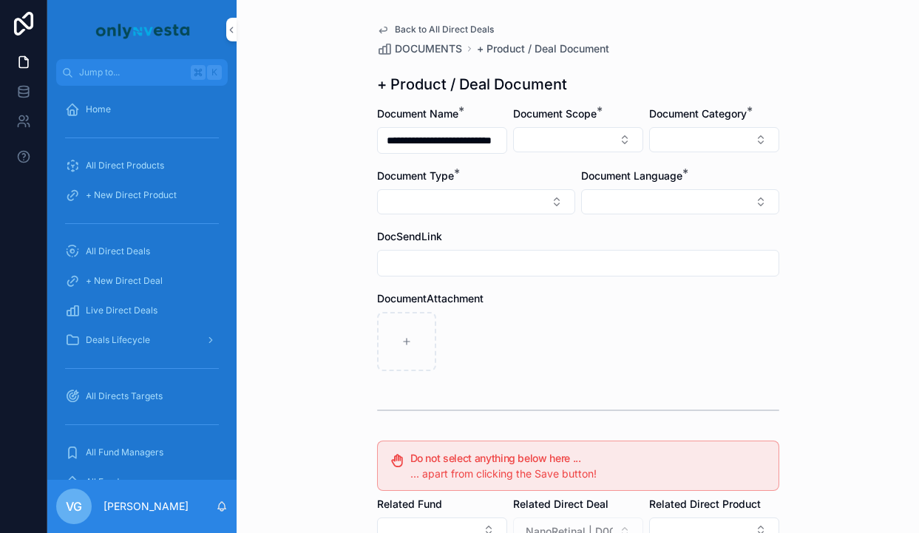
scroll to position [0, 0]
click at [560, 131] on button "Select Button" at bounding box center [578, 139] width 130 height 25
click at [548, 190] on div "Direct Equity" at bounding box center [578, 198] width 206 height 24
click at [714, 154] on div "Document Category *" at bounding box center [714, 130] width 130 height 49
click at [714, 139] on button "Select Button" at bounding box center [714, 139] width 130 height 25
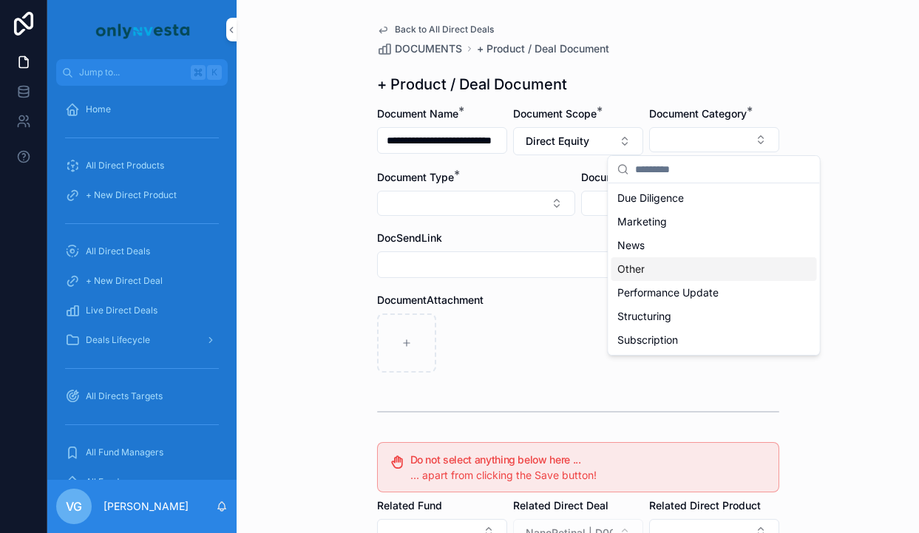
click at [674, 272] on div "Other" at bounding box center [714, 269] width 206 height 24
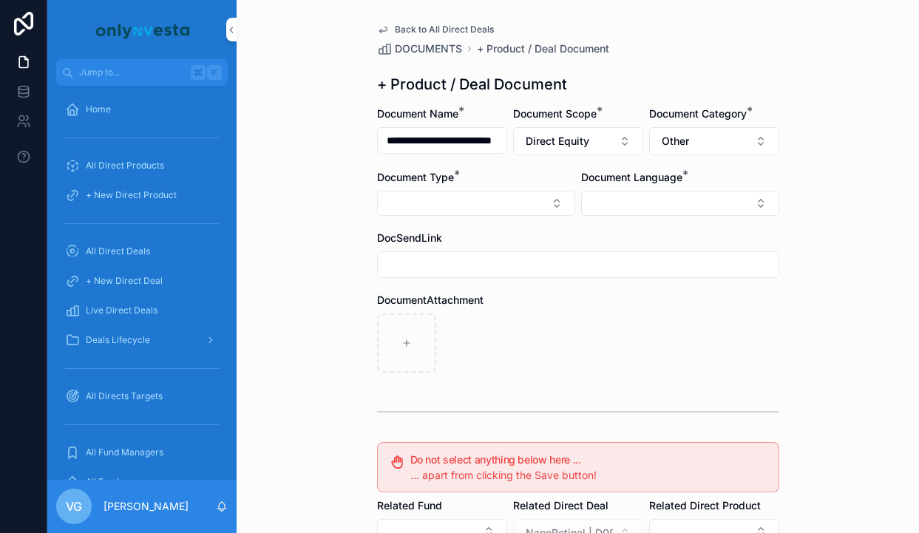
click at [508, 197] on button "Select Button" at bounding box center [476, 203] width 198 height 25
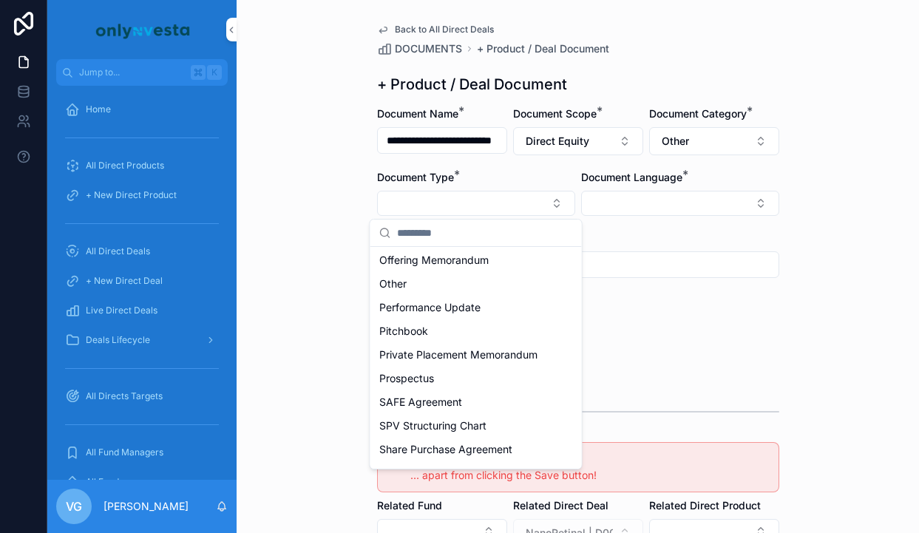
scroll to position [444, 0]
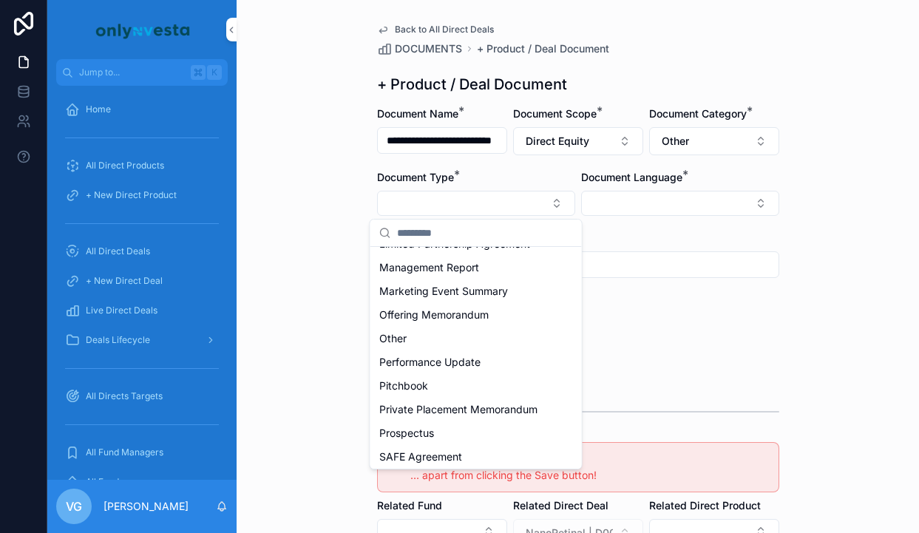
click at [480, 331] on div "Other" at bounding box center [476, 339] width 206 height 24
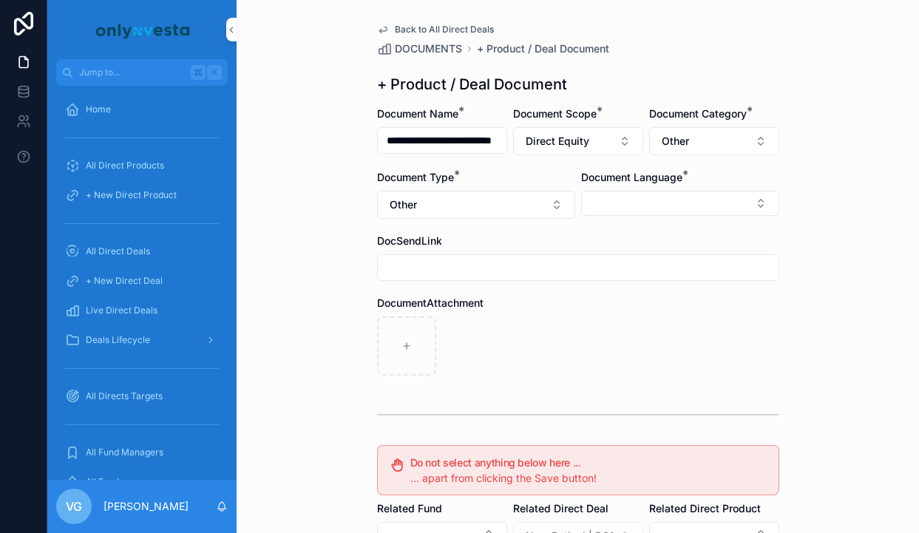
click at [590, 203] on button "Select Button" at bounding box center [680, 203] width 198 height 25
click at [607, 310] on span "English" at bounding box center [600, 309] width 34 height 15
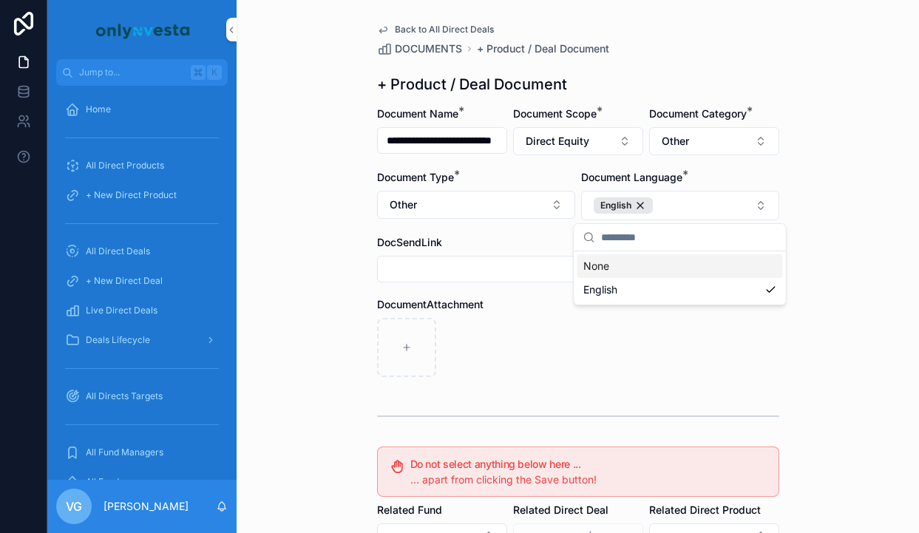
click at [846, 259] on div "**********" at bounding box center [578, 266] width 682 height 533
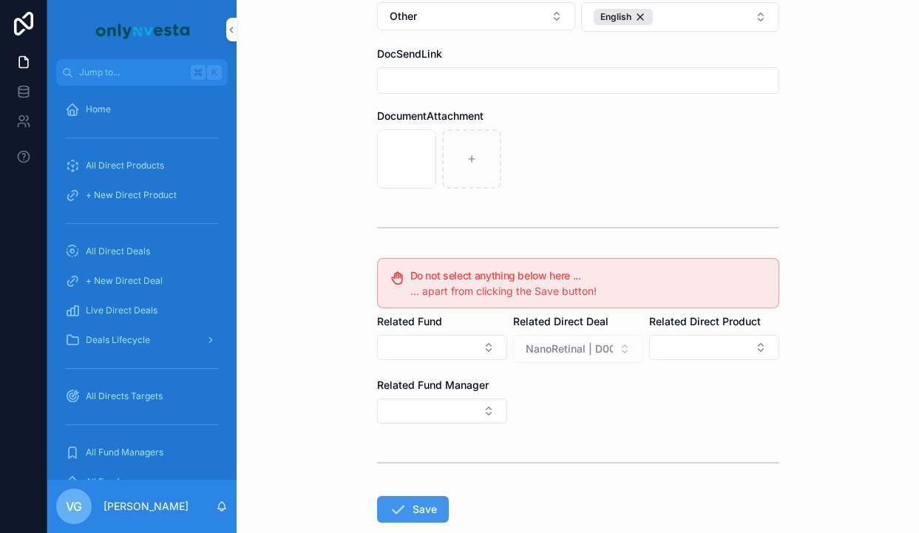
scroll to position [273, 0]
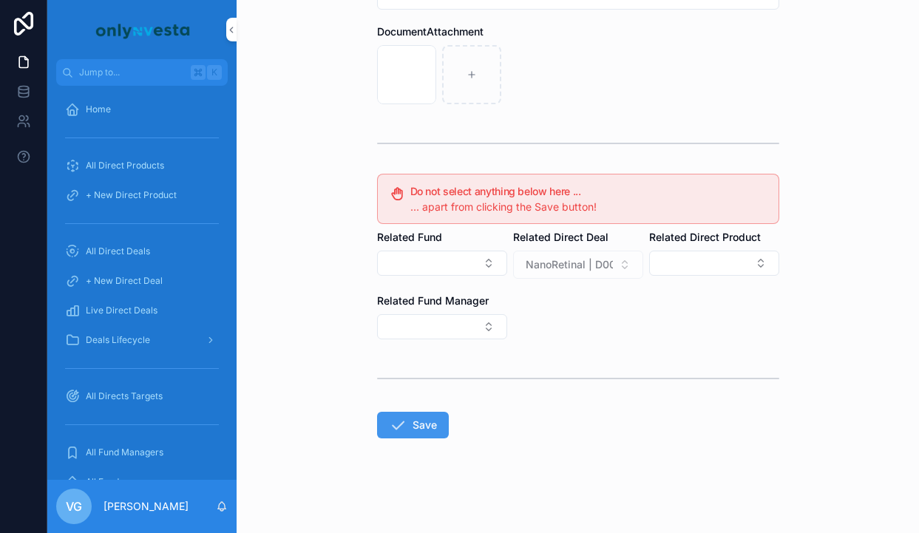
click at [398, 424] on icon "scrollable content" at bounding box center [398, 425] width 18 height 18
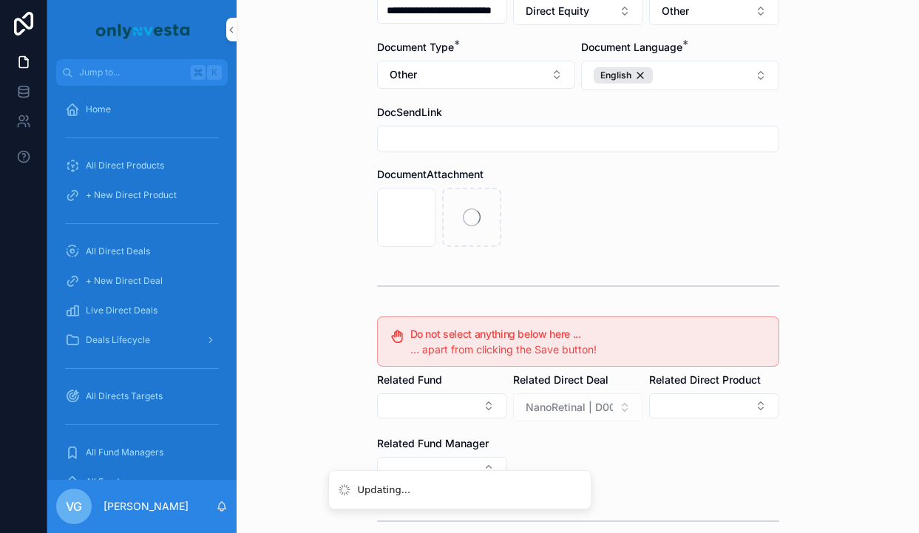
scroll to position [129, 0]
